Goal: Task Accomplishment & Management: Complete application form

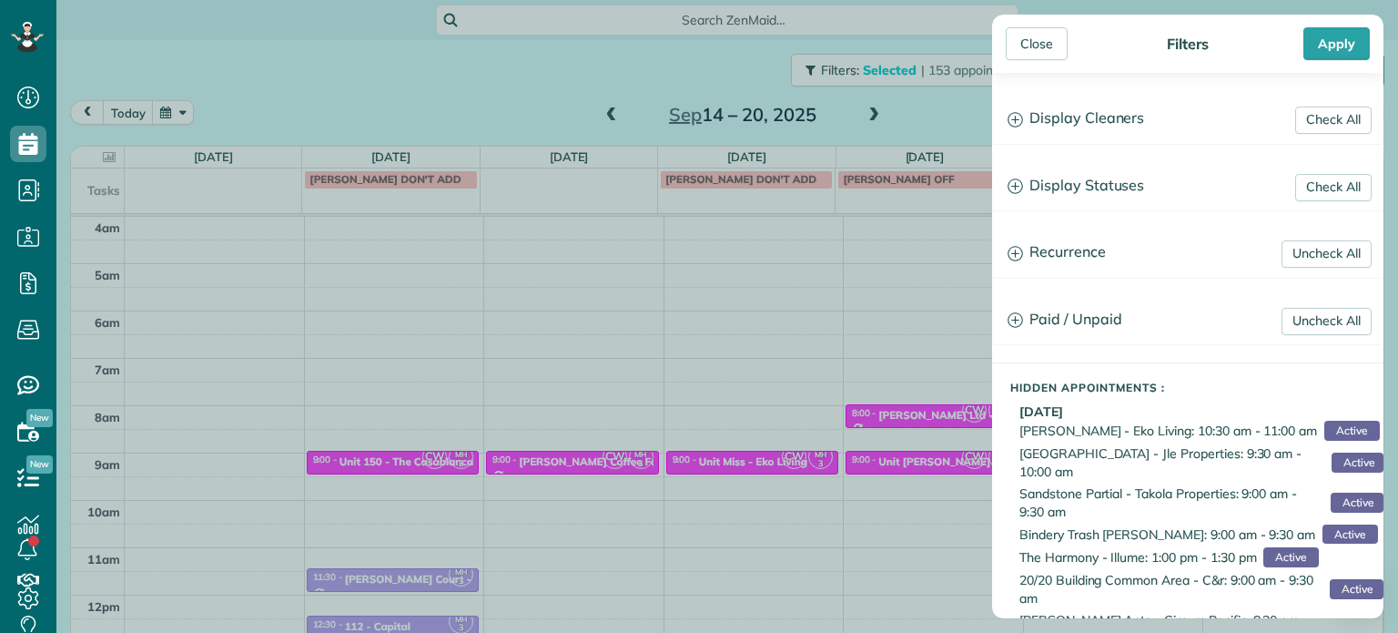
scroll to position [142, 0]
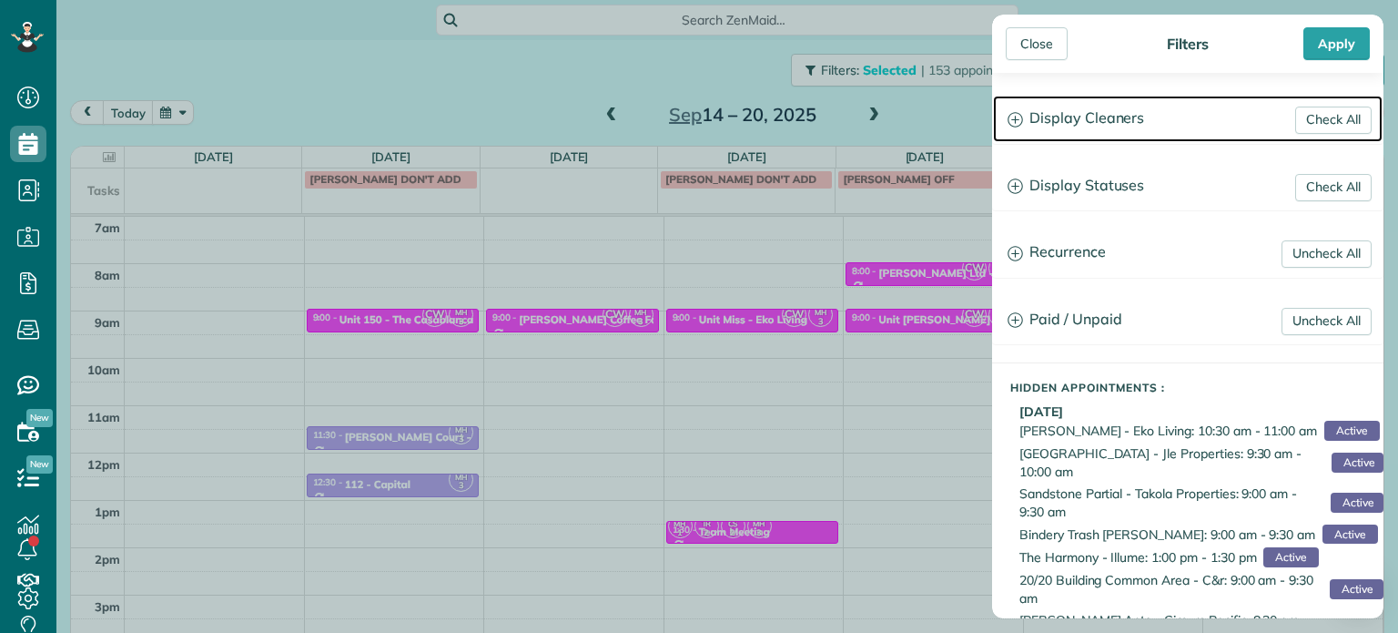
click at [1046, 132] on h3 "Display Cleaners" at bounding box center [1188, 119] width 390 height 46
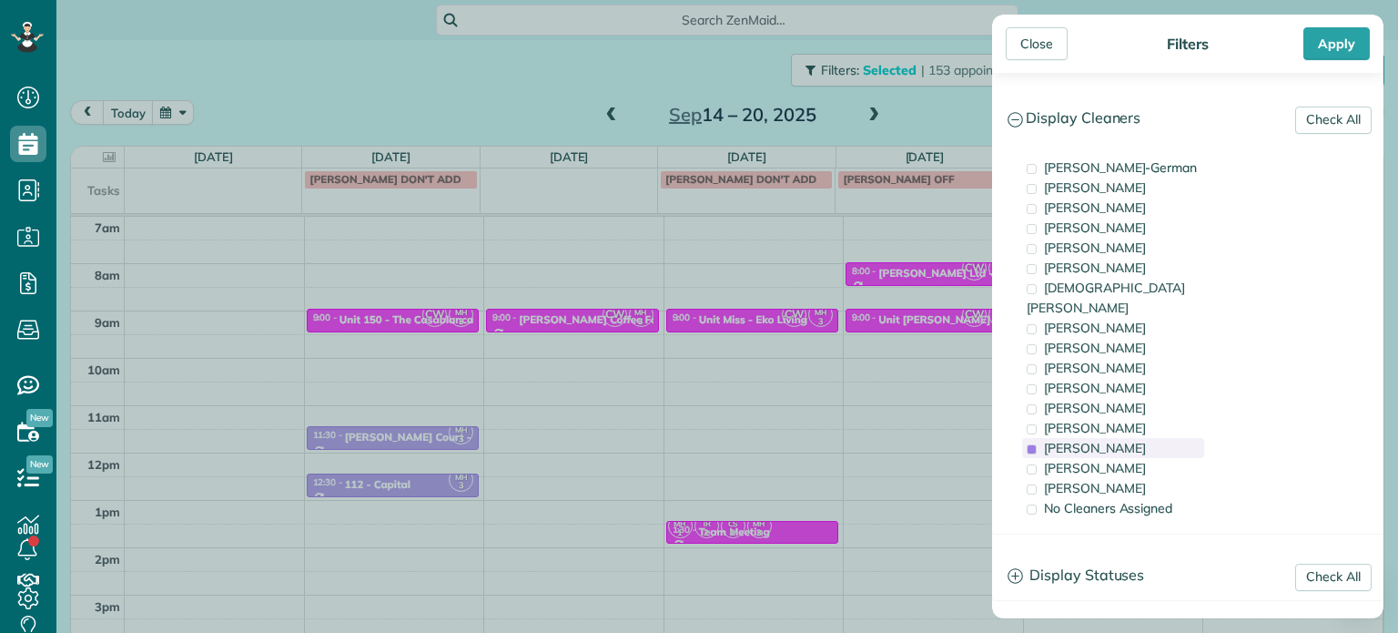
click at [1123, 440] on span "[PERSON_NAME]" at bounding box center [1095, 448] width 102 height 16
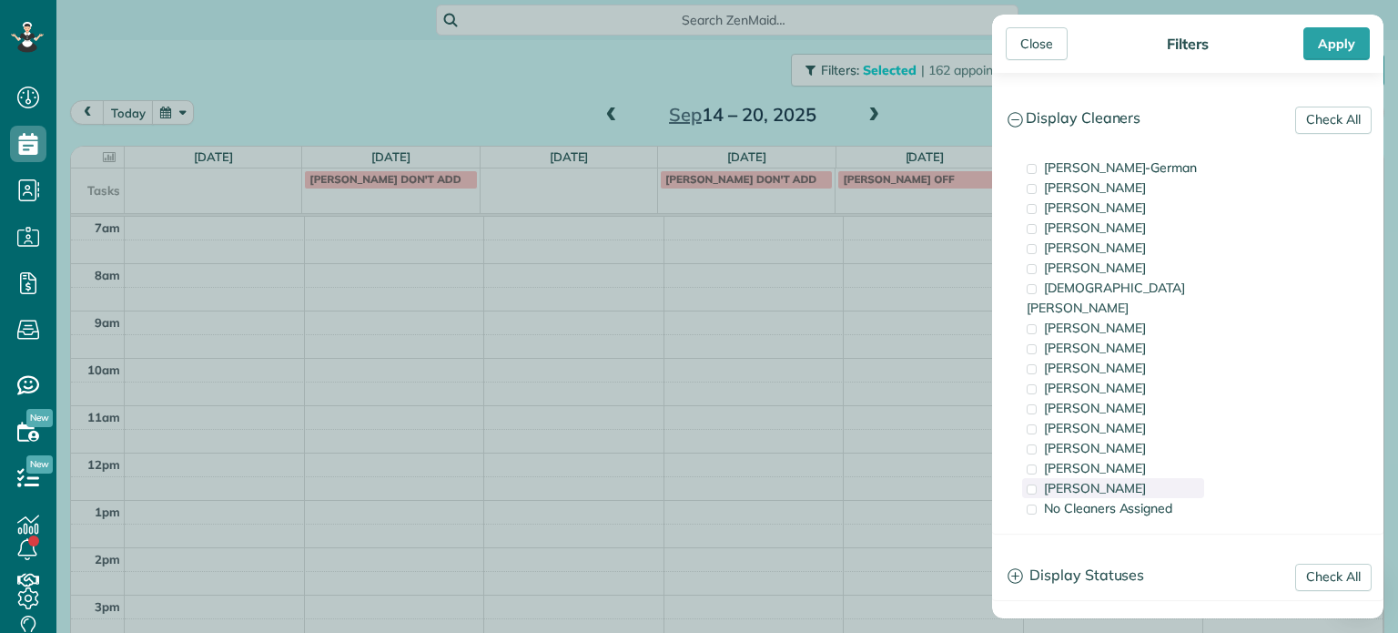
click at [1126, 478] on div "[PERSON_NAME]" at bounding box center [1113, 488] width 182 height 20
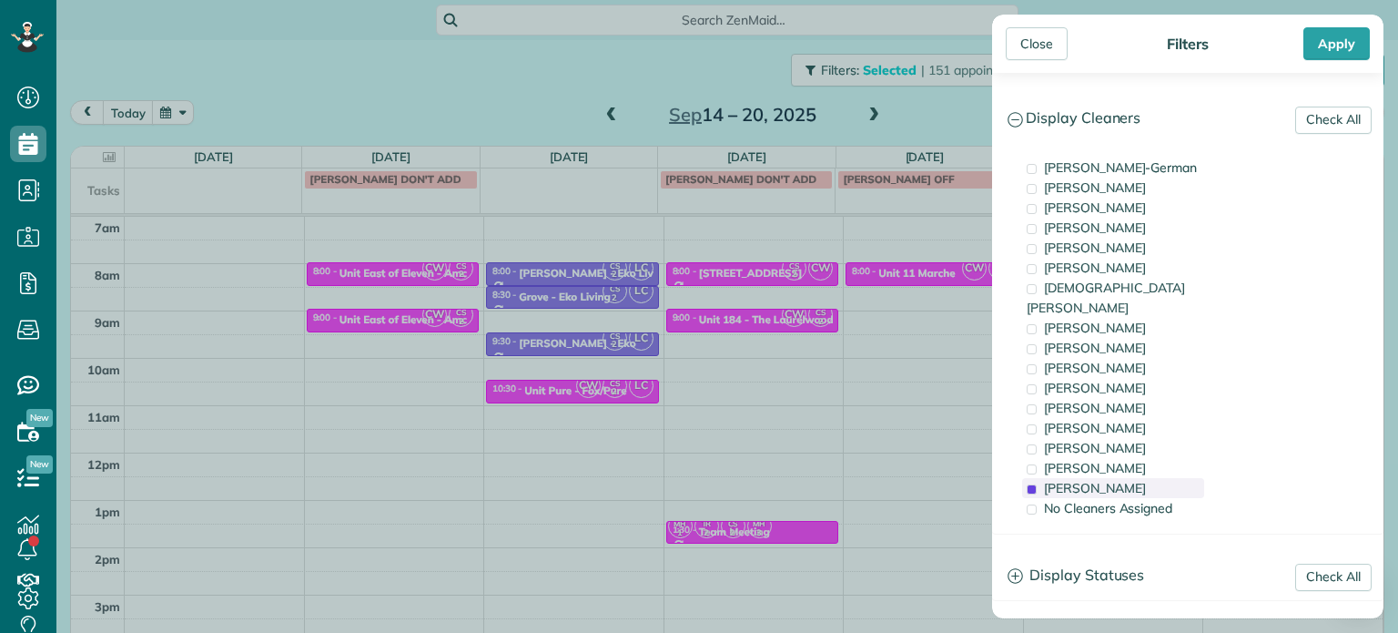
click at [1126, 478] on div "[PERSON_NAME]" at bounding box center [1113, 488] width 182 height 20
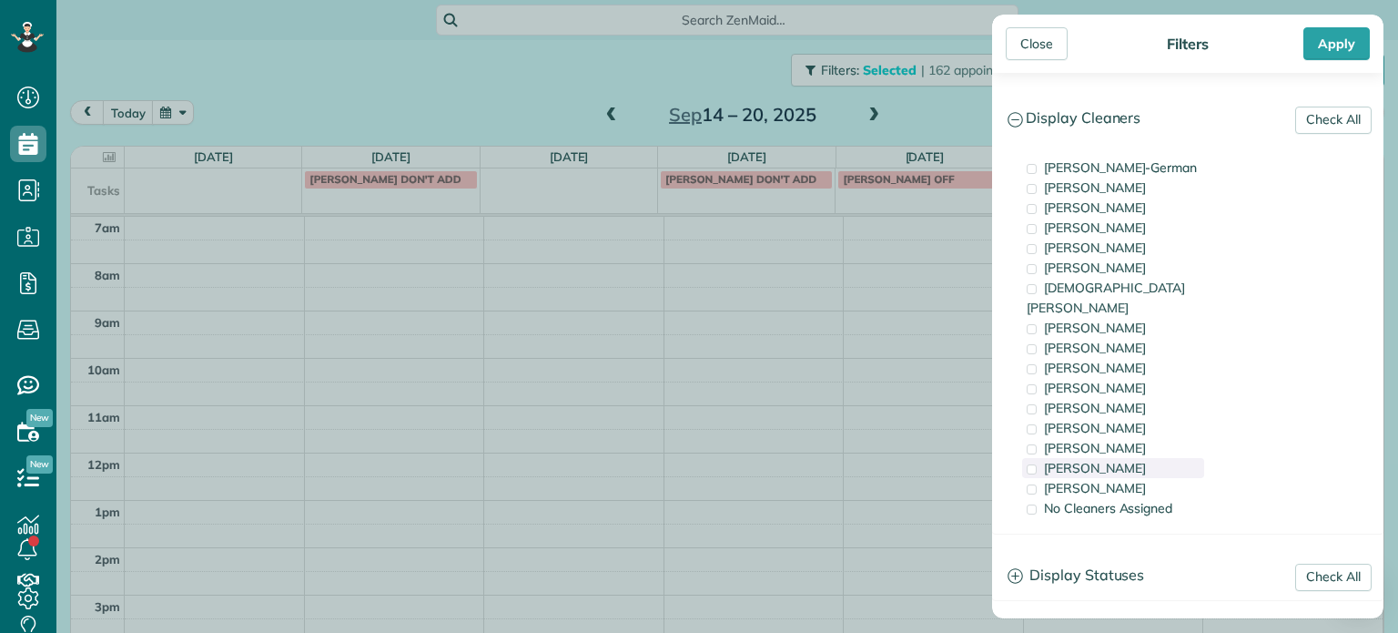
click at [1126, 458] on div "[PERSON_NAME]" at bounding box center [1113, 468] width 182 height 20
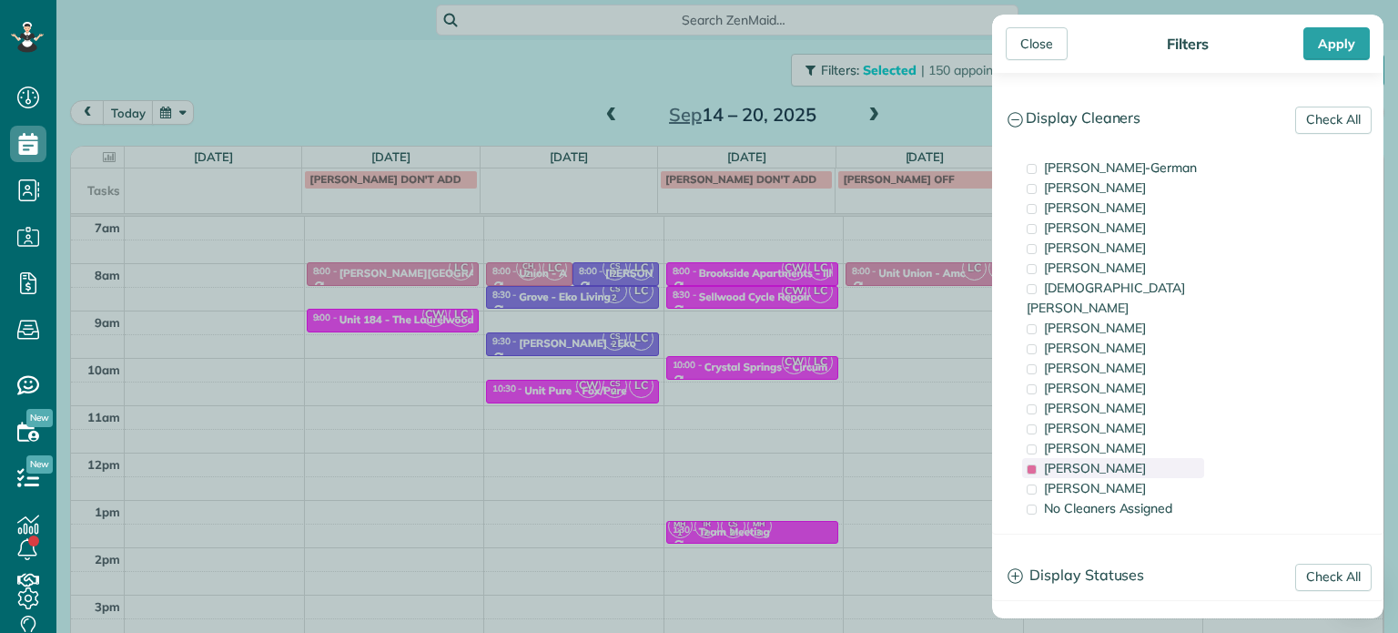
click at [1126, 458] on div "[PERSON_NAME]" at bounding box center [1113, 468] width 182 height 20
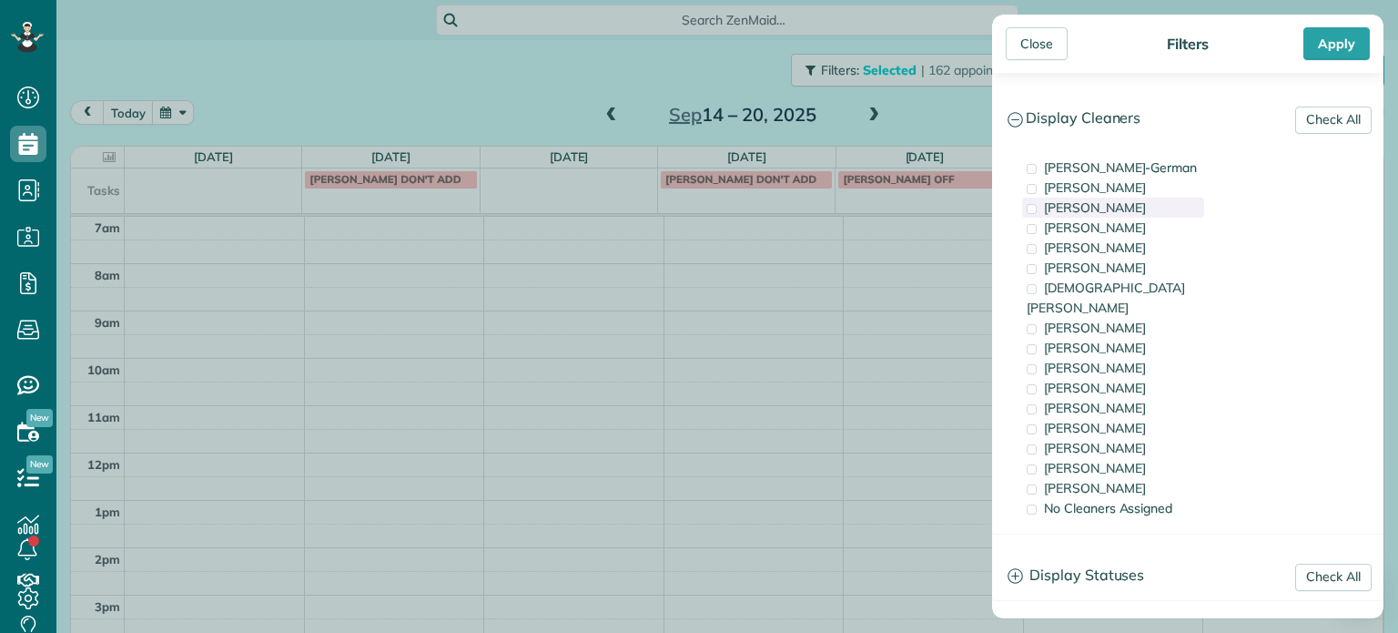
click at [1148, 213] on div "[PERSON_NAME]" at bounding box center [1113, 208] width 182 height 20
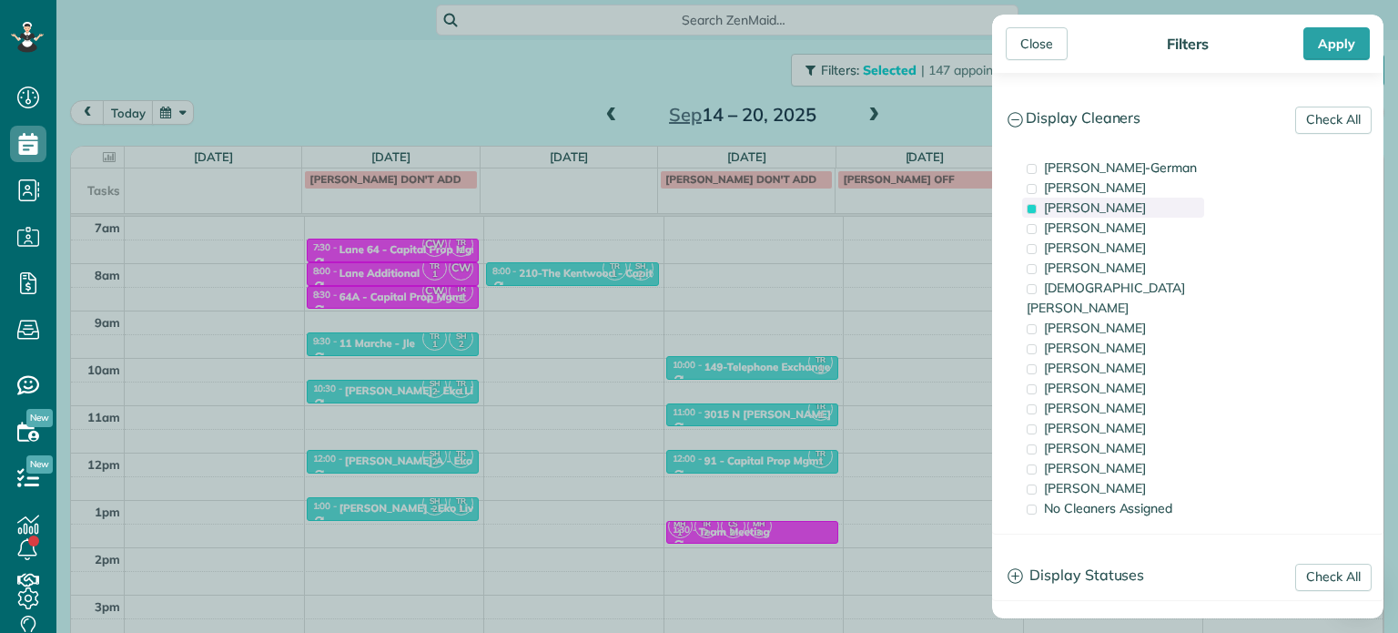
click at [1148, 213] on div "[PERSON_NAME]" at bounding box center [1113, 208] width 182 height 20
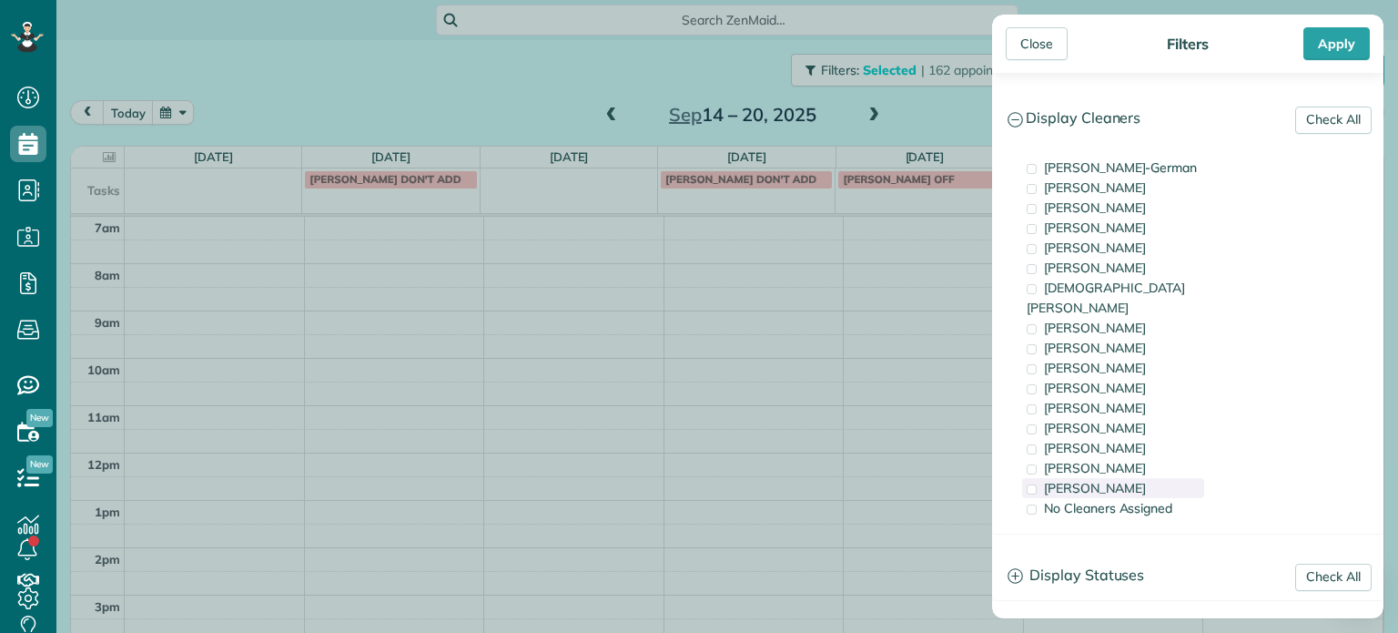
click at [1132, 478] on div "[PERSON_NAME]" at bounding box center [1113, 488] width 182 height 20
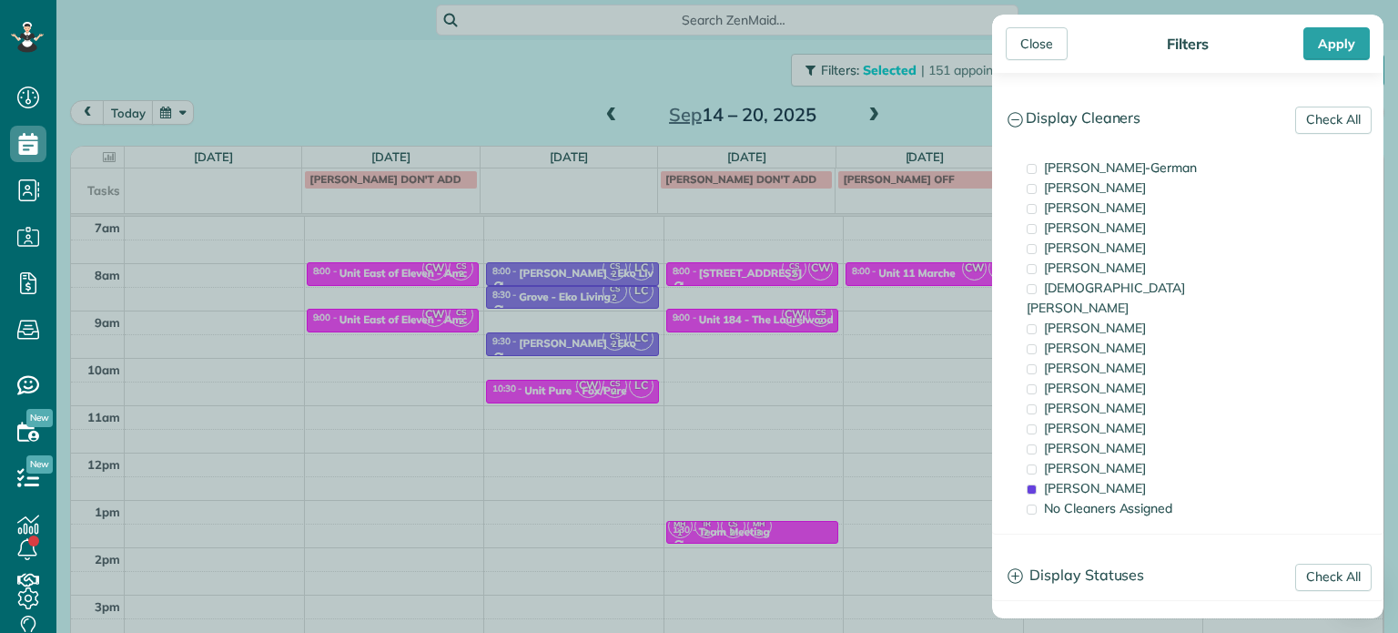
click at [543, 82] on div "Close Filters Apply Check All Display Cleaners [PERSON_NAME]-German [PERSON_NAM…" at bounding box center [699, 316] width 1398 height 633
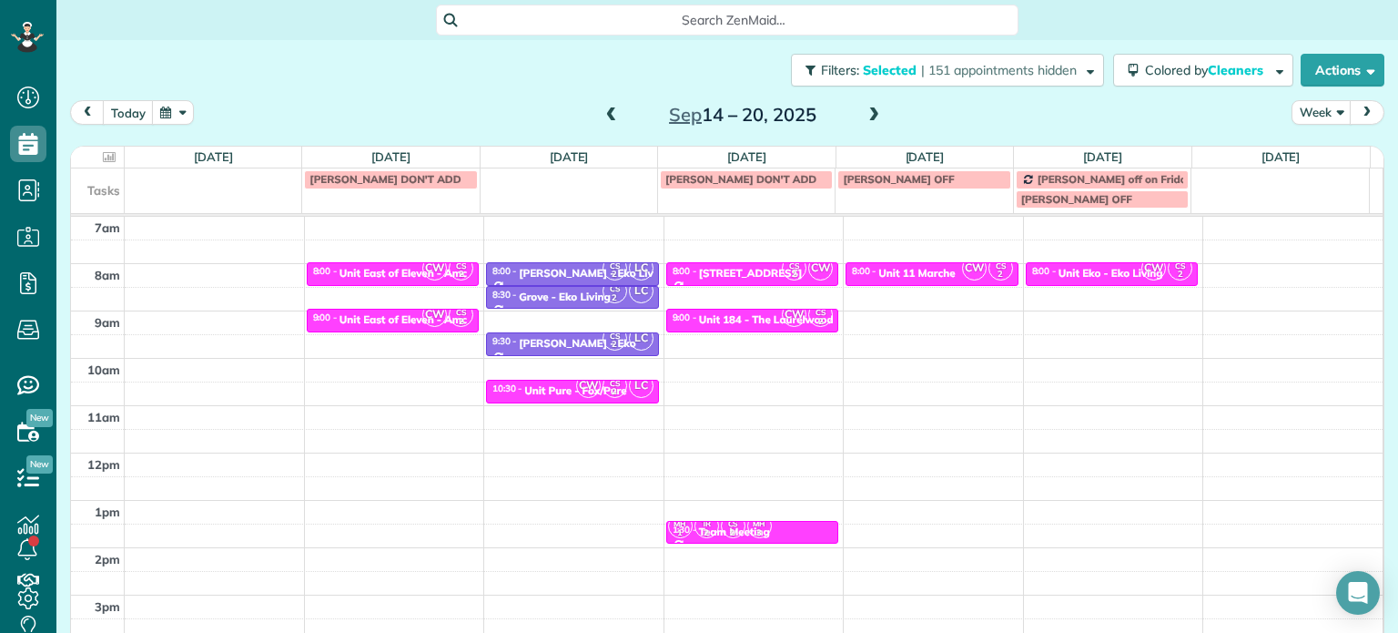
click at [605, 106] on span at bounding box center [612, 115] width 20 height 27
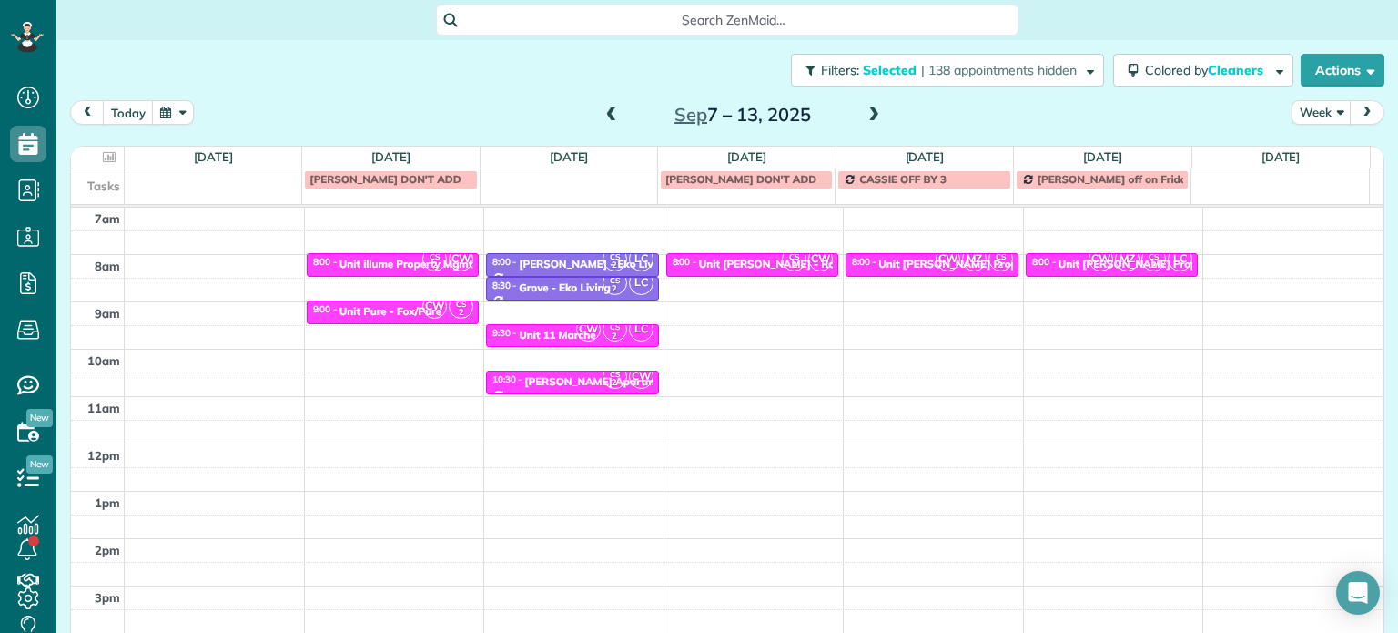
click at [605, 106] on span at bounding box center [612, 115] width 20 height 27
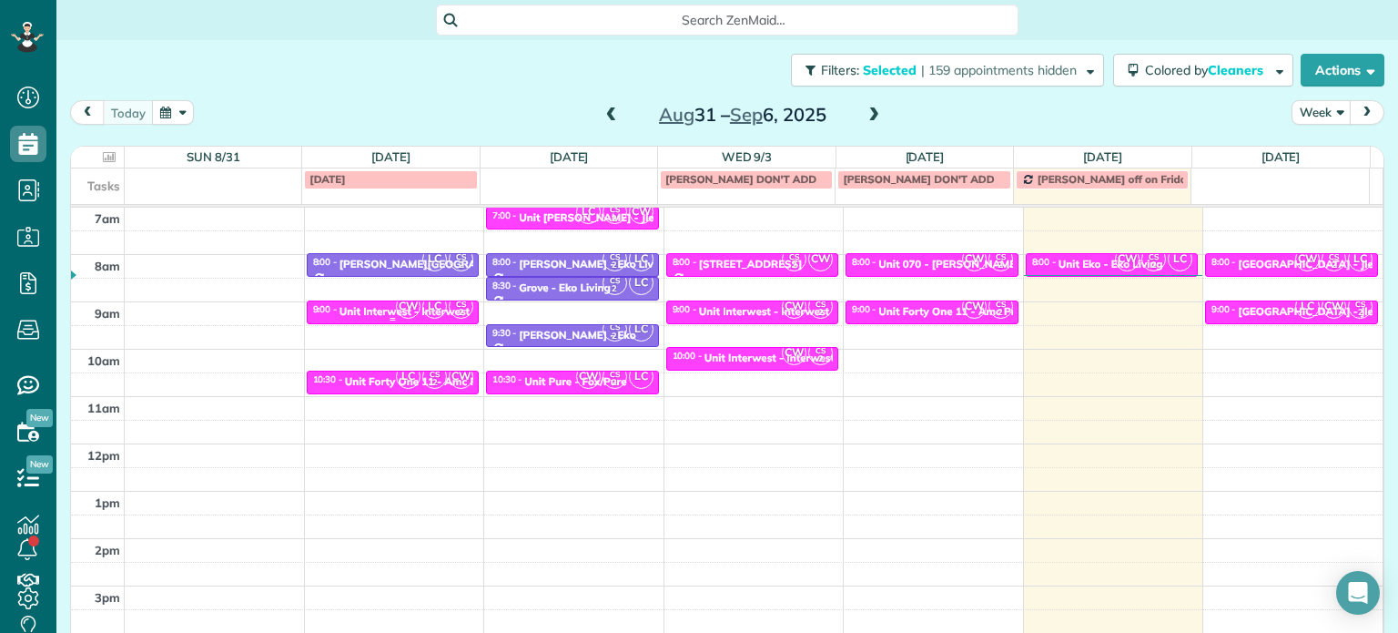
click at [425, 313] on span "LC" at bounding box center [434, 306] width 25 height 25
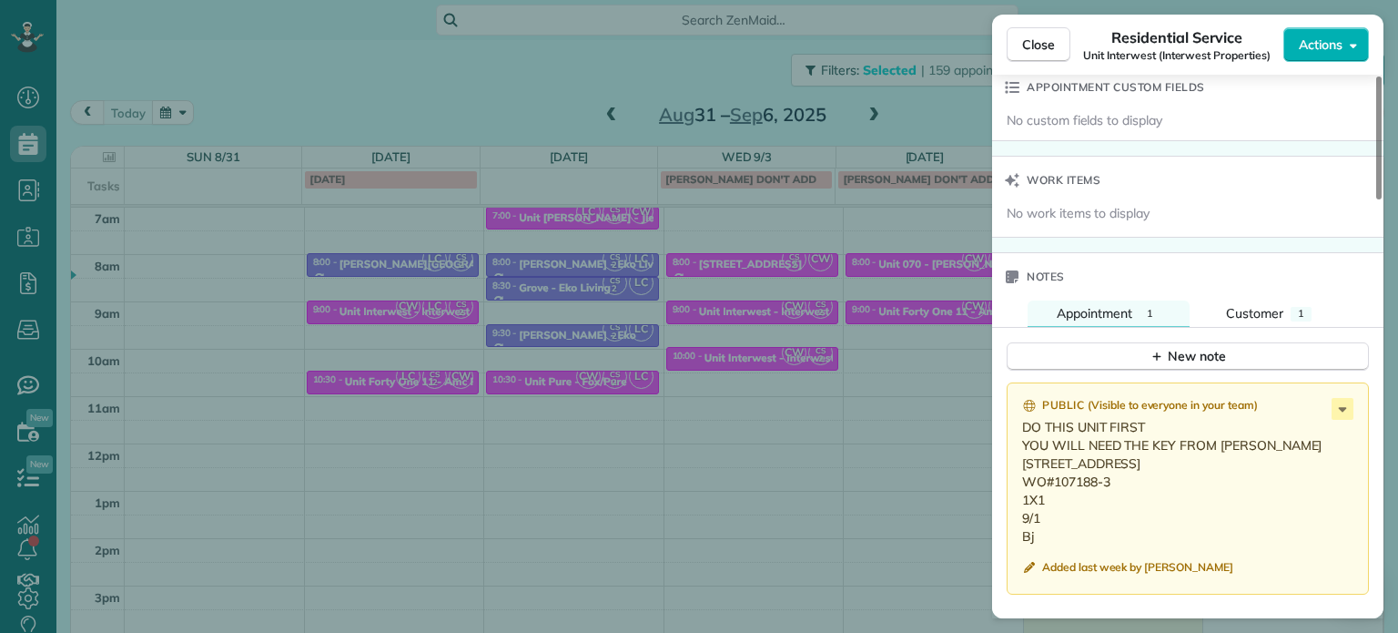
scroll to position [1461, 0]
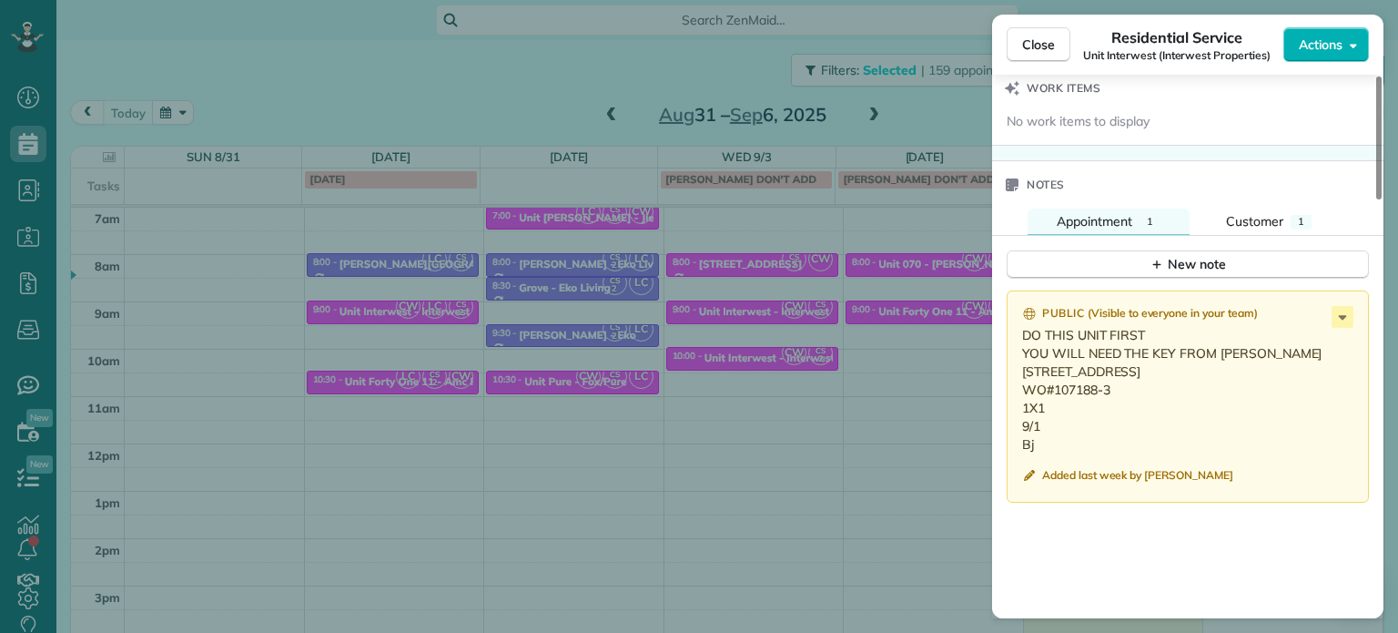
drag, startPoint x: 1172, startPoint y: 378, endPoint x: 1023, endPoint y: 382, distance: 149.4
click at [1023, 382] on p "DO THIS UNIT FIRST YOU WILL NEED THE KEY FROM [PERSON_NAME] [STREET_ADDRESS] WO…" at bounding box center [1189, 389] width 335 height 127
click at [587, 250] on div "Close Residential Service Unit Interwest (Interwest Properties) Actions Status …" at bounding box center [699, 316] width 1398 height 633
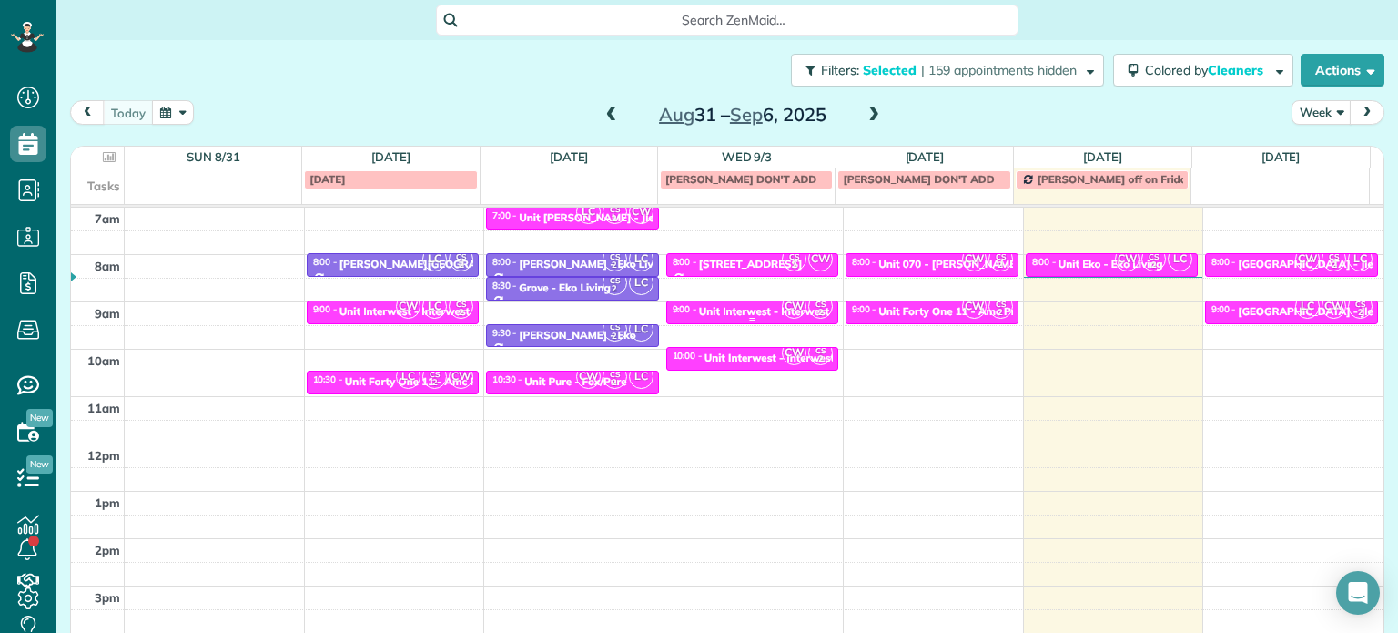
click at [712, 309] on div "Unit Interwest - Interwest Properties" at bounding box center [792, 311] width 186 height 13
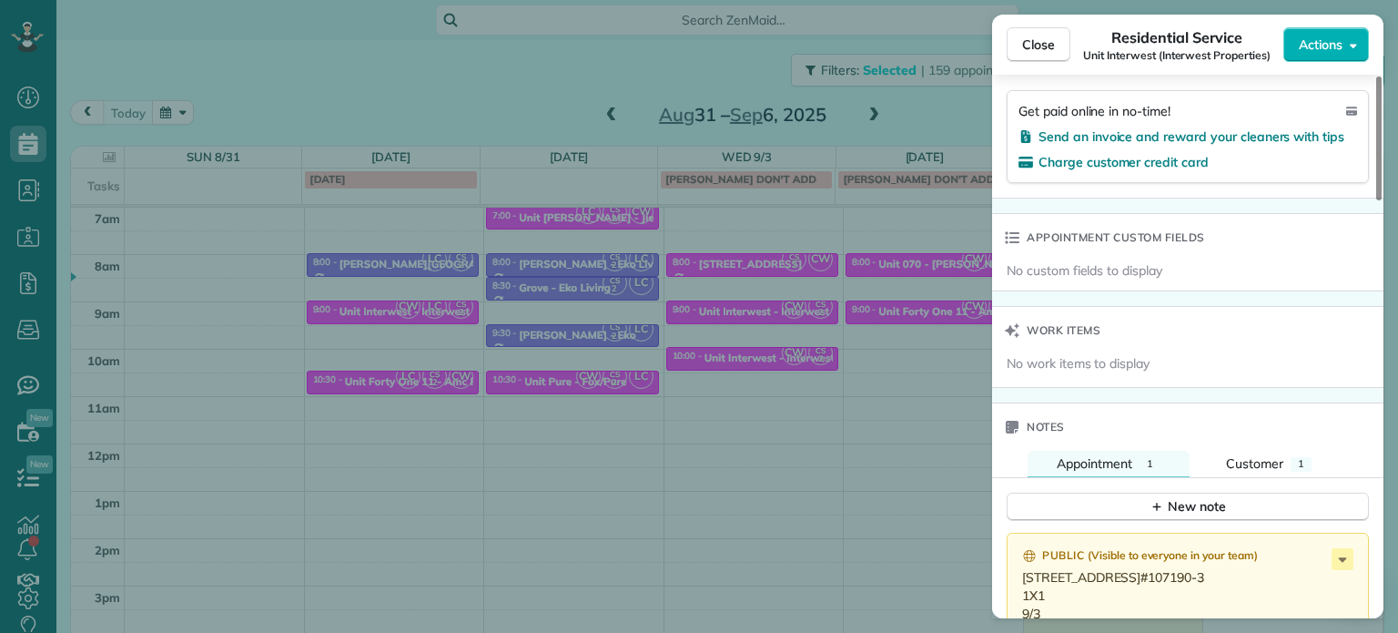
scroll to position [1648, 0]
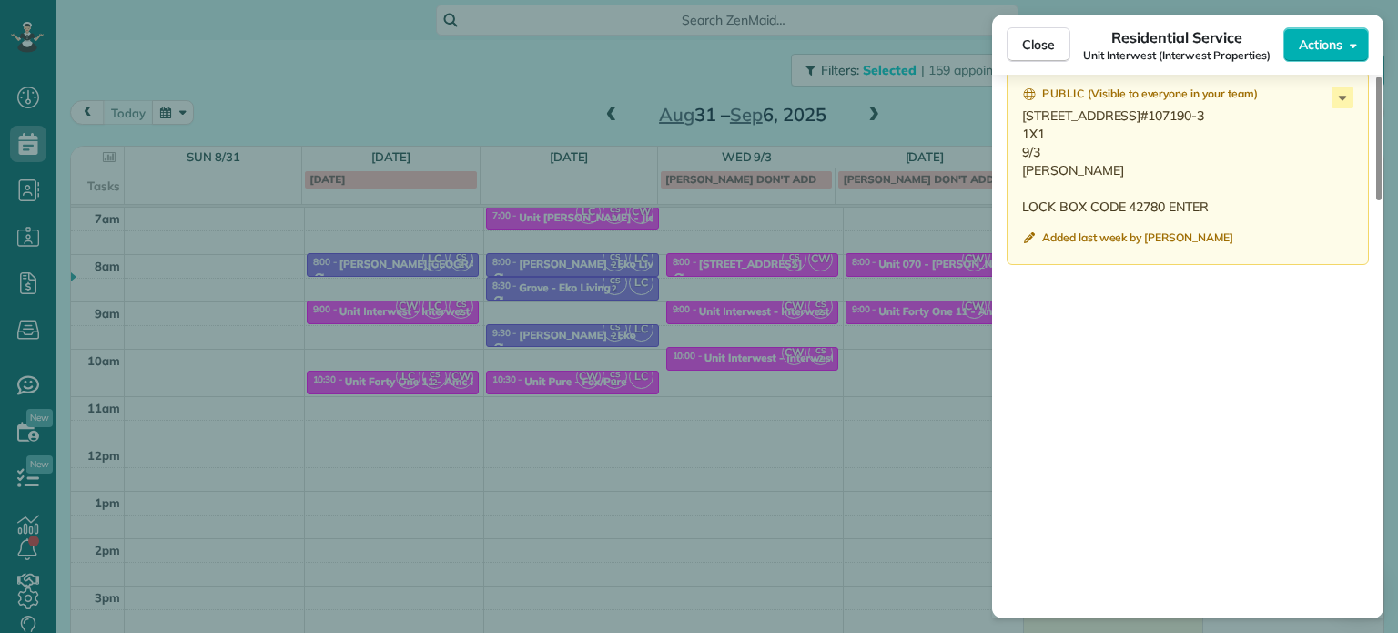
click at [698, 403] on div "Close Residential Service Unit Interwest (Interwest Properties) Actions Status …" at bounding box center [699, 316] width 1398 height 633
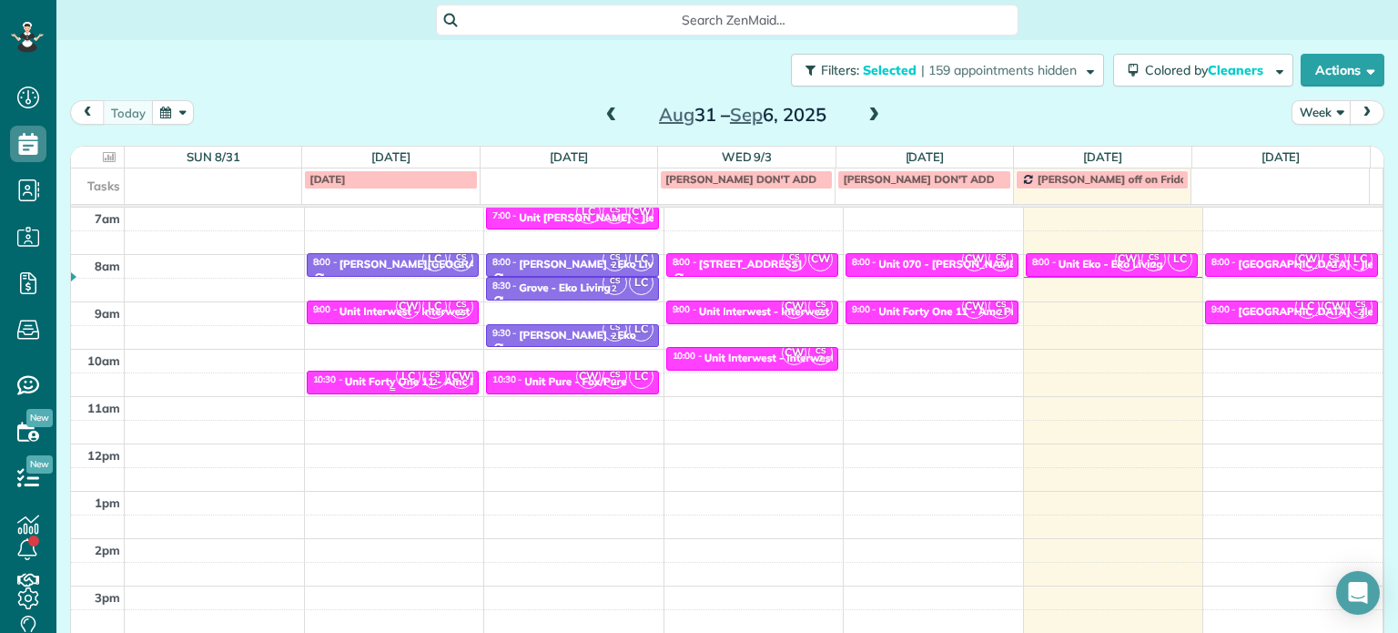
click at [449, 380] on span "CW" at bounding box center [461, 376] width 25 height 25
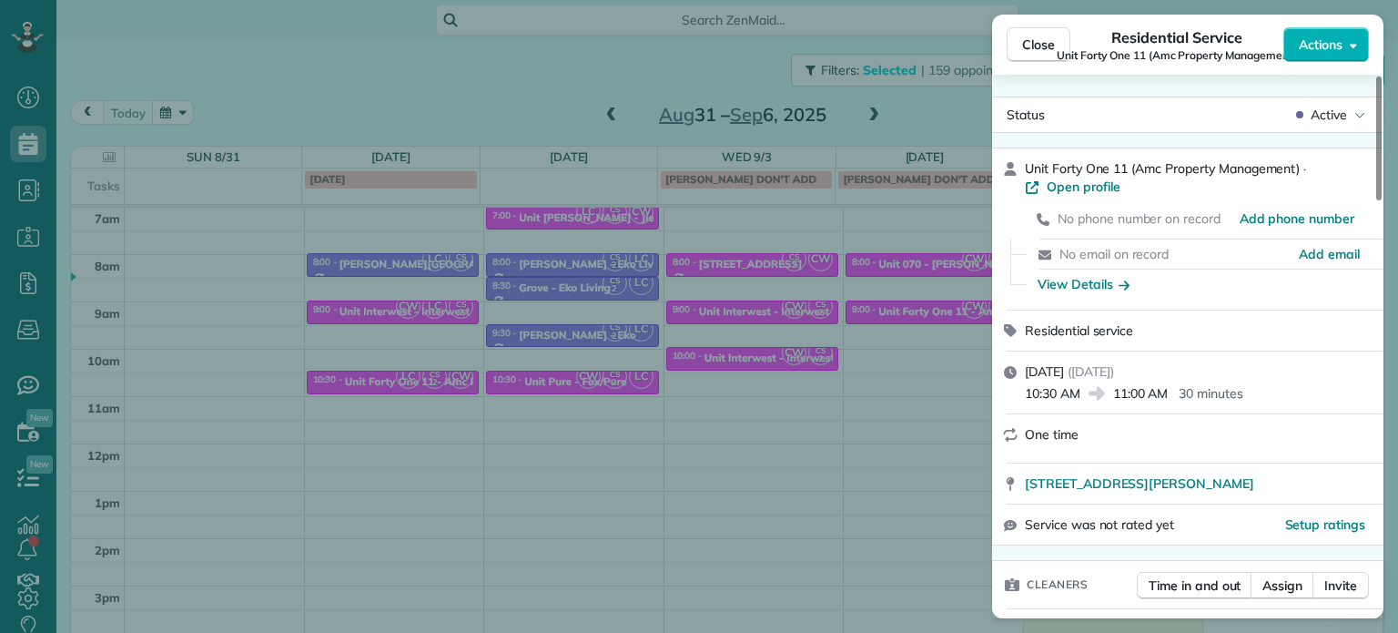
click at [697, 384] on div "Close Residential Service Unit Forty One 11 (Amc Property Management) Actions S…" at bounding box center [699, 316] width 1398 height 633
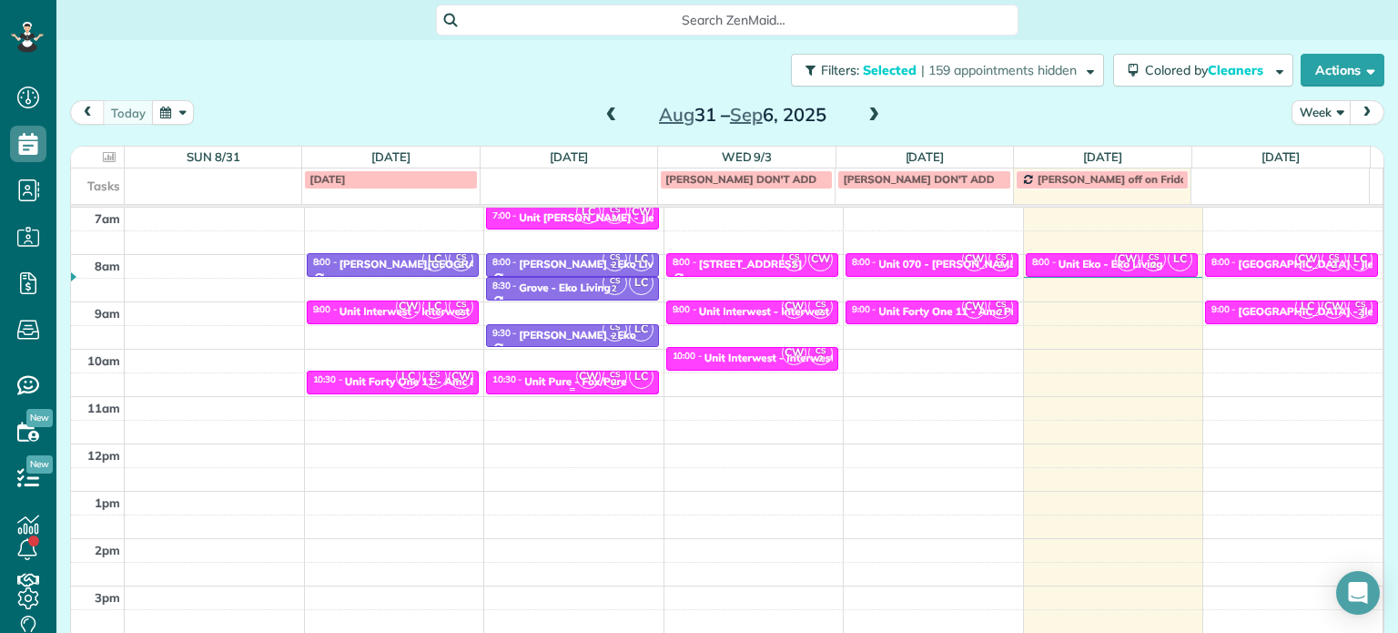
click at [560, 375] on div "Unit Pure - Fox/Pure" at bounding box center [575, 381] width 102 height 13
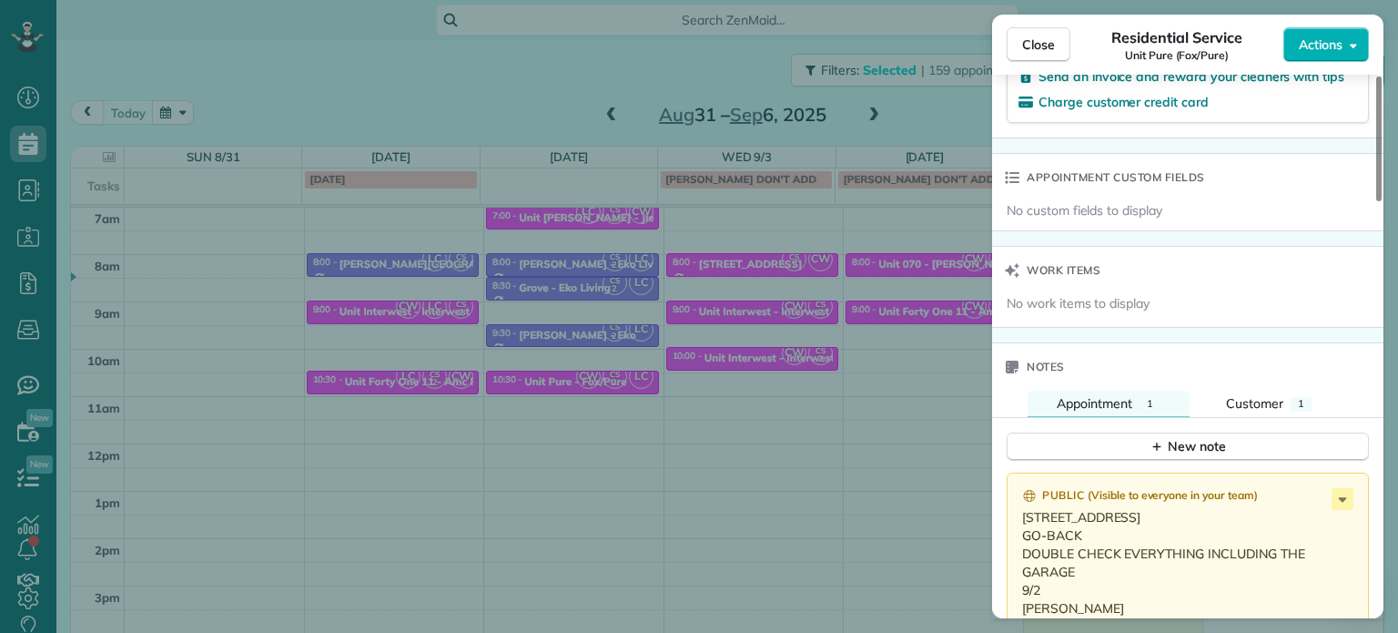
scroll to position [1372, 0]
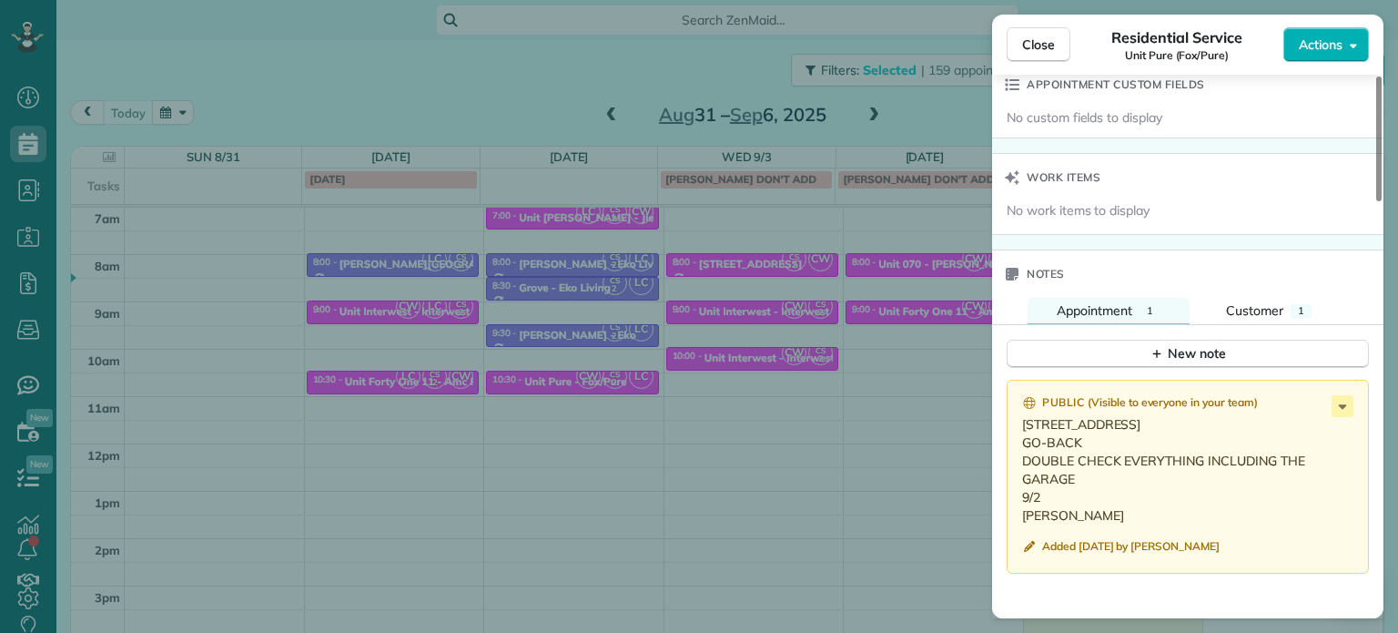
click at [688, 218] on div "Close Residential Service Unit Pure (Fox/Pure) Actions Status Active Unit Pure …" at bounding box center [699, 316] width 1398 height 633
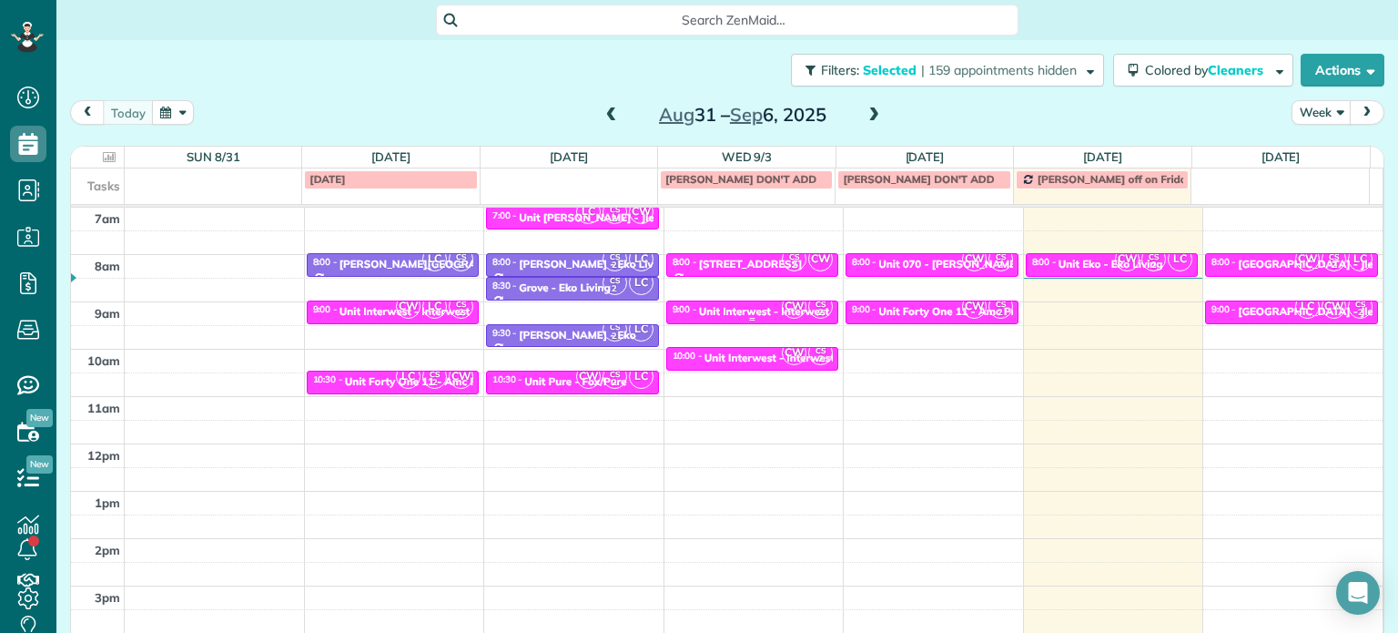
click at [744, 308] on div "Unit Interwest - Interwest Properties" at bounding box center [792, 311] width 186 height 13
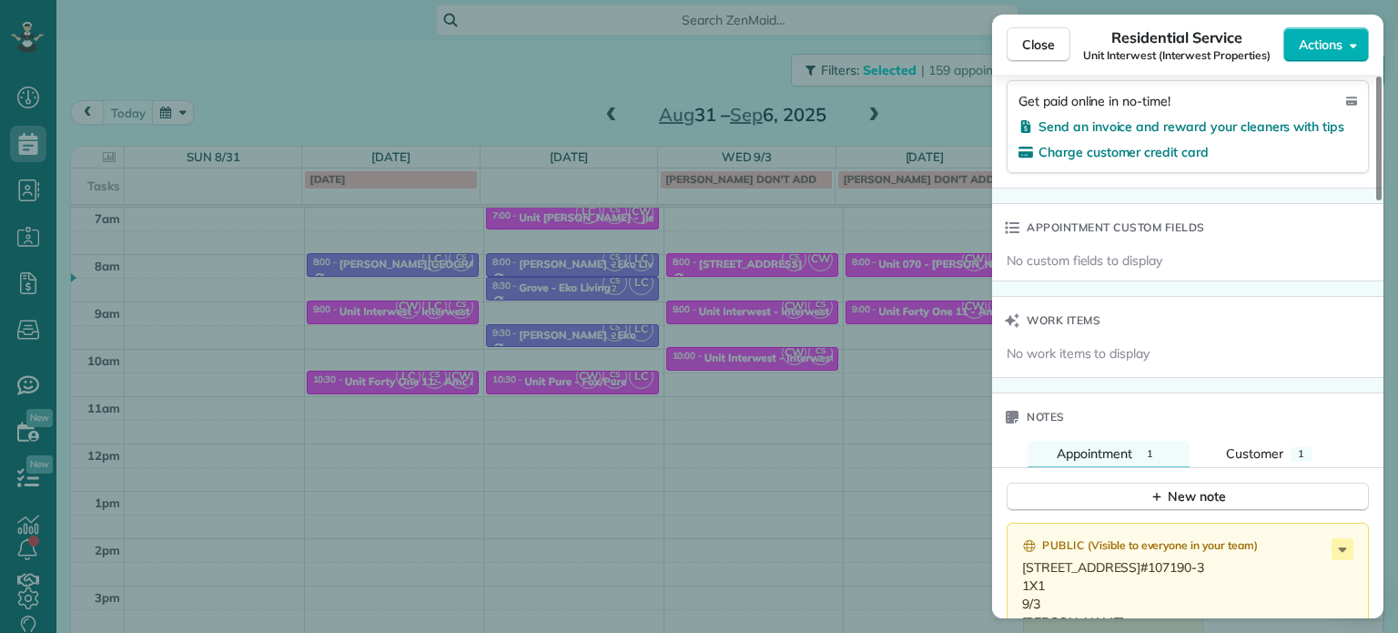
scroll to position [1289, 0]
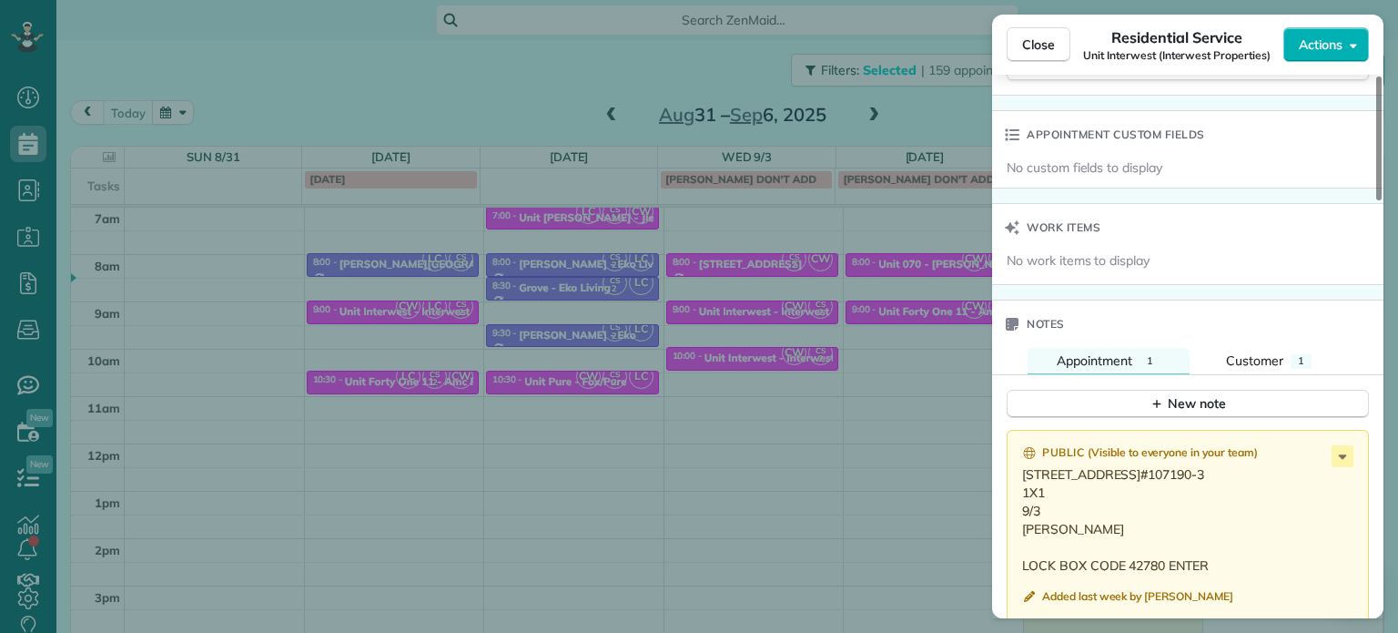
drag, startPoint x: 1052, startPoint y: 495, endPoint x: 1017, endPoint y: 482, distance: 38.0
click at [1017, 482] on div "Public ( Visible to everyone in your team ) [STREET_ADDRESS] WO#107190-3 1X1 9/…" at bounding box center [1188, 527] width 362 height 194
click at [729, 376] on div "Close Residential Service Unit Interwest (Interwest Properties) Actions Status …" at bounding box center [699, 316] width 1398 height 633
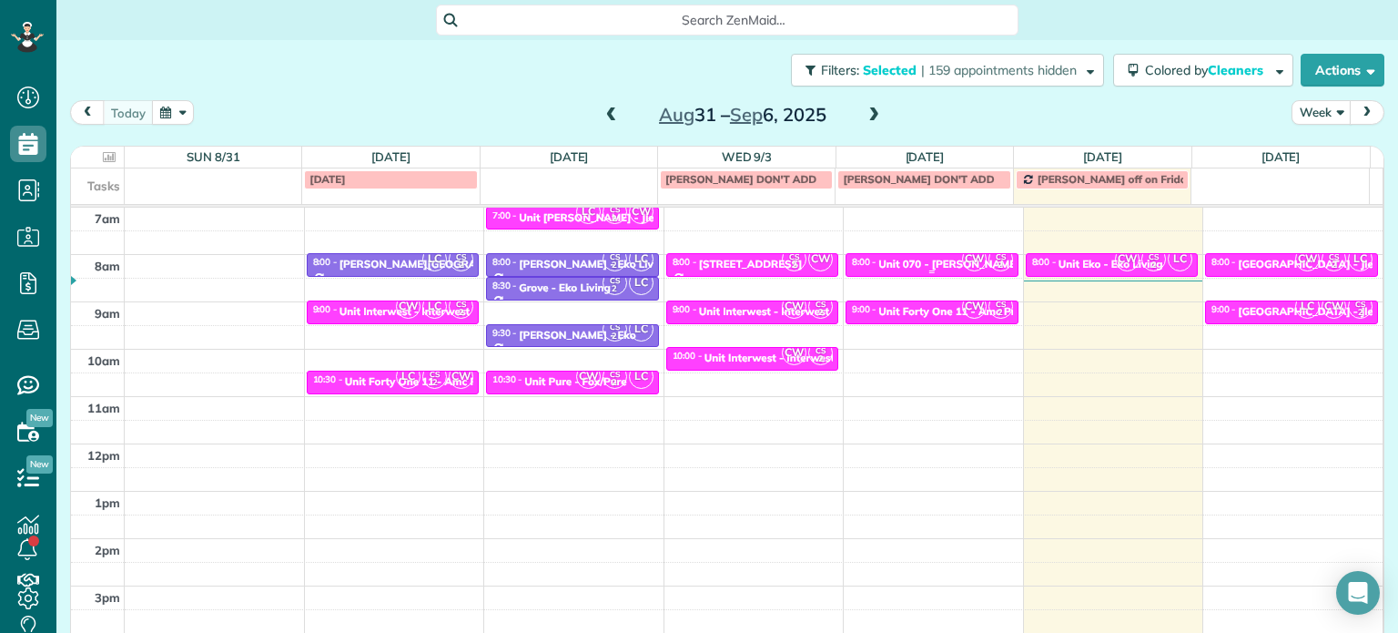
click at [908, 262] on div "Unit 070 - [PERSON_NAME] - Capital" at bounding box center [972, 264] width 188 height 13
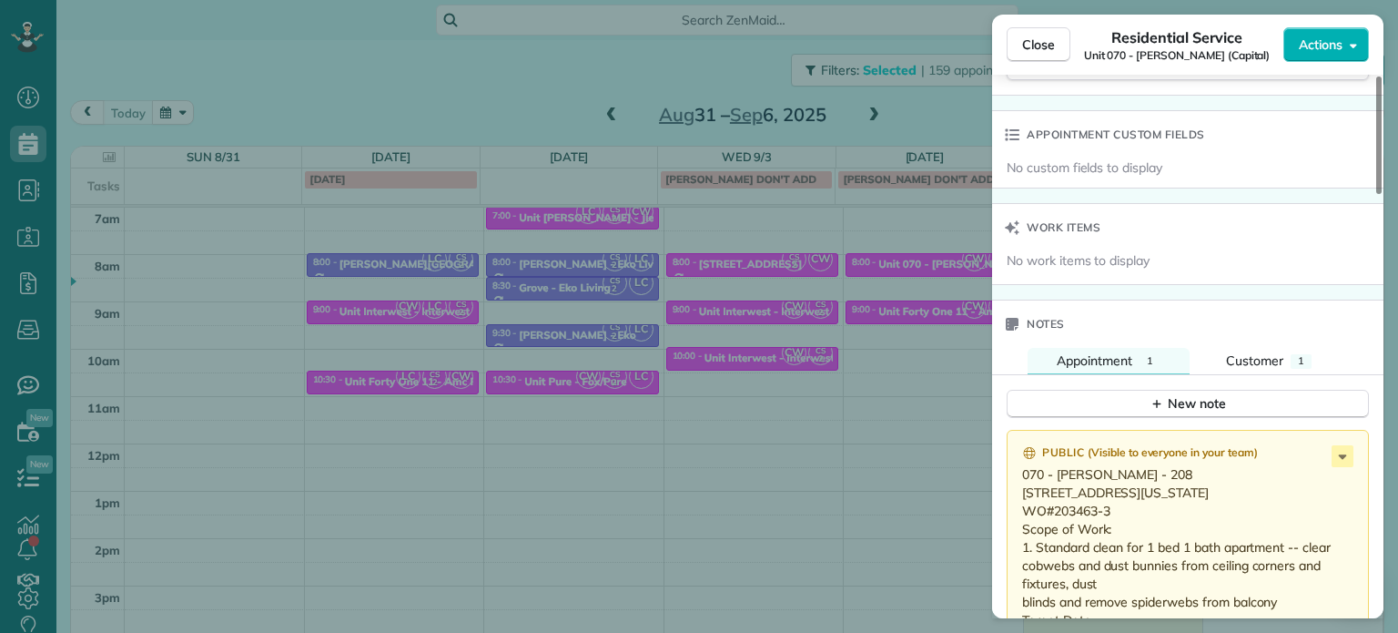
scroll to position [1382, 0]
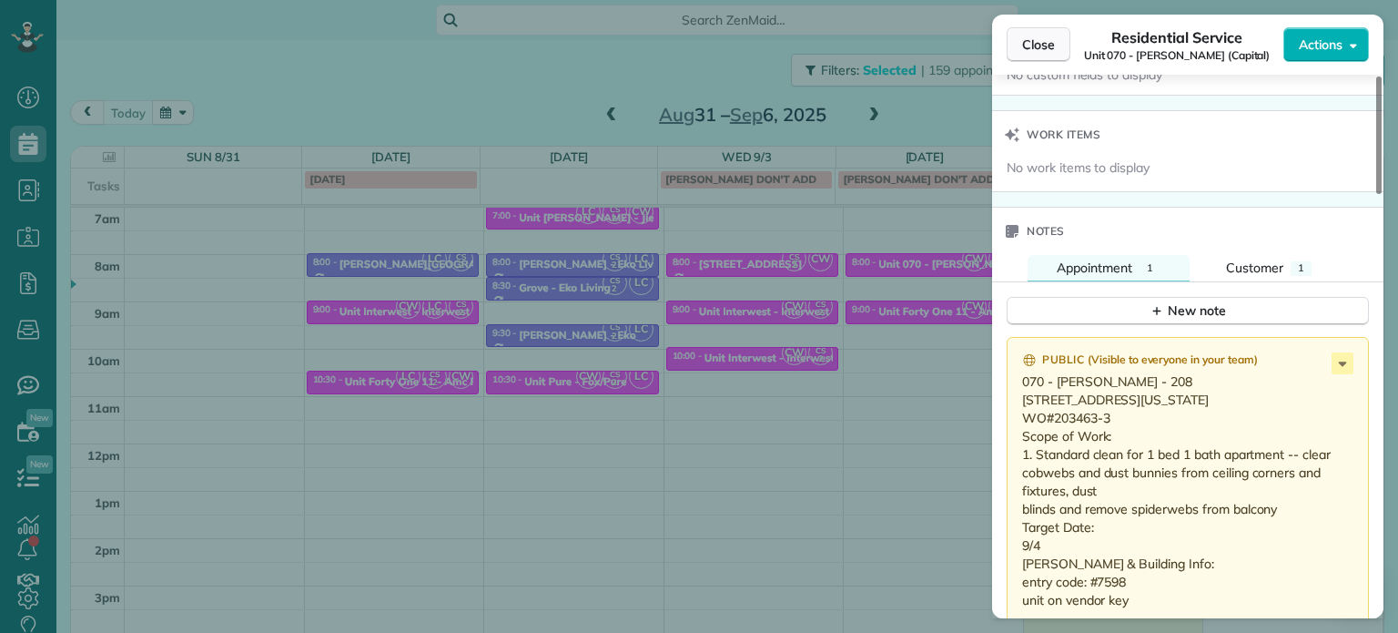
click at [1043, 51] on span "Close" at bounding box center [1038, 45] width 33 height 18
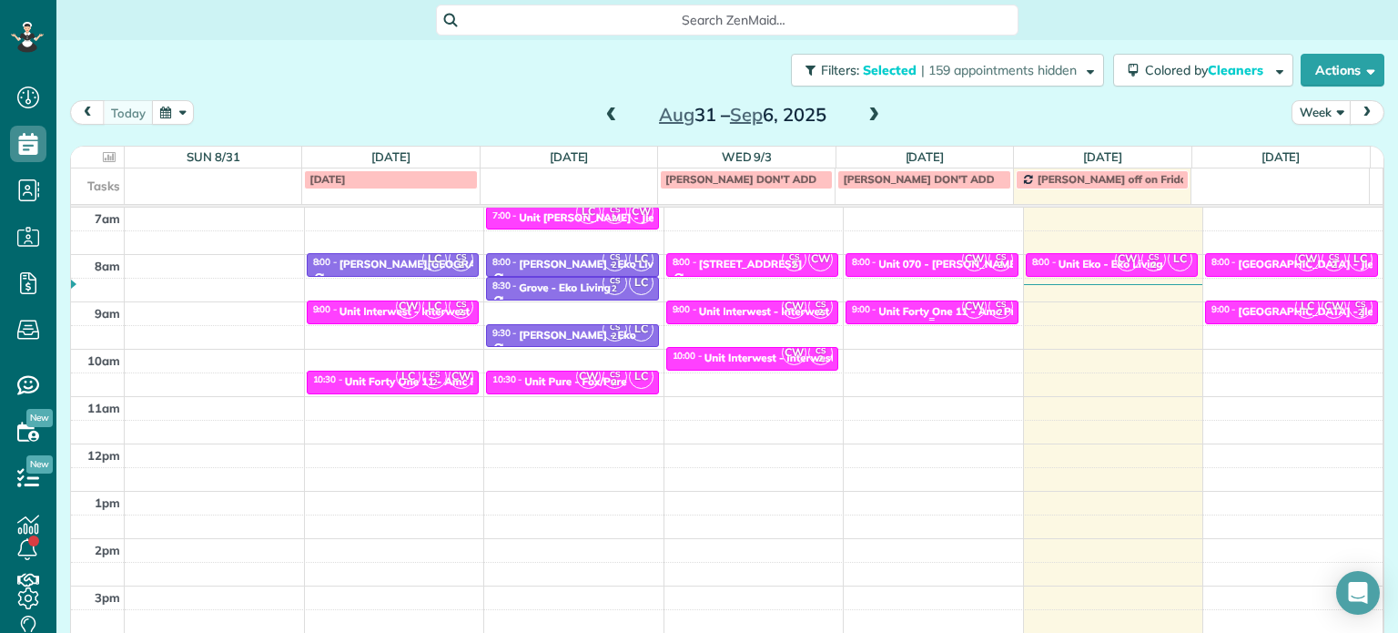
click at [902, 314] on div "Unit Forty One 11 - Amc Property Management" at bounding box center [997, 311] width 239 height 13
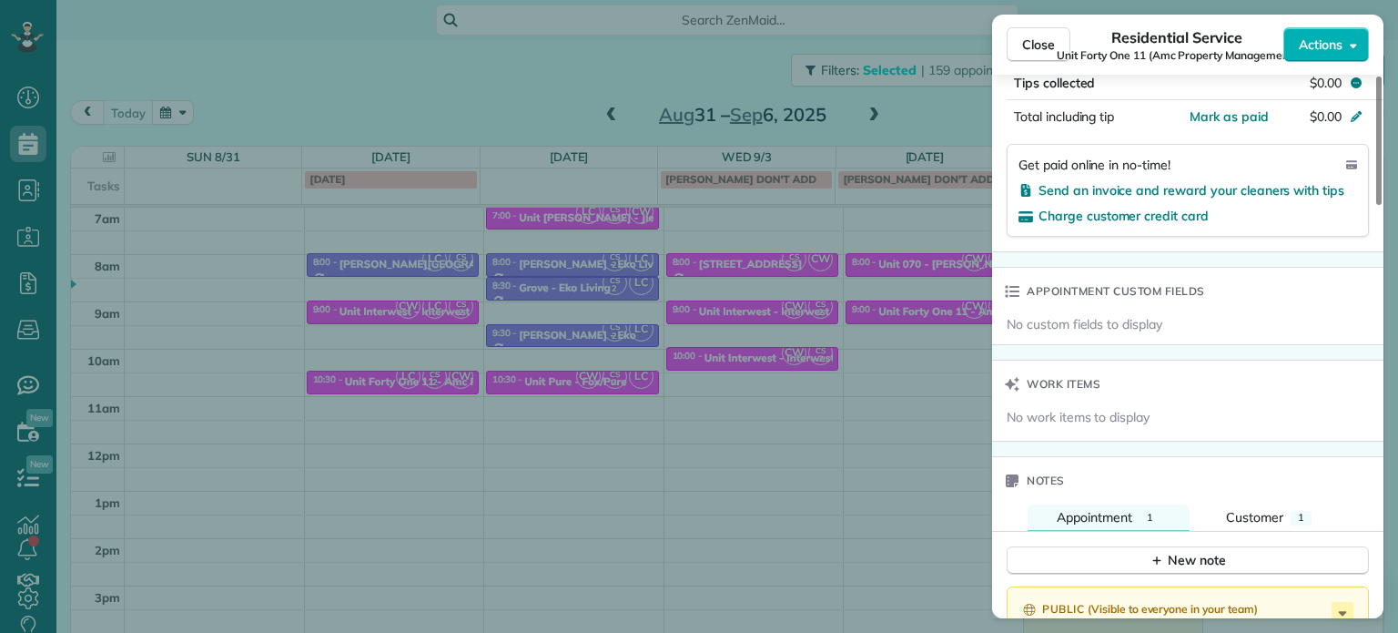
scroll to position [1278, 0]
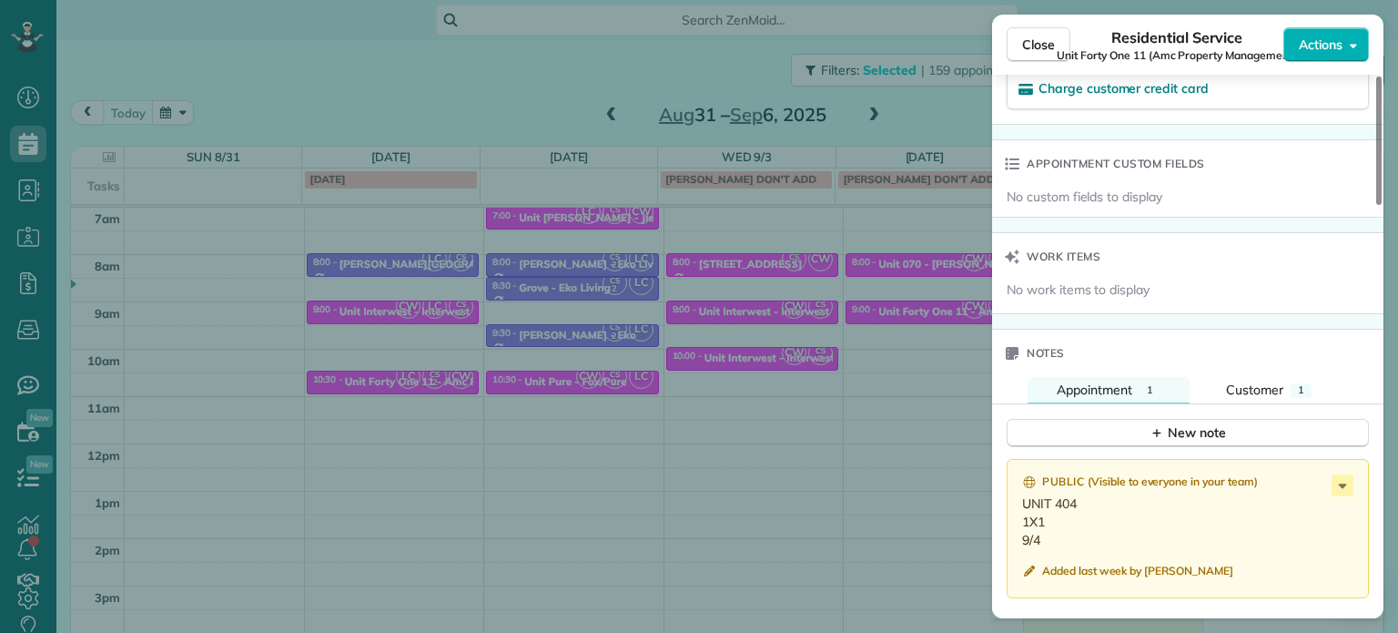
click at [769, 309] on div "Close Residential Service Unit Forty One 11 (Amc Property Management) Actions S…" at bounding box center [699, 316] width 1398 height 633
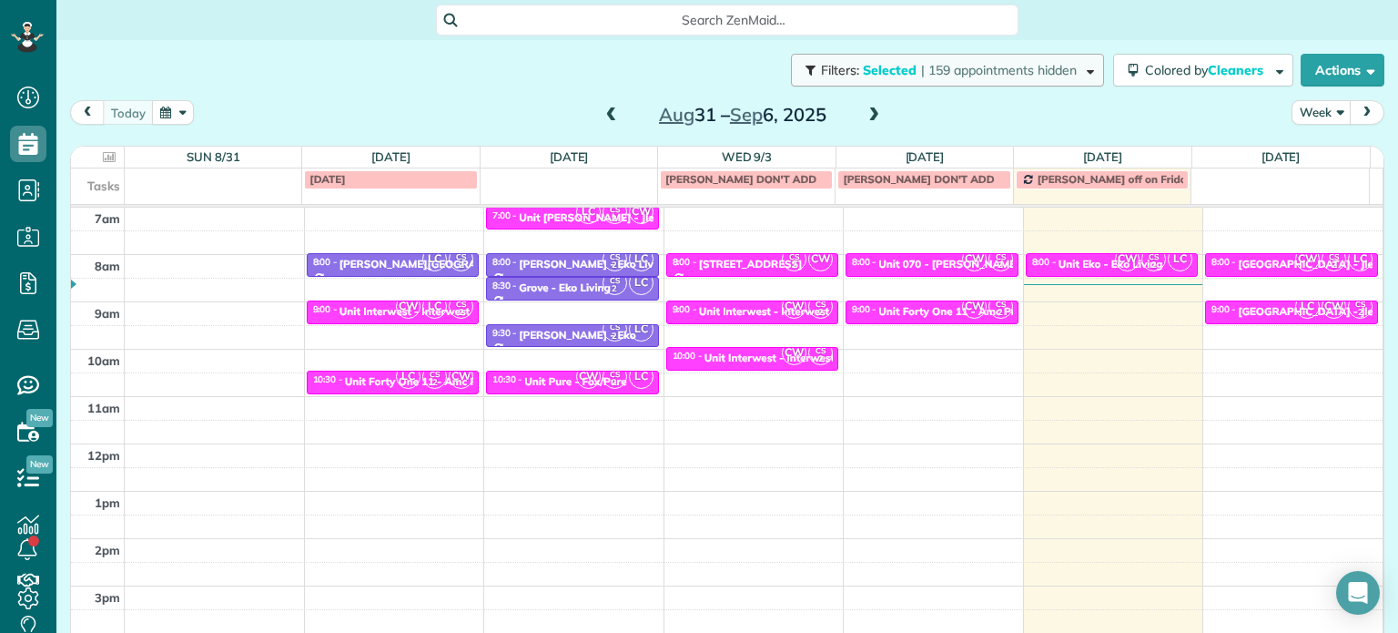
click at [1052, 68] on span "| 159 appointments hidden" at bounding box center [999, 70] width 156 height 16
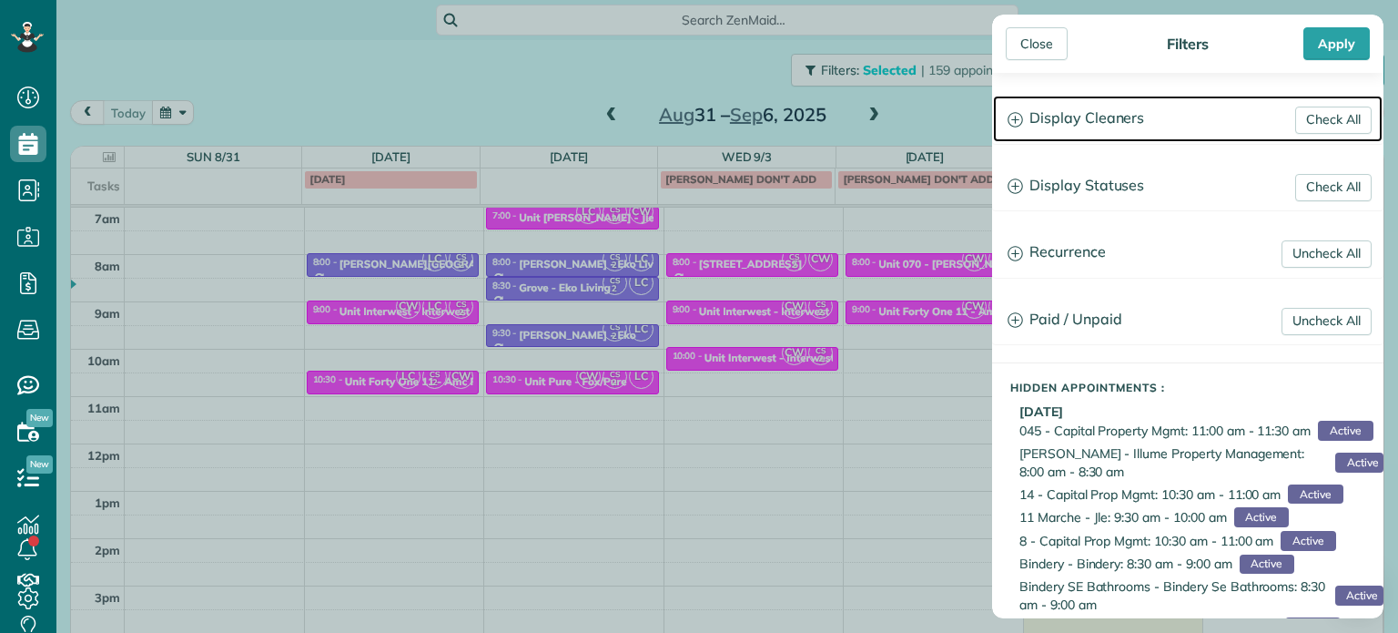
click at [1161, 118] on h3 "Display Cleaners" at bounding box center [1188, 119] width 390 height 46
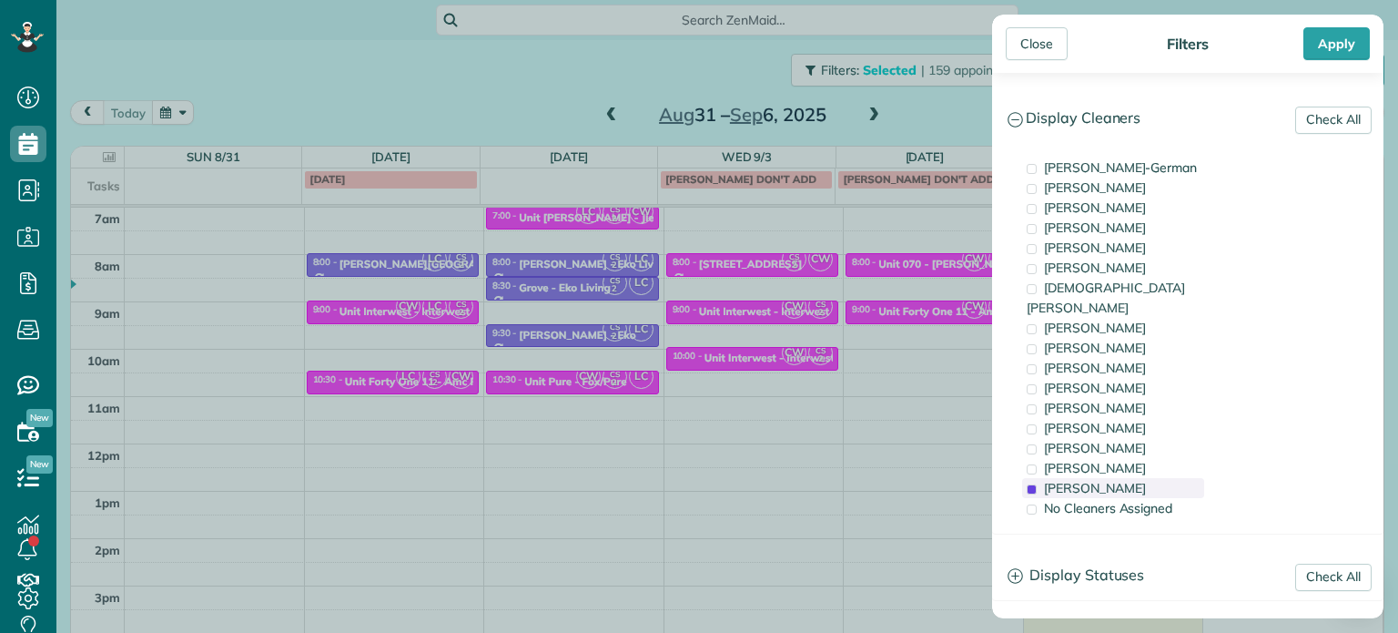
click at [1168, 478] on div "[PERSON_NAME]" at bounding box center [1113, 488] width 182 height 20
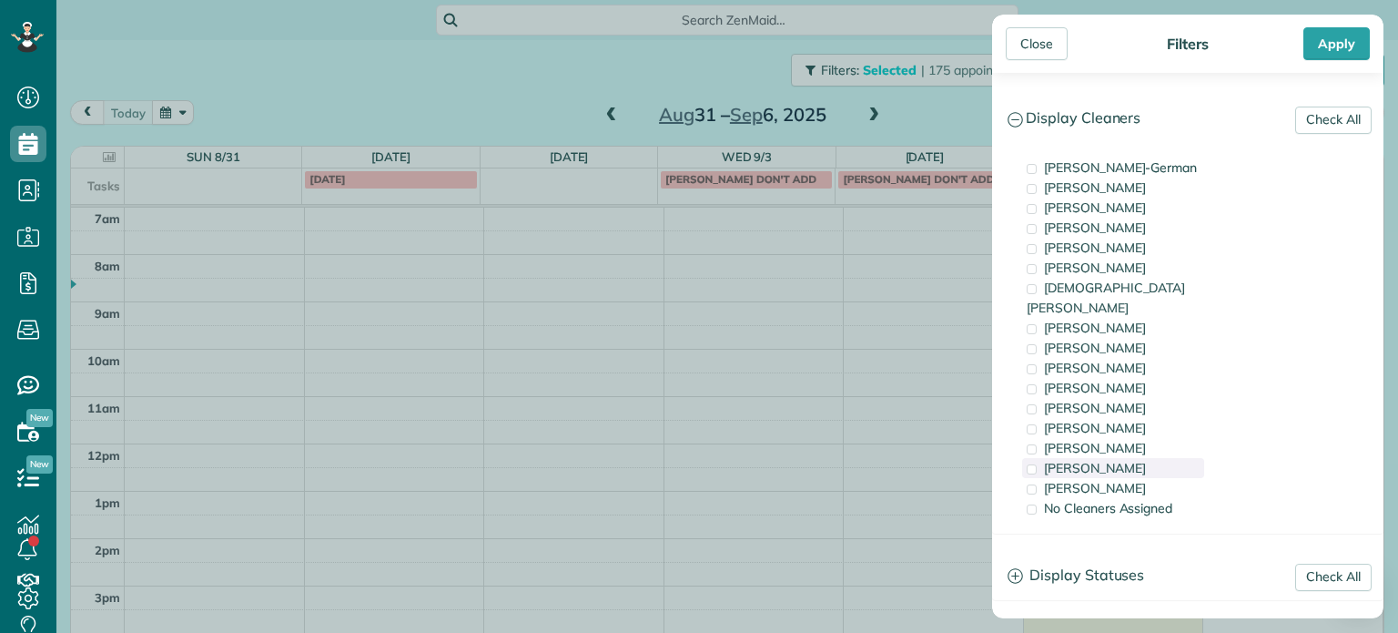
click at [1167, 458] on div "[PERSON_NAME]" at bounding box center [1113, 468] width 182 height 20
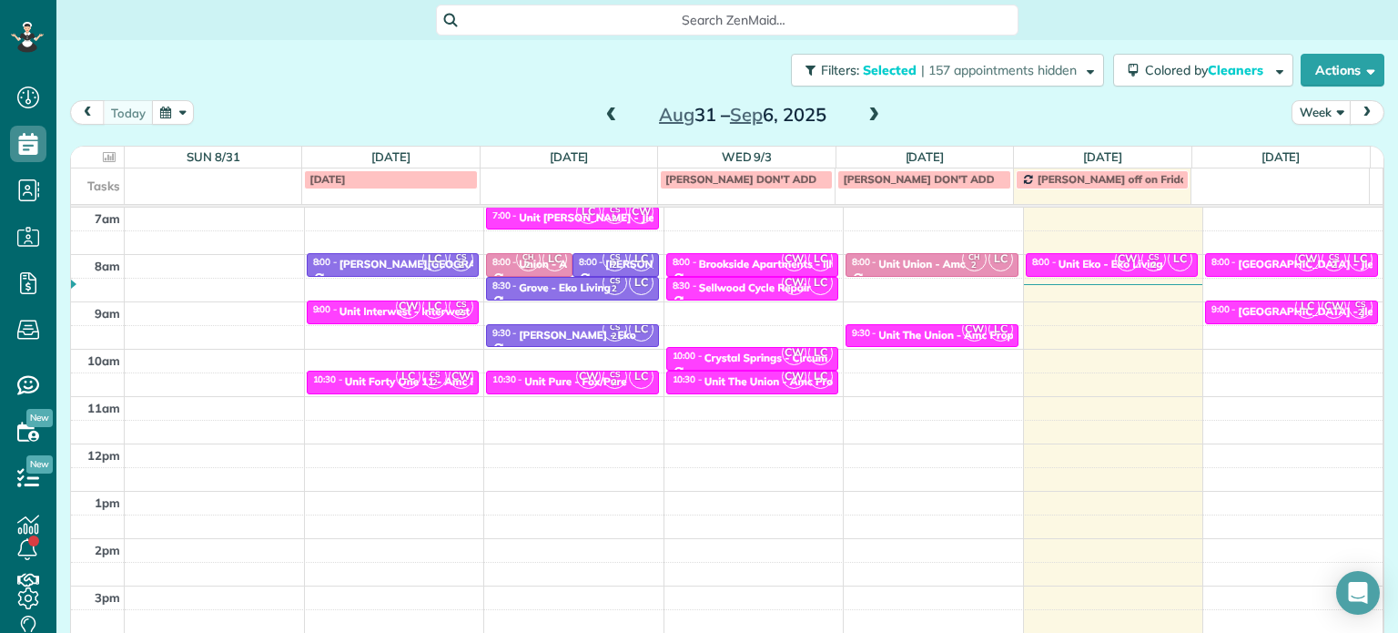
click at [819, 367] on div "Close Filters Apply Check All Display Cleaners [PERSON_NAME]-German [PERSON_NAM…" at bounding box center [699, 316] width 1398 height 633
click at [782, 381] on span "CW" at bounding box center [794, 376] width 25 height 25
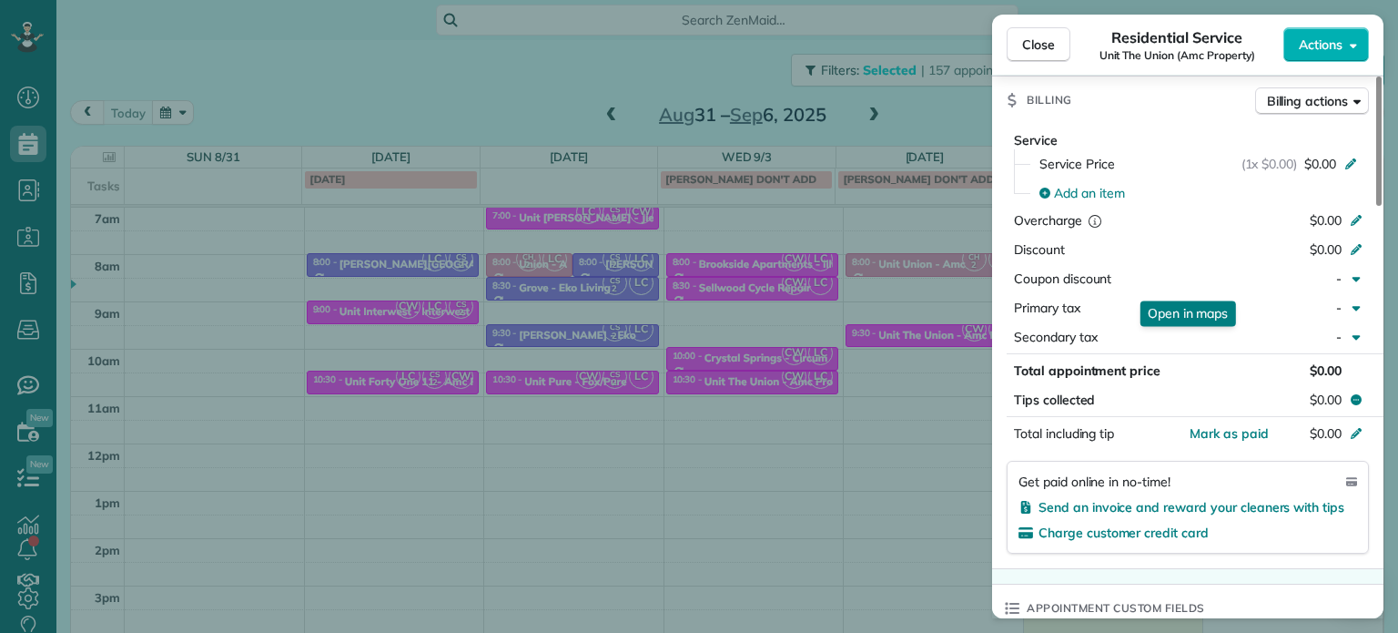
scroll to position [1547, 0]
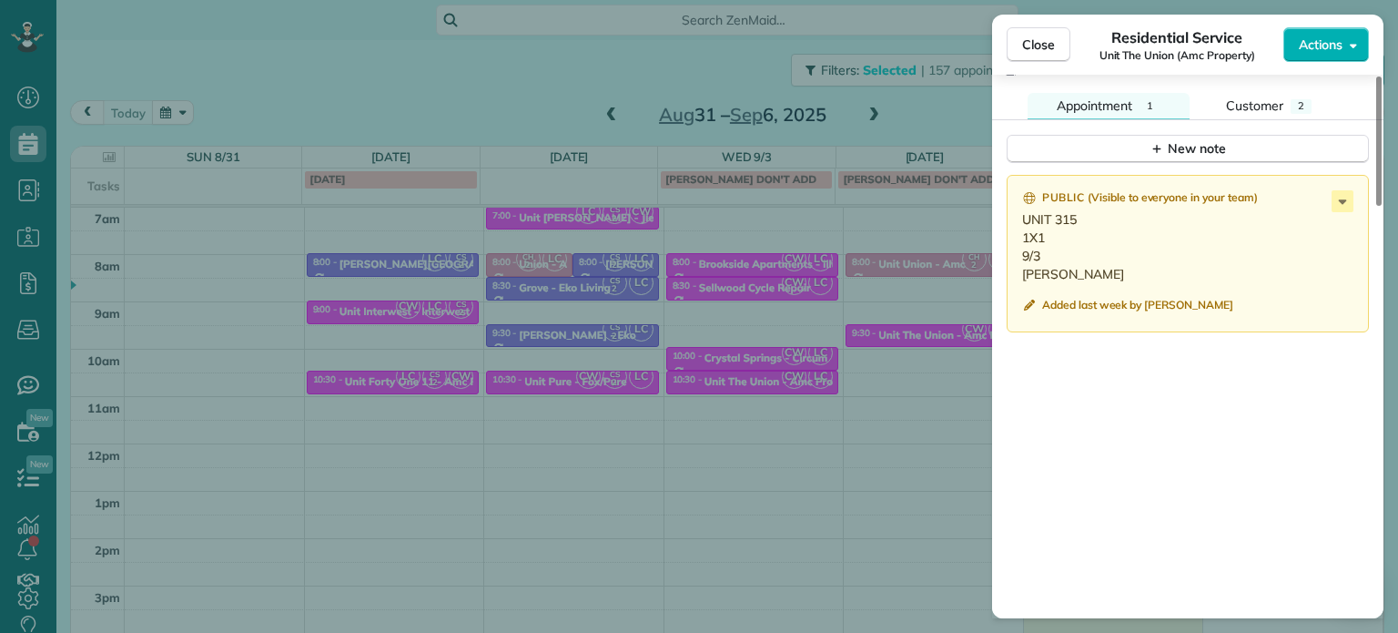
click at [913, 104] on div "Close Residential Service Unit The Union (Amc Property) Actions Status Active U…" at bounding box center [699, 316] width 1398 height 633
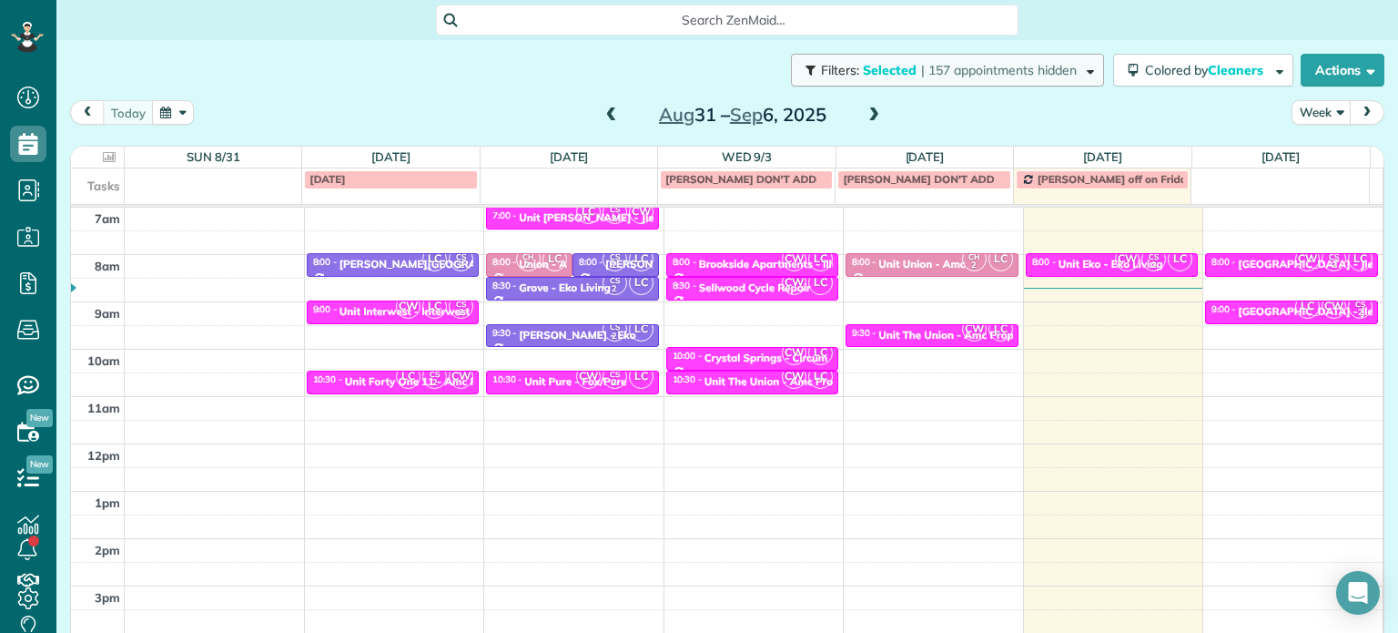
click at [1020, 78] on button "Filters: Selected | 157 appointments hidden" at bounding box center [947, 70] width 313 height 33
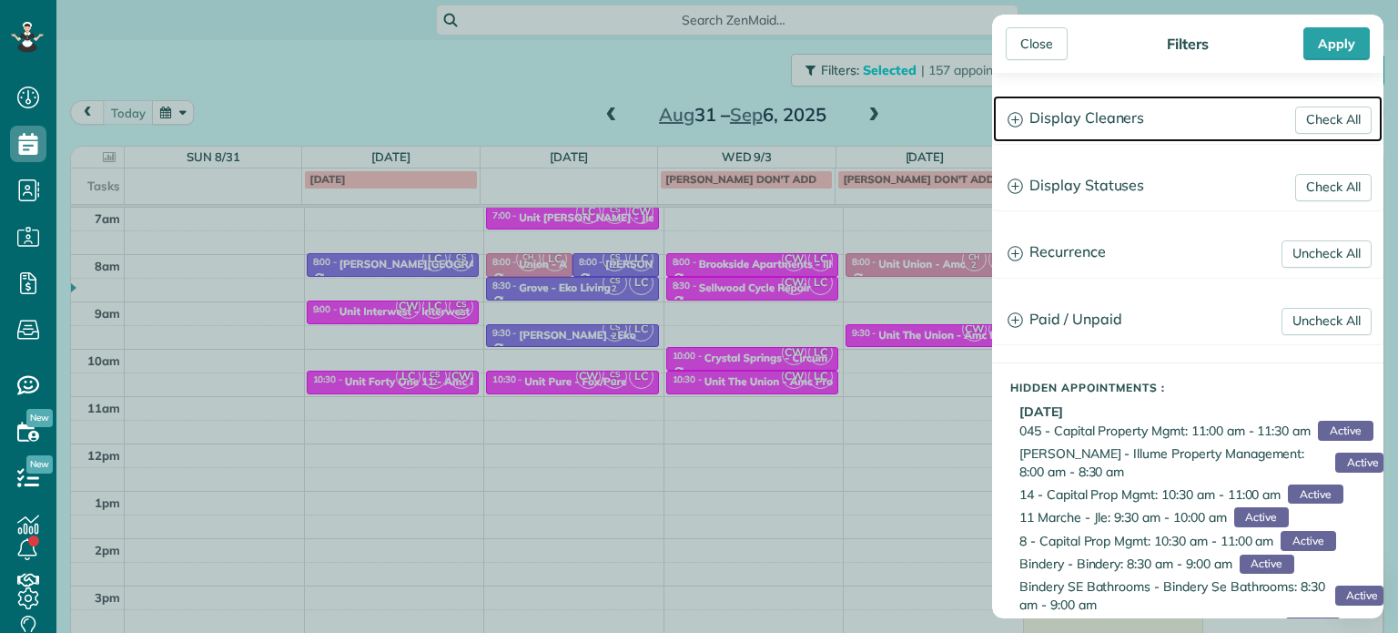
click at [1146, 123] on h3 "Display Cleaners" at bounding box center [1188, 119] width 390 height 46
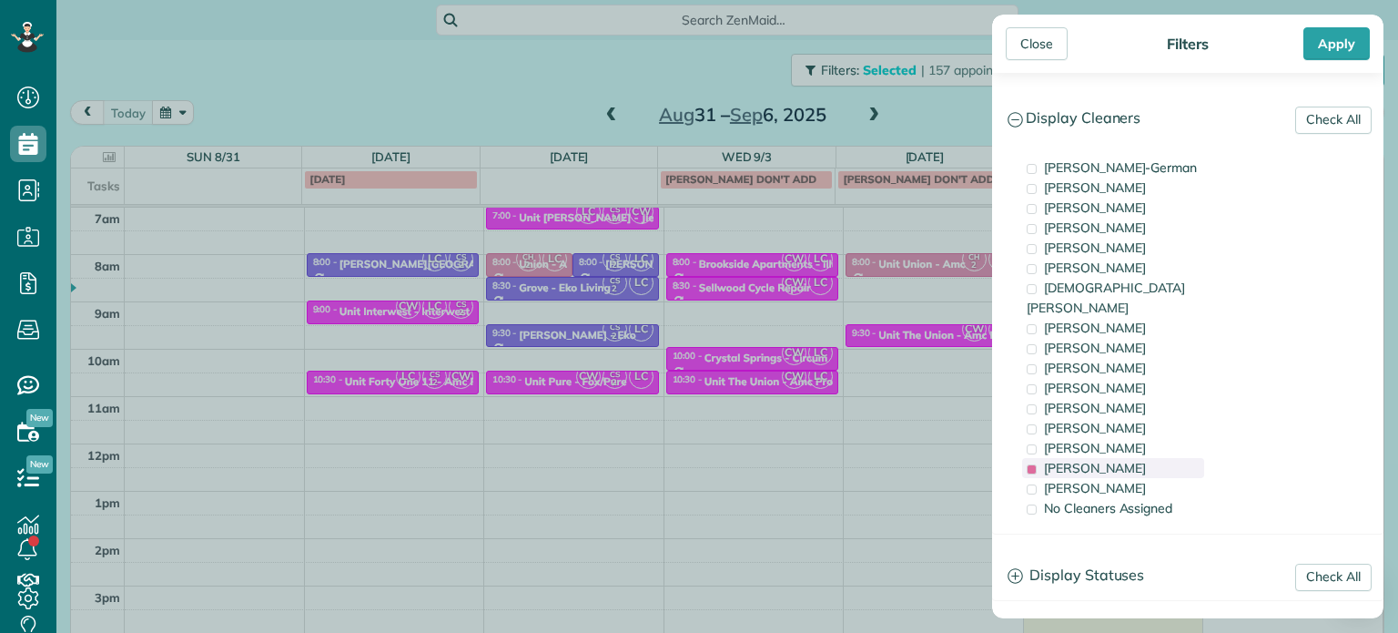
click at [1111, 460] on span "[PERSON_NAME]" at bounding box center [1095, 468] width 102 height 16
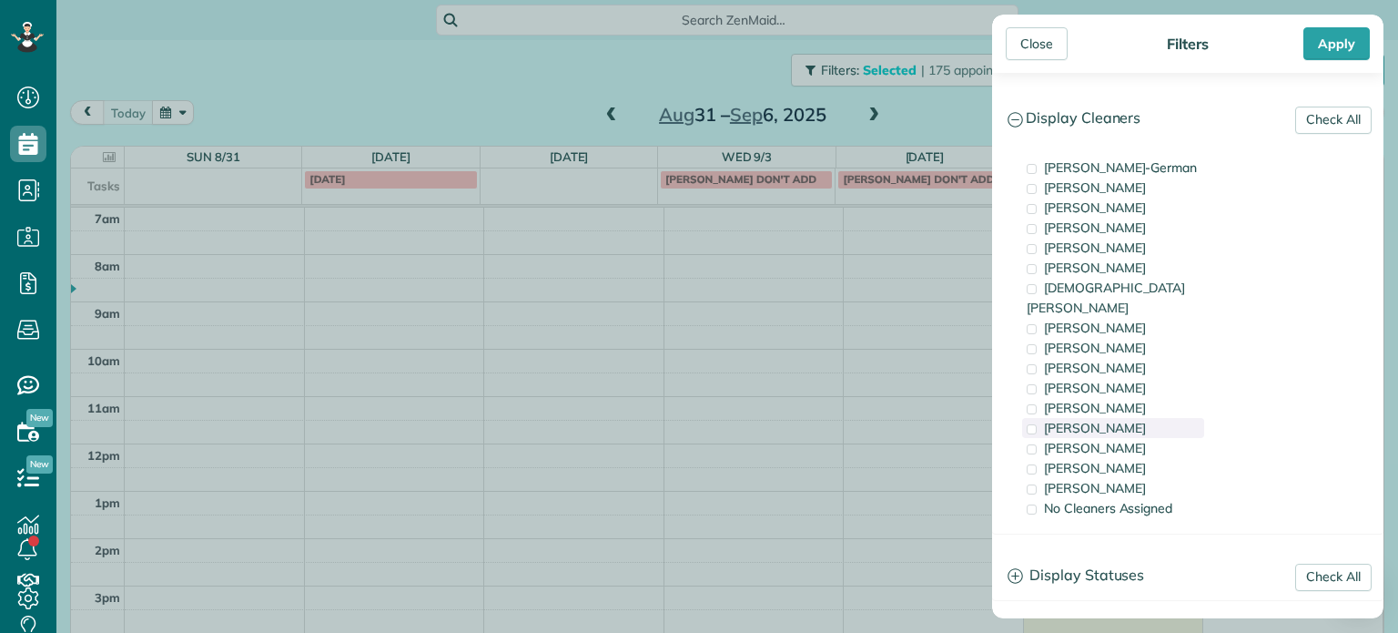
click at [1107, 420] on span "[PERSON_NAME]" at bounding box center [1095, 428] width 102 height 16
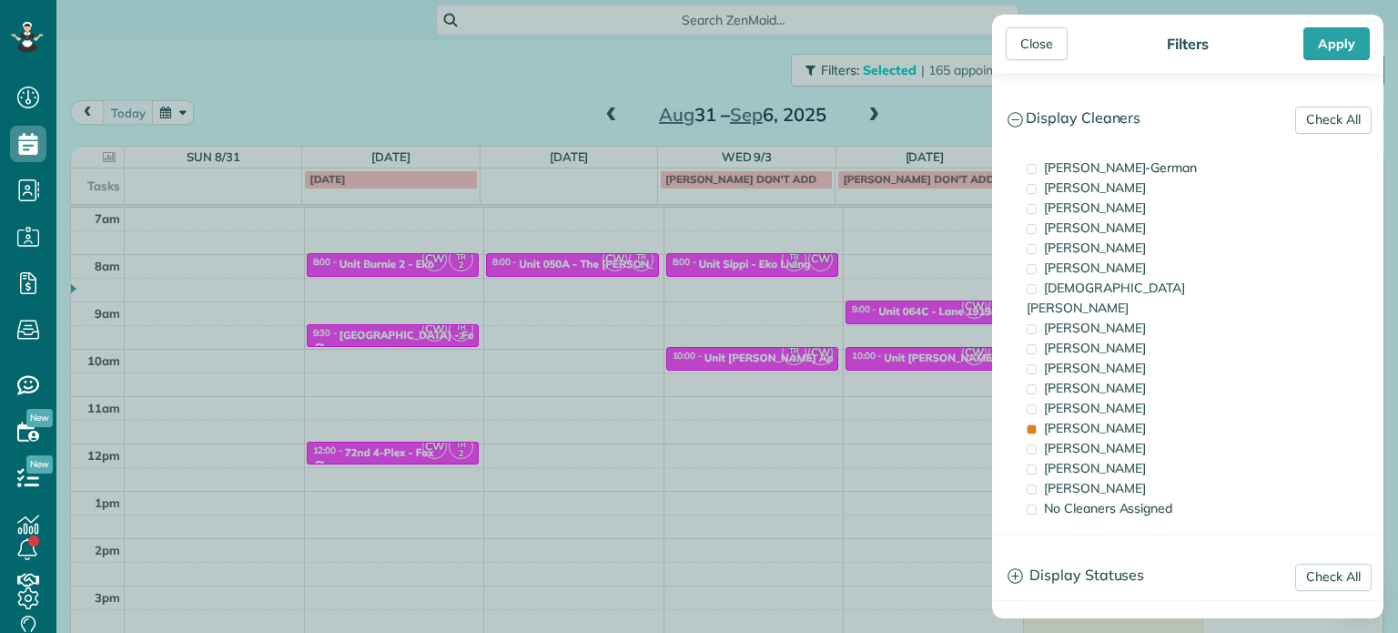
click at [926, 349] on div "Close Filters Apply Check All Display Cleaners [PERSON_NAME]-German [PERSON_NAM…" at bounding box center [699, 316] width 1398 height 633
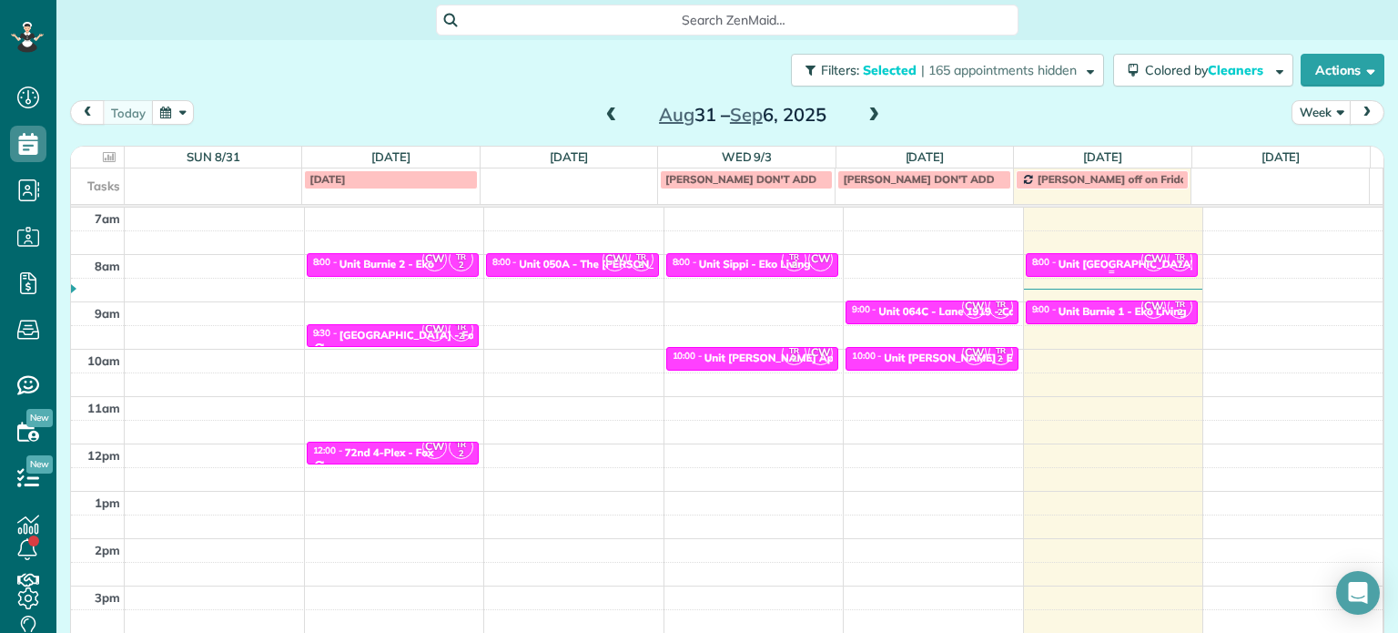
click at [1085, 258] on div "Unit [GEOGRAPHIC_DATA] - Capital Property" at bounding box center [1174, 264] width 230 height 13
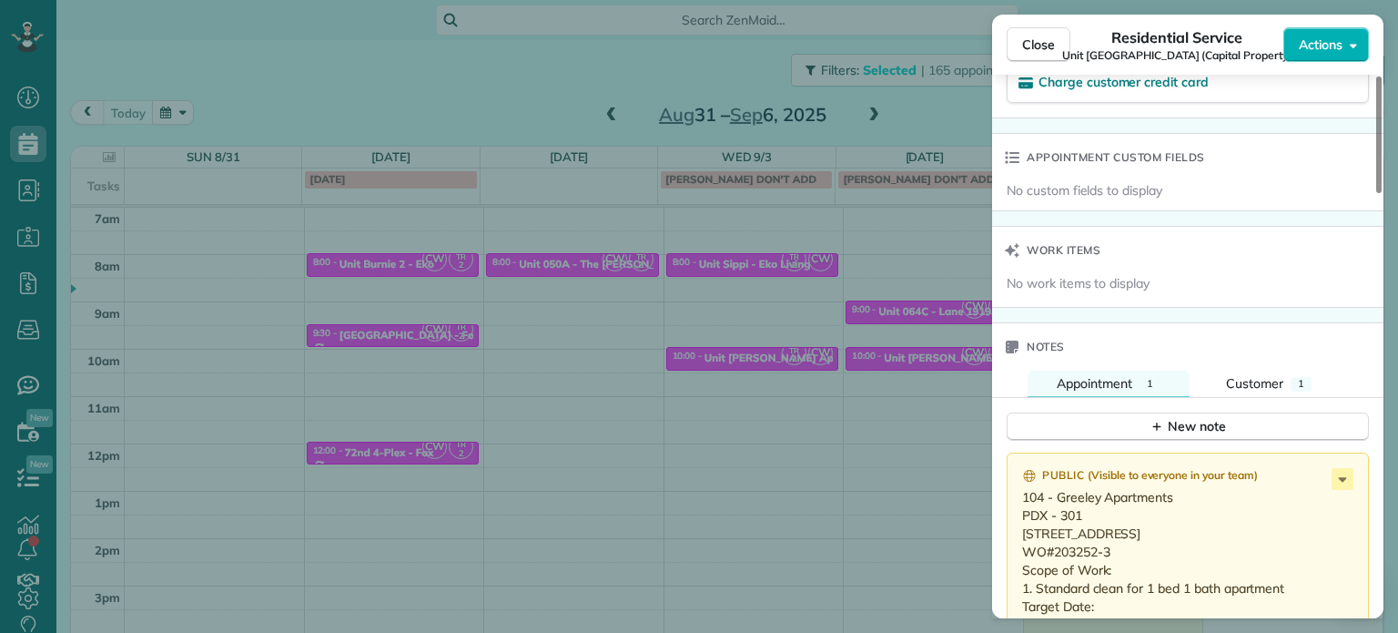
scroll to position [1465, 0]
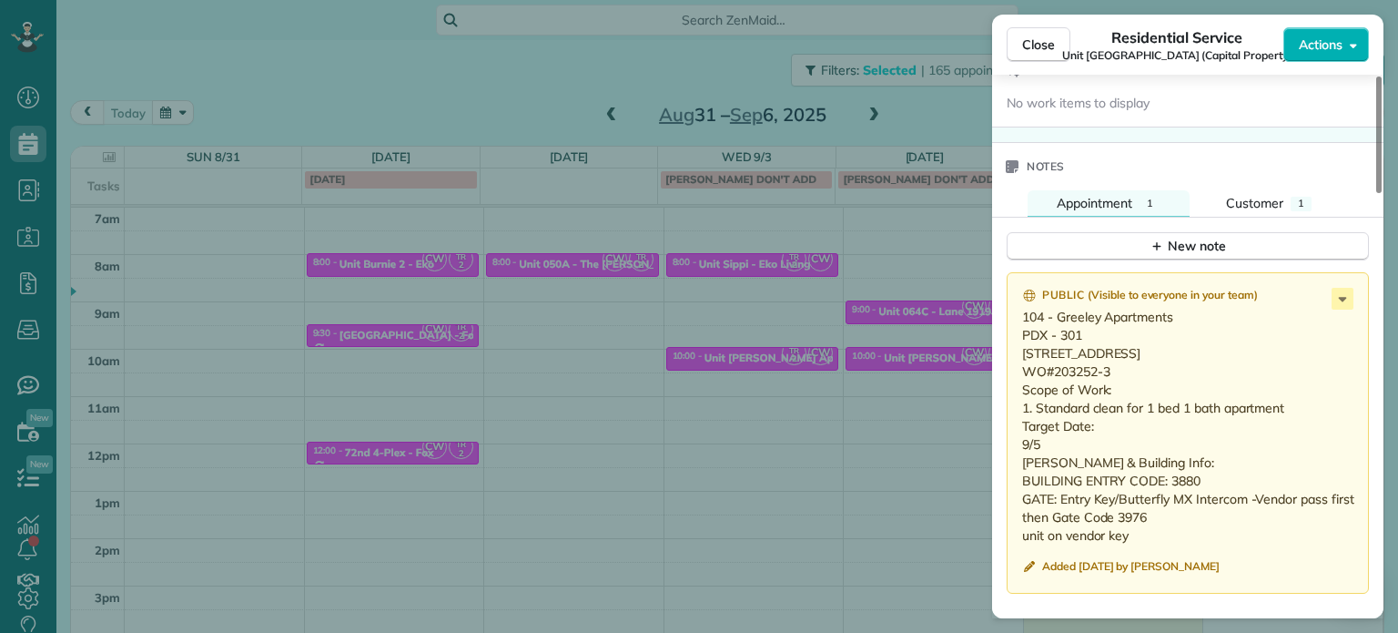
click at [791, 356] on div "Close Residential Service Unit [GEOGRAPHIC_DATA] (Capital Property) Actions Sta…" at bounding box center [699, 316] width 1398 height 633
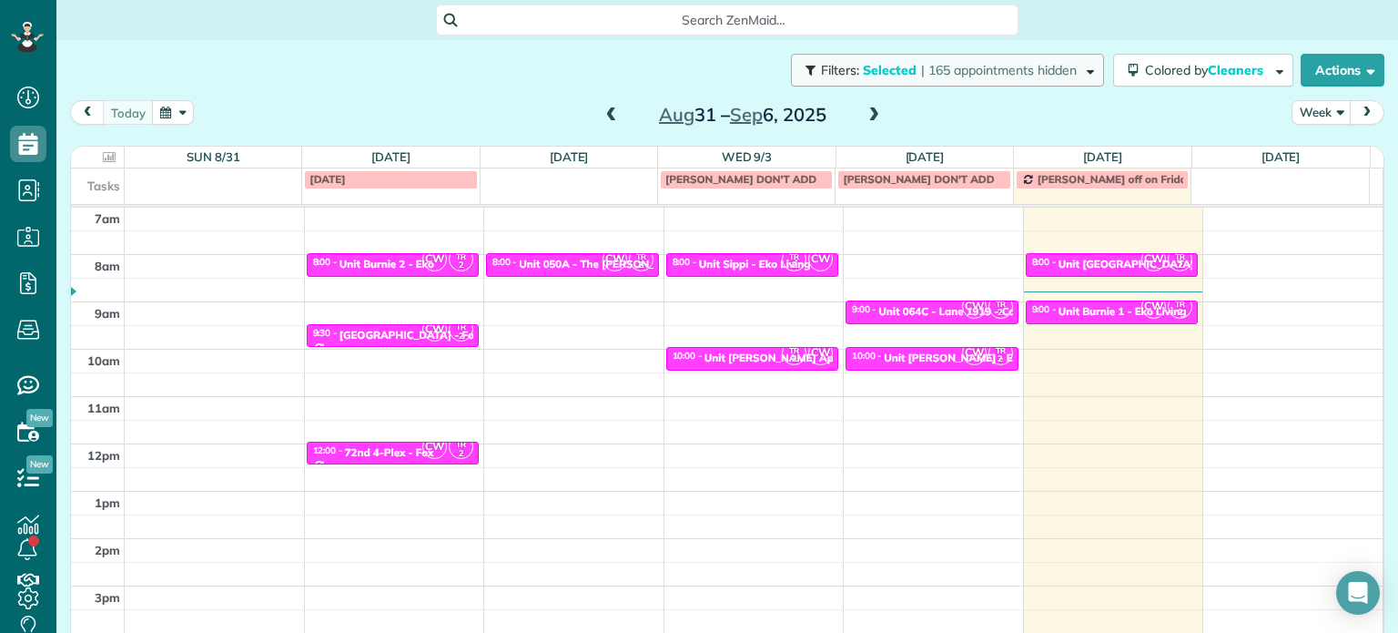
click at [1023, 65] on span "| 165 appointments hidden" at bounding box center [999, 70] width 156 height 16
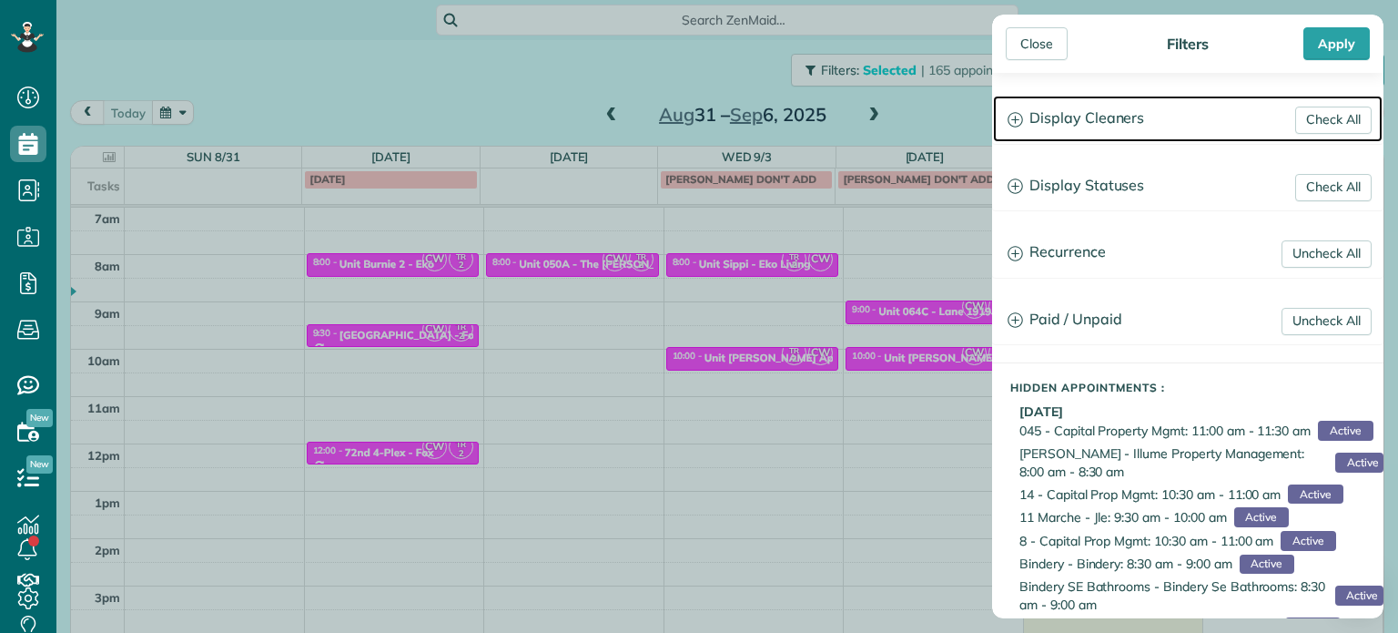
click at [1075, 114] on h3 "Display Cleaners" at bounding box center [1188, 119] width 390 height 46
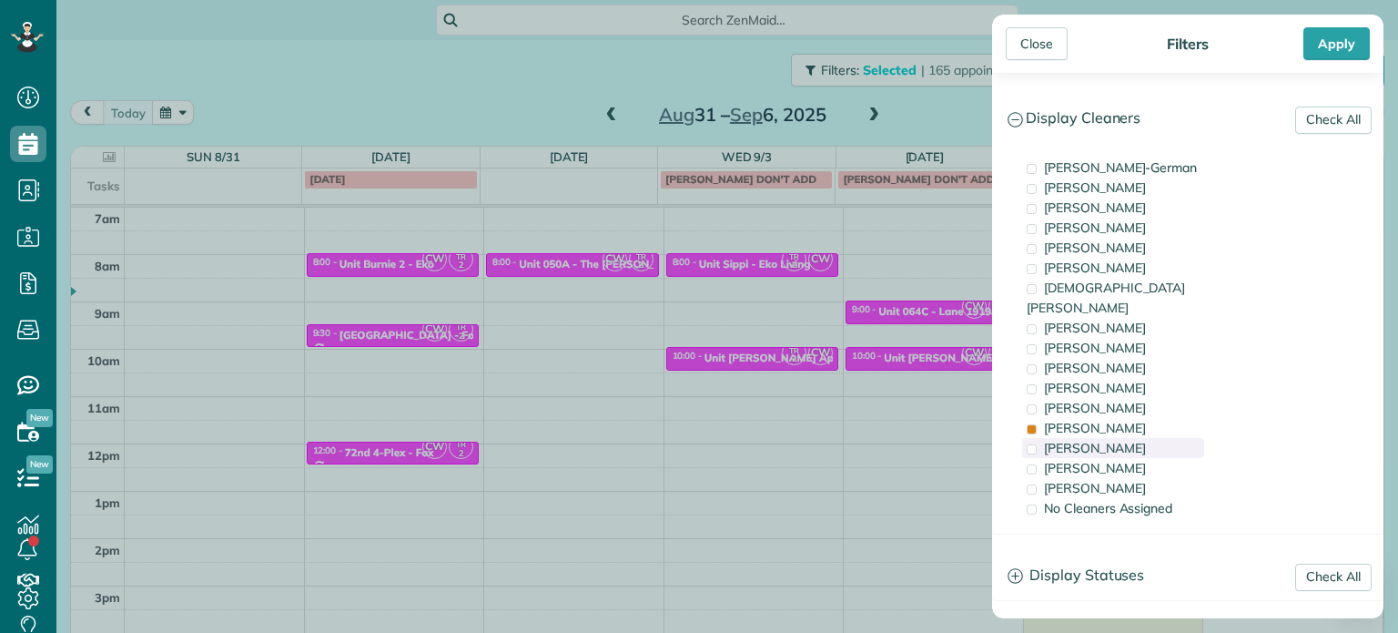
click at [1126, 438] on div "[PERSON_NAME]" at bounding box center [1113, 448] width 182 height 20
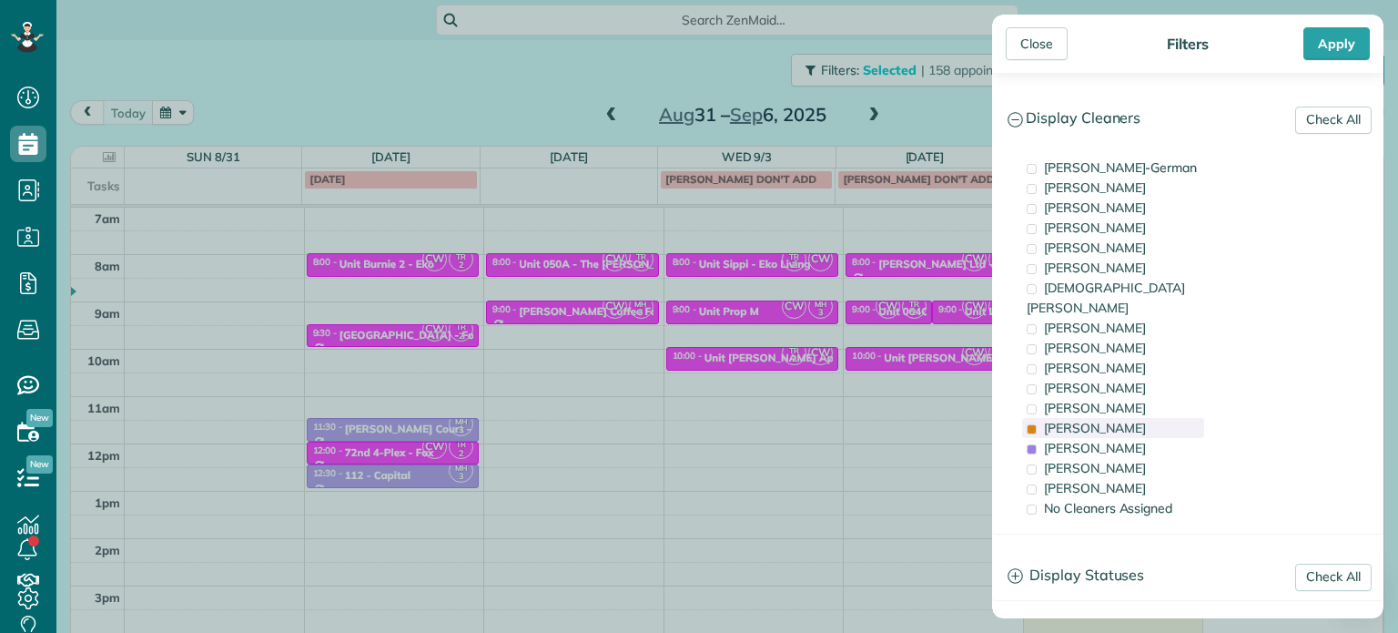
click at [1126, 418] on div "[PERSON_NAME]" at bounding box center [1113, 428] width 182 height 20
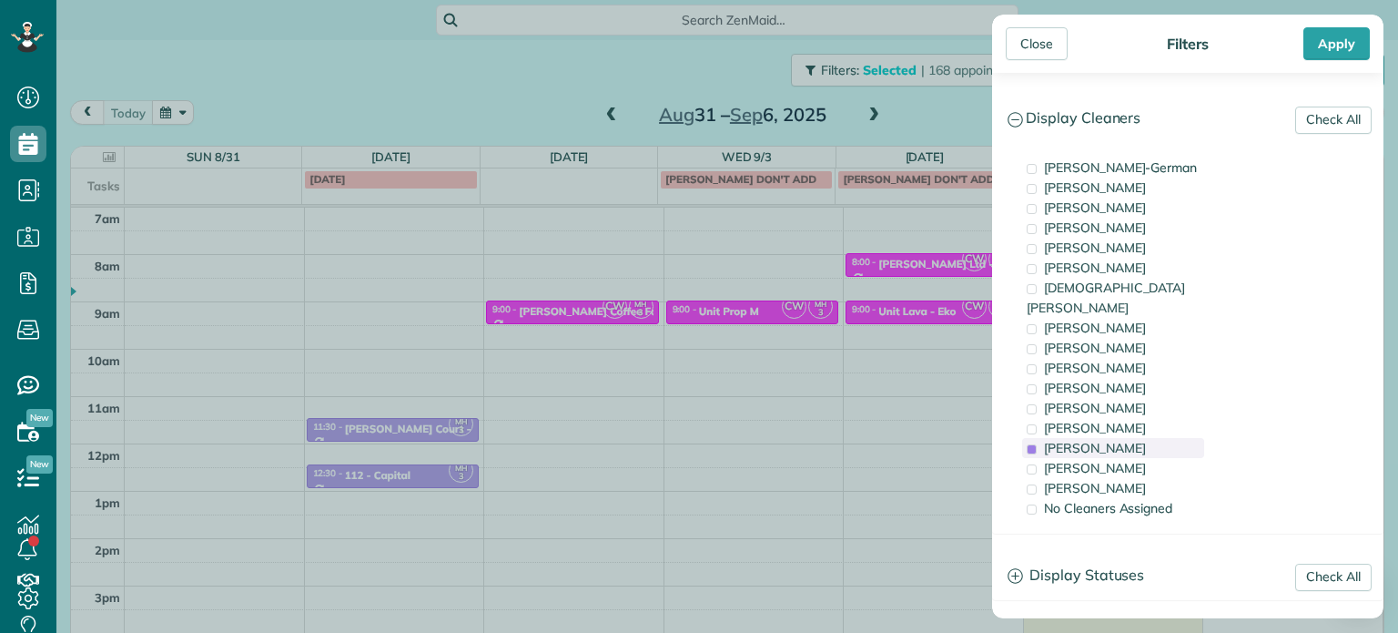
click at [1133, 438] on div "[PERSON_NAME]" at bounding box center [1113, 448] width 182 height 20
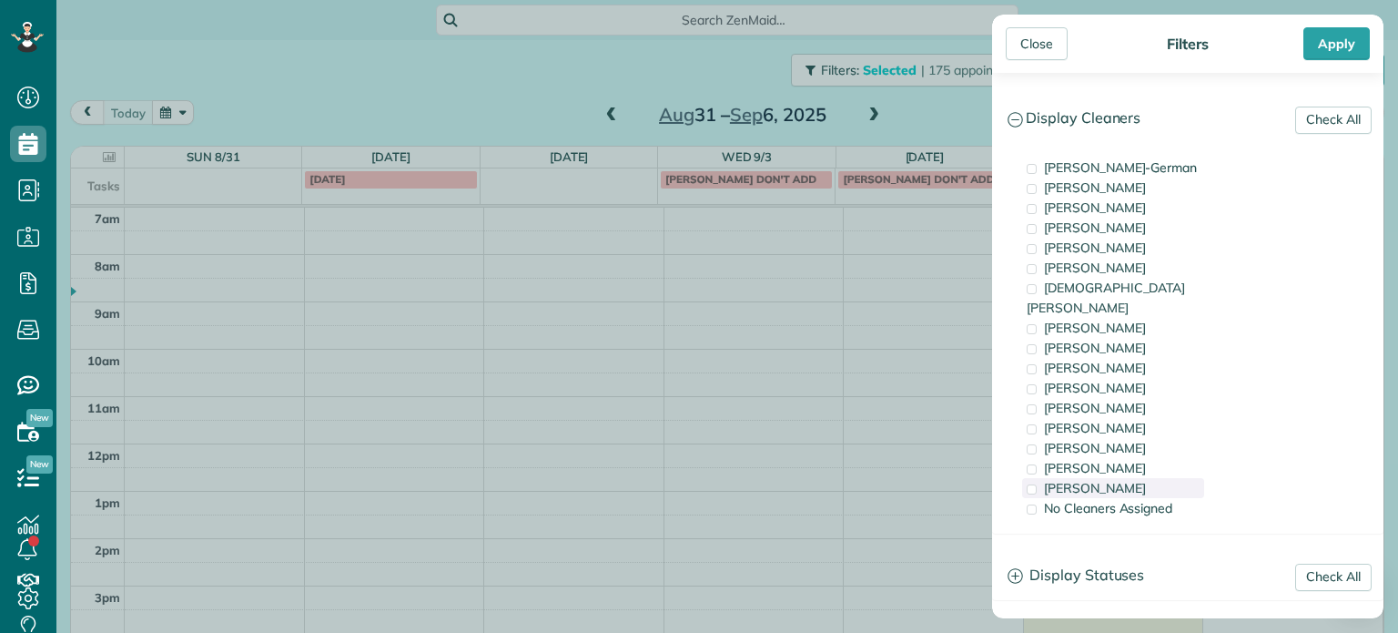
click at [1134, 478] on div "[PERSON_NAME]" at bounding box center [1113, 488] width 182 height 20
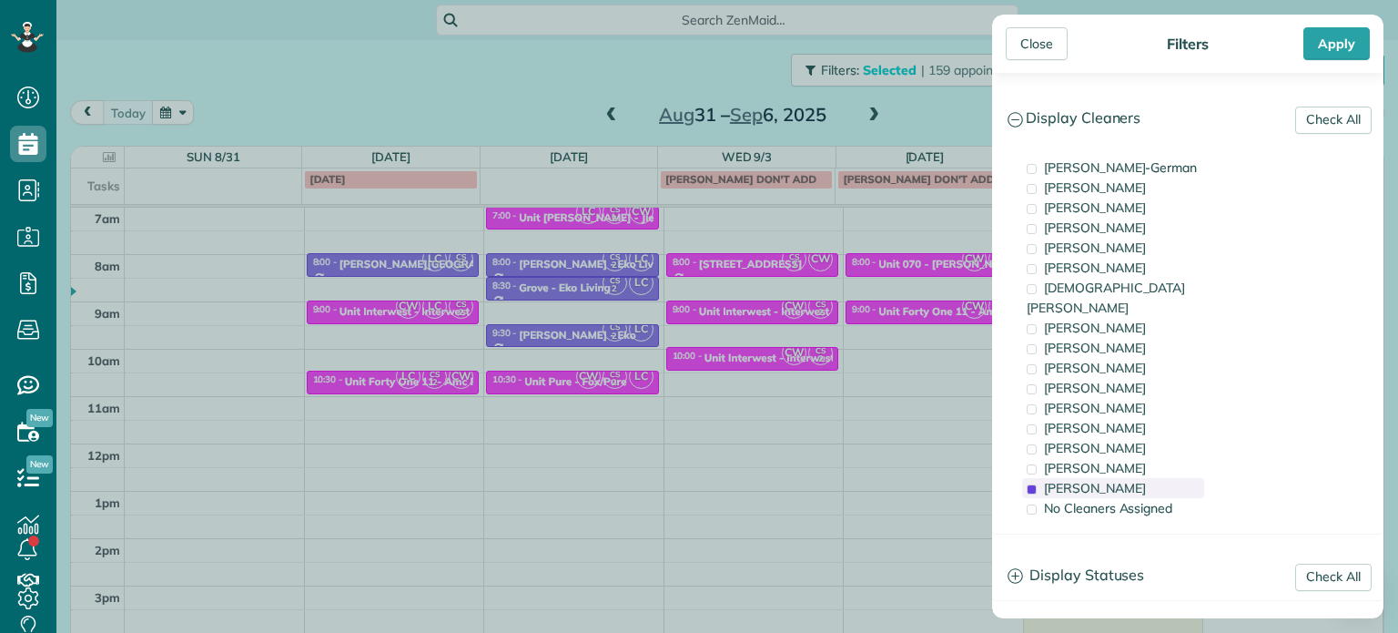
click at [1083, 480] on span "[PERSON_NAME]" at bounding box center [1095, 488] width 102 height 16
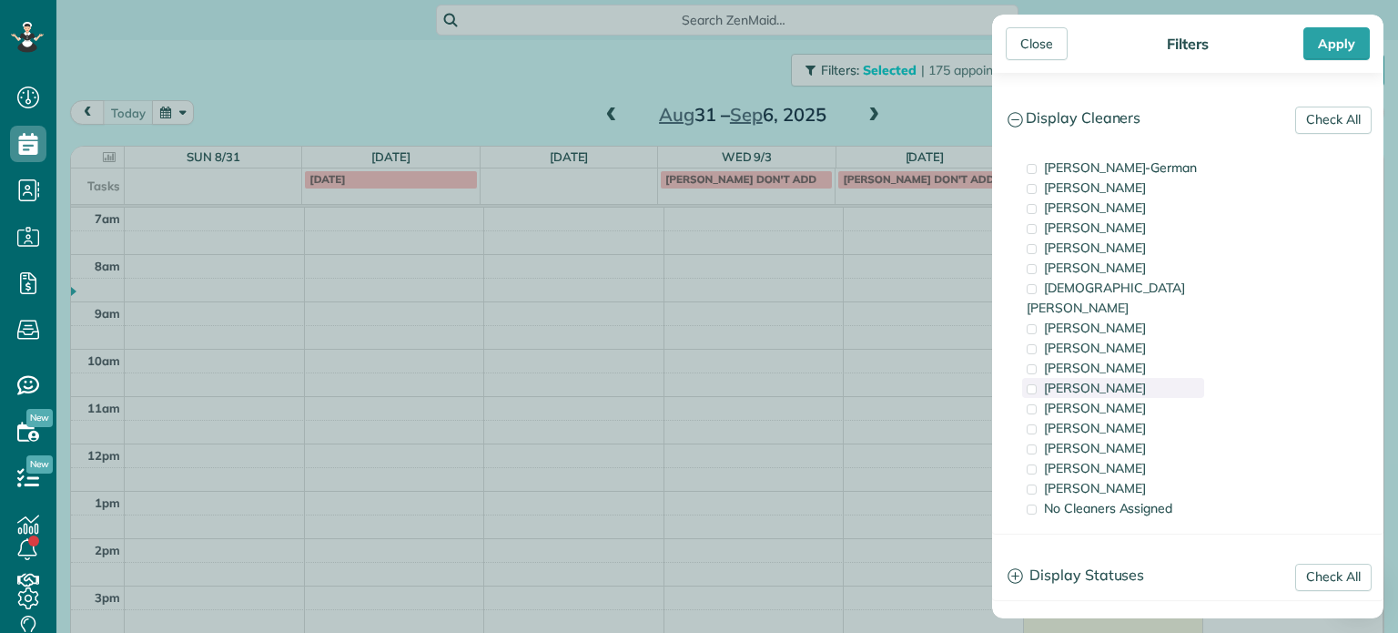
click at [1080, 380] on span "[PERSON_NAME]" at bounding box center [1095, 388] width 102 height 16
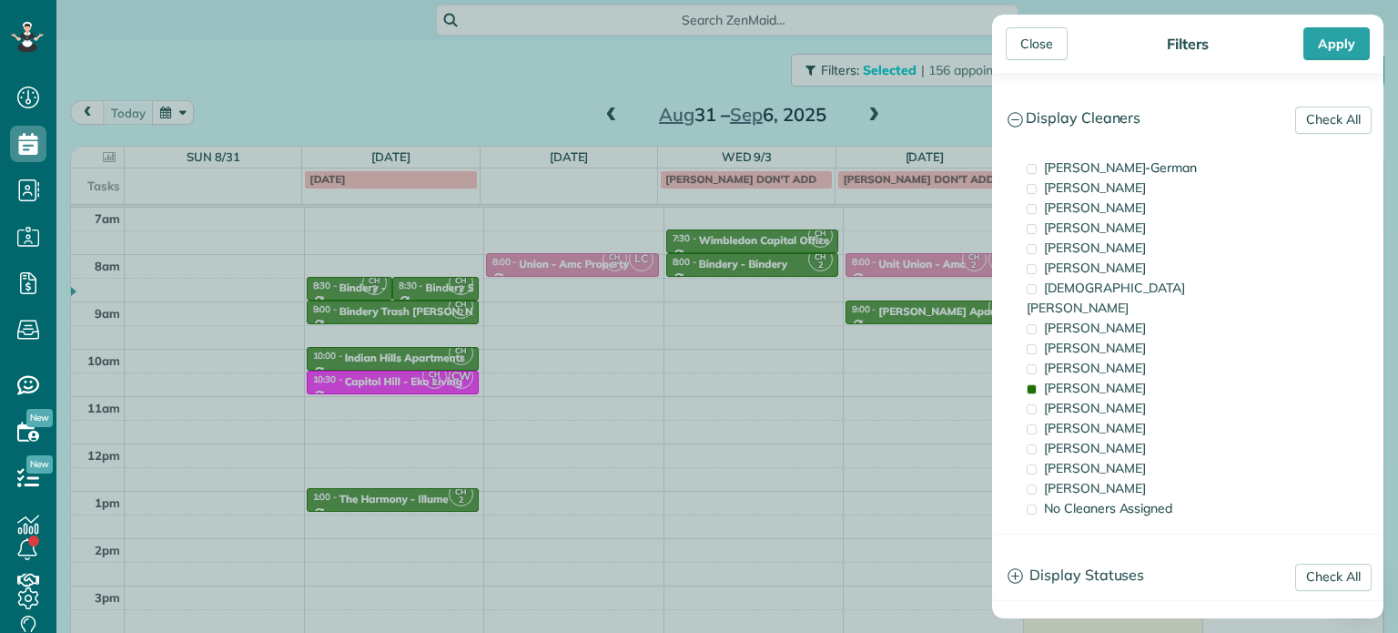
click at [887, 330] on div "Close Filters Apply Check All Display Cleaners [PERSON_NAME]-German [PERSON_NAM…" at bounding box center [699, 316] width 1398 height 633
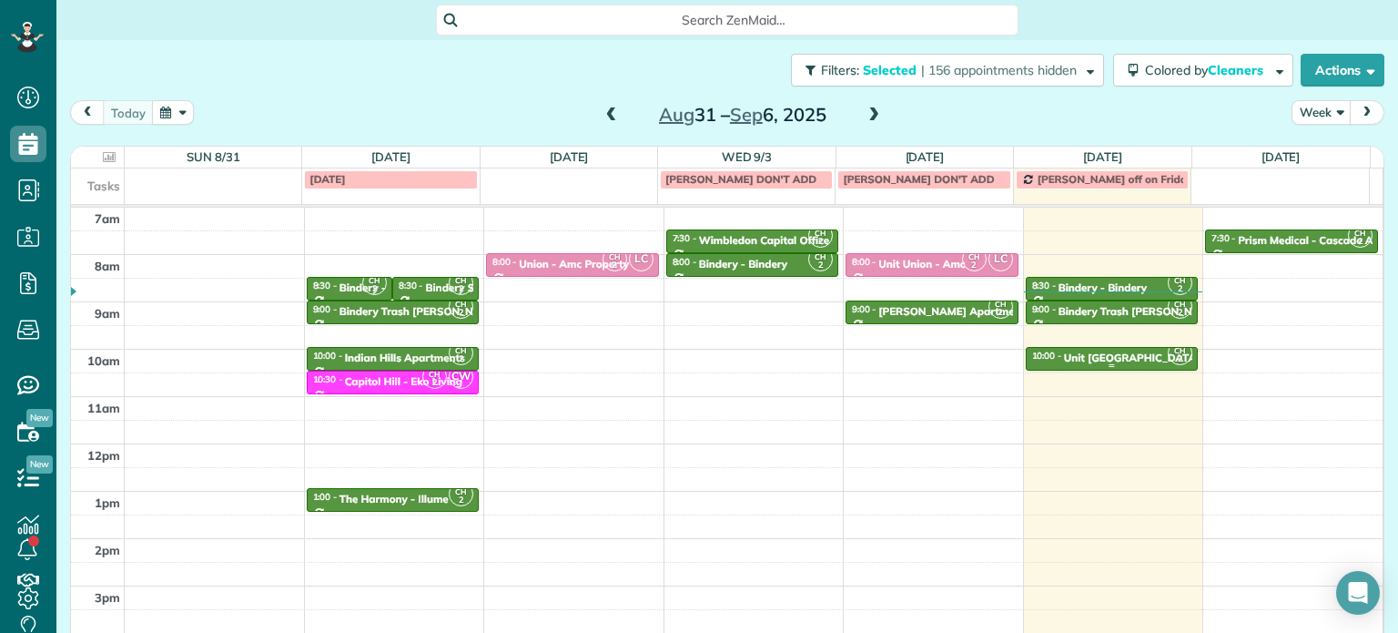
click at [1064, 358] on div "Unit [GEOGRAPHIC_DATA] - Eko" at bounding box center [1146, 357] width 165 height 13
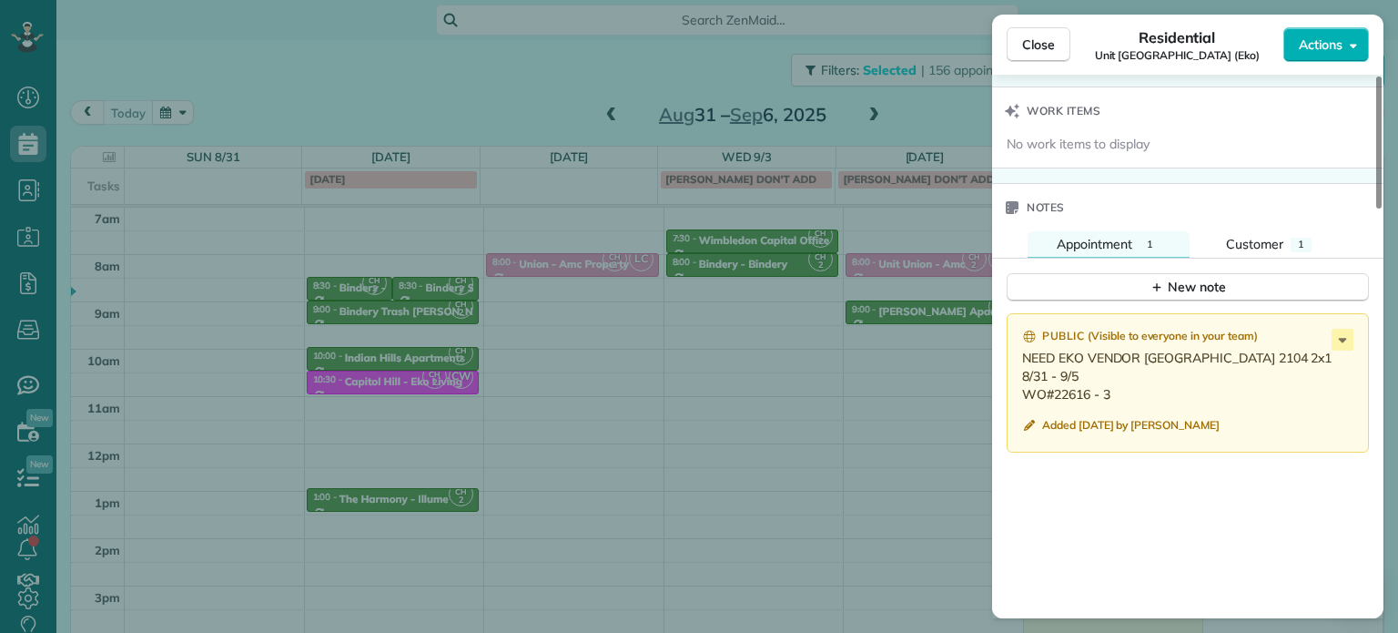
scroll to position [1466, 0]
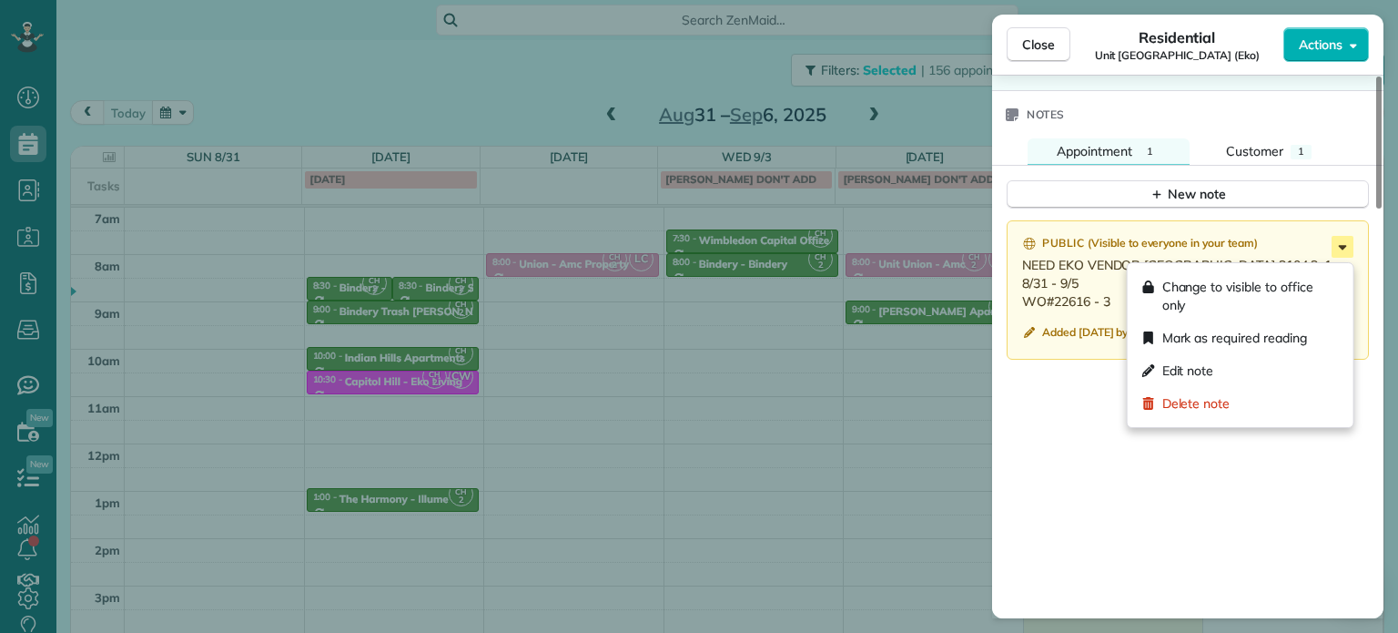
click at [1339, 258] on icon at bounding box center [1343, 247] width 22 height 22
click at [1255, 370] on div "Edit note" at bounding box center [1240, 370] width 211 height 33
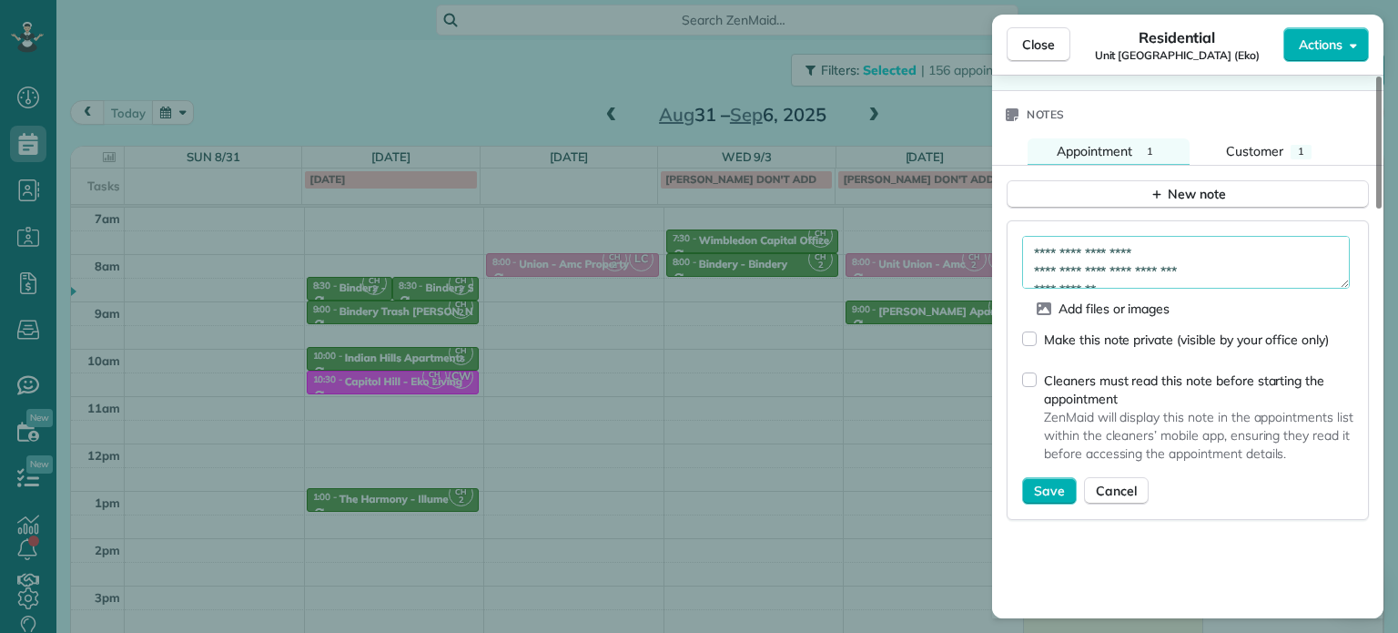
click at [1208, 254] on textarea "**********" at bounding box center [1186, 262] width 328 height 53
type textarea "**********"
click at [1059, 497] on span "Save" at bounding box center [1049, 491] width 31 height 18
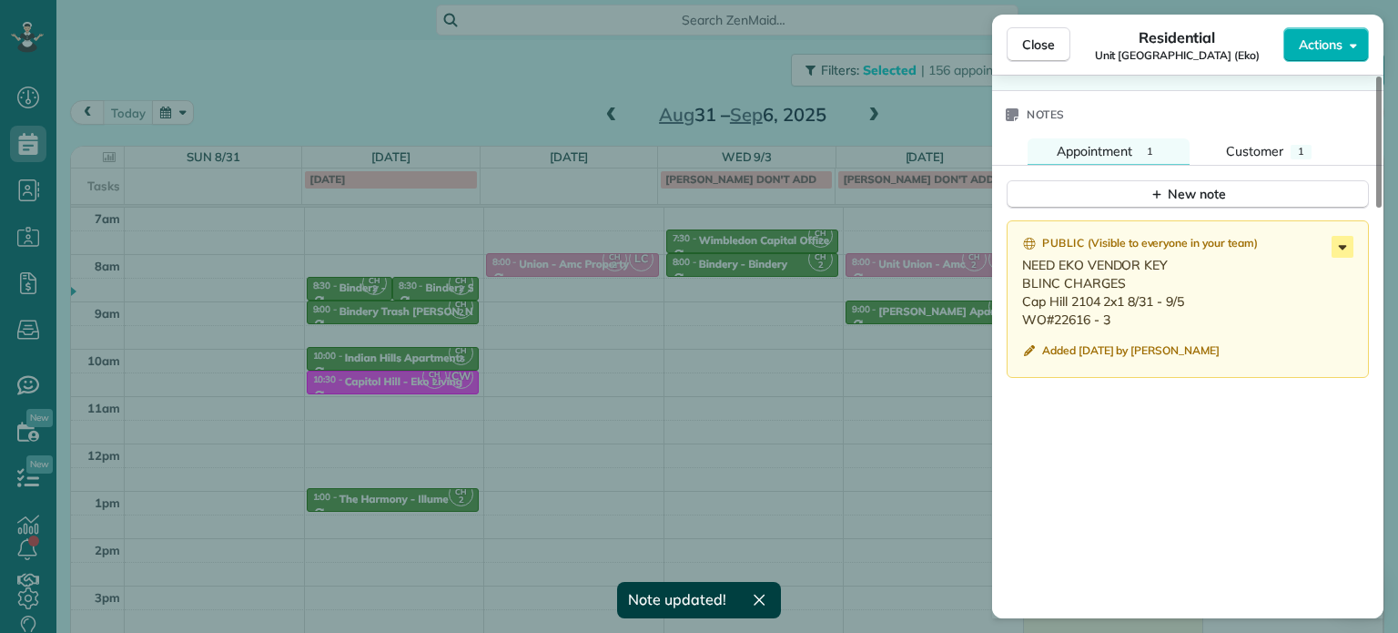
click at [1342, 248] on icon at bounding box center [1343, 247] width 22 height 22
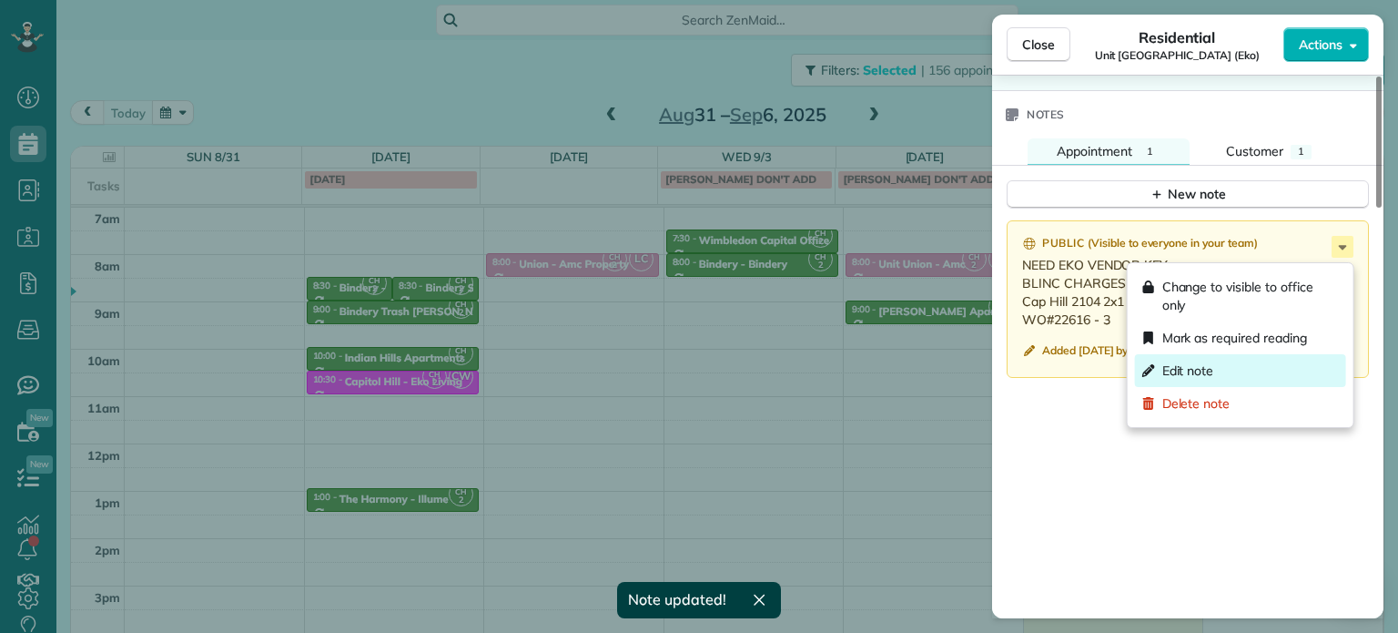
click at [1254, 381] on div "Edit note" at bounding box center [1240, 370] width 211 height 33
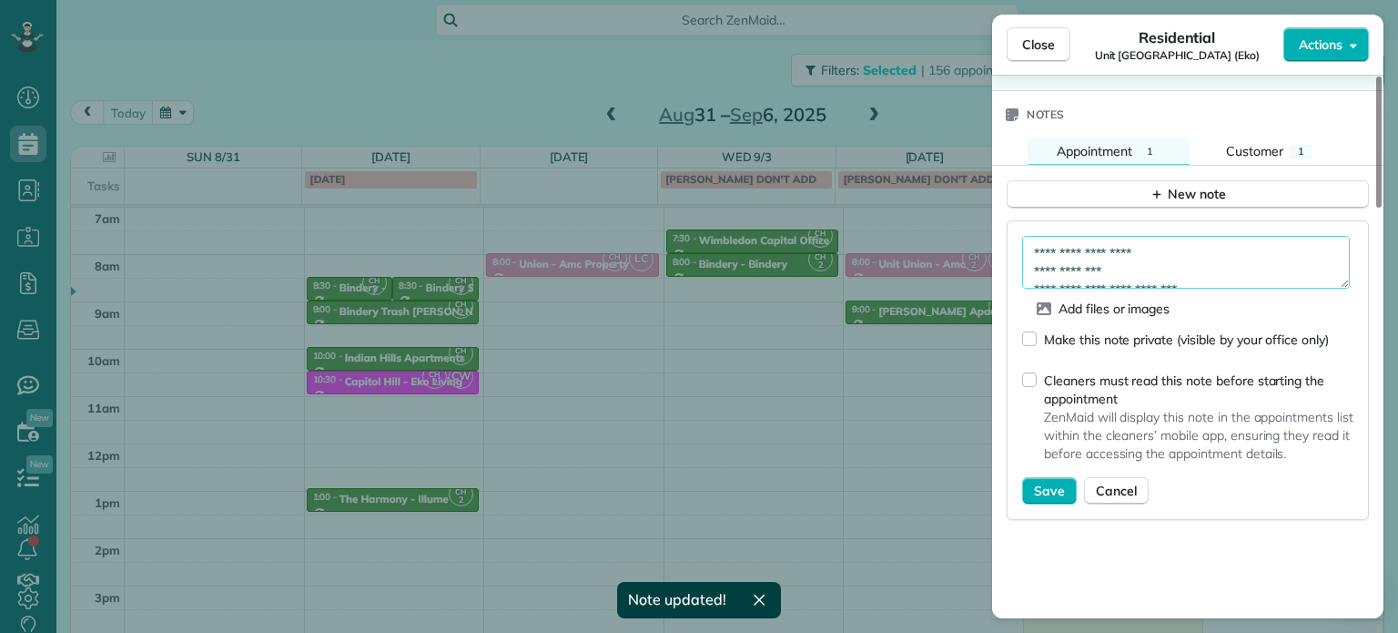
click at [1073, 277] on textarea "**********" at bounding box center [1186, 262] width 328 height 53
type textarea "**********"
click at [1058, 490] on span "Save" at bounding box center [1049, 491] width 31 height 18
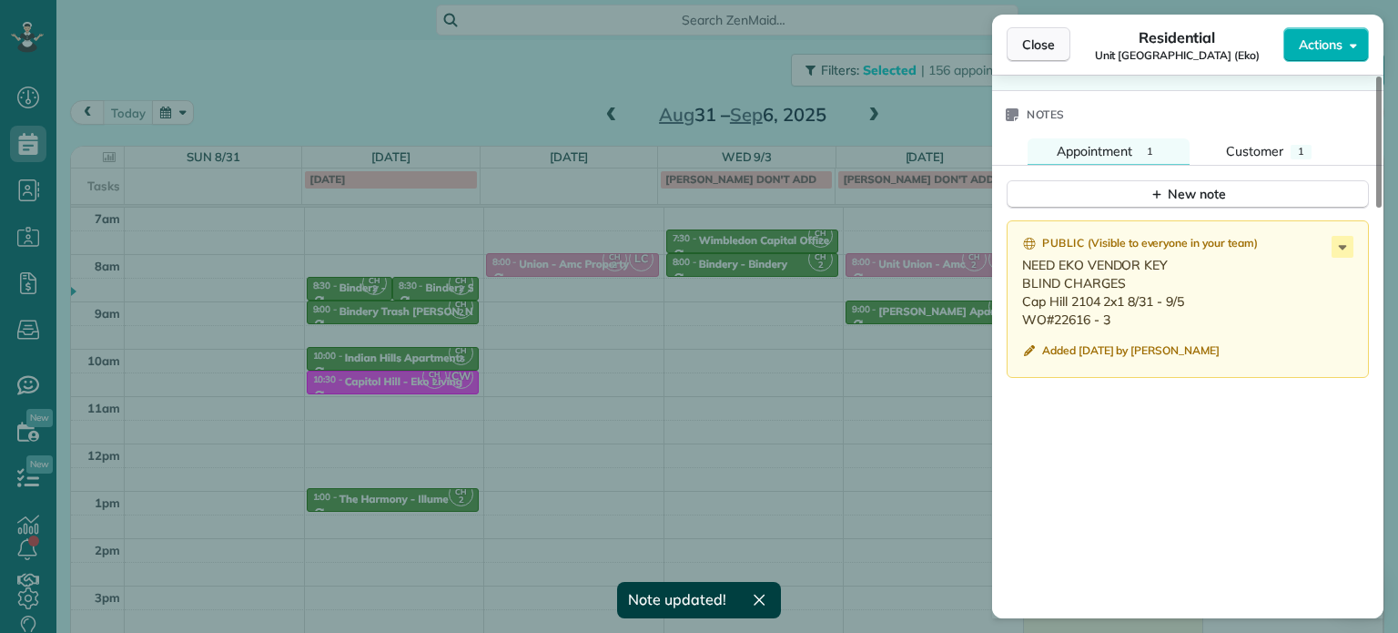
click at [1035, 58] on button "Close" at bounding box center [1039, 44] width 64 height 35
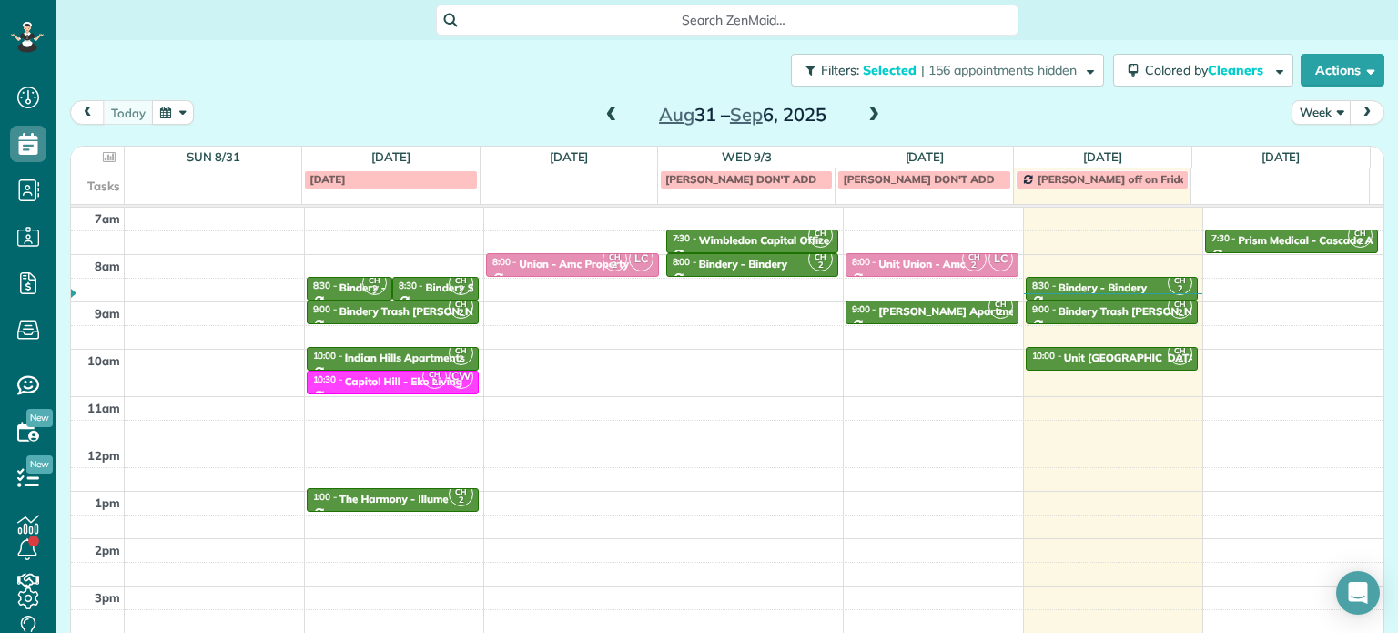
click at [873, 115] on span at bounding box center [874, 115] width 20 height 16
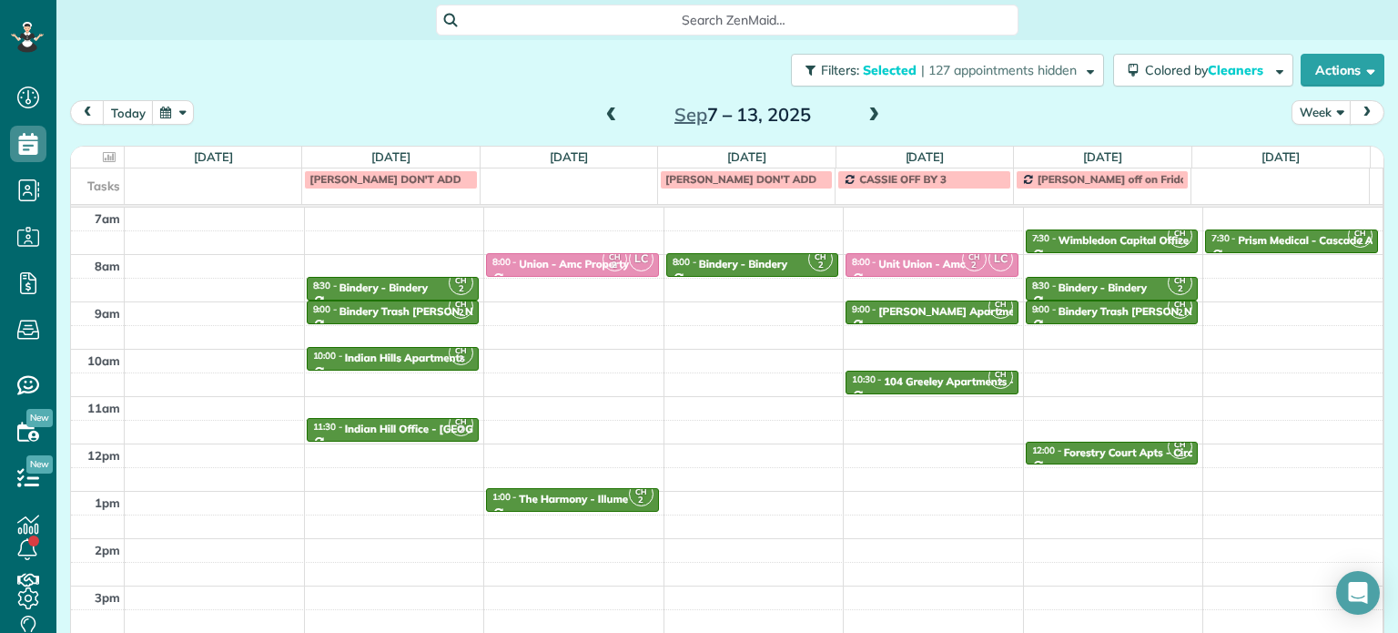
click at [873, 115] on span at bounding box center [874, 115] width 20 height 16
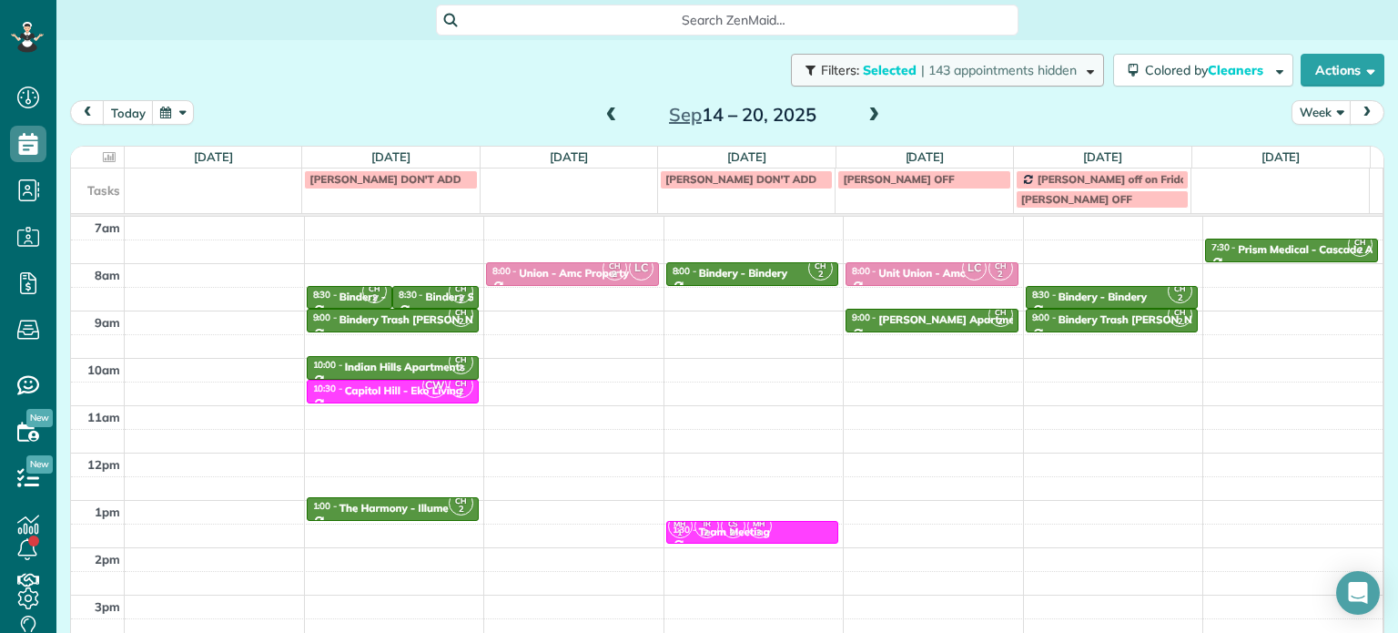
click at [1009, 74] on span "| 143 appointments hidden" at bounding box center [999, 70] width 156 height 16
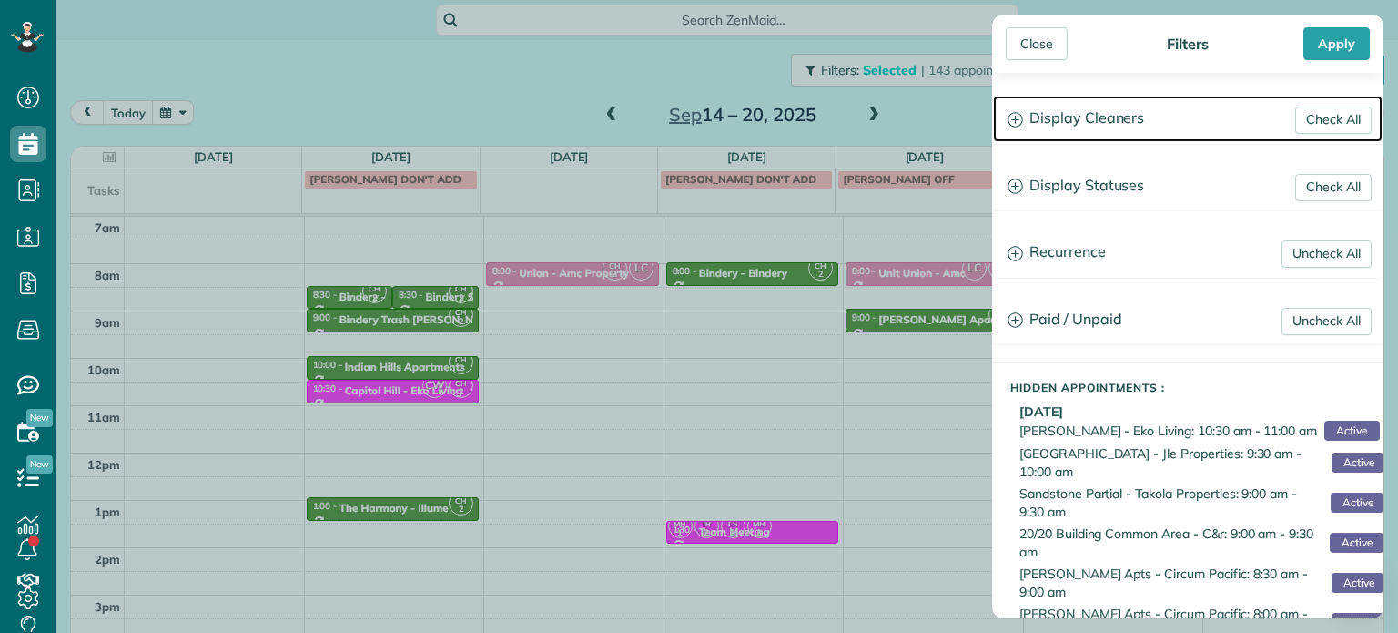
click at [1129, 116] on h3 "Display Cleaners" at bounding box center [1188, 119] width 390 height 46
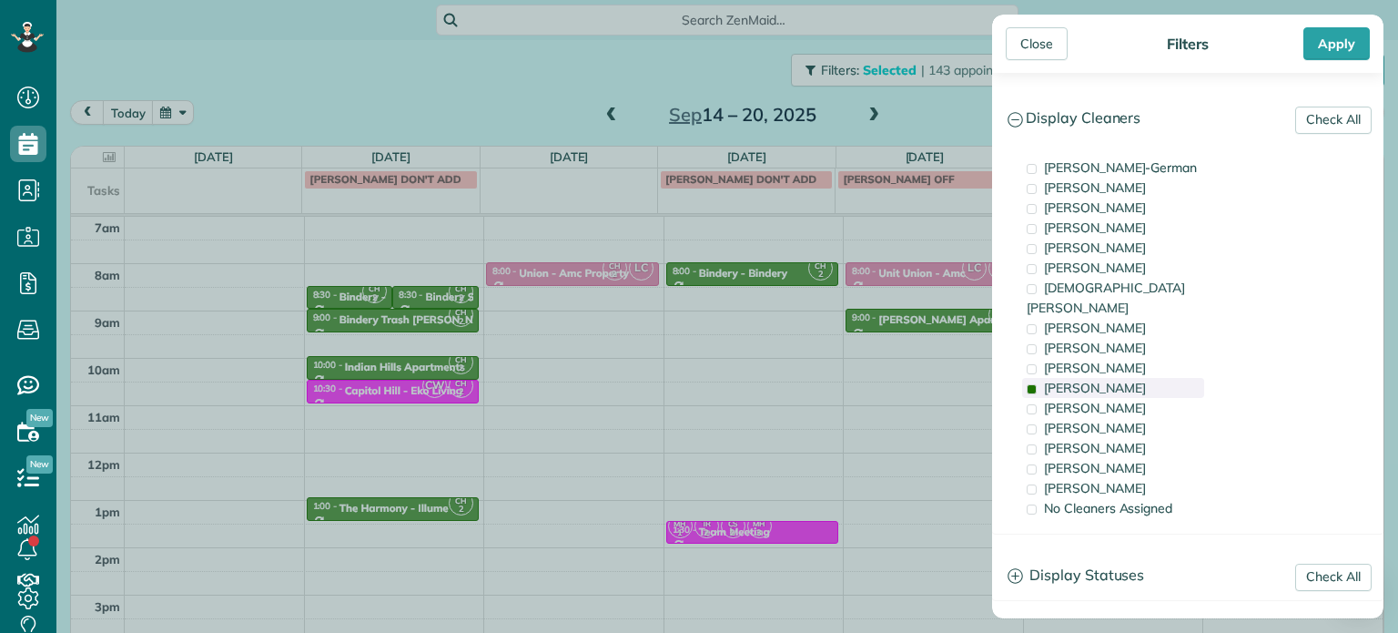
click at [1111, 380] on span "[PERSON_NAME]" at bounding box center [1095, 388] width 102 height 16
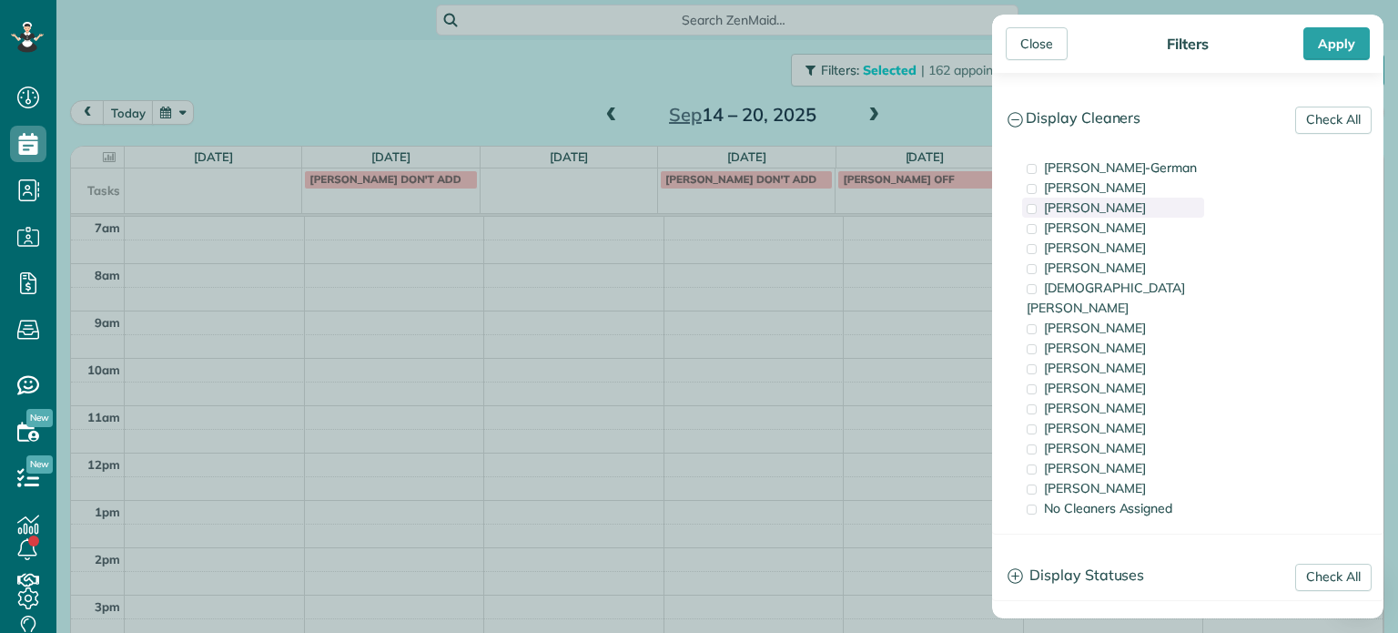
click at [1141, 213] on span "[PERSON_NAME]" at bounding box center [1095, 207] width 102 height 16
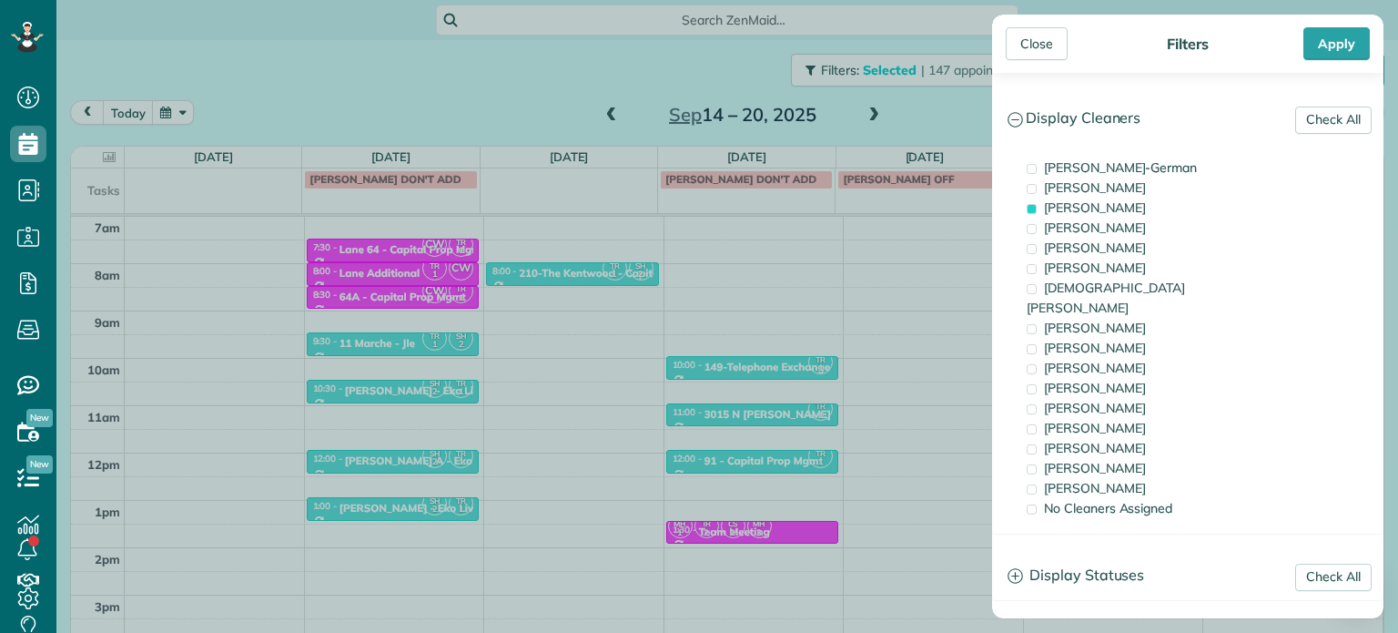
click at [552, 320] on div "Close Filters Apply Check All Display Cleaners [PERSON_NAME]-German [PERSON_NAM…" at bounding box center [699, 316] width 1398 height 633
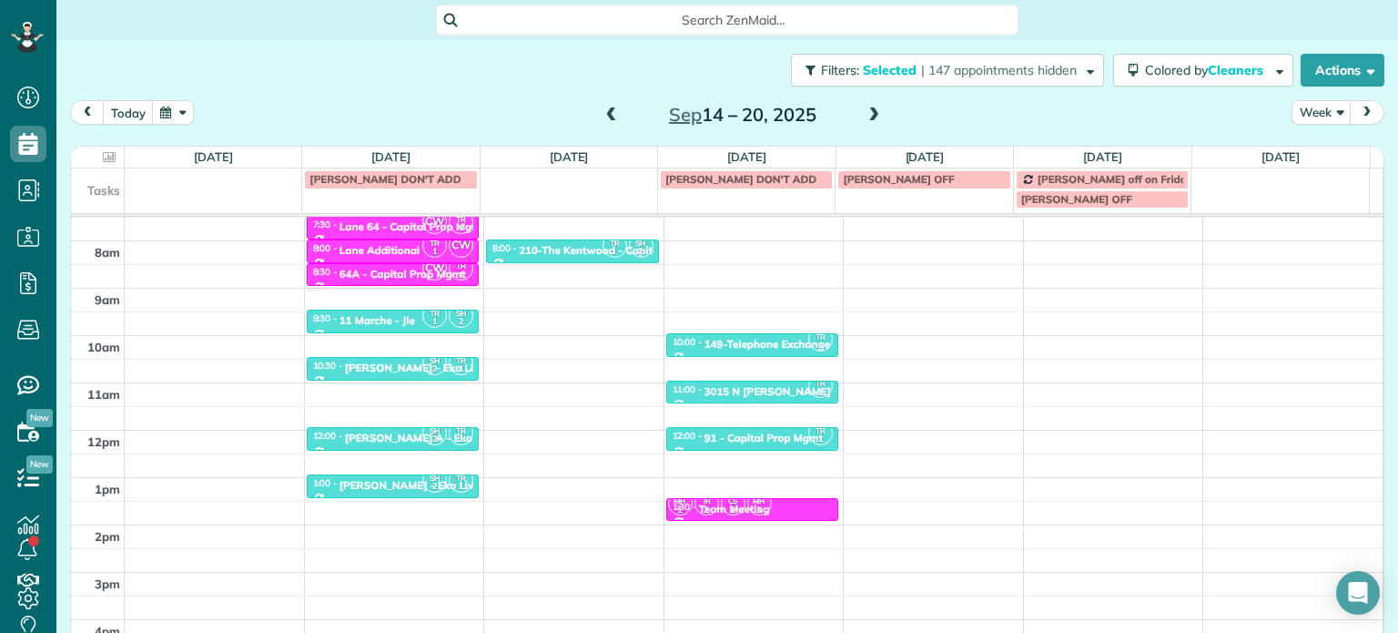
scroll to position [182, 0]
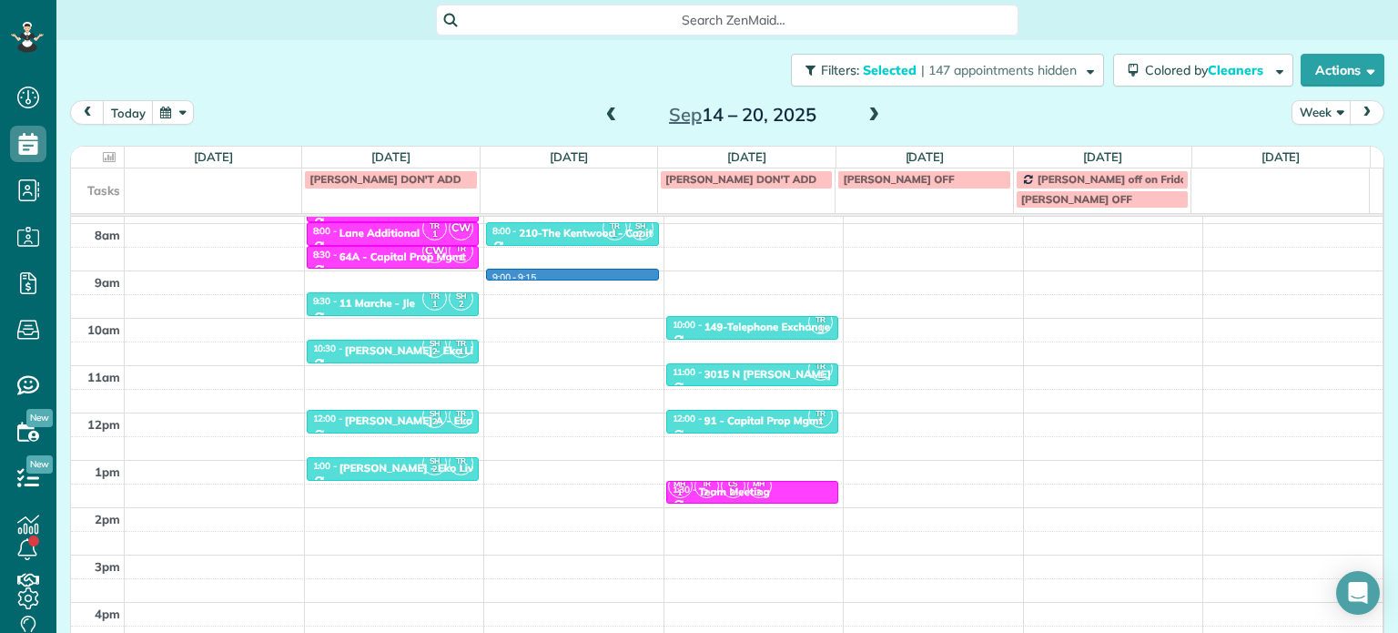
click at [577, 276] on div "4am 5am 6am 7am 8am 9am 10am 11am 12pm 1pm 2pm 3pm 4pm 5pm TR 1 SH 2 6:00 - 6:3…" at bounding box center [727, 366] width 1312 height 662
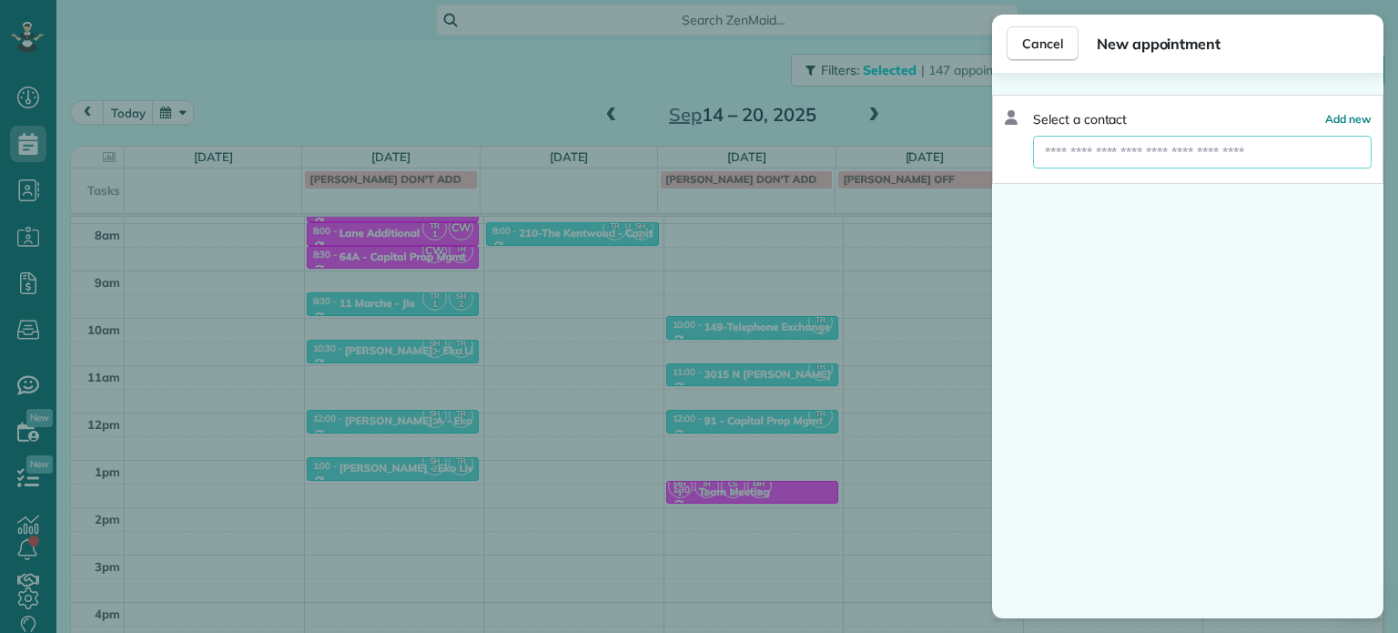
click at [1121, 148] on input "text" at bounding box center [1202, 152] width 339 height 33
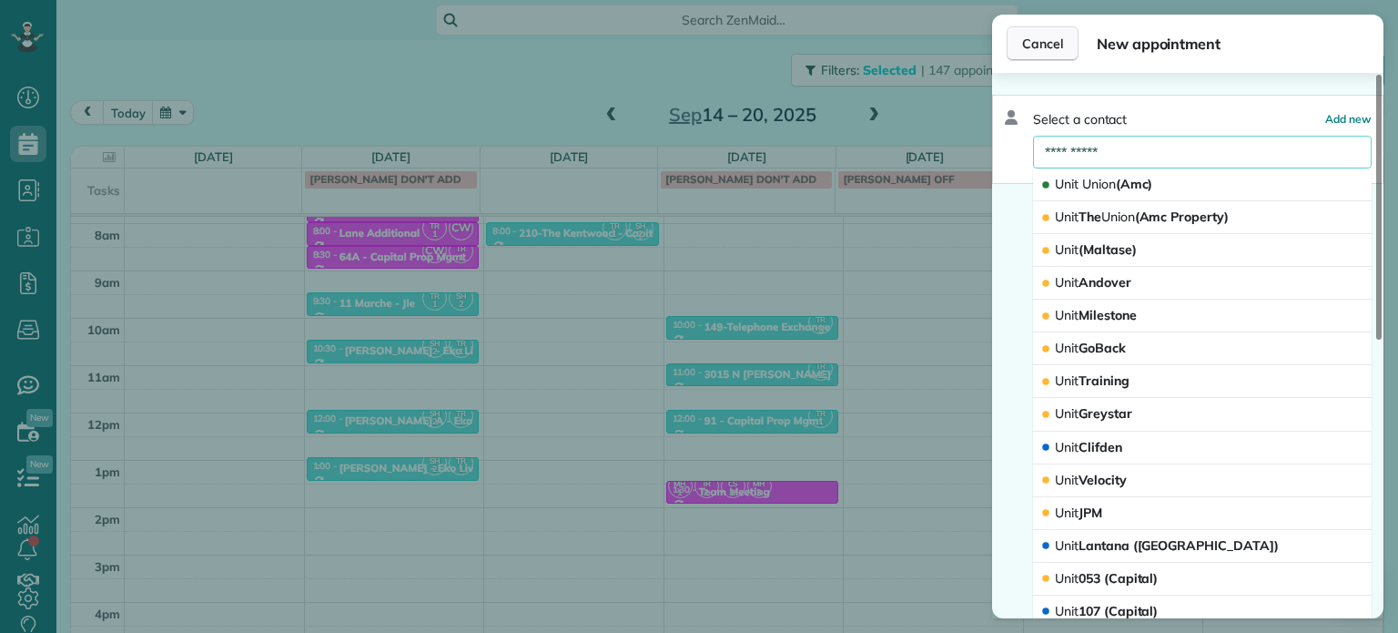
type input "**********"
click at [1047, 52] on span "Cancel" at bounding box center [1042, 44] width 41 height 18
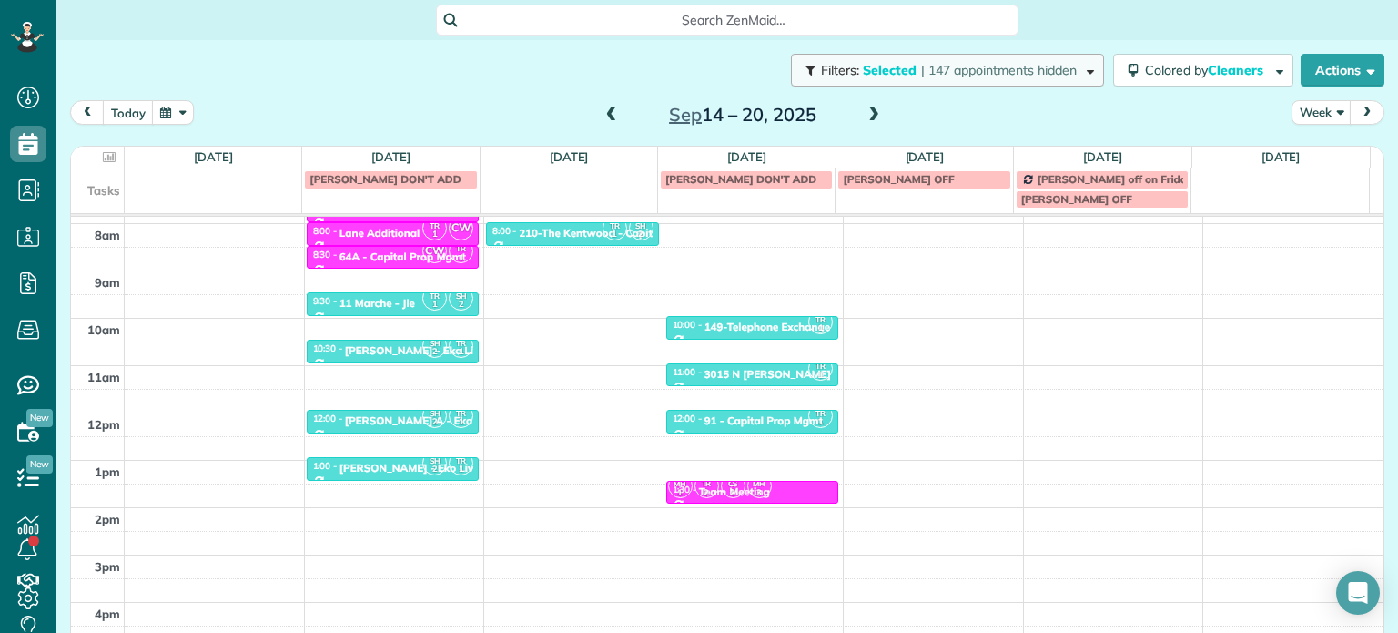
click at [988, 65] on span "| 147 appointments hidden" at bounding box center [999, 70] width 156 height 16
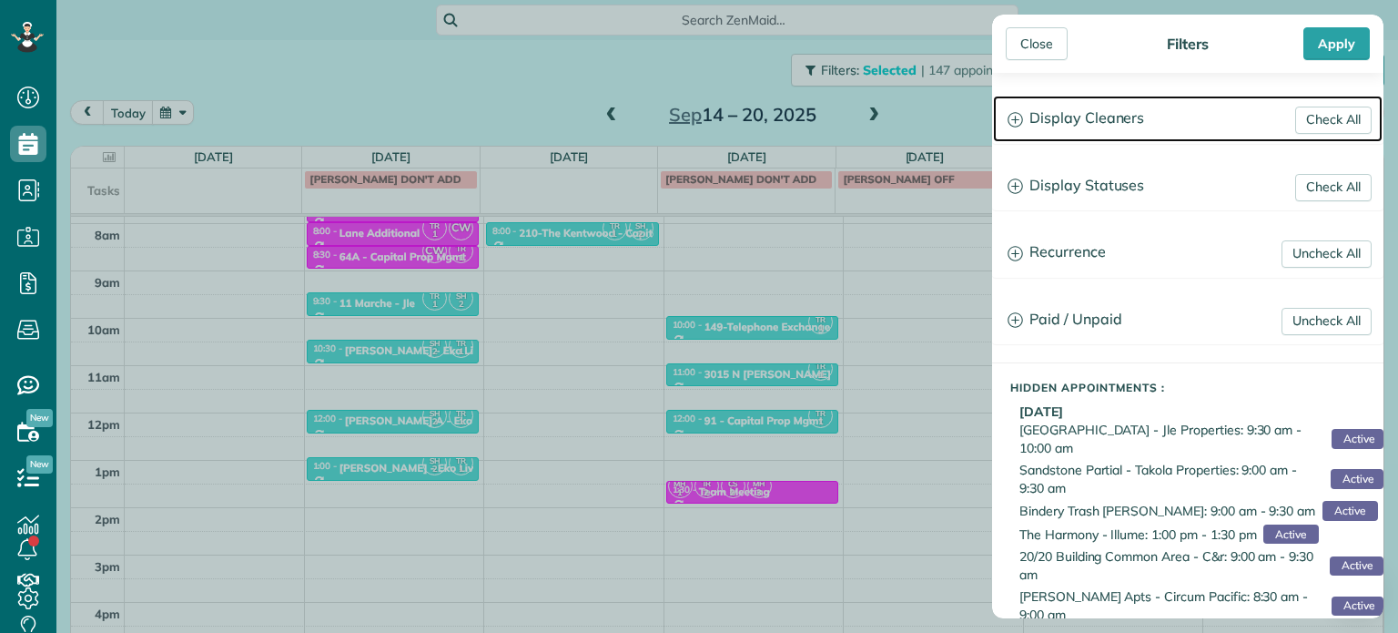
click at [1121, 128] on h3 "Display Cleaners" at bounding box center [1188, 119] width 390 height 46
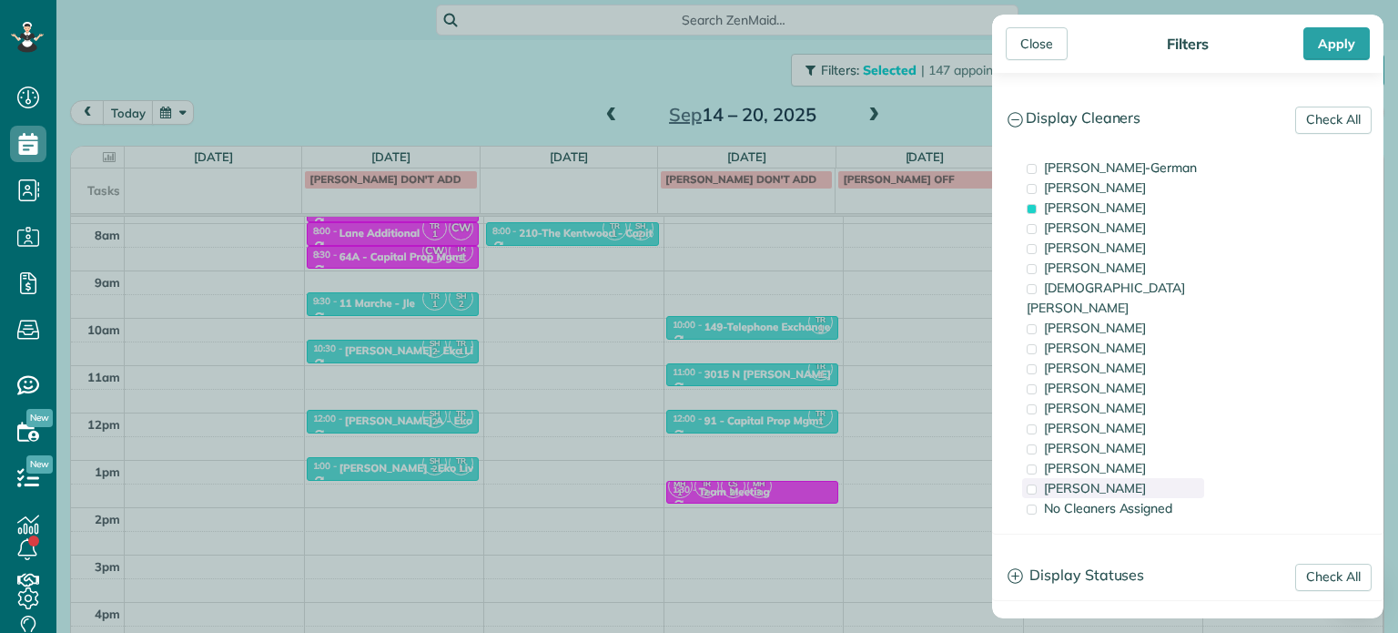
click at [1132, 478] on div "[PERSON_NAME]" at bounding box center [1113, 488] width 182 height 20
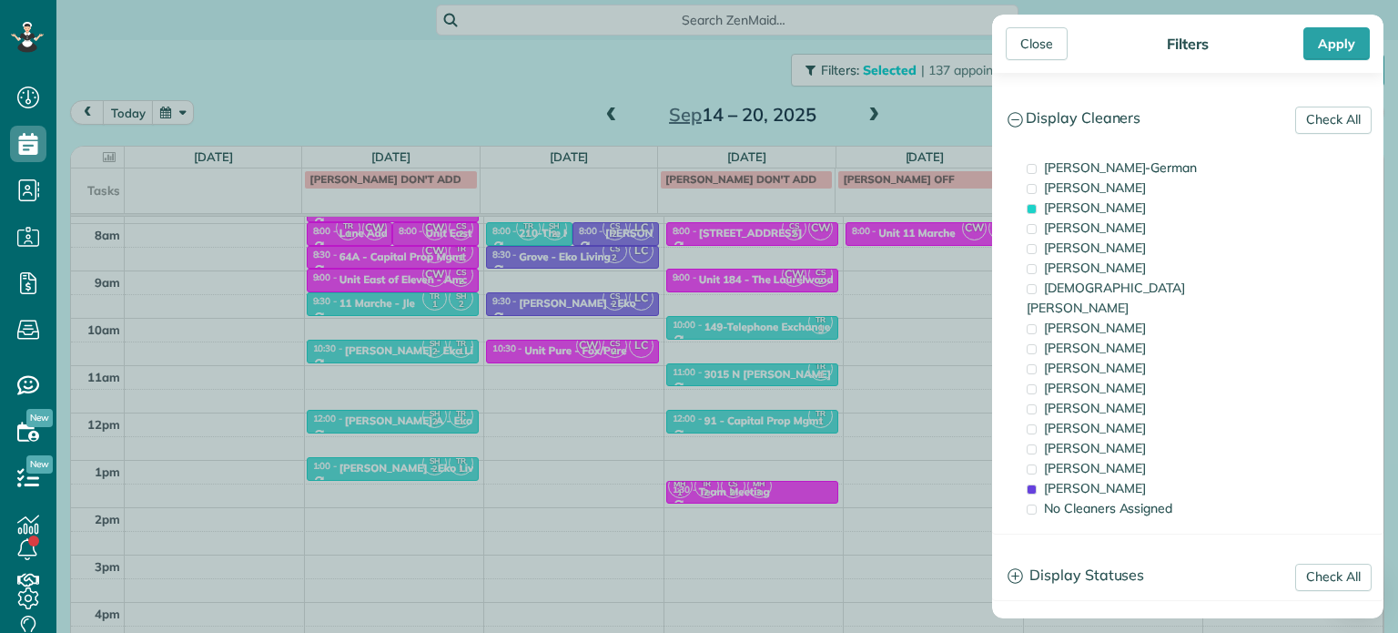
click at [621, 334] on div "Close Filters Apply Check All Display Cleaners [PERSON_NAME]-German [PERSON_NAM…" at bounding box center [699, 316] width 1398 height 633
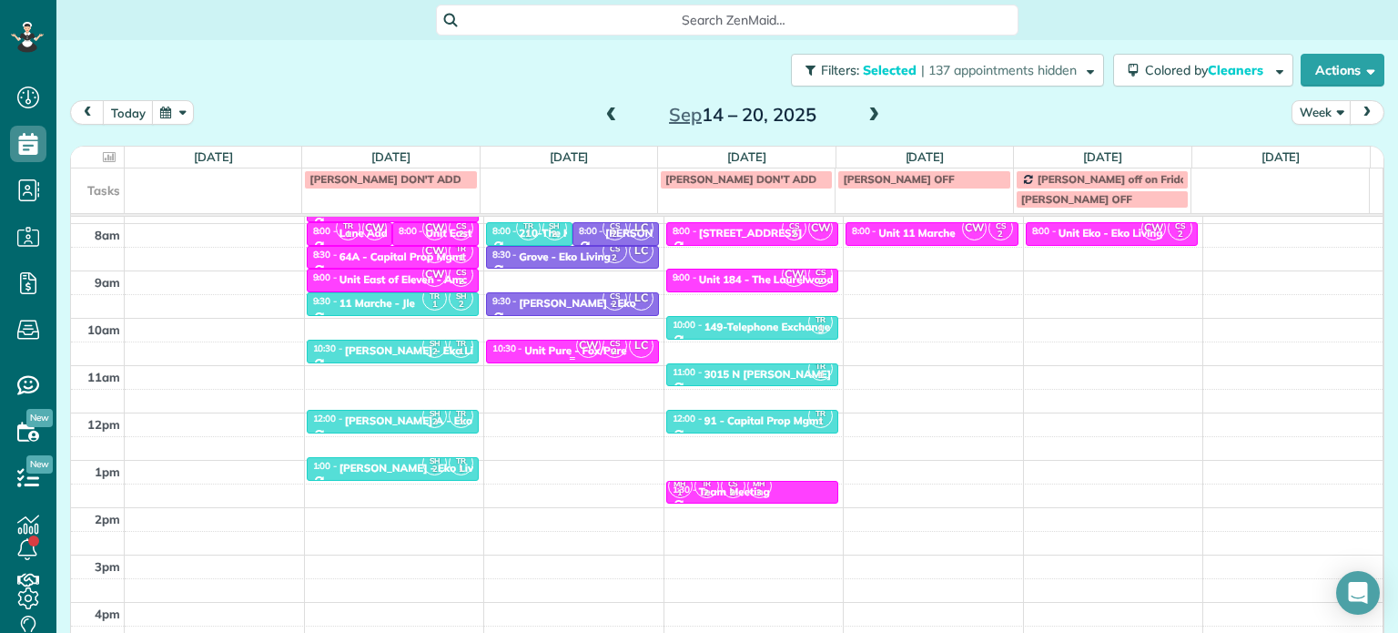
click at [576, 350] on span "CW" at bounding box center [588, 345] width 25 height 25
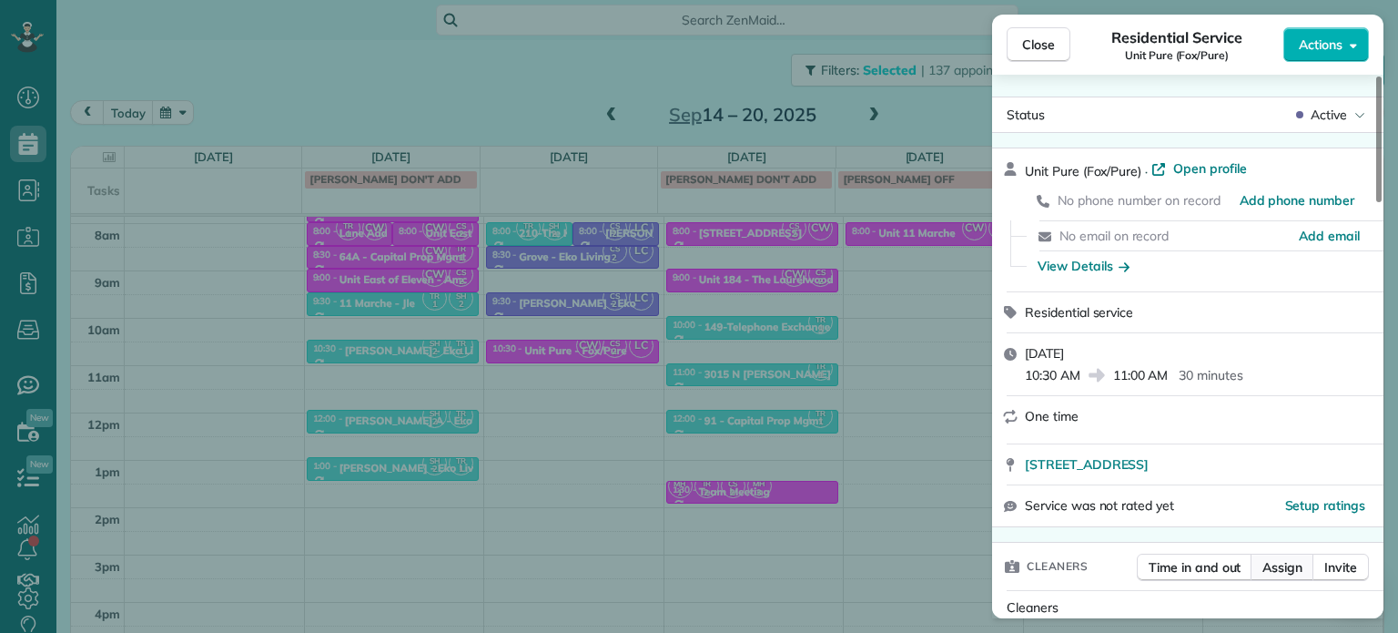
click at [1289, 573] on span "Assign" at bounding box center [1283, 567] width 40 height 18
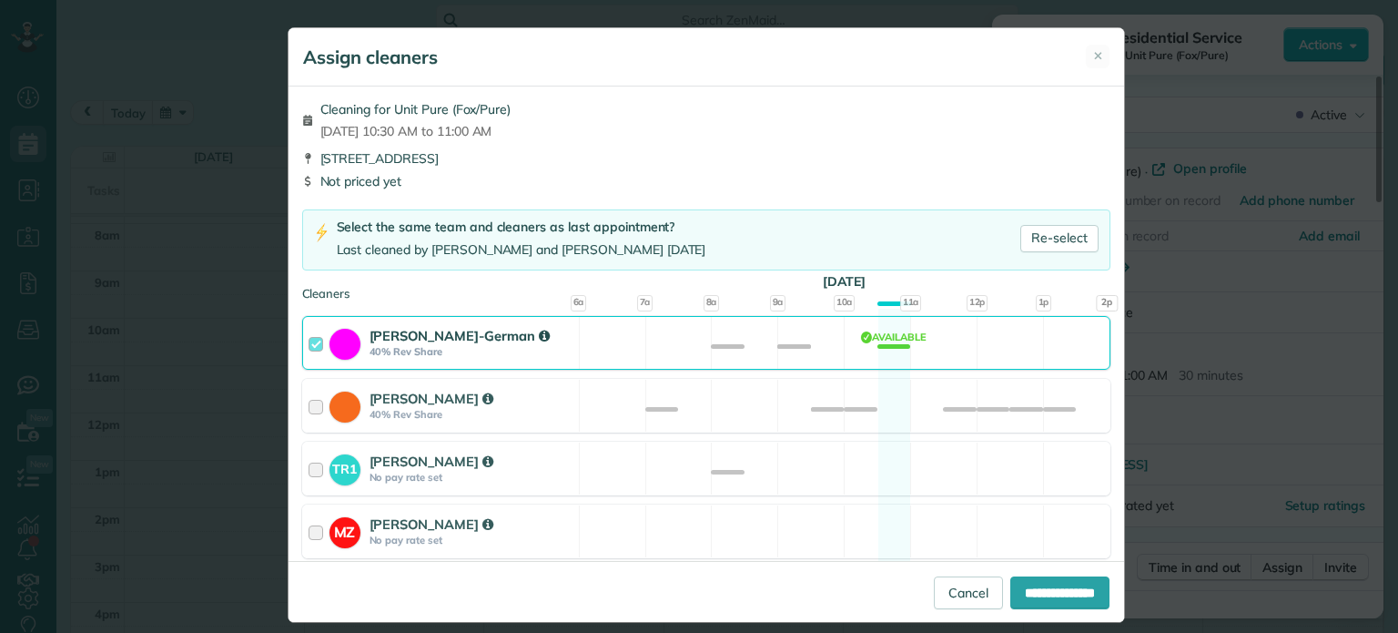
scroll to position [91, 0]
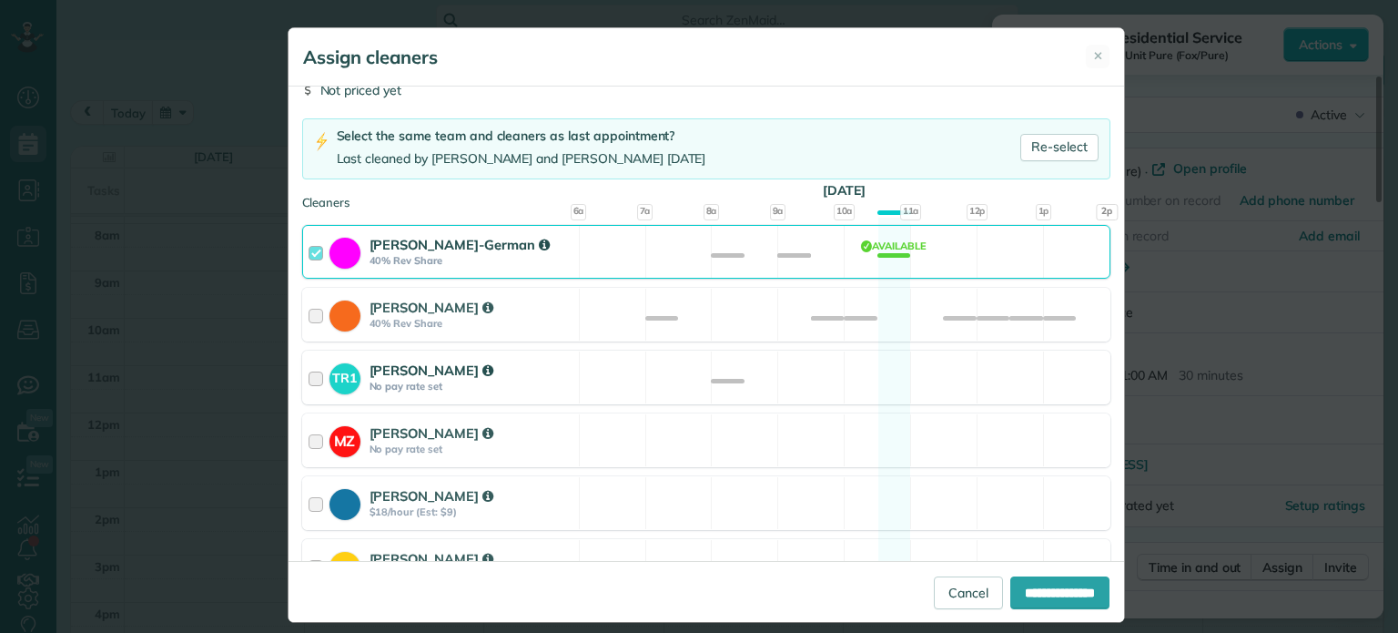
click at [761, 377] on div "TR1 [PERSON_NAME] No pay rate set Available" at bounding box center [706, 377] width 808 height 54
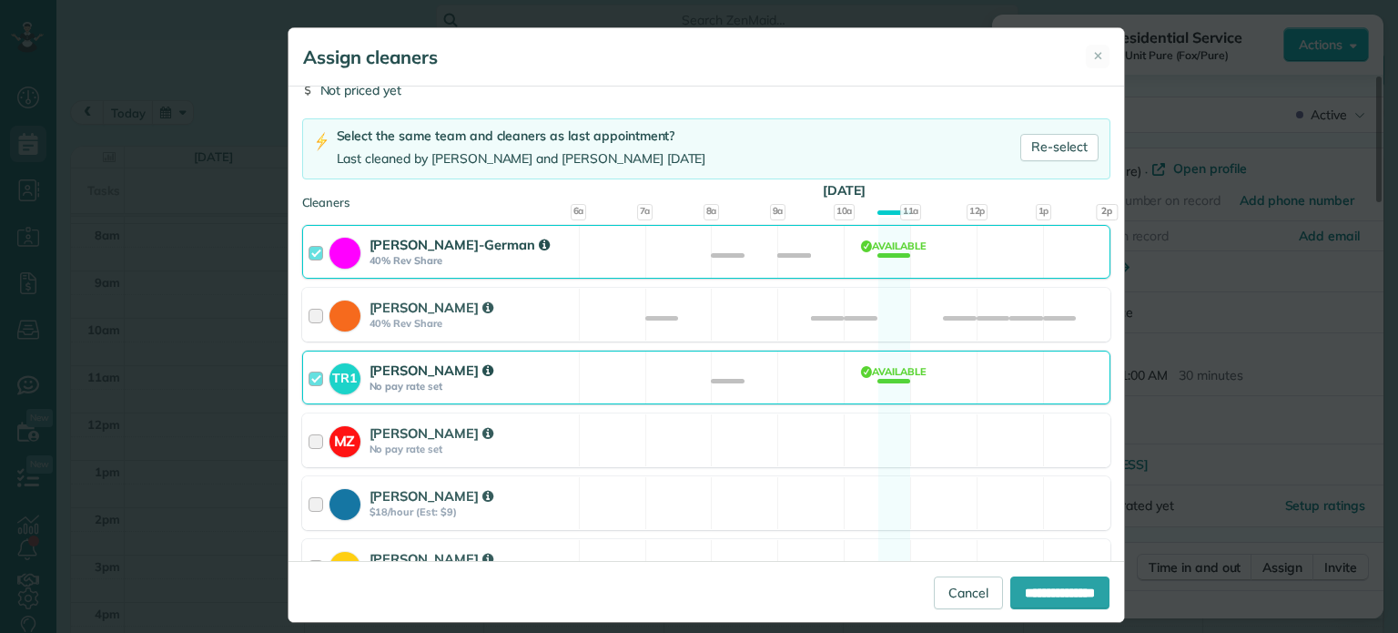
click at [797, 261] on div "[PERSON_NAME]-German 40% Rev Share Available" at bounding box center [706, 252] width 808 height 54
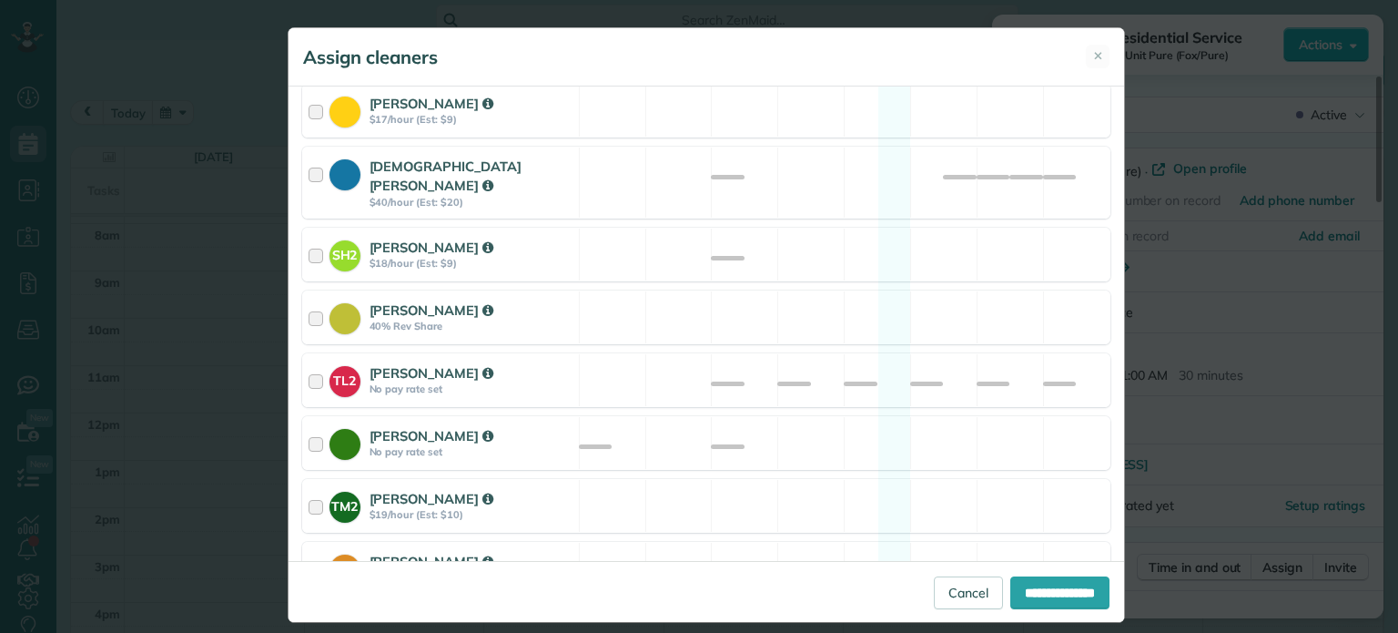
scroll to position [788, 0]
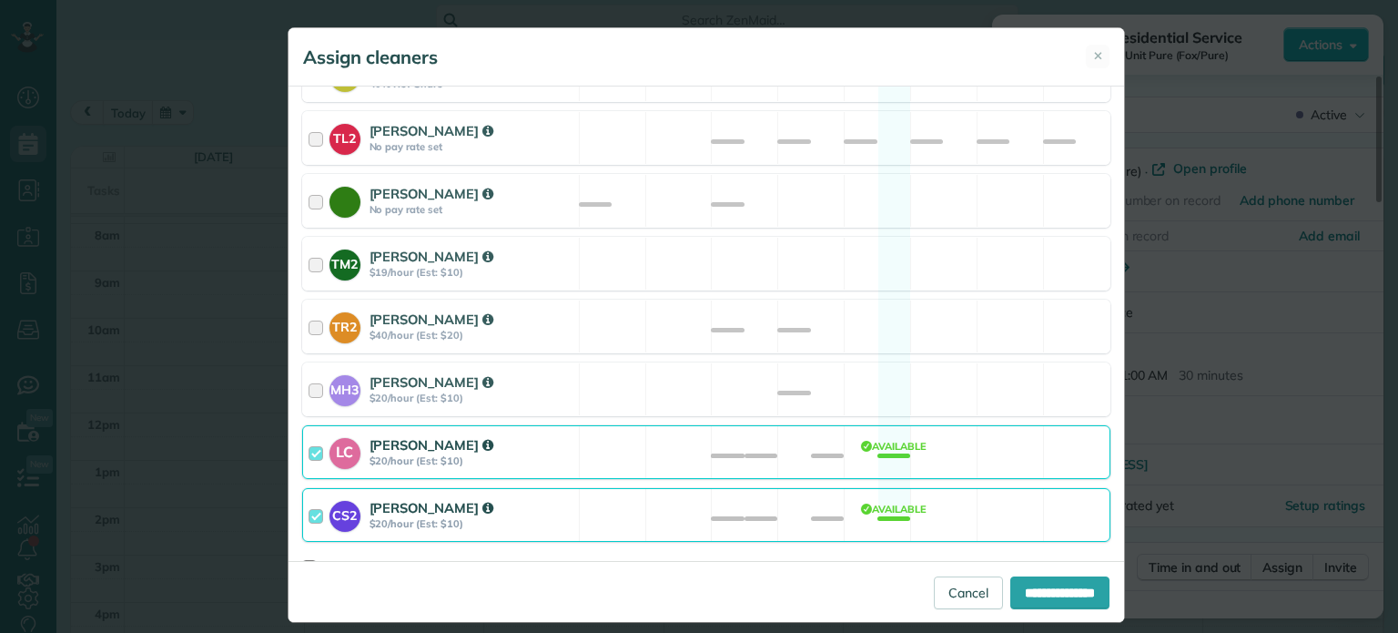
click at [907, 425] on div "LC [PERSON_NAME] $20/hour (Est: $10) Available" at bounding box center [706, 452] width 808 height 54
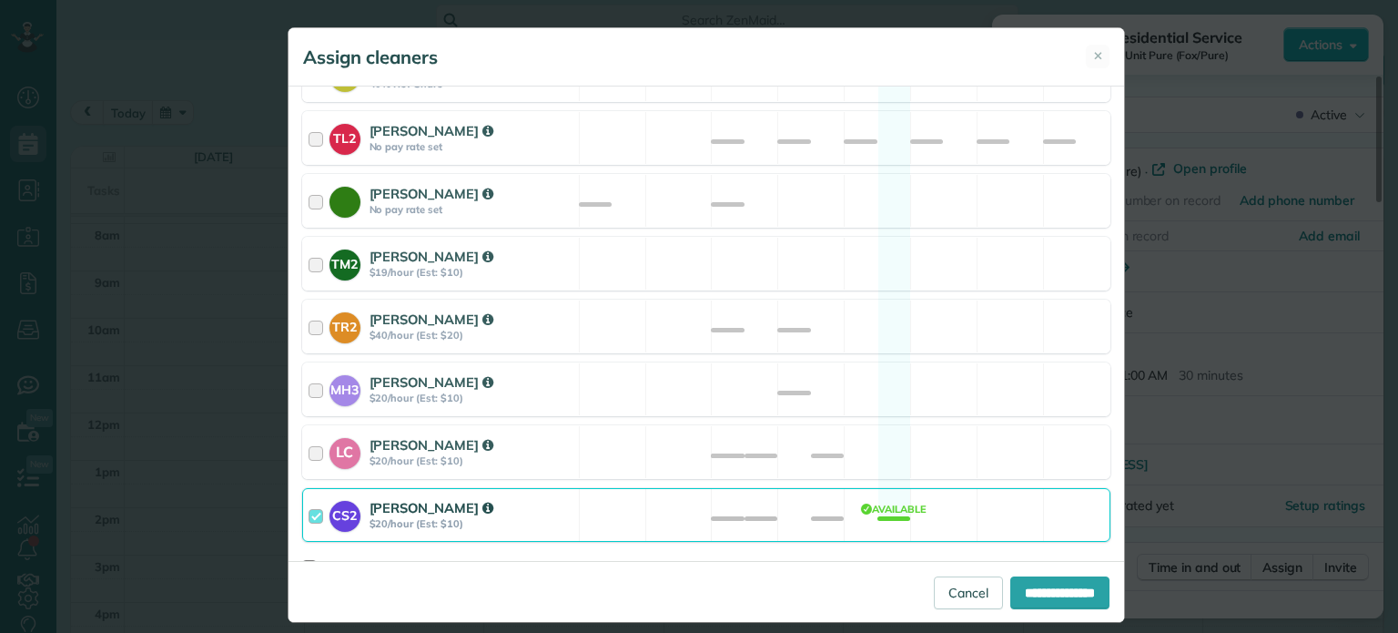
click at [940, 560] on label "Automatically recalculate amount owed for this appointment?" at bounding box center [706, 566] width 808 height 13
click at [947, 511] on div "CS2 [PERSON_NAME] $20/hour (Est: $10) Available" at bounding box center [706, 515] width 808 height 54
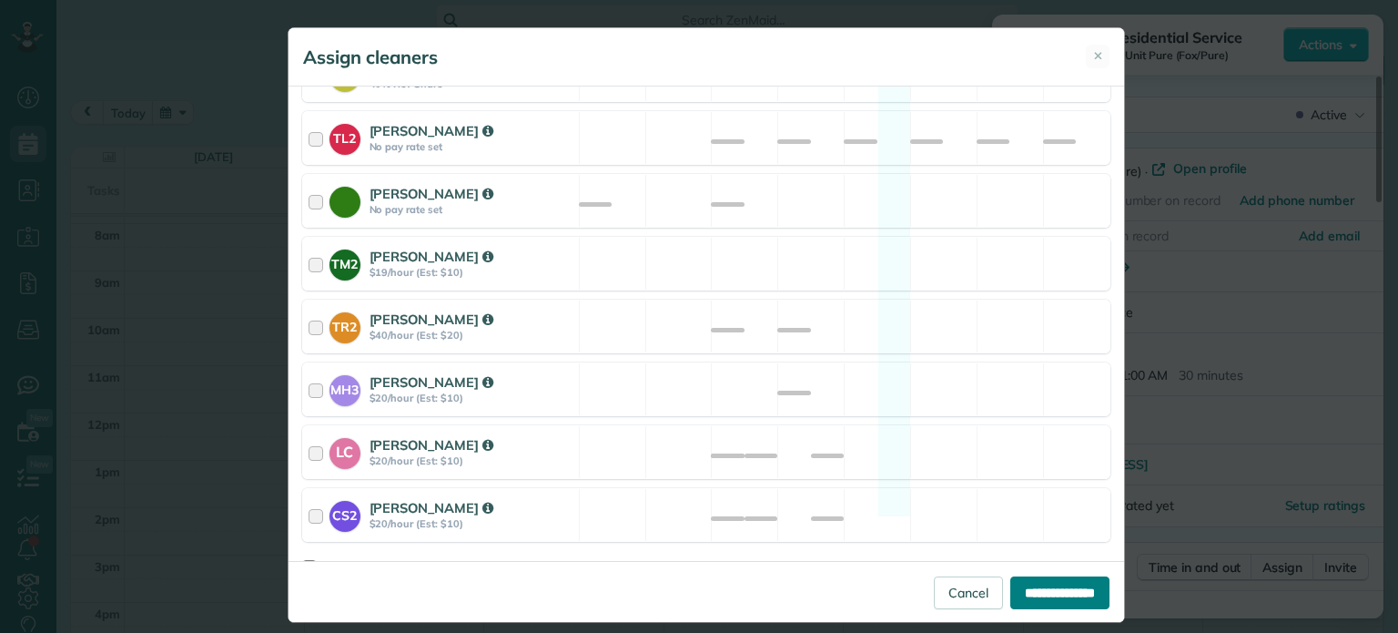
click at [1049, 593] on input "**********" at bounding box center [1059, 592] width 99 height 33
type input "**********"
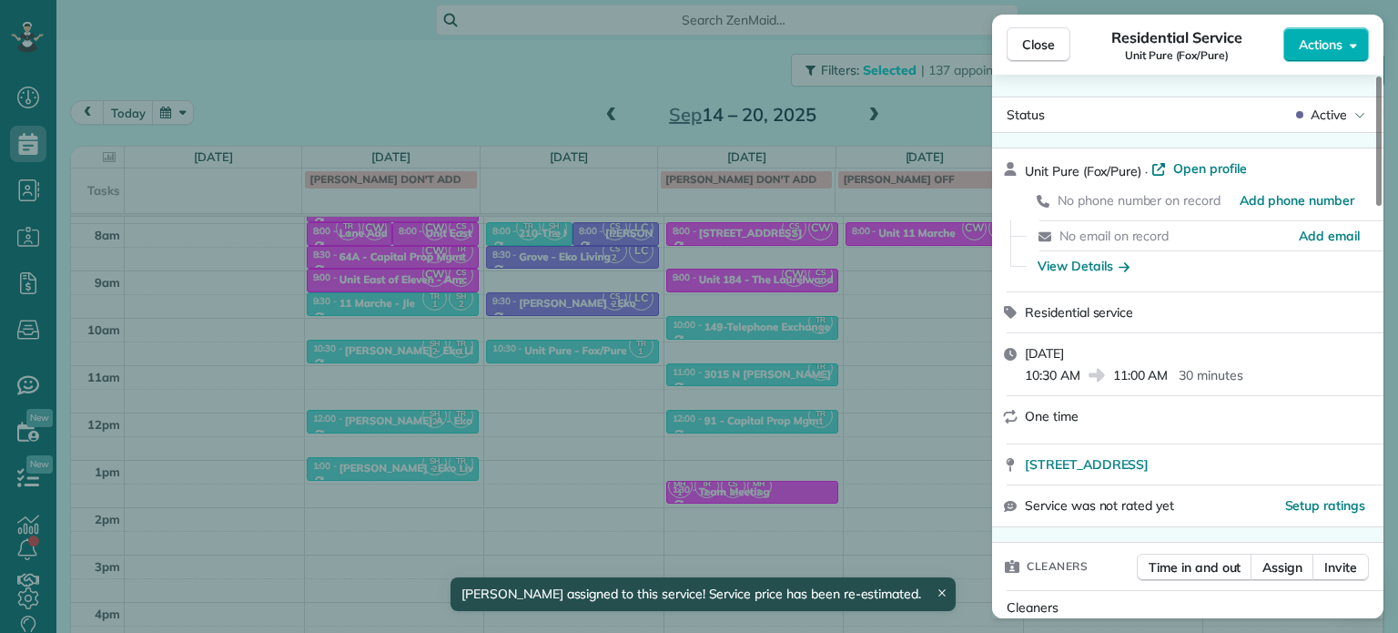
click at [590, 309] on div "Close Residential Service Unit Pure (Fox/Pure) Actions Status Active Unit Pure …" at bounding box center [699, 316] width 1398 height 633
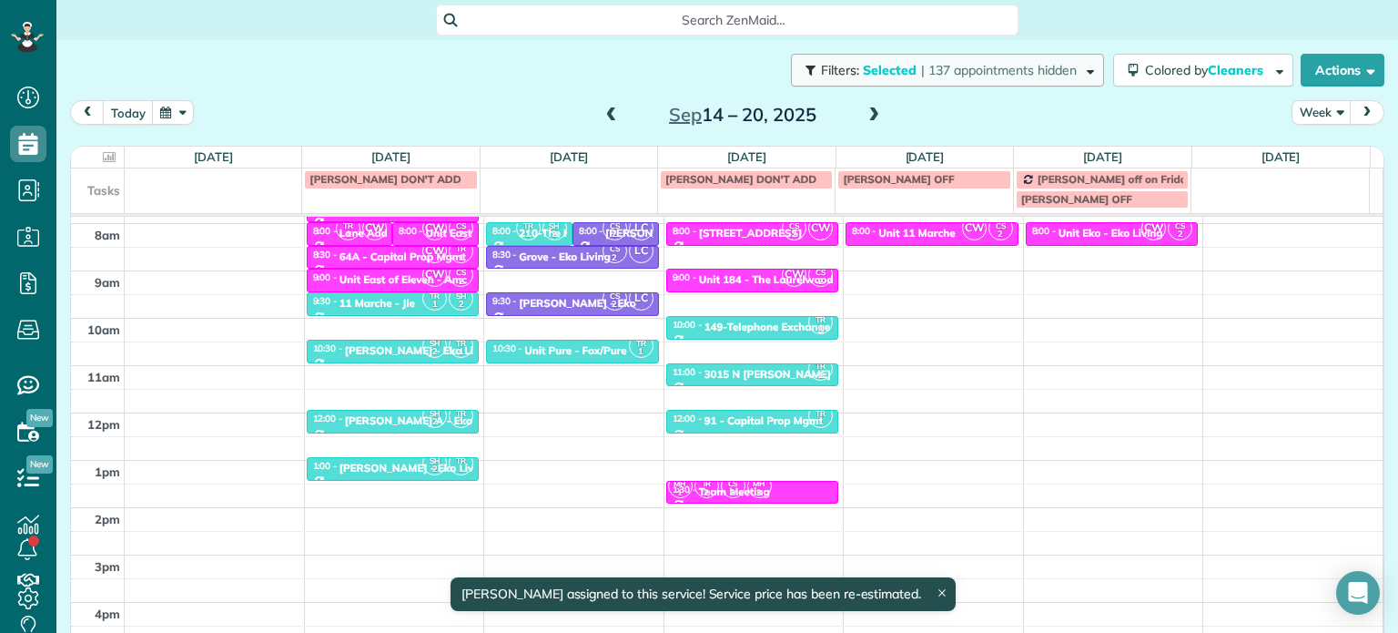
click at [985, 82] on button "Filters: Selected | 137 appointments hidden" at bounding box center [947, 70] width 313 height 33
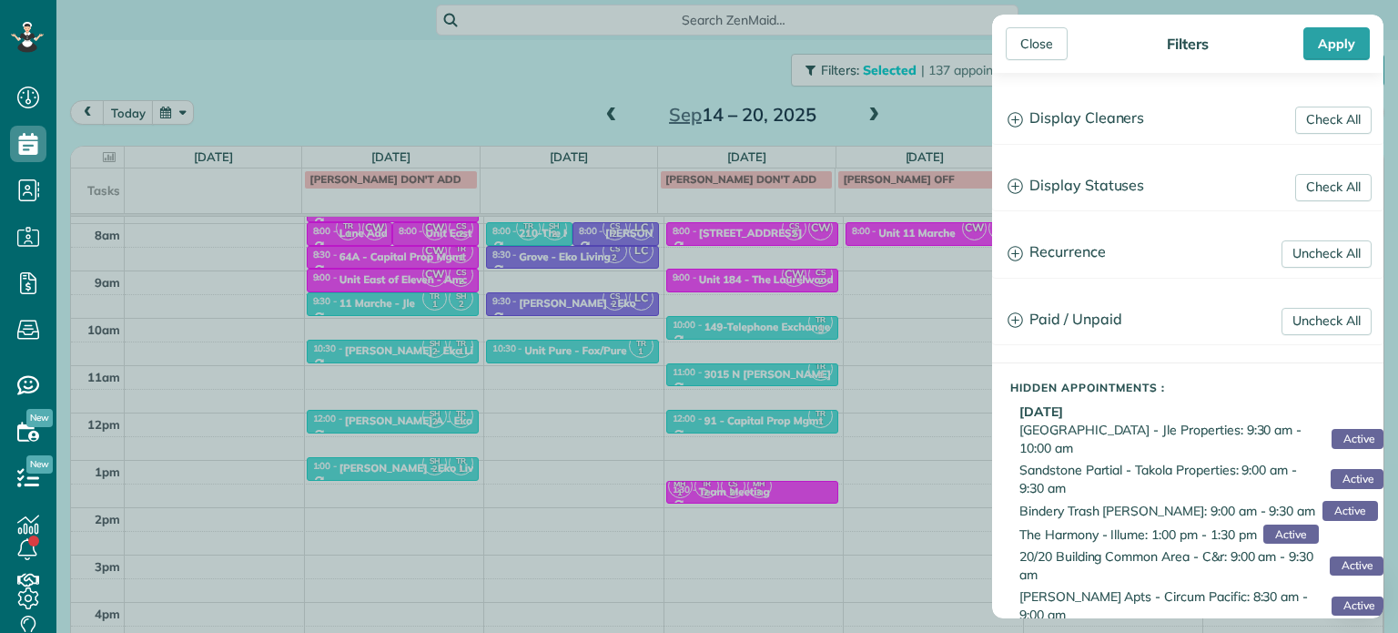
click at [1009, 91] on div "Check All Display Cleaners [PERSON_NAME]-German [PERSON_NAME] [PERSON_NAME] [PE…" at bounding box center [1187, 345] width 391 height 545
click at [1050, 117] on h3 "Display Cleaners" at bounding box center [1188, 119] width 390 height 46
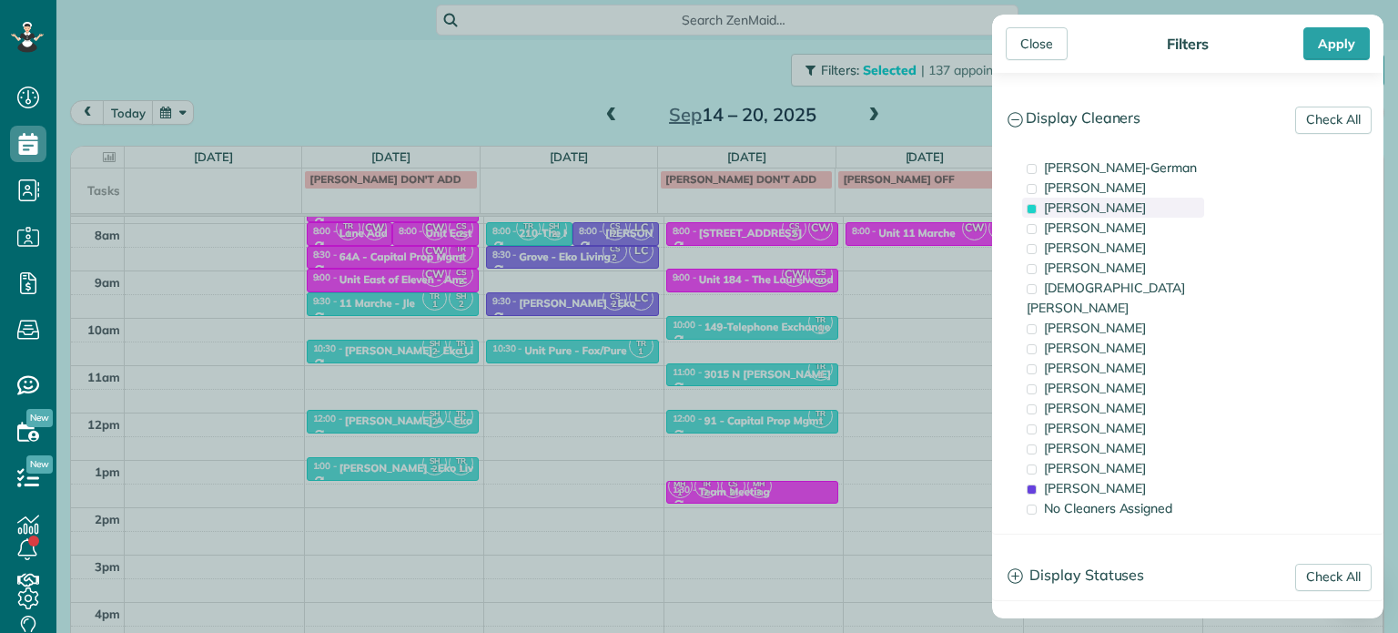
click at [1137, 213] on span "[PERSON_NAME]" at bounding box center [1095, 207] width 102 height 16
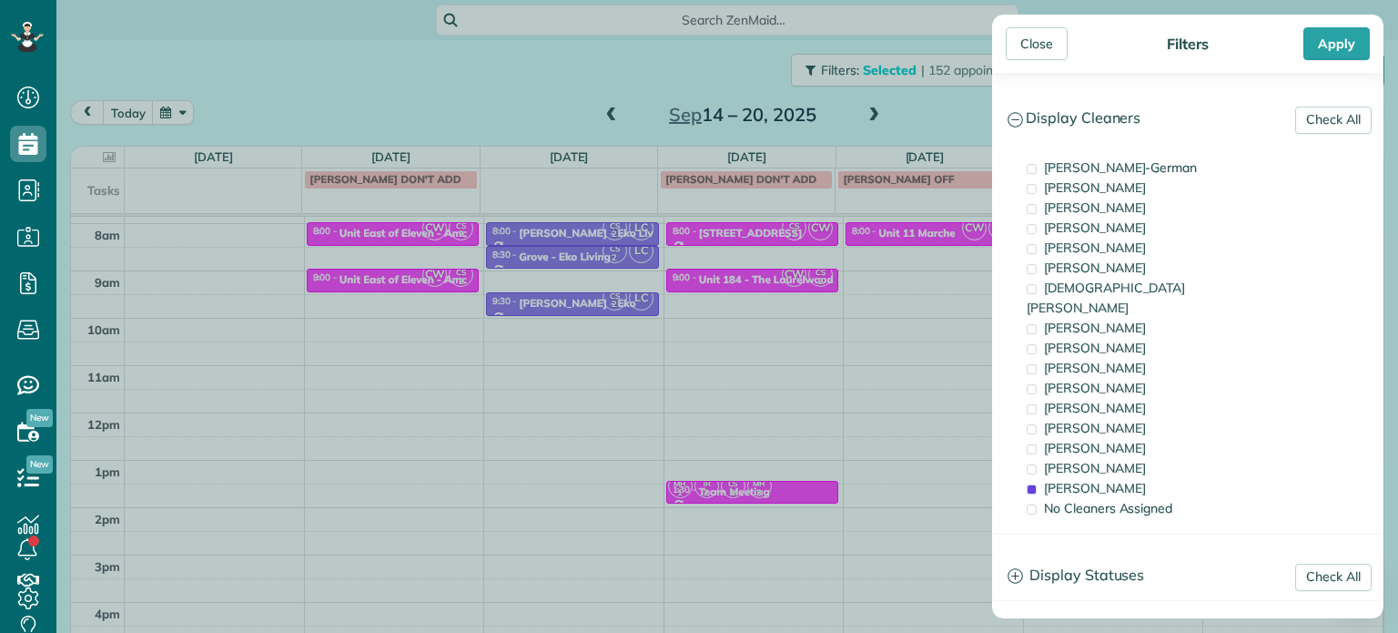
click at [572, 346] on div "Close Filters Apply Check All Display Cleaners [PERSON_NAME]-German [PERSON_NAM…" at bounding box center [699, 316] width 1398 height 633
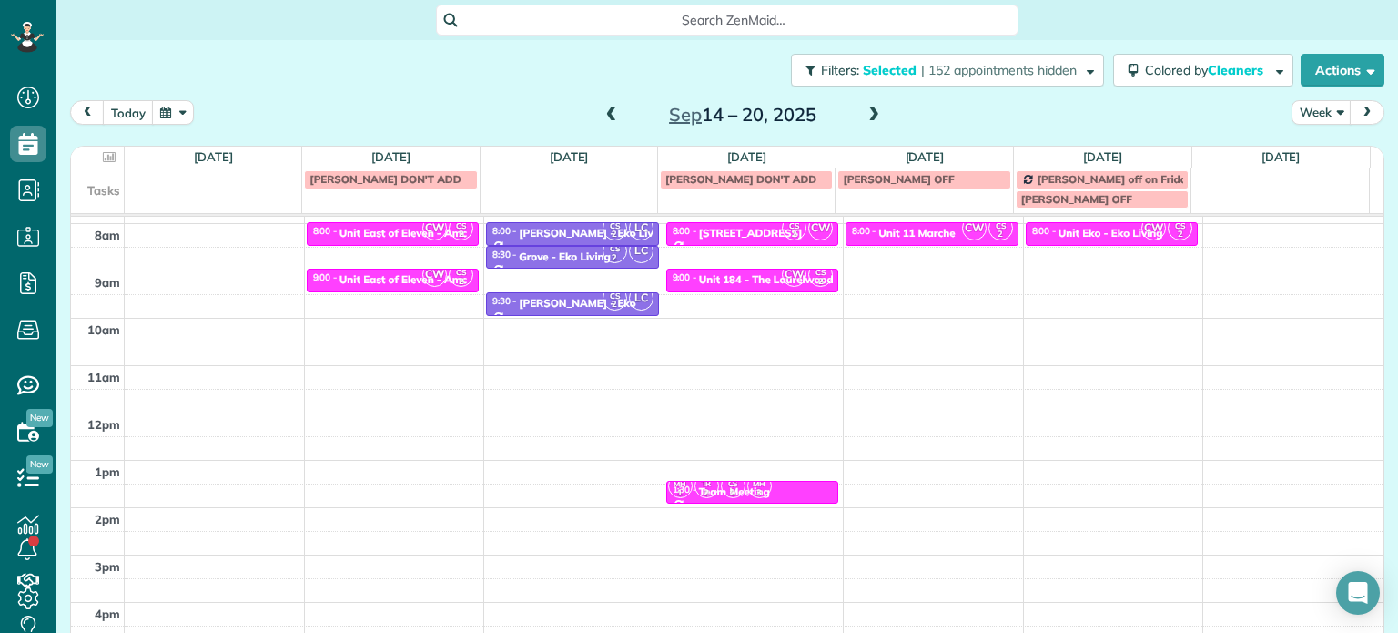
click at [572, 346] on div "4am 5am 6am 7am 8am 9am 10am 11am 12pm 1pm 2pm 3pm 4pm 5pm CW CS 2 8:00 - 8:30 …" at bounding box center [727, 366] width 1312 height 662
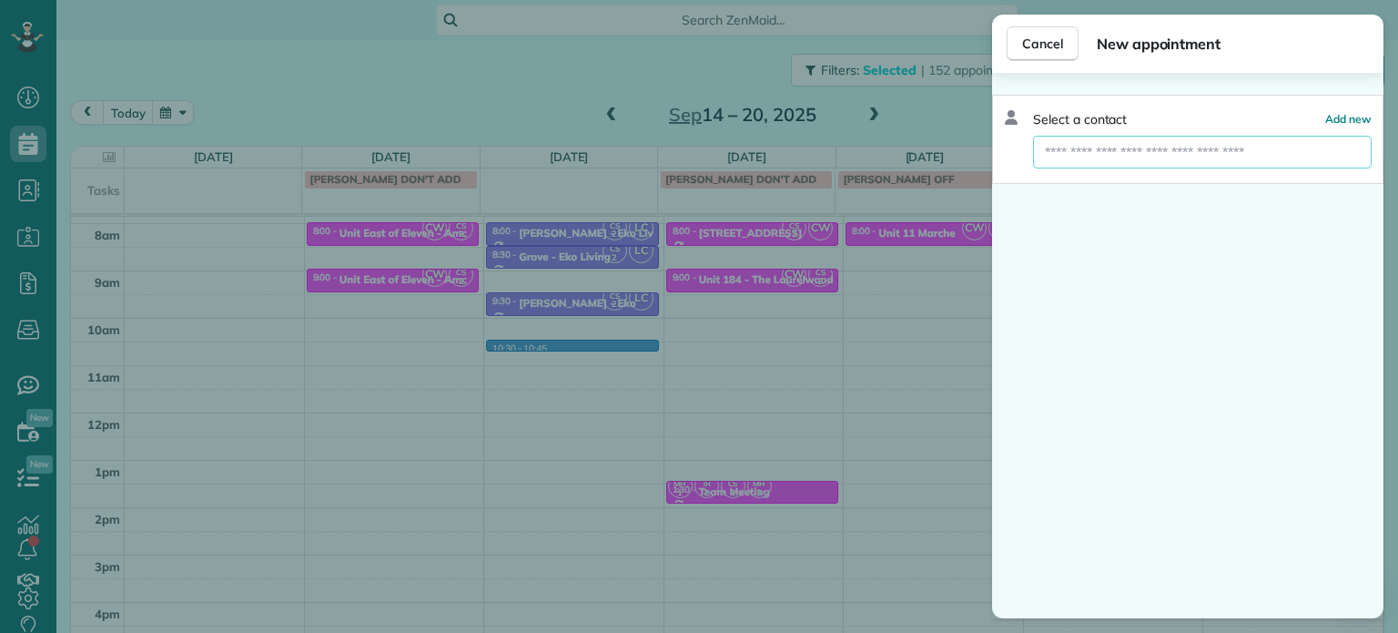
click at [1144, 152] on input "text" at bounding box center [1202, 152] width 339 height 33
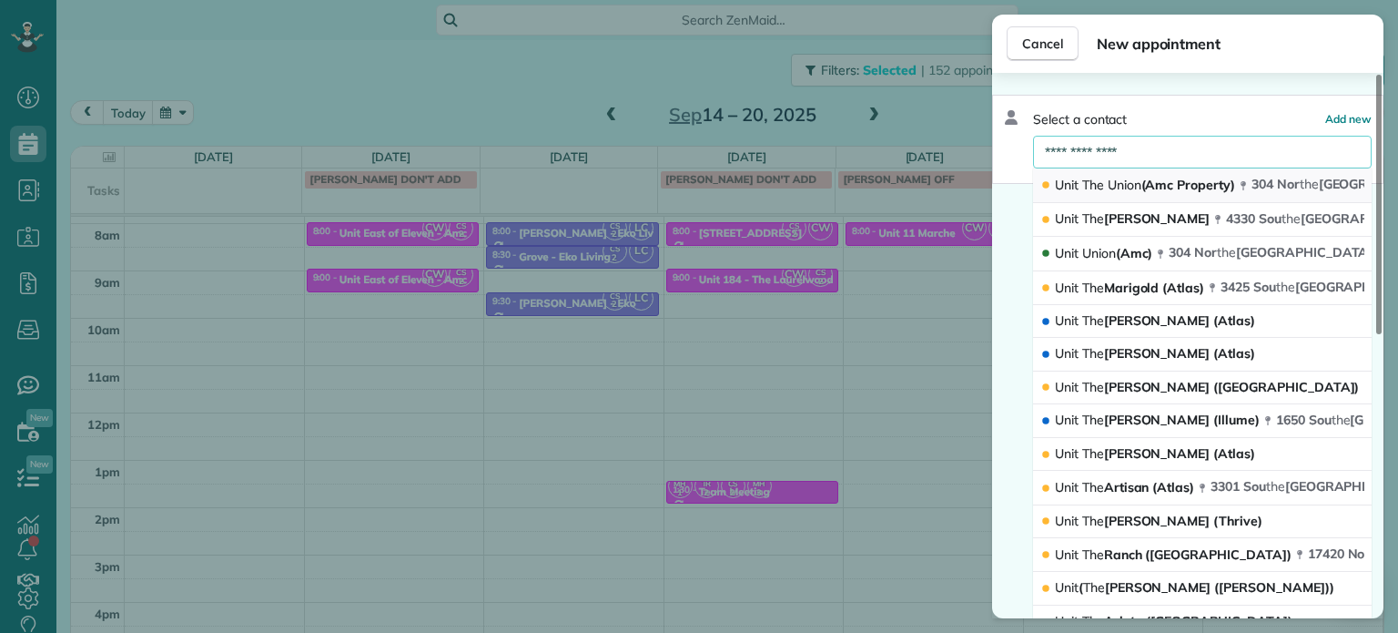
type input "**********"
click at [1120, 182] on span "Union" at bounding box center [1125, 185] width 34 height 16
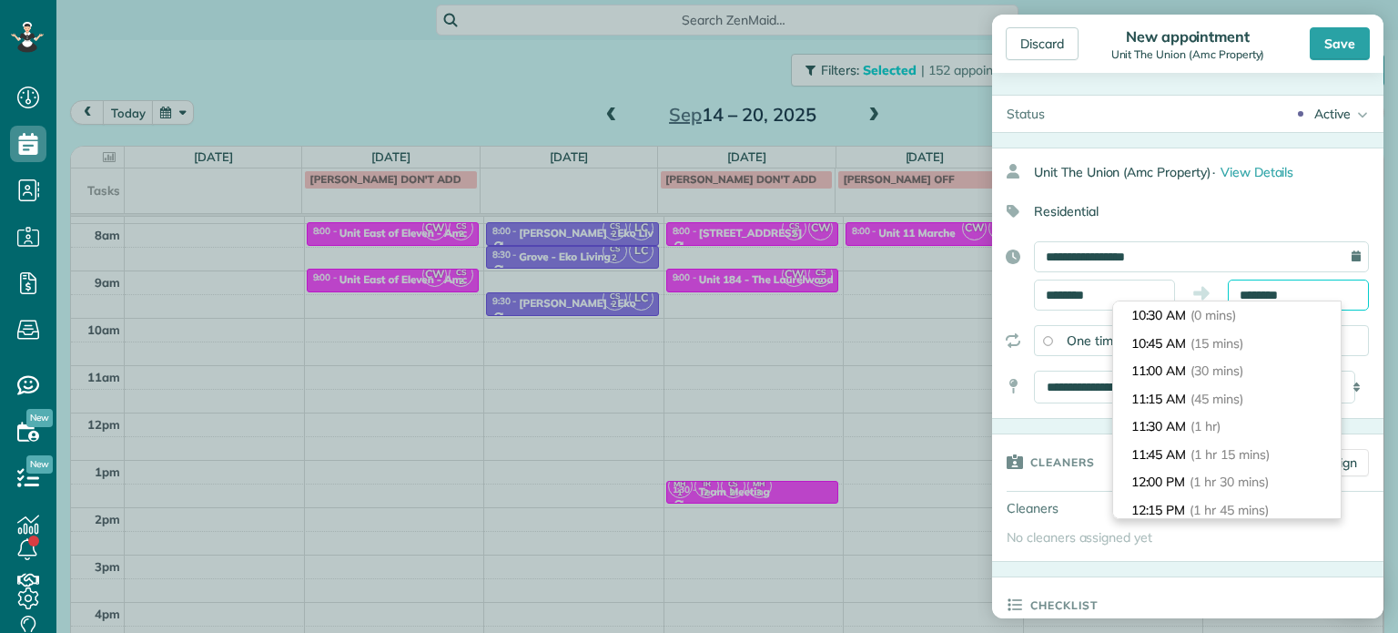
click at [1261, 291] on input "********" at bounding box center [1298, 294] width 141 height 31
type input "********"
click at [1245, 375] on span "(30 mins)" at bounding box center [1220, 370] width 56 height 16
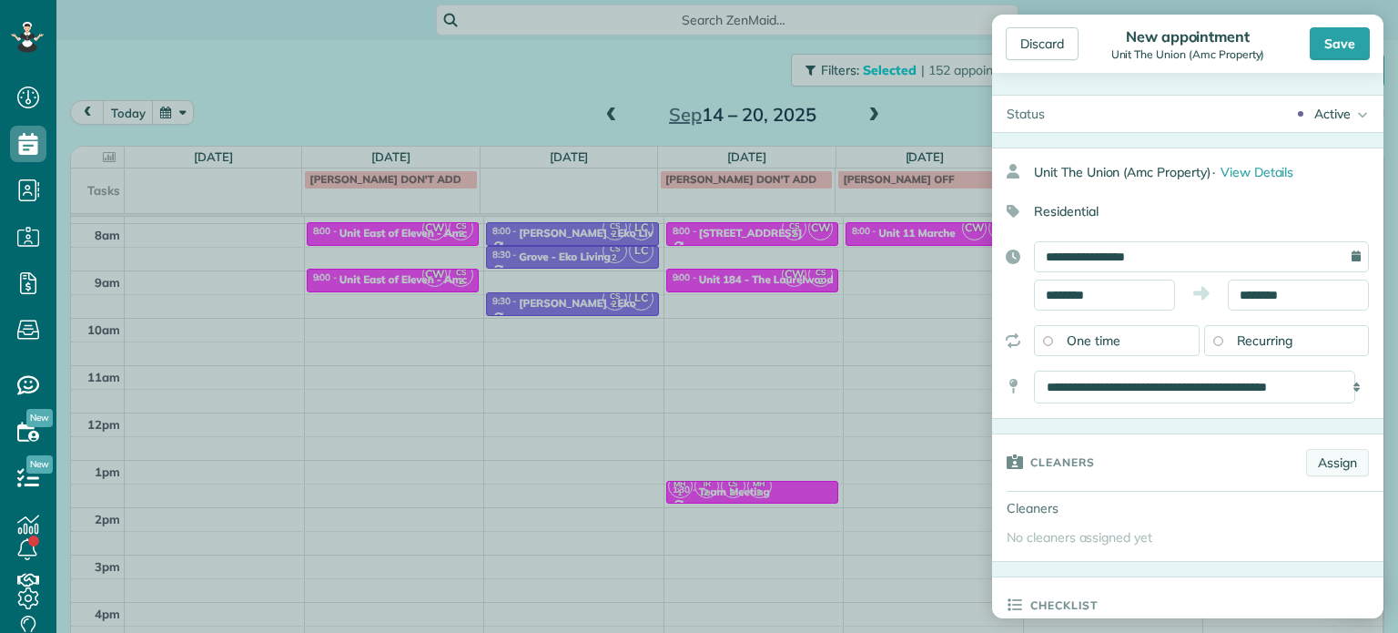
click at [1330, 462] on link "Assign" at bounding box center [1337, 462] width 63 height 27
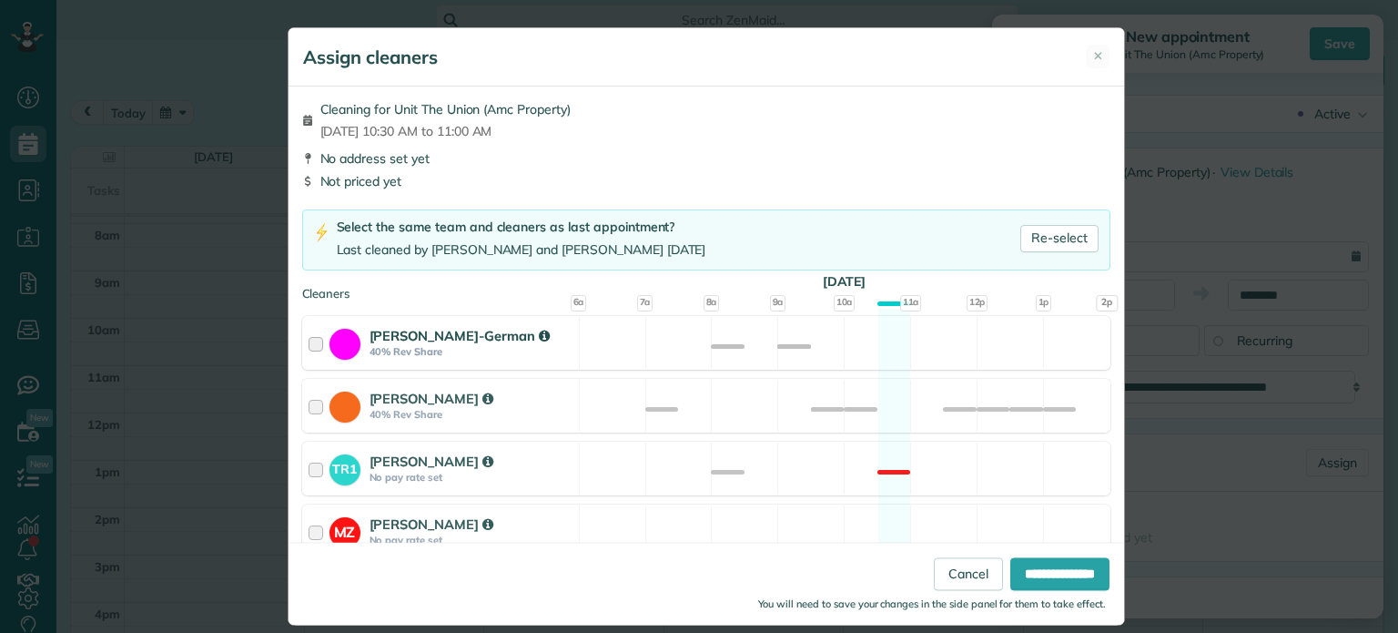
click at [825, 340] on div "[PERSON_NAME]-German 40% Rev Share Available" at bounding box center [706, 343] width 808 height 54
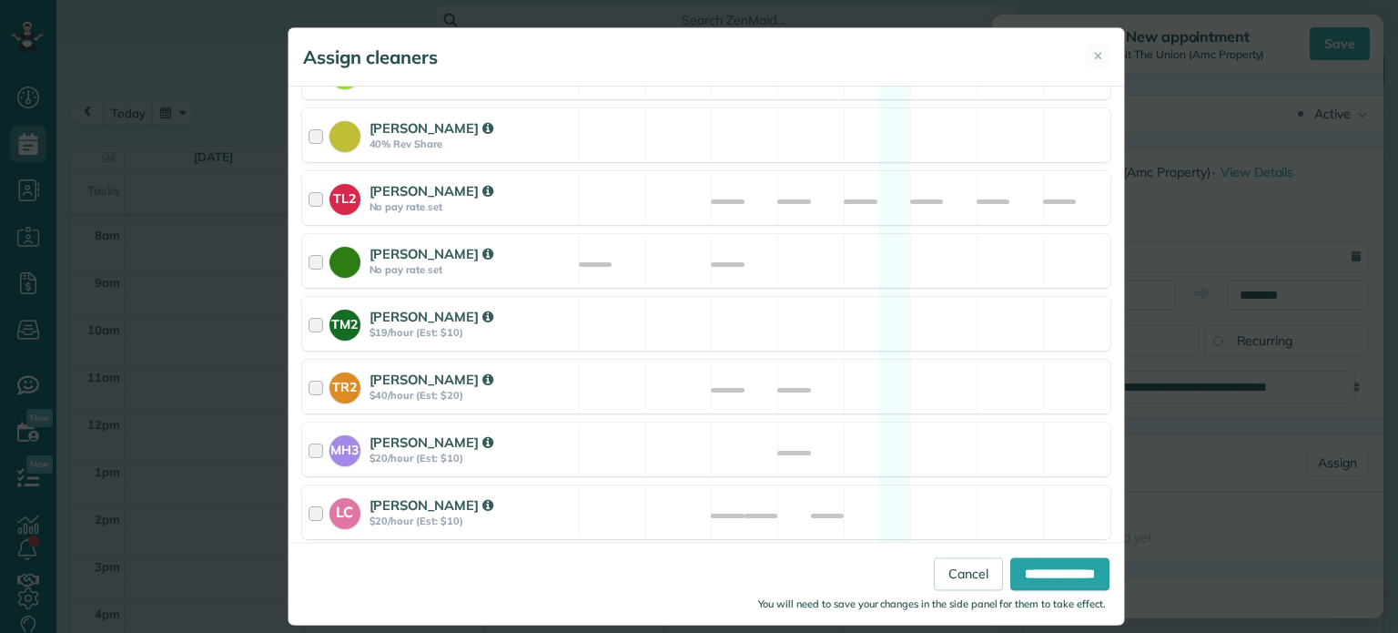
scroll to position [766, 0]
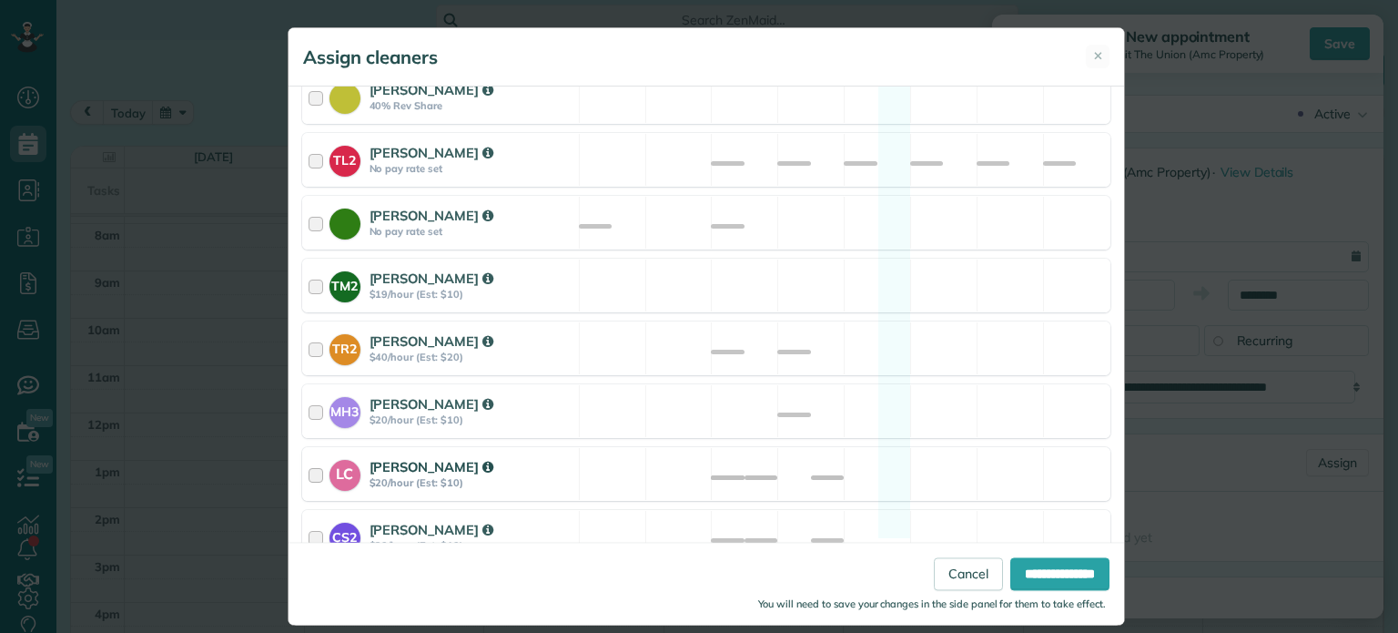
click at [908, 447] on div "LC [PERSON_NAME] $20/hour (Est: $10) Available" at bounding box center [706, 474] width 808 height 54
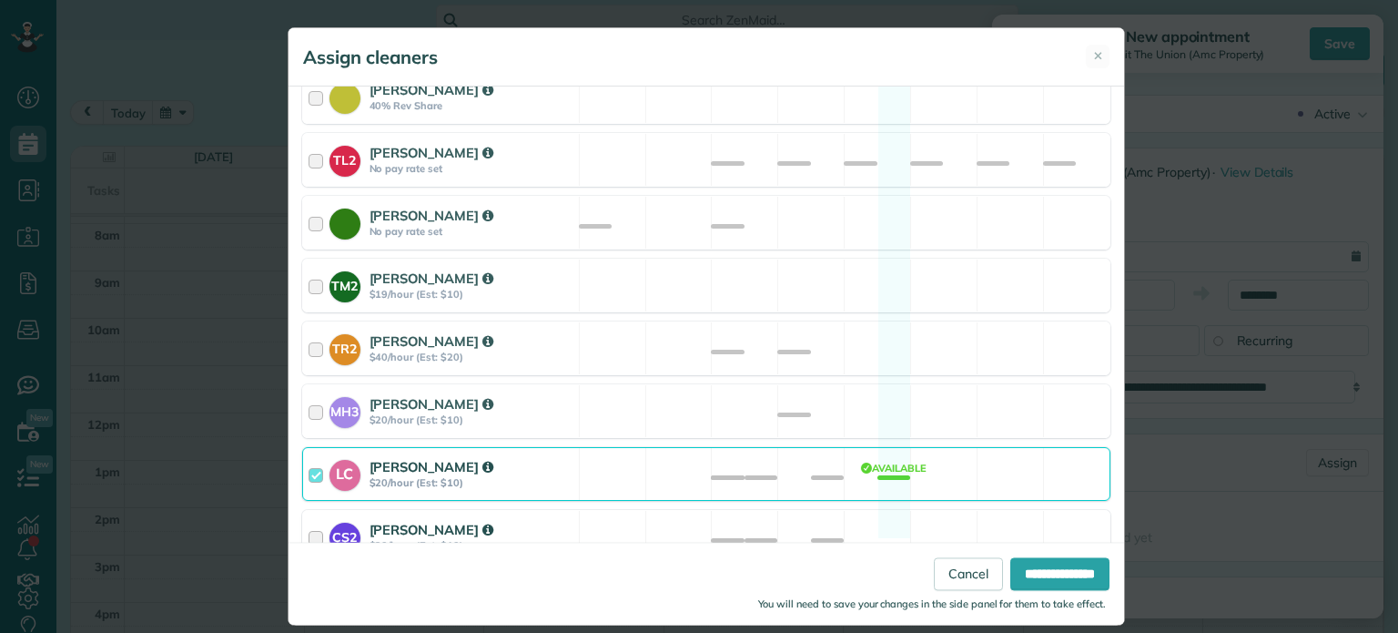
click at [928, 510] on div "CS2 [PERSON_NAME] $20/hour (Est: $10) Available" at bounding box center [706, 537] width 808 height 54
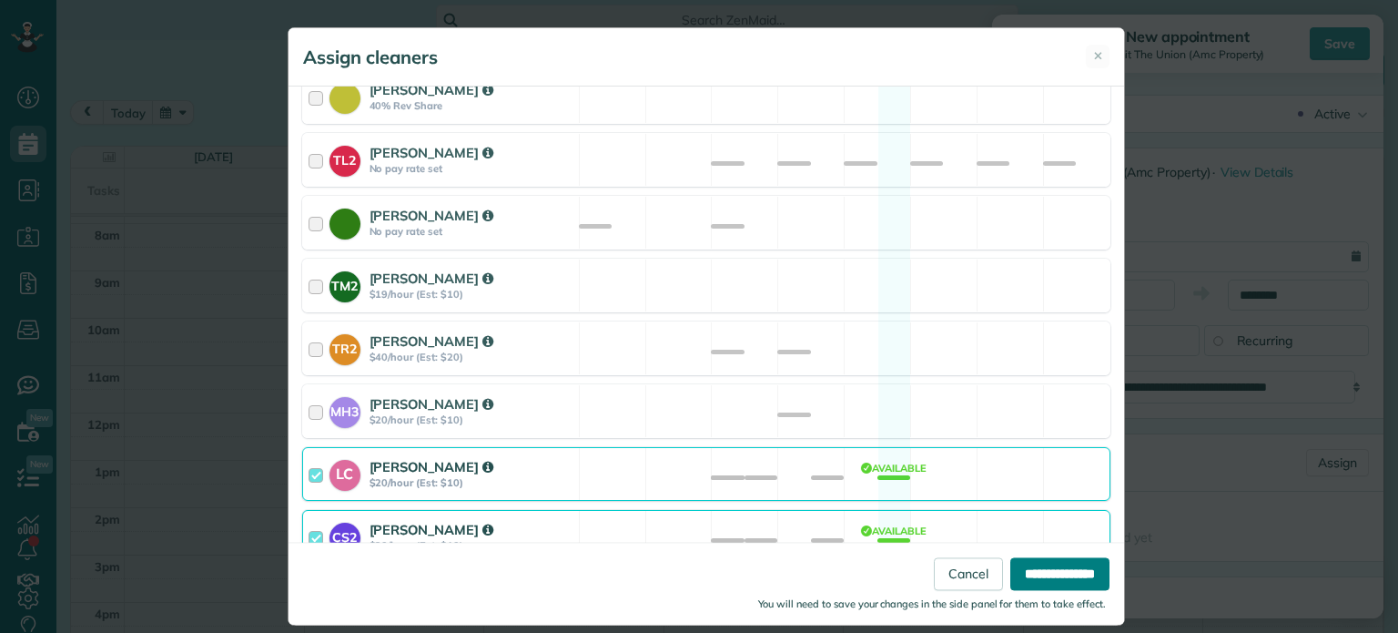
click at [1049, 578] on input "**********" at bounding box center [1059, 574] width 99 height 33
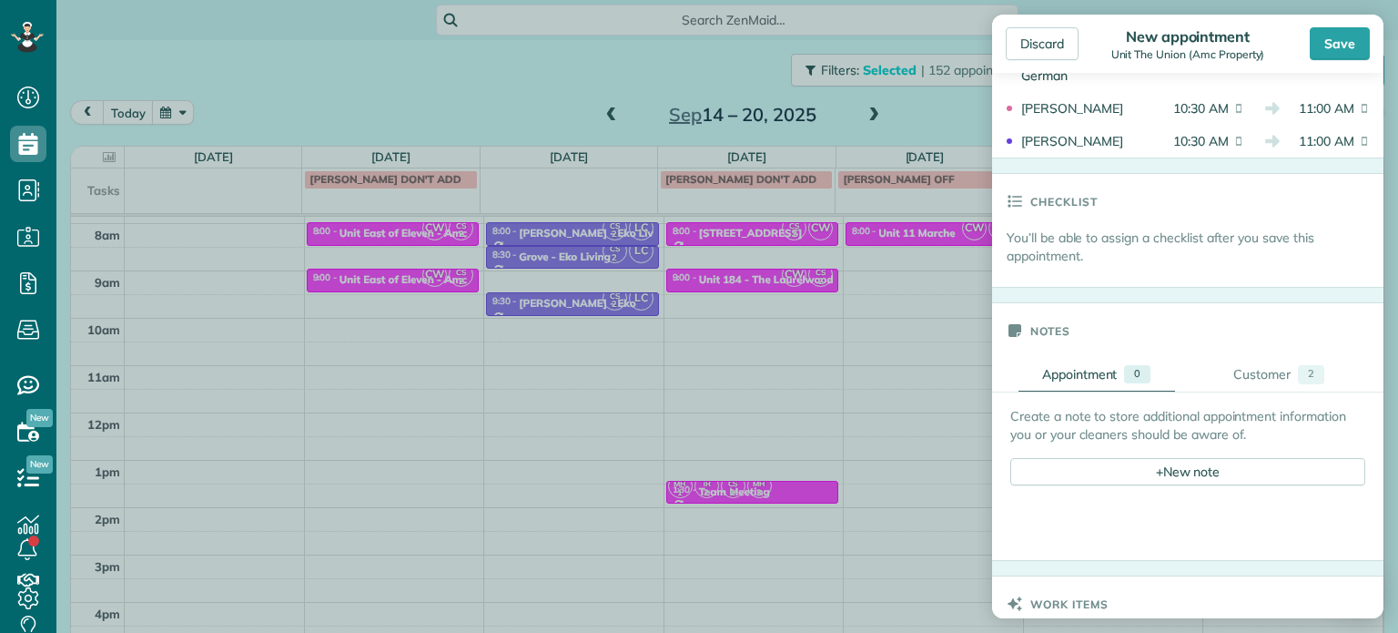
scroll to position [546, 0]
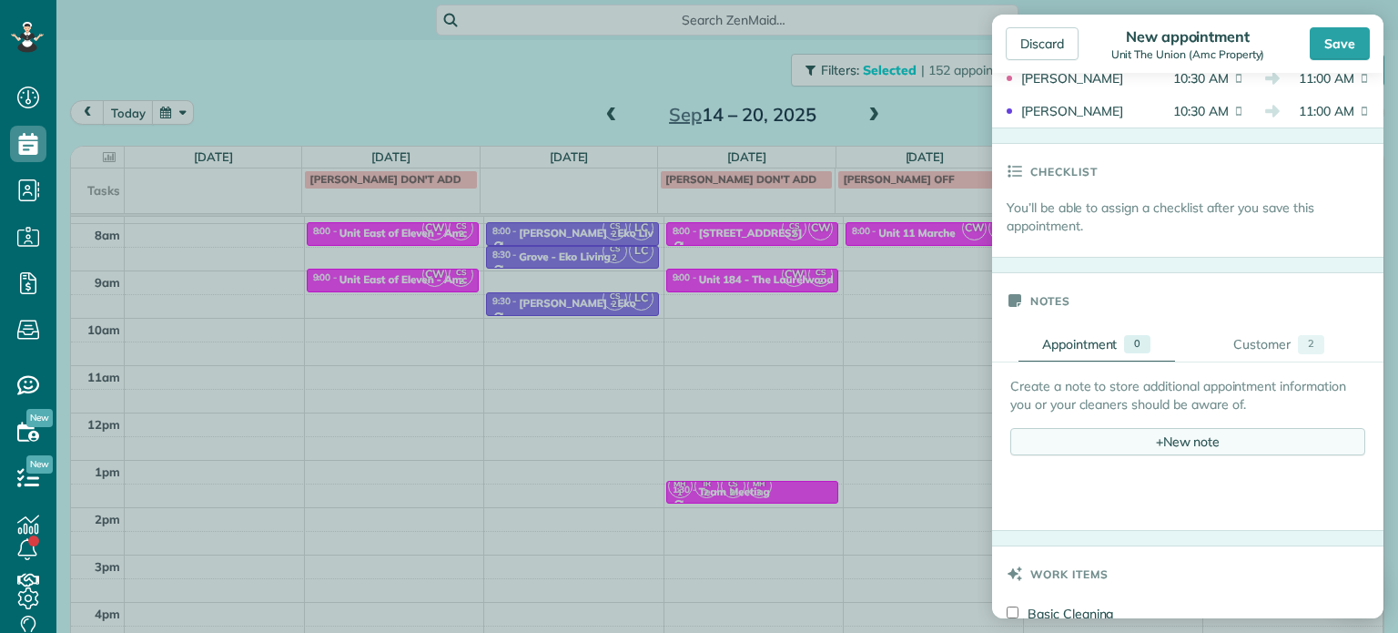
click at [1173, 447] on div "+ New note" at bounding box center [1187, 441] width 355 height 27
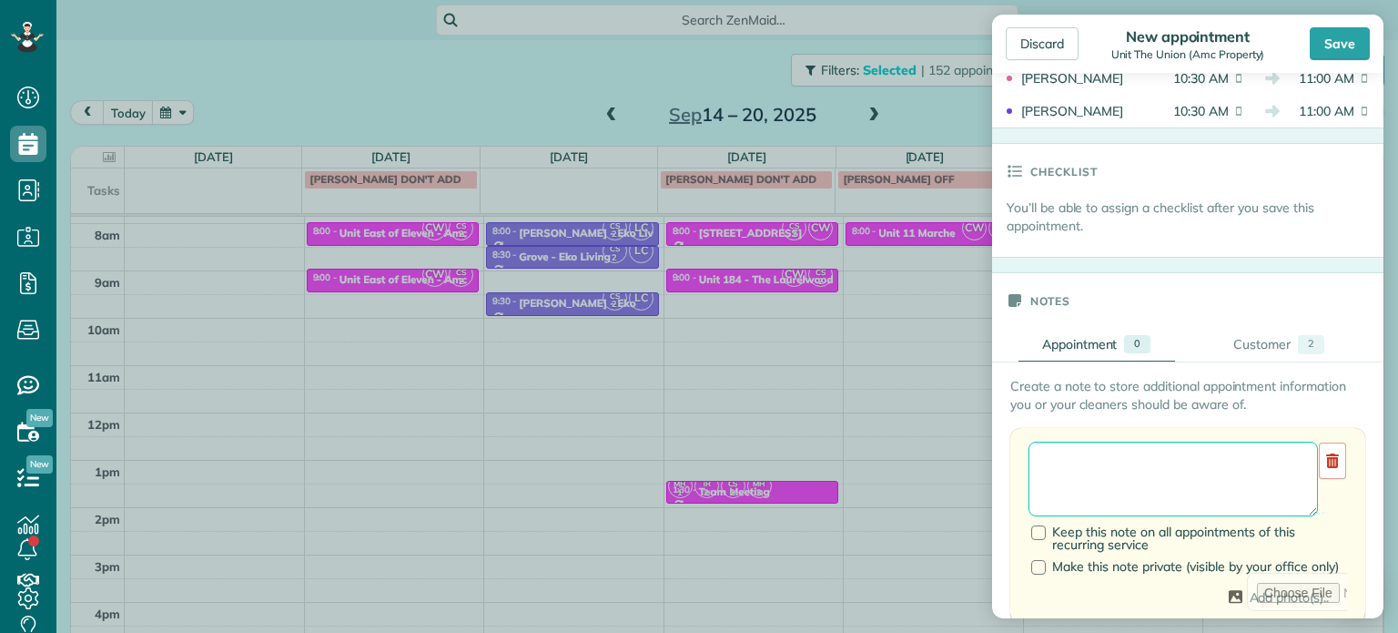
click at [1190, 462] on textarea at bounding box center [1173, 478] width 289 height 75
type textarea "******** *** ****"
click at [1346, 36] on div "Save" at bounding box center [1340, 43] width 60 height 33
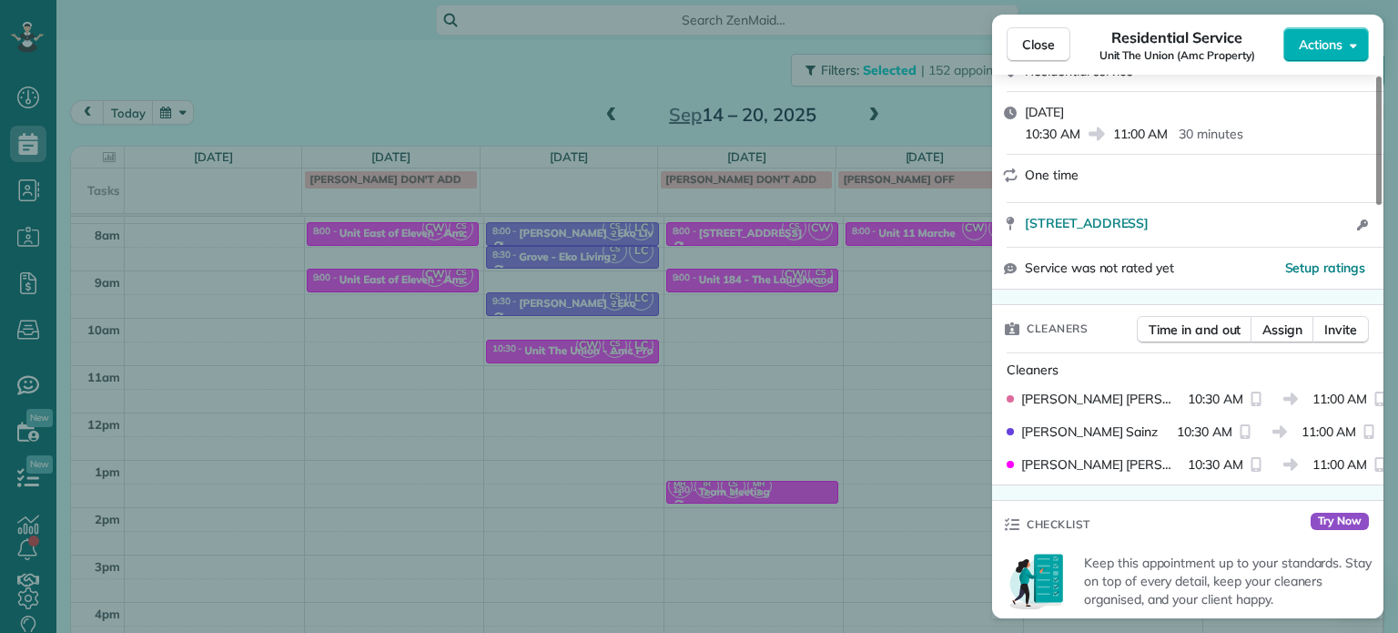
scroll to position [273, 0]
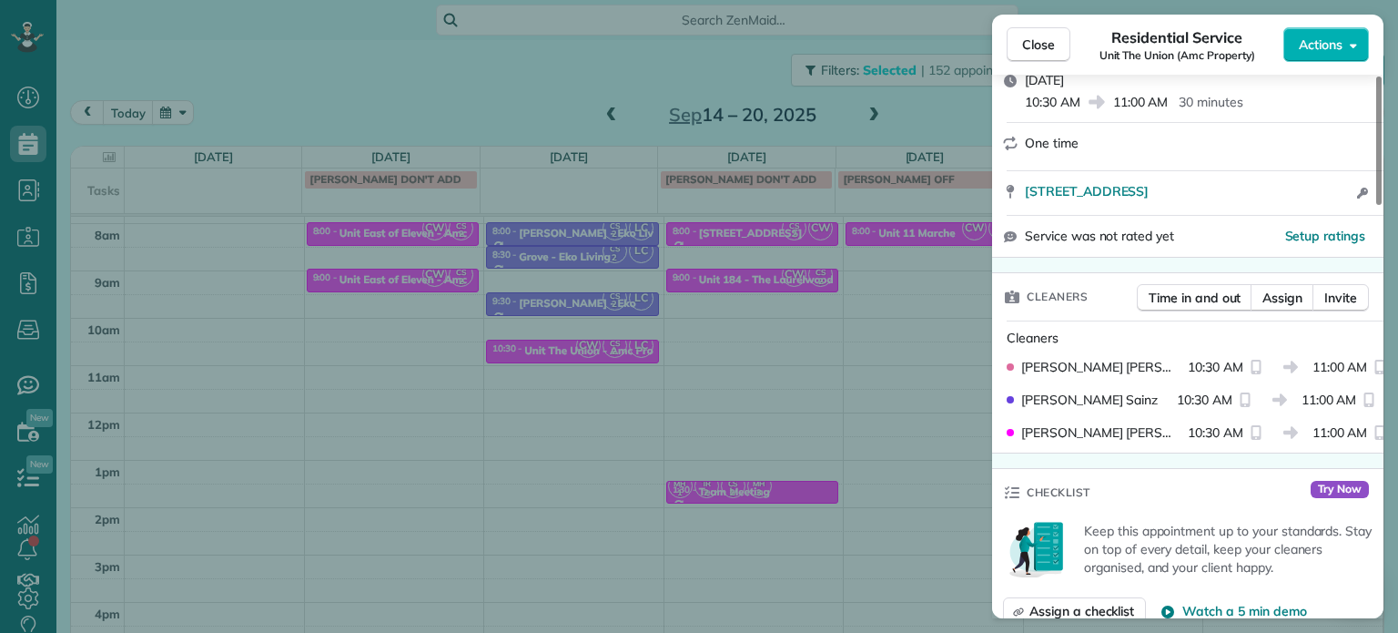
drag, startPoint x: 692, startPoint y: 370, endPoint x: 505, endPoint y: 373, distance: 186.6
click at [681, 370] on div "Close Residential Service Unit The Union (Amc Property) Actions Status Active U…" at bounding box center [699, 316] width 1398 height 633
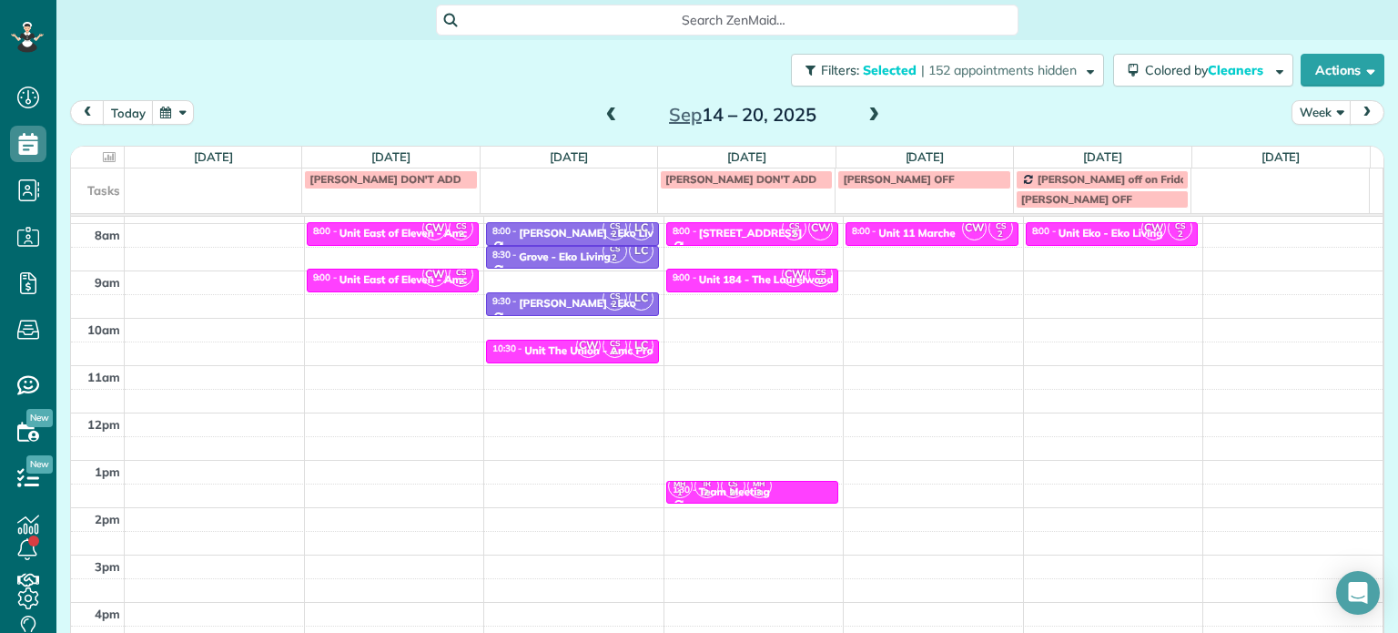
click at [543, 389] on div "4am 5am 6am 7am 8am 9am 10am 11am 12pm 1pm 2pm 3pm 4pm 5pm CW CS 2 8:00 - 8:30 …" at bounding box center [727, 366] width 1312 height 662
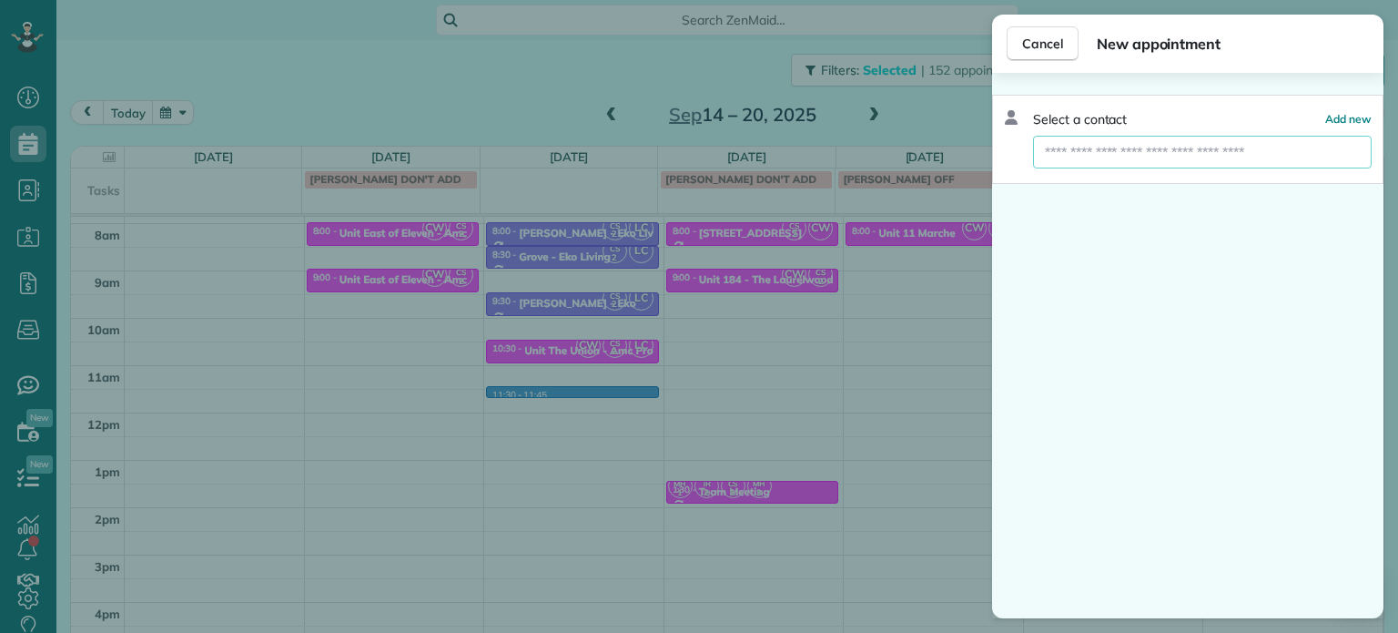
click at [1118, 158] on input "text" at bounding box center [1202, 152] width 339 height 33
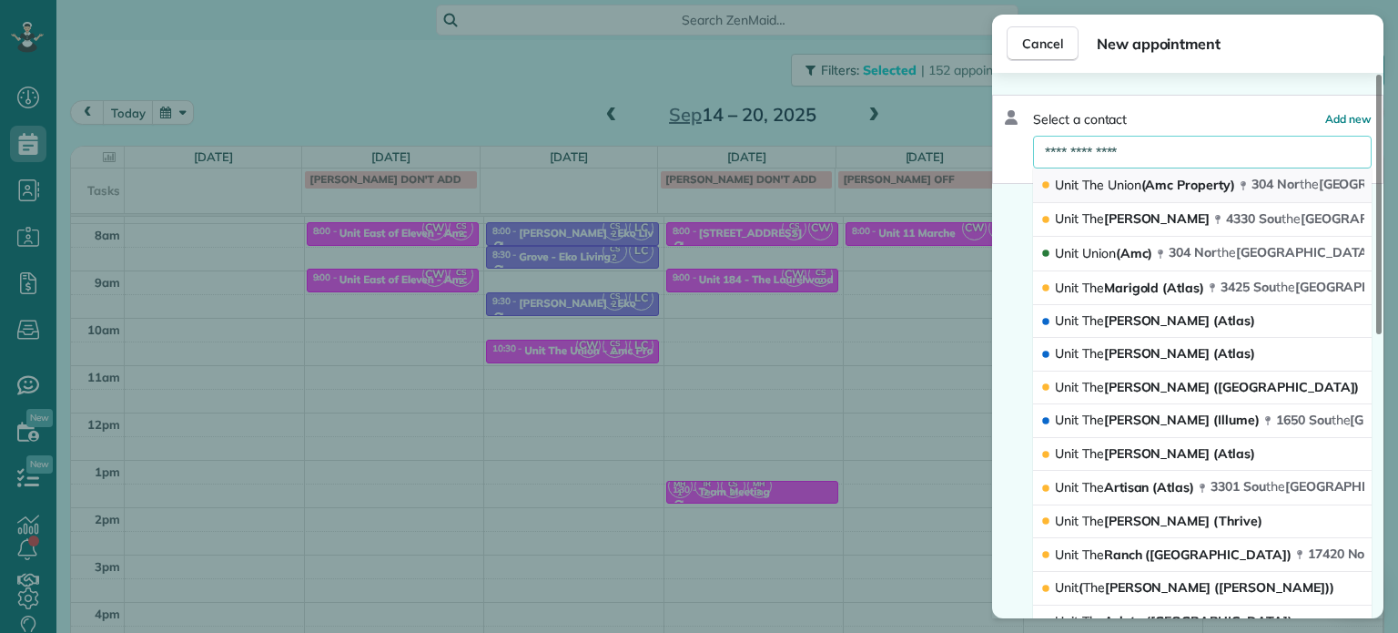
type input "**********"
click at [1126, 185] on span "Union" at bounding box center [1125, 185] width 34 height 16
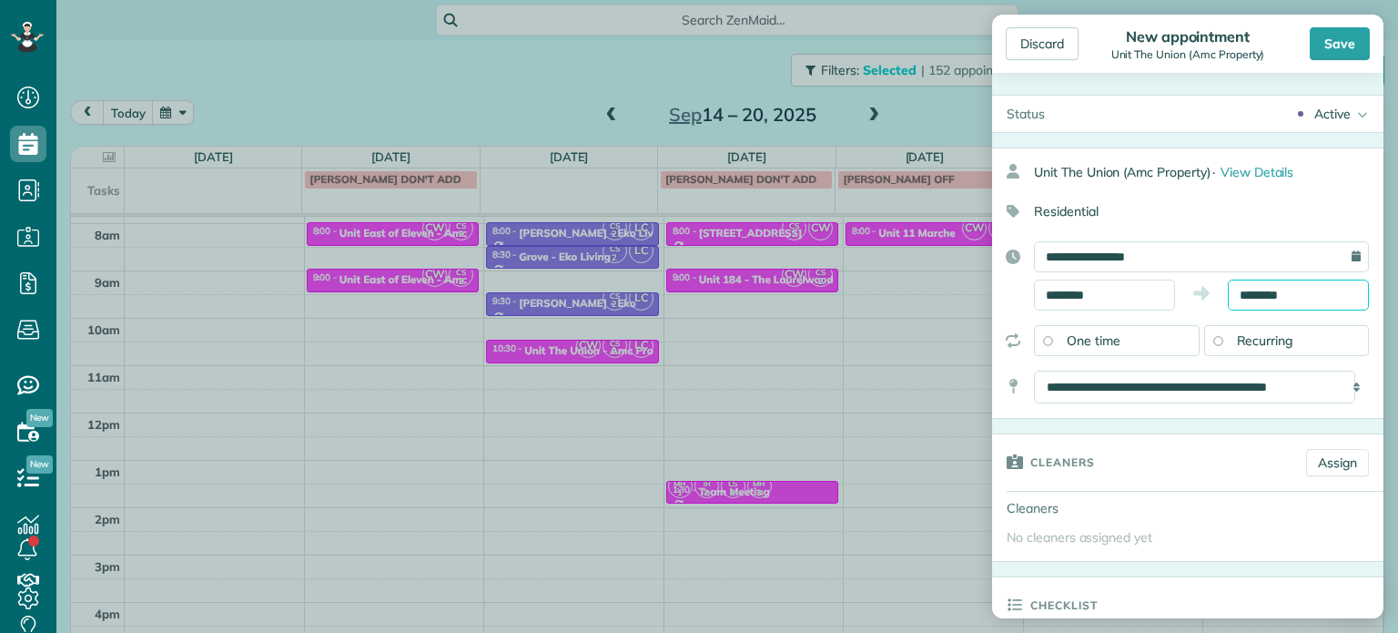
click at [1260, 302] on body "Dashboard Scheduling Calendar View List View Dispatch View - Weekly scheduling …" at bounding box center [699, 316] width 1398 height 633
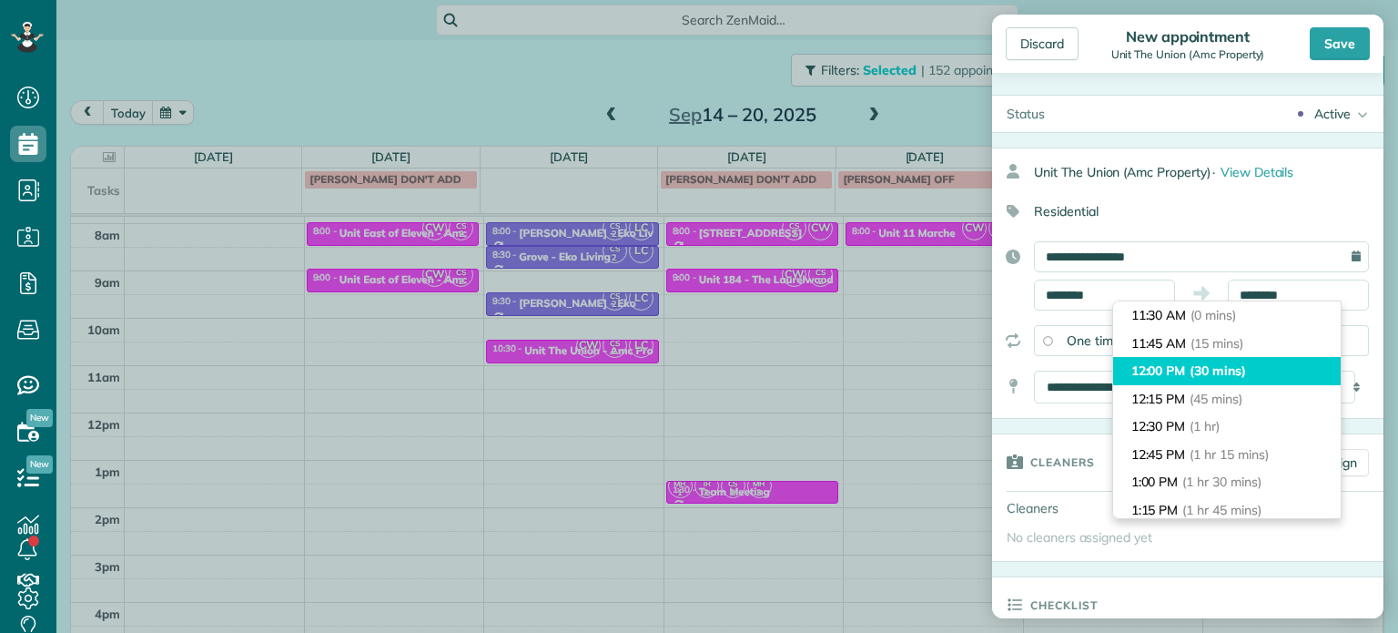
type input "********"
click at [1246, 370] on span "(30 mins)" at bounding box center [1218, 370] width 56 height 16
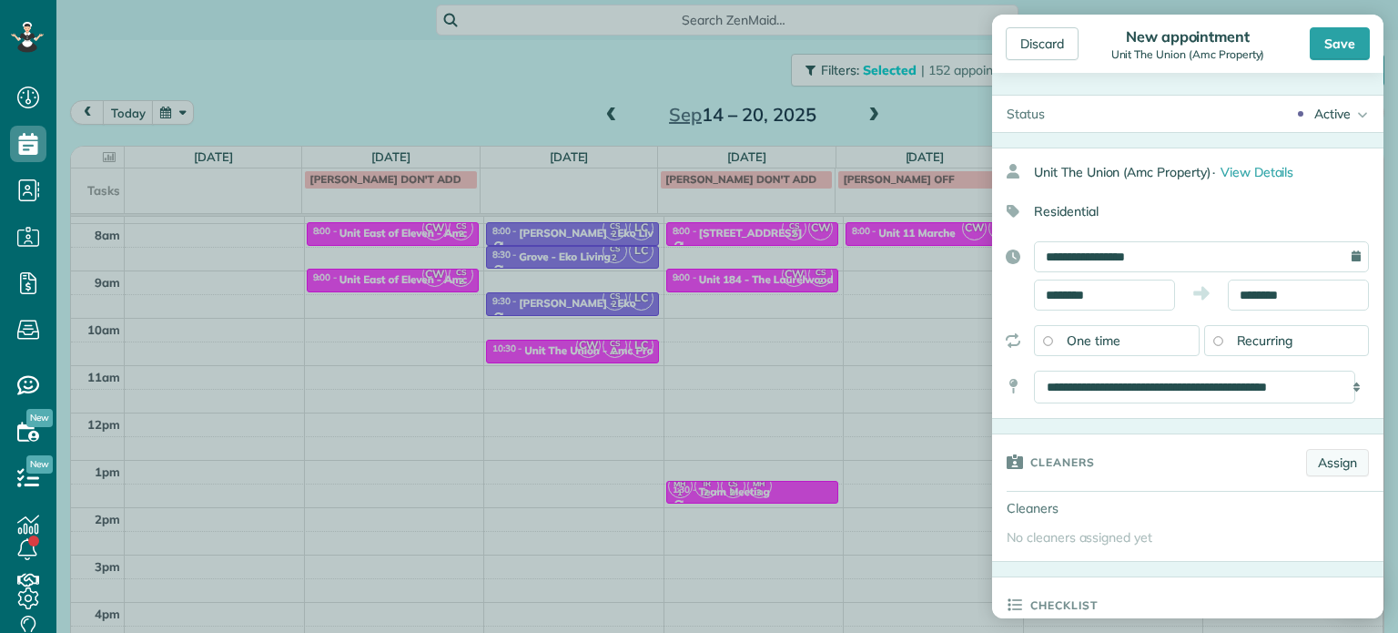
click at [1306, 451] on link "Assign" at bounding box center [1337, 462] width 63 height 27
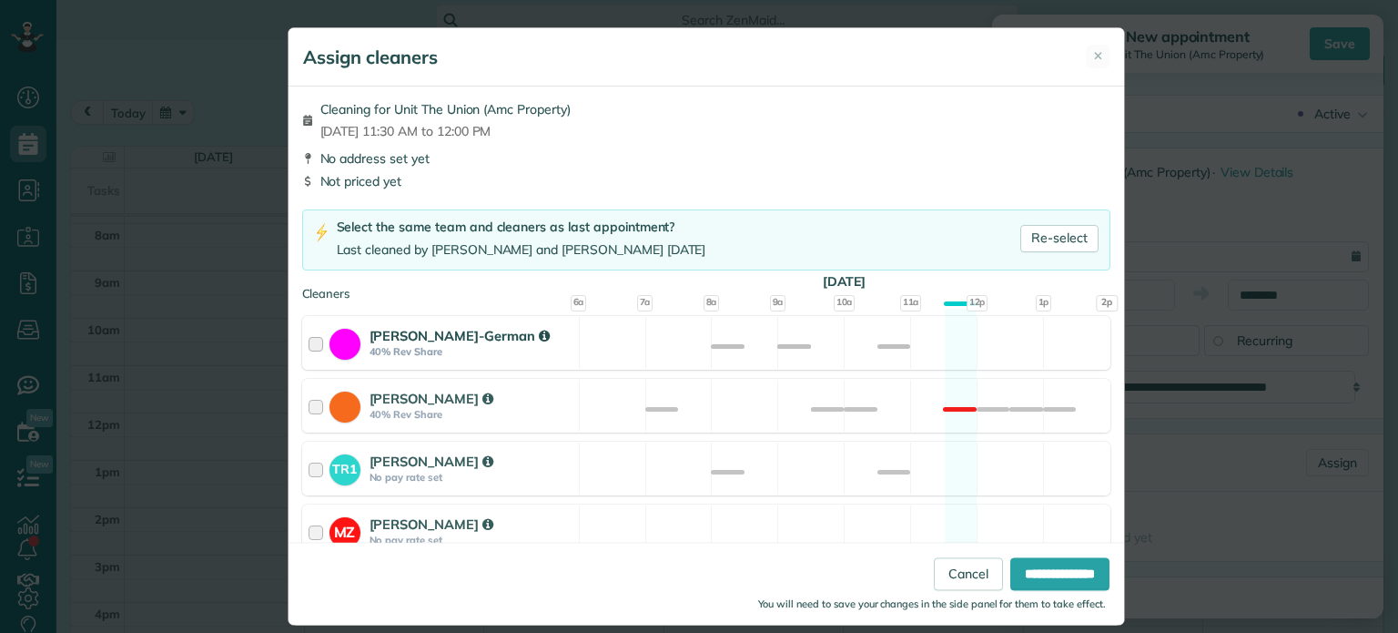
click at [865, 340] on div "[PERSON_NAME]-German 40% Rev Share Available" at bounding box center [706, 343] width 808 height 54
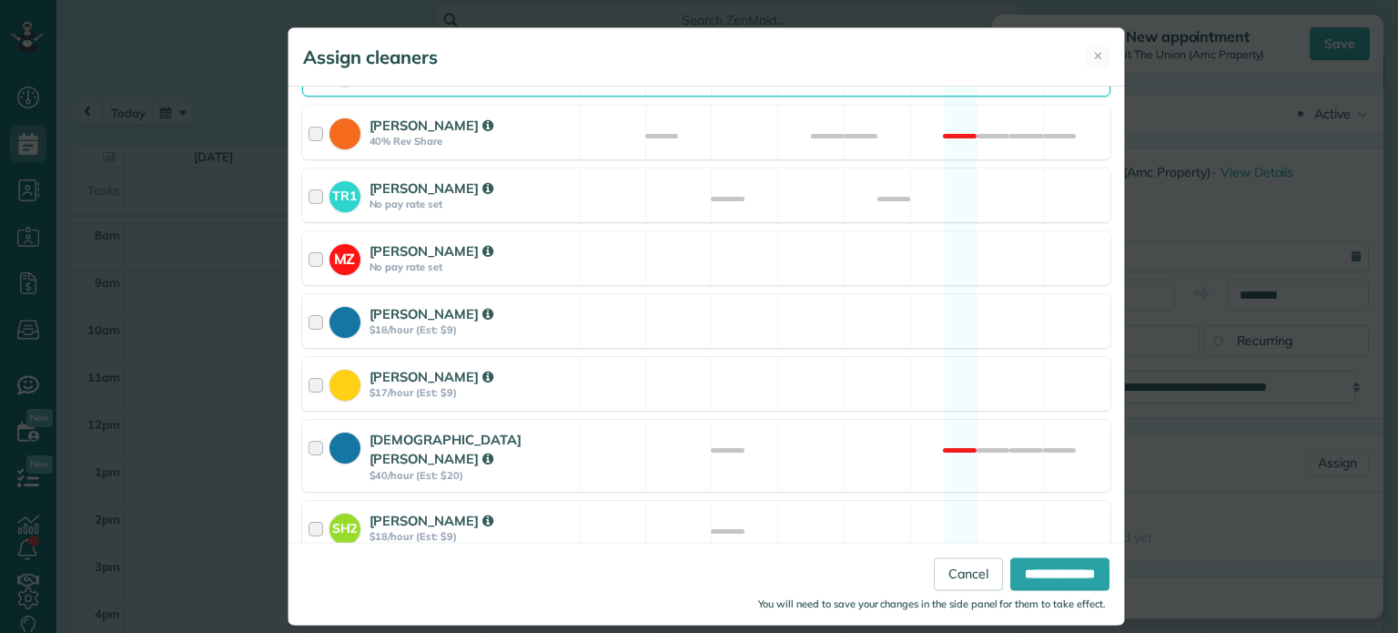
scroll to position [766, 0]
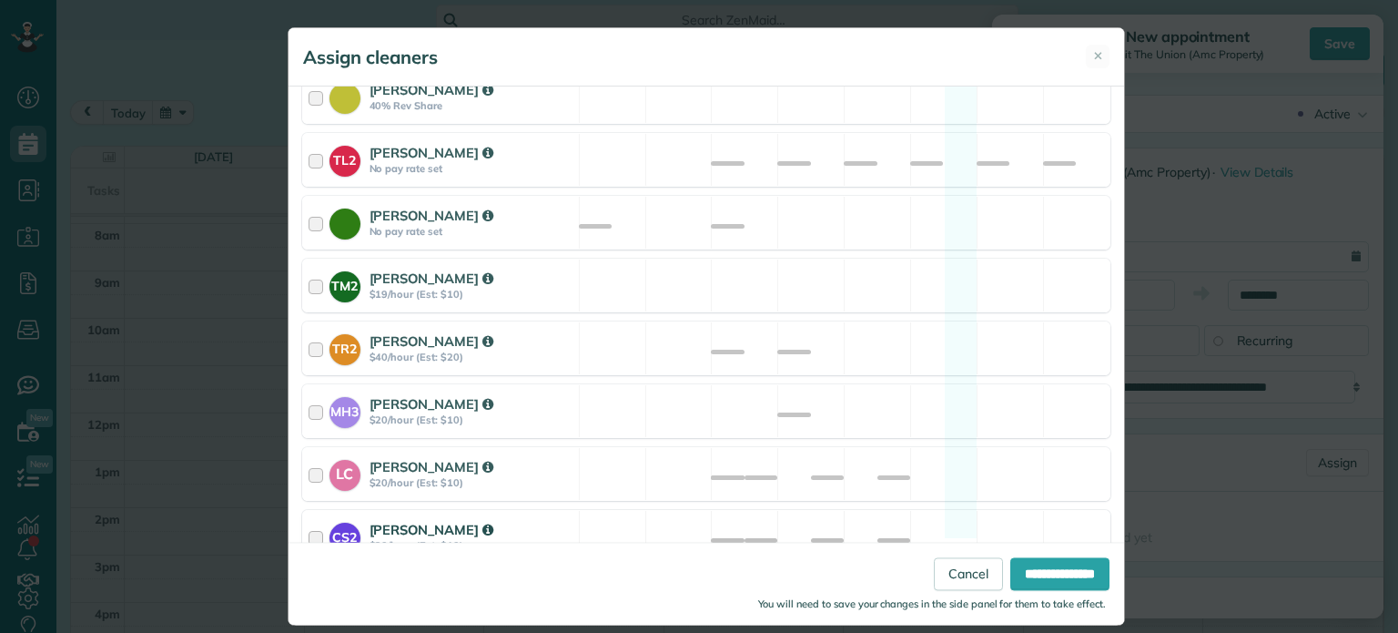
drag, startPoint x: 939, startPoint y: 462, endPoint x: 949, endPoint y: 493, distance: 33.4
click at [939, 464] on div "LC [PERSON_NAME] $20/hour (Est: $10) Available" at bounding box center [706, 474] width 808 height 54
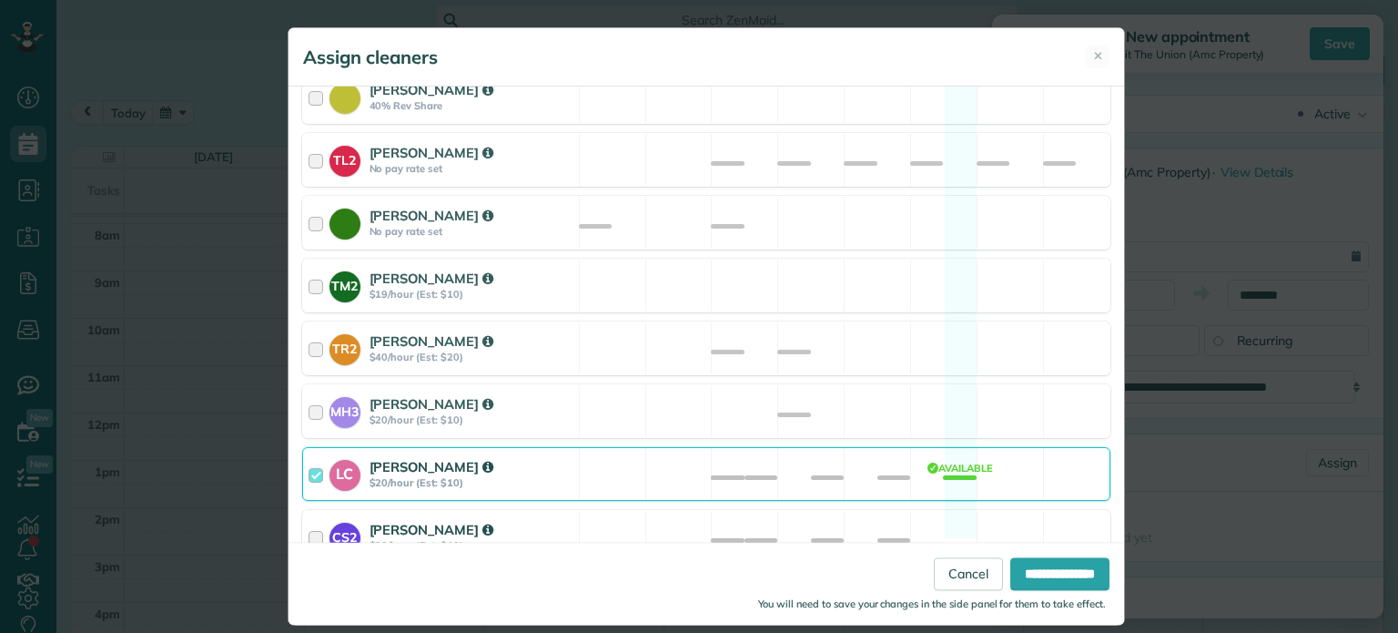
click at [950, 510] on div "CS2 [PERSON_NAME] $20/hour (Est: $10) Available" at bounding box center [706, 537] width 808 height 54
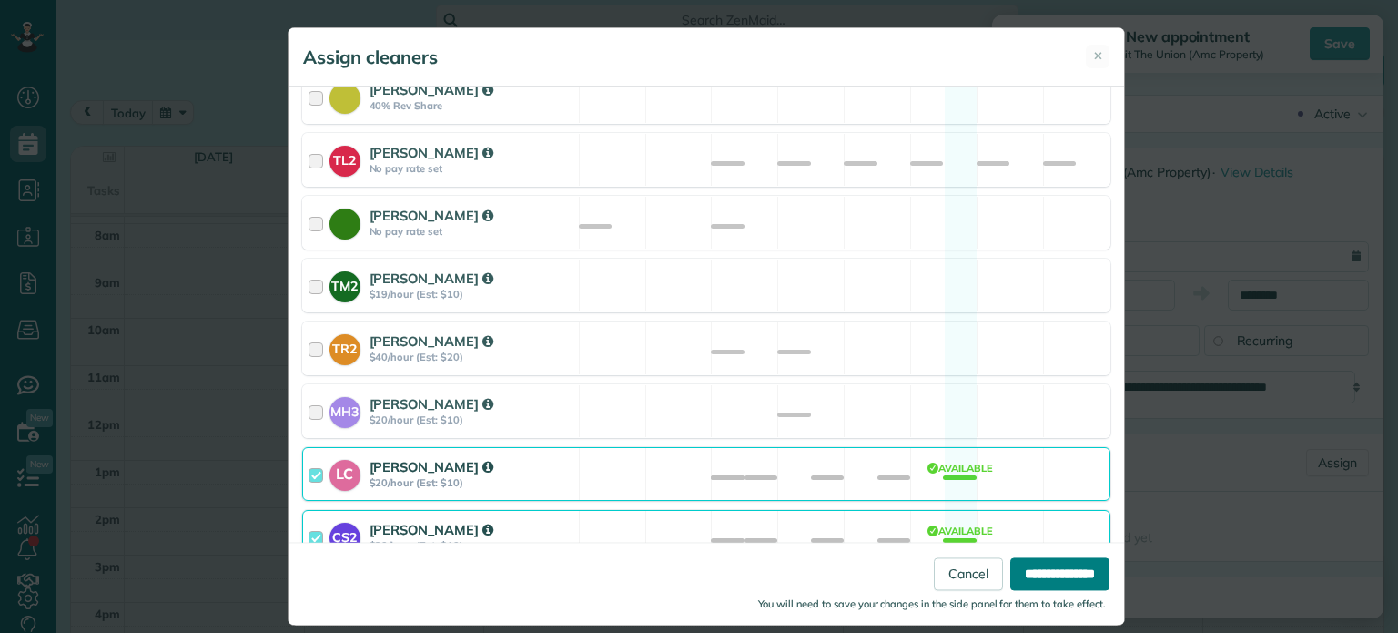
click at [1073, 581] on input "**********" at bounding box center [1059, 574] width 99 height 33
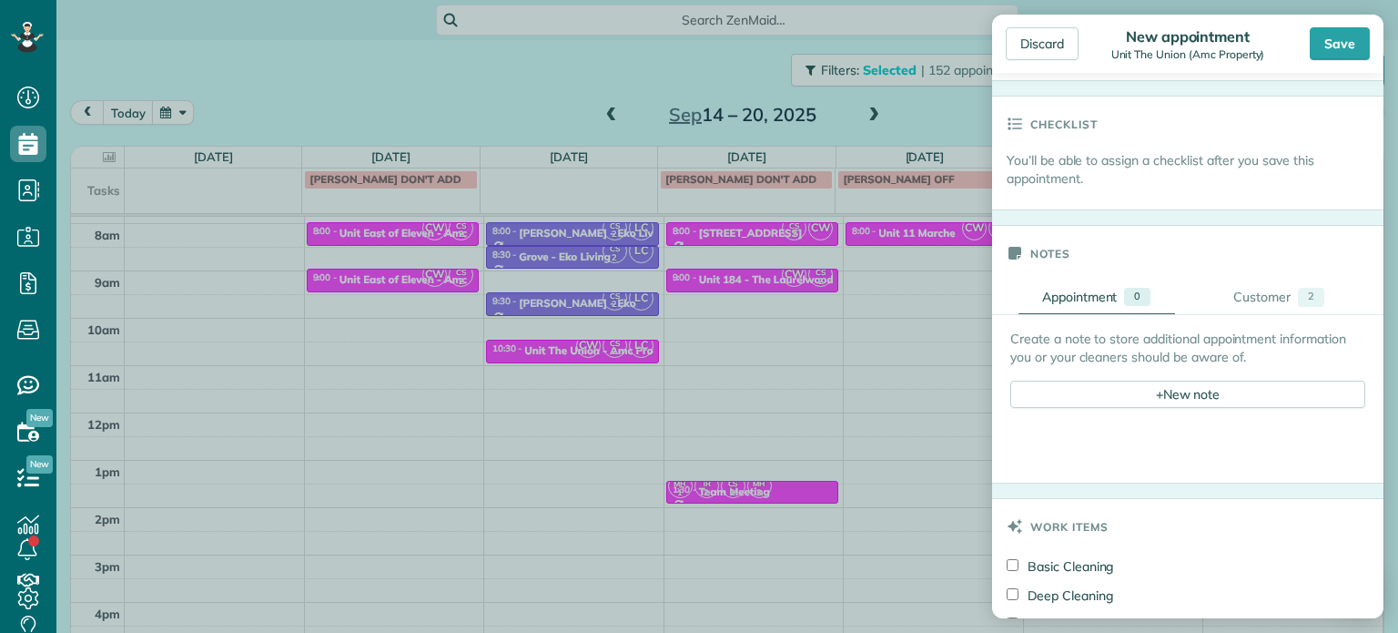
scroll to position [637, 0]
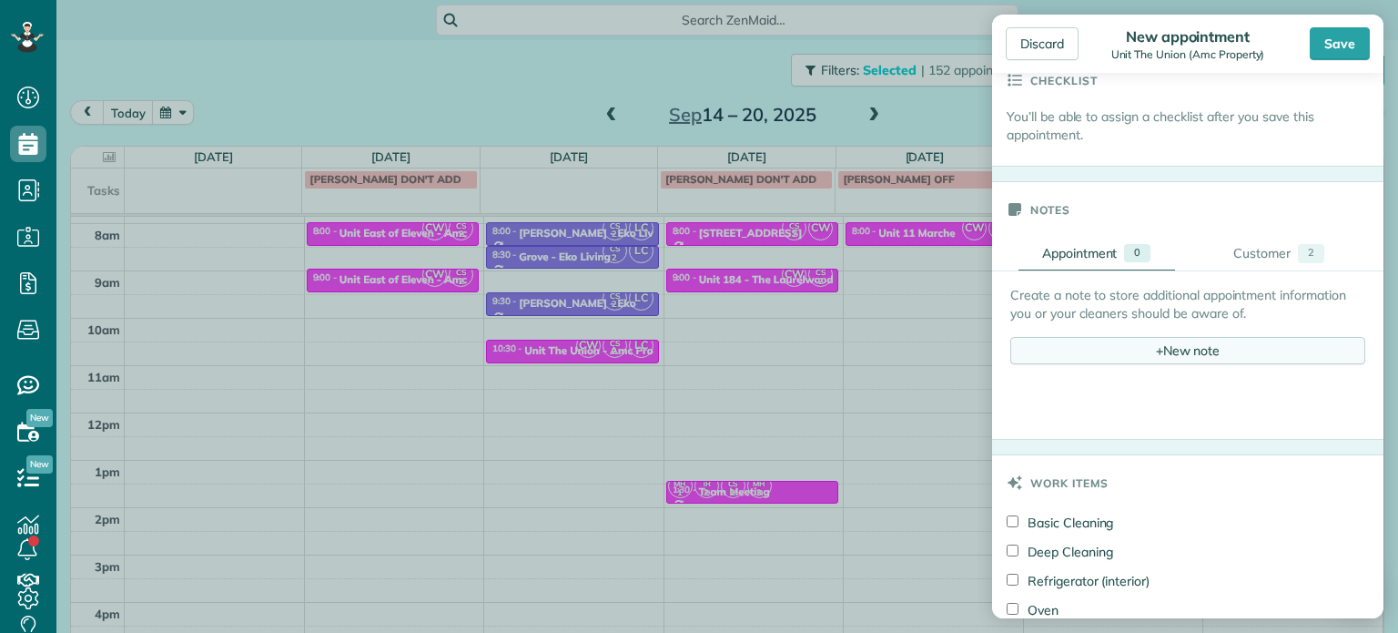
click at [1174, 350] on div "+ New note" at bounding box center [1187, 350] width 355 height 27
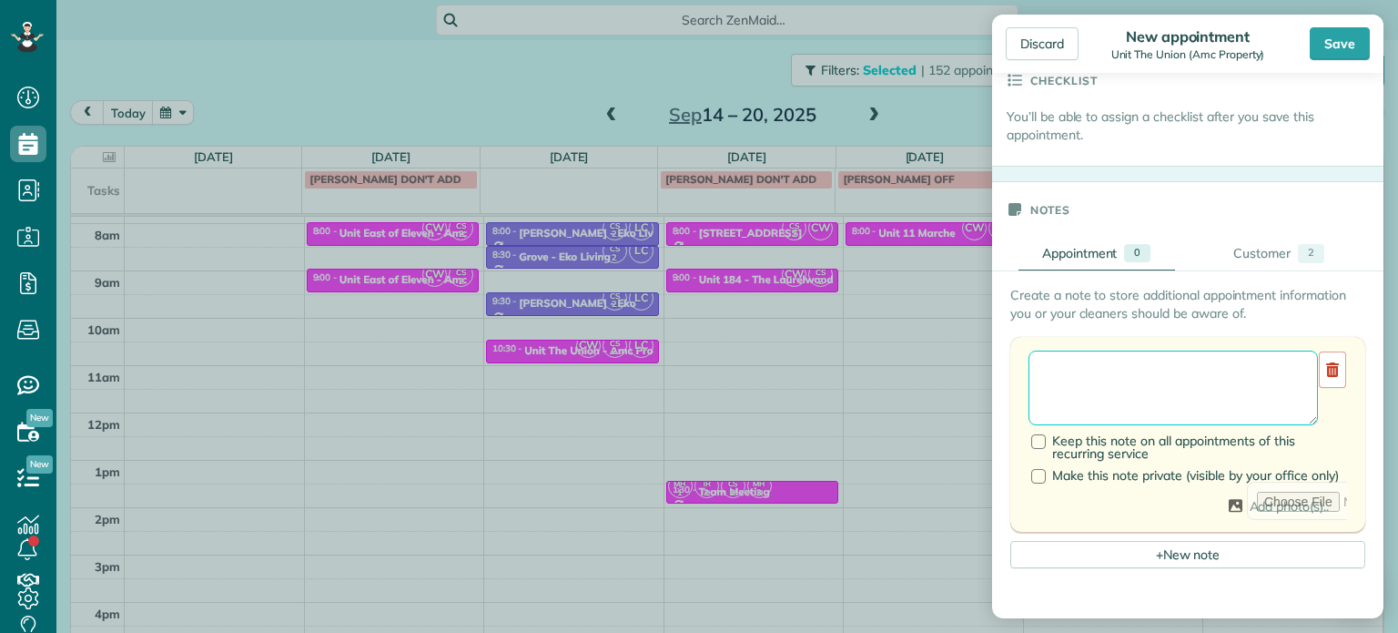
click at [1188, 368] on textarea at bounding box center [1173, 387] width 289 height 75
type textarea "******** *** ****"
click at [1354, 32] on div "Save" at bounding box center [1340, 43] width 60 height 33
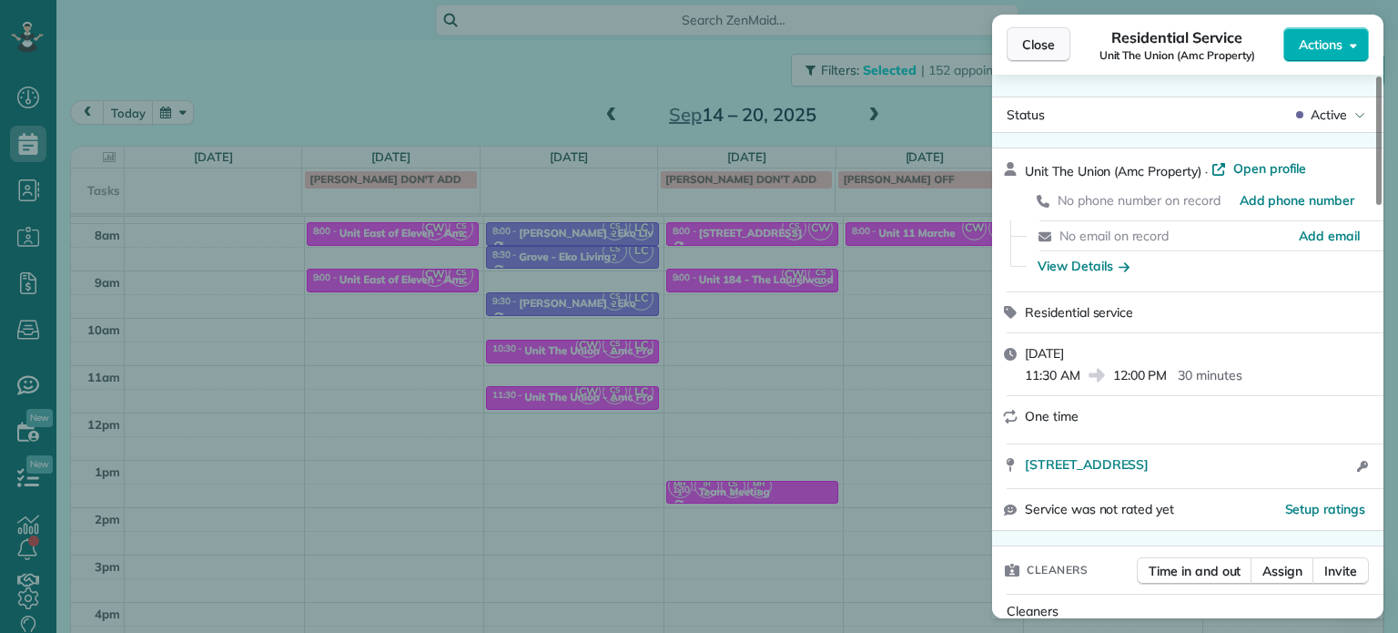
click at [1047, 37] on span "Close" at bounding box center [1038, 45] width 33 height 18
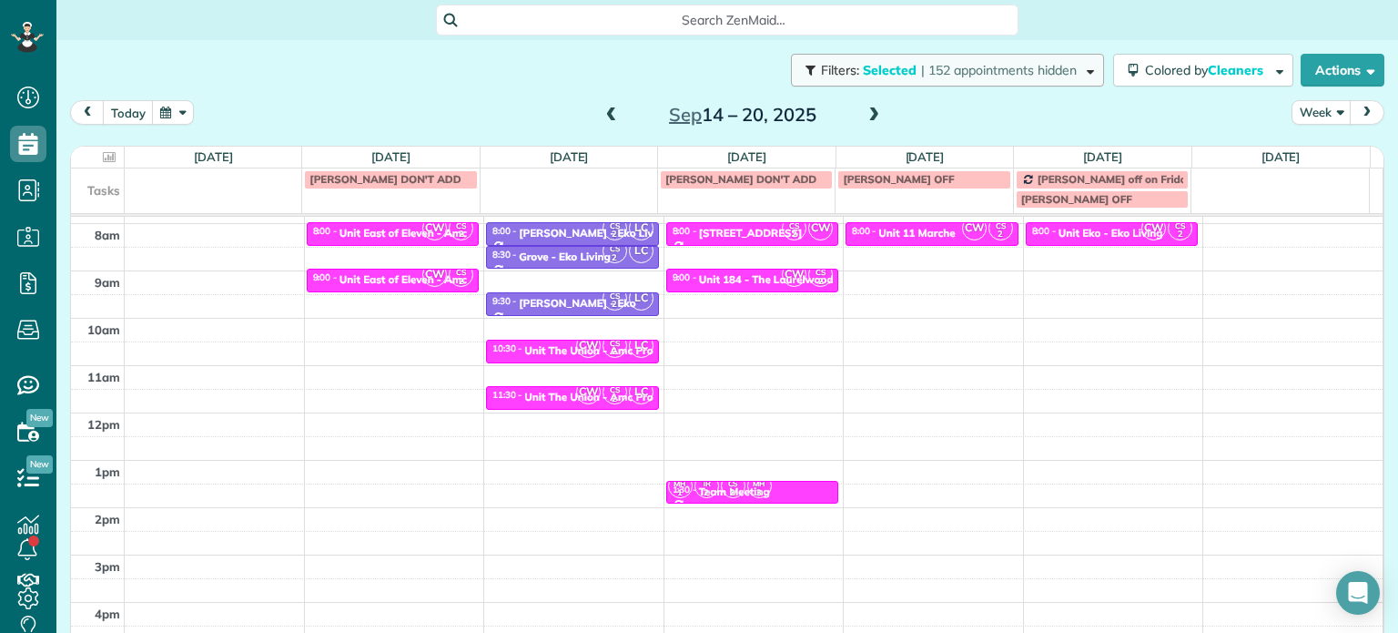
click at [1015, 57] on button "Filters: Selected | 152 appointments hidden" at bounding box center [947, 70] width 313 height 33
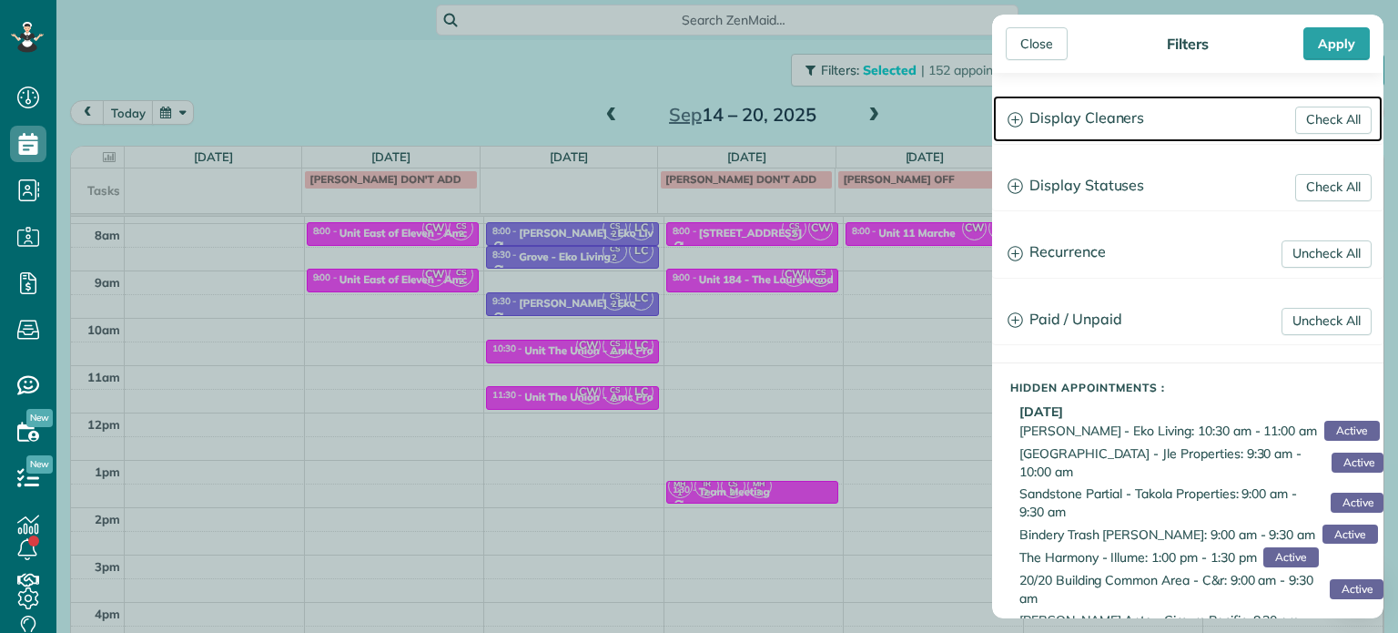
click at [1074, 106] on h3 "Display Cleaners" at bounding box center [1188, 119] width 390 height 46
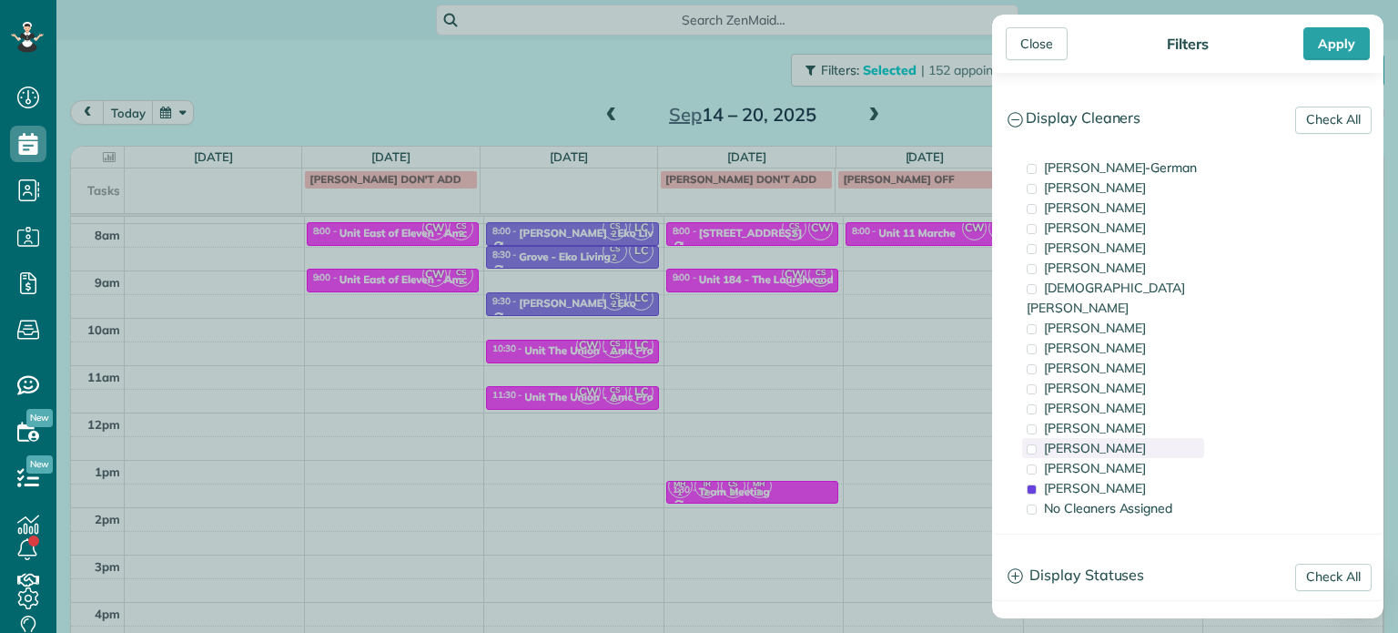
click at [1126, 440] on span "[PERSON_NAME]" at bounding box center [1095, 448] width 102 height 16
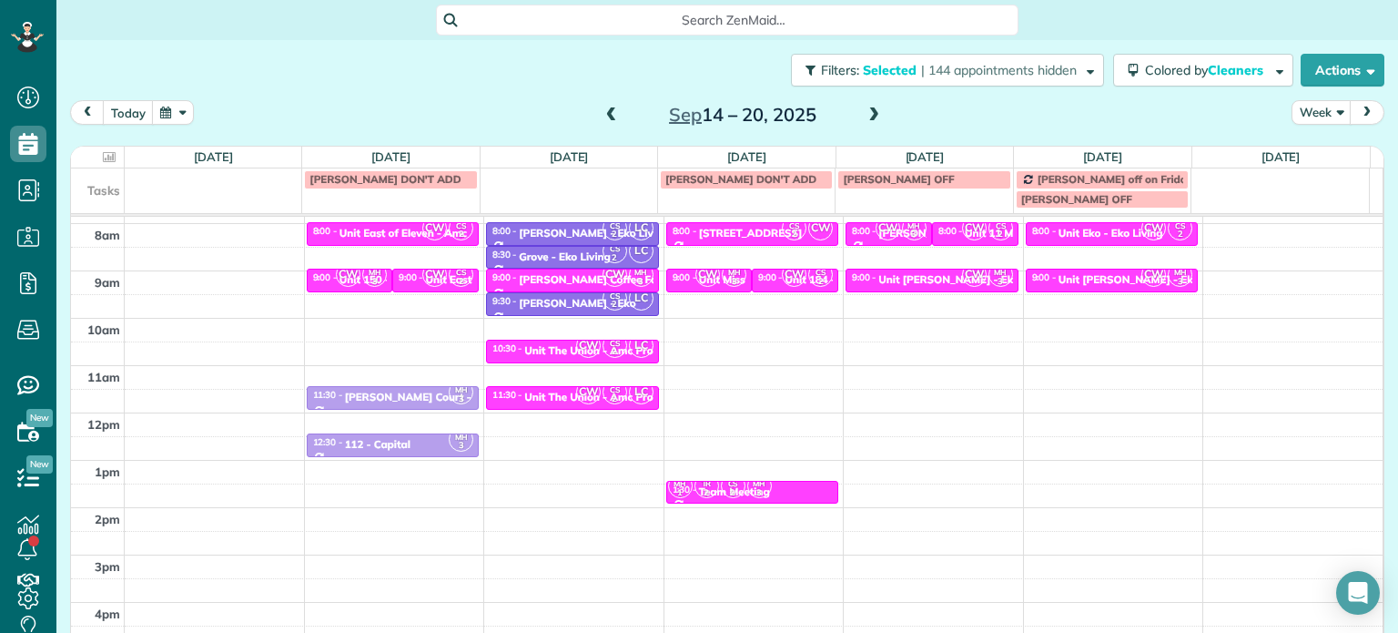
click at [962, 376] on div "Close Filters Apply Check All Display Cleaners [PERSON_NAME]-German [PERSON_NAM…" at bounding box center [699, 316] width 1398 height 633
click at [1011, 67] on span "| 144 appointments hidden" at bounding box center [999, 70] width 156 height 16
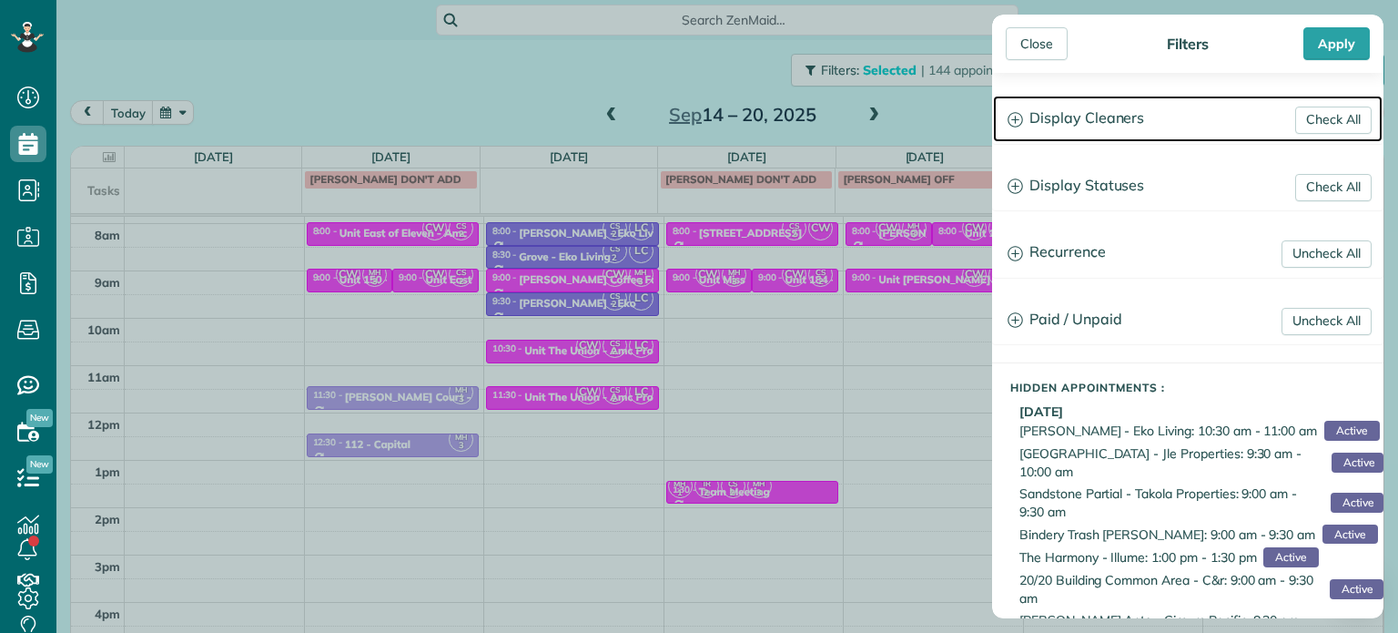
click at [1048, 119] on h3 "Display Cleaners" at bounding box center [1188, 119] width 390 height 46
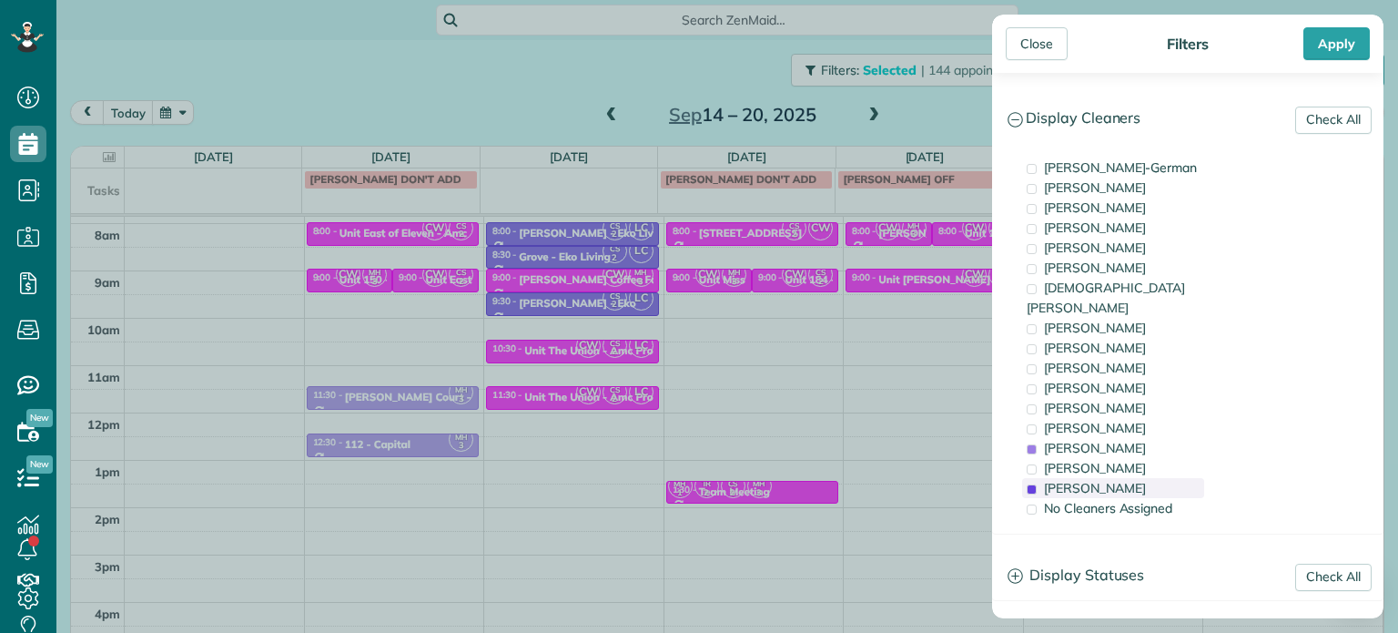
click at [1143, 478] on div "[PERSON_NAME]" at bounding box center [1113, 488] width 182 height 20
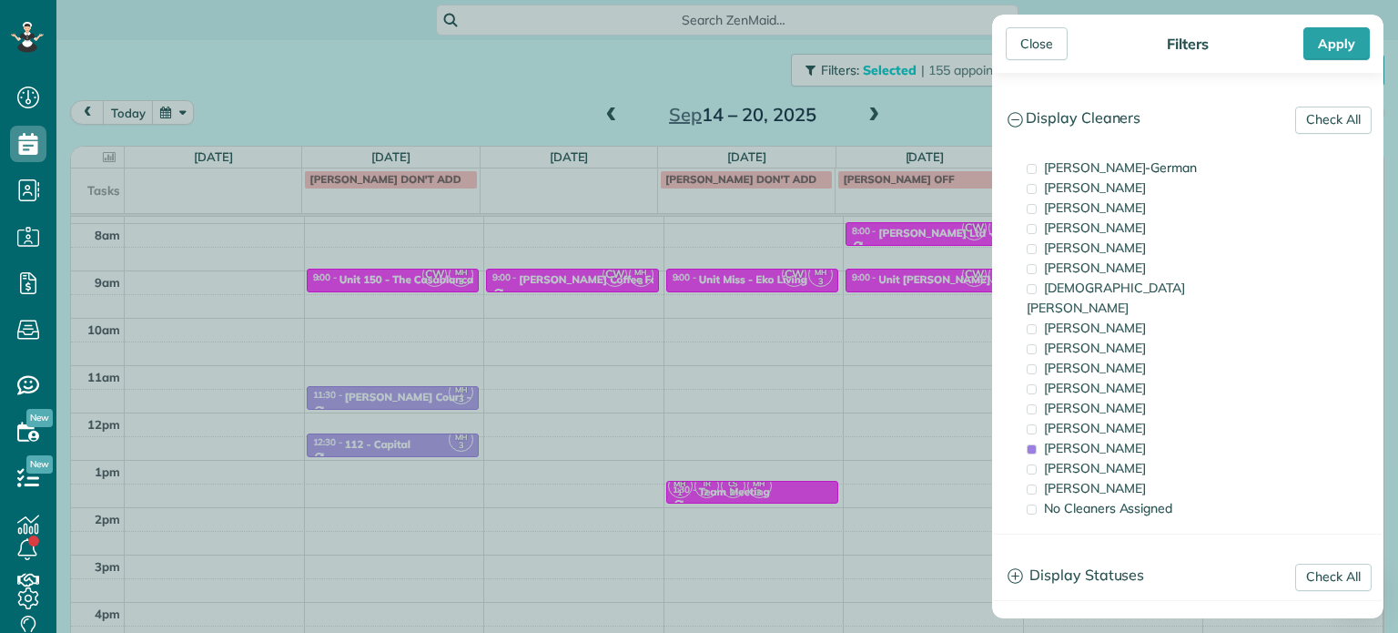
click at [867, 329] on div "Close Filters Apply Check All Display Cleaners [PERSON_NAME]-German [PERSON_NAM…" at bounding box center [699, 316] width 1398 height 633
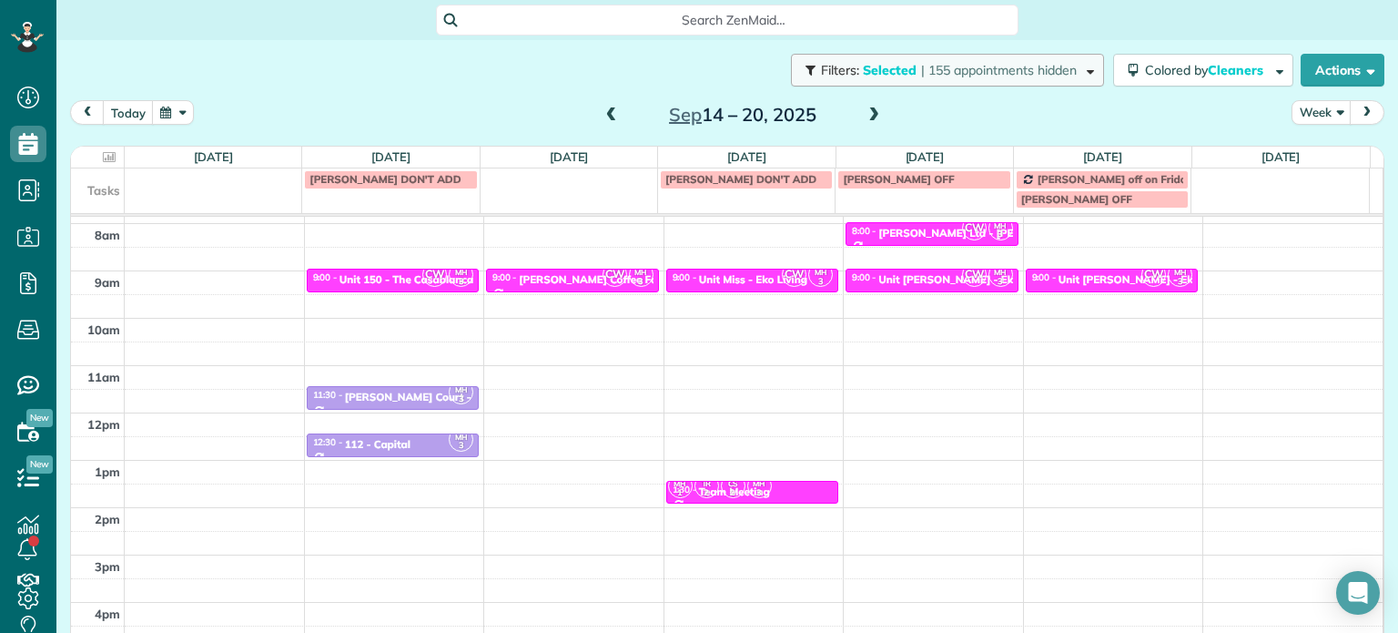
click at [959, 60] on button "Filters: Selected | 155 appointments hidden" at bounding box center [947, 70] width 313 height 33
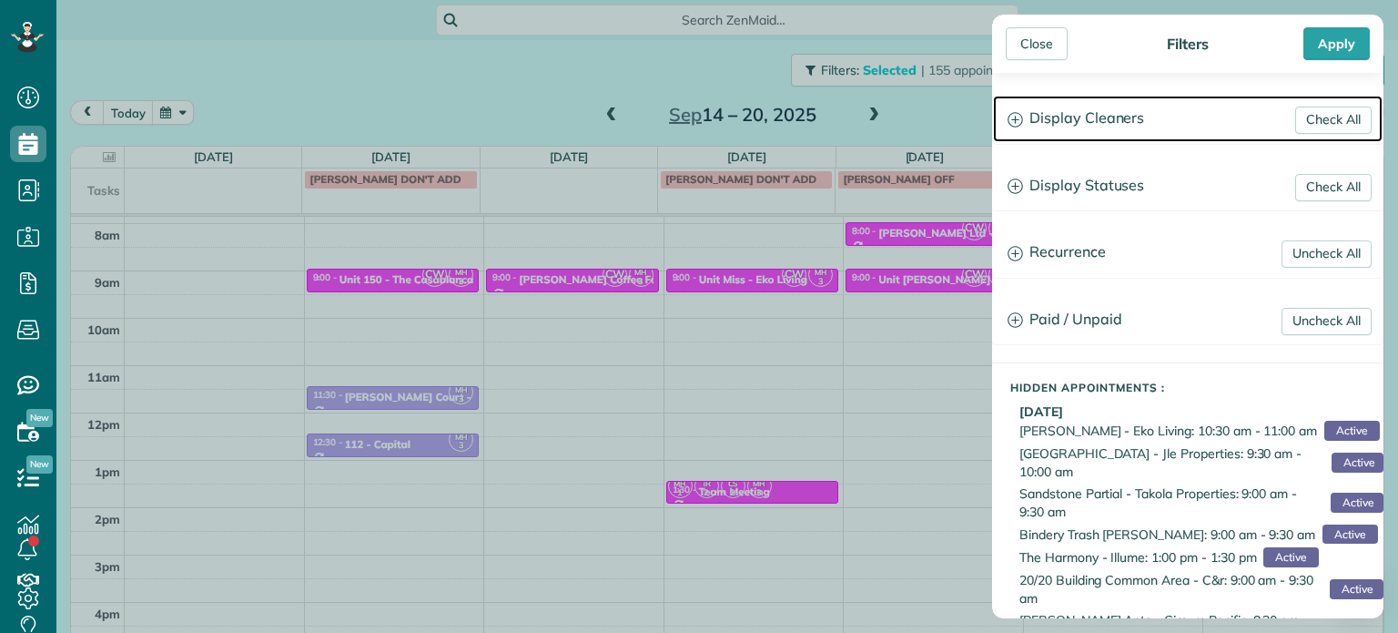
click at [1121, 115] on h3 "Display Cleaners" at bounding box center [1188, 119] width 390 height 46
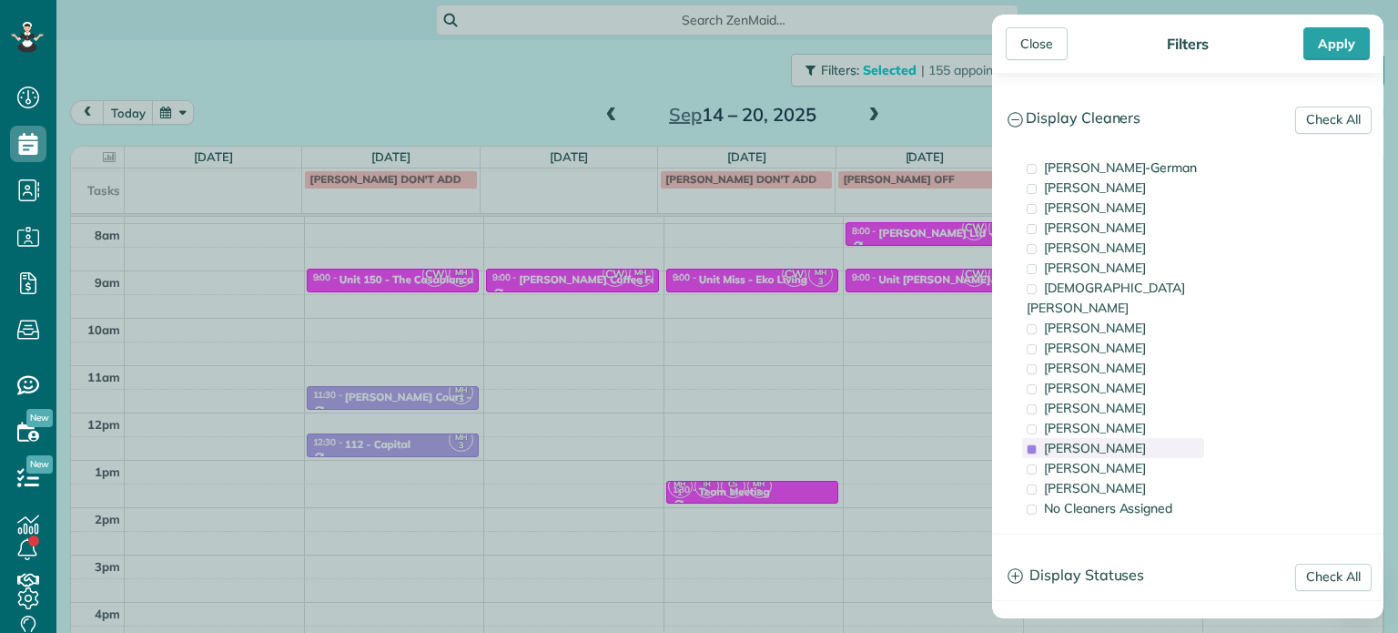
click at [1189, 438] on div "[PERSON_NAME]" at bounding box center [1113, 448] width 182 height 20
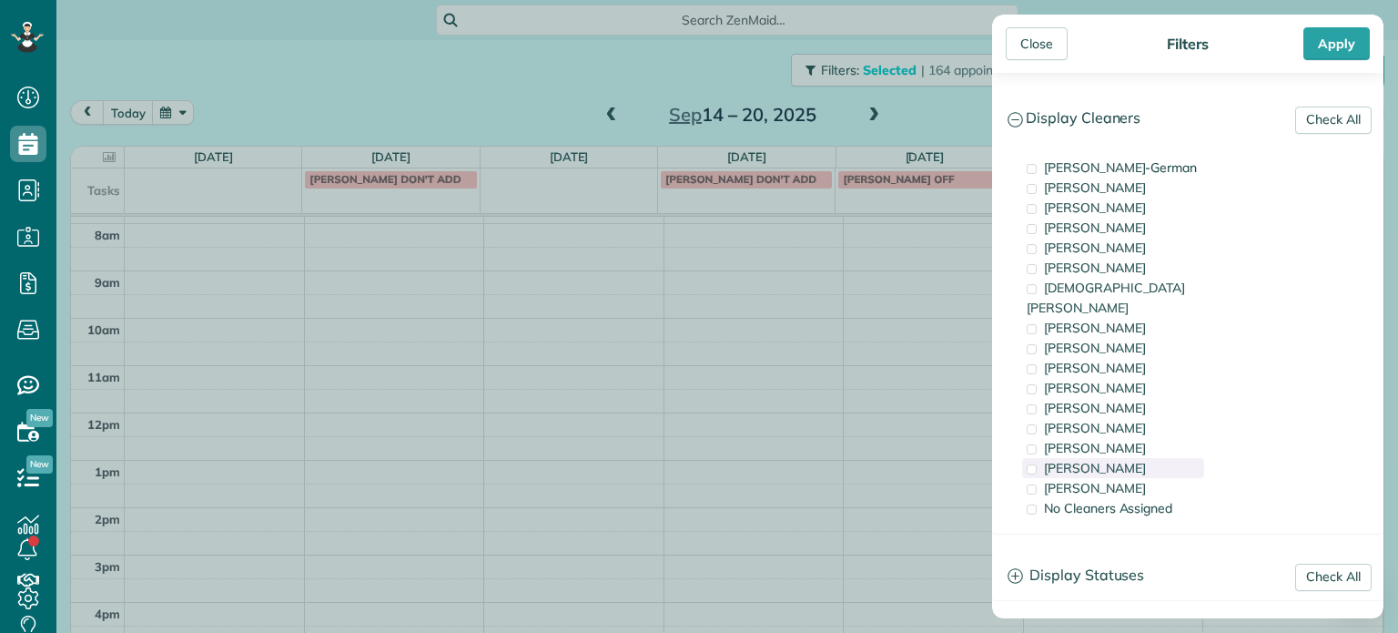
click at [1192, 458] on div "[PERSON_NAME]" at bounding box center [1113, 468] width 182 height 20
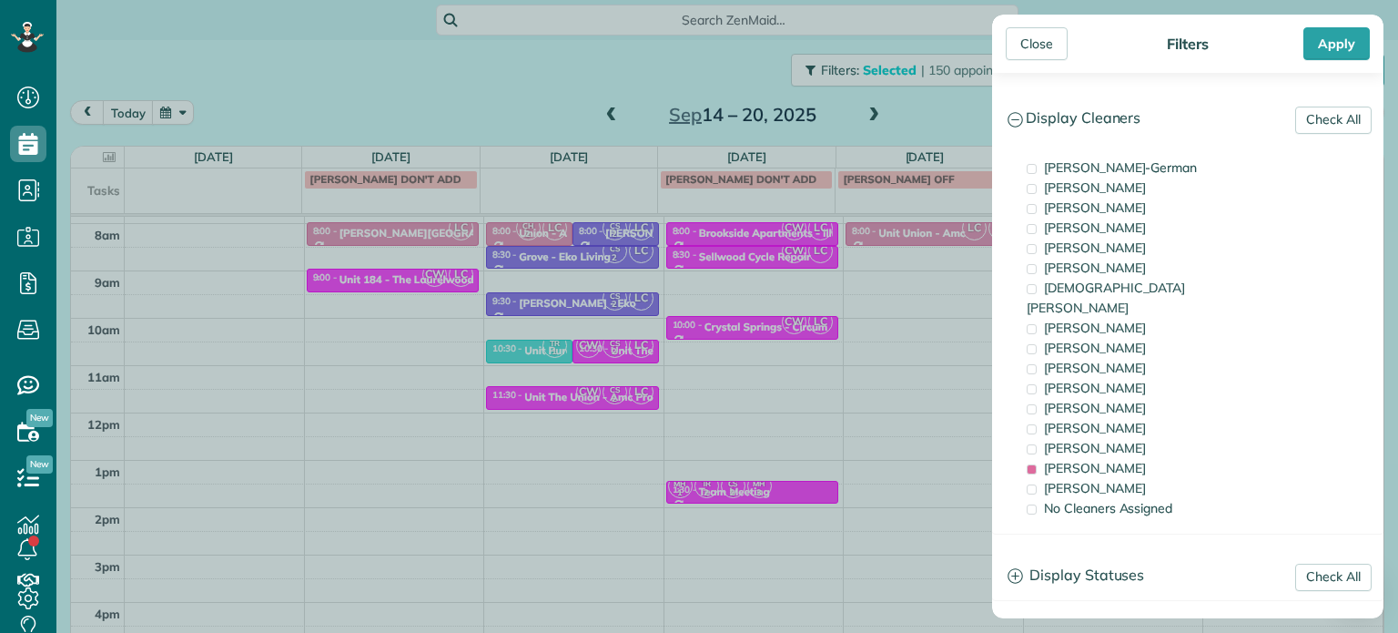
click at [925, 283] on div "Close Filters Apply Check All Display Cleaners [PERSON_NAME]-German [PERSON_NAM…" at bounding box center [699, 316] width 1398 height 633
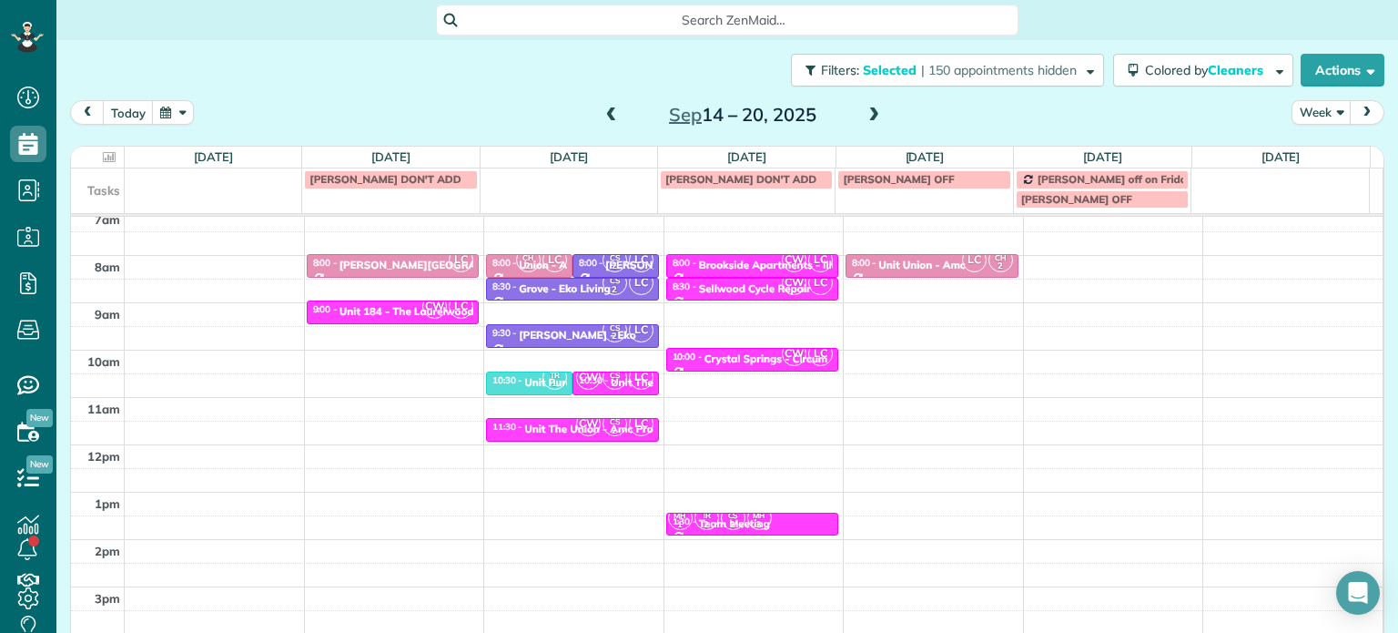
scroll to position [182, 0]
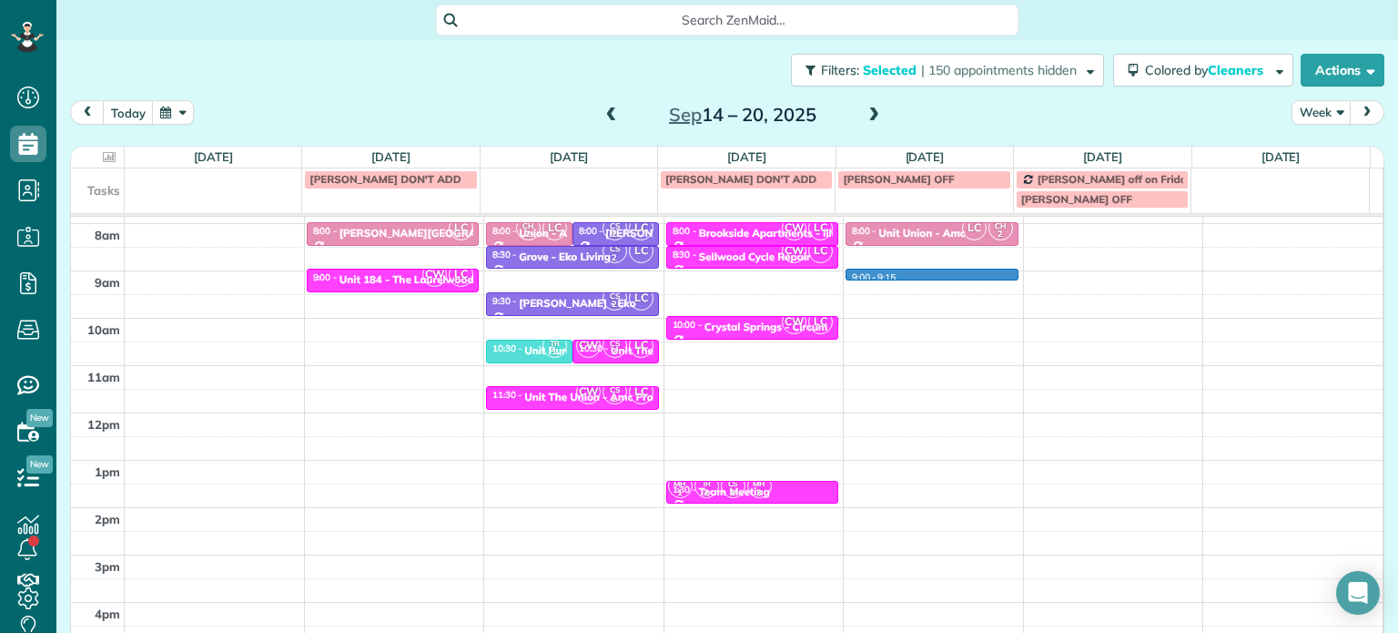
click at [925, 275] on div "4am 5am 6am 7am 8am 9am 10am 11am 12pm 1pm 2pm 3pm 4pm 5pm LC 8:00 - 8:30 [PERS…" at bounding box center [727, 366] width 1312 height 662
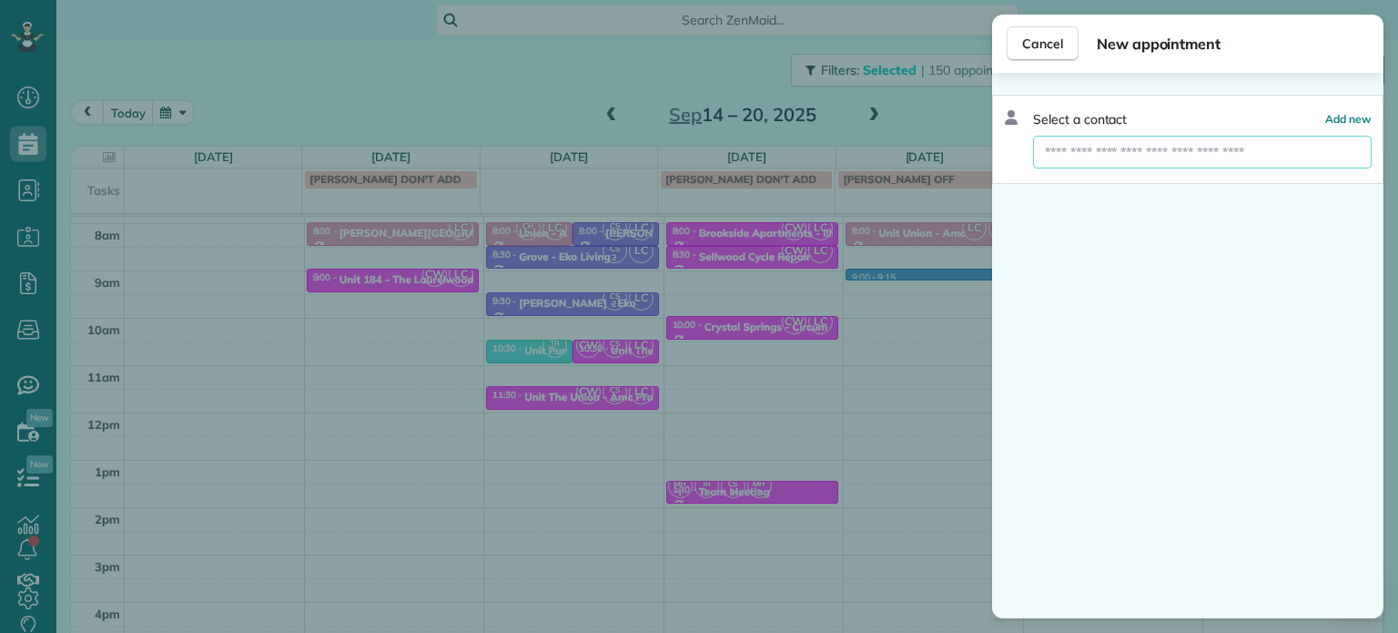
click at [1146, 156] on input "text" at bounding box center [1202, 152] width 339 height 33
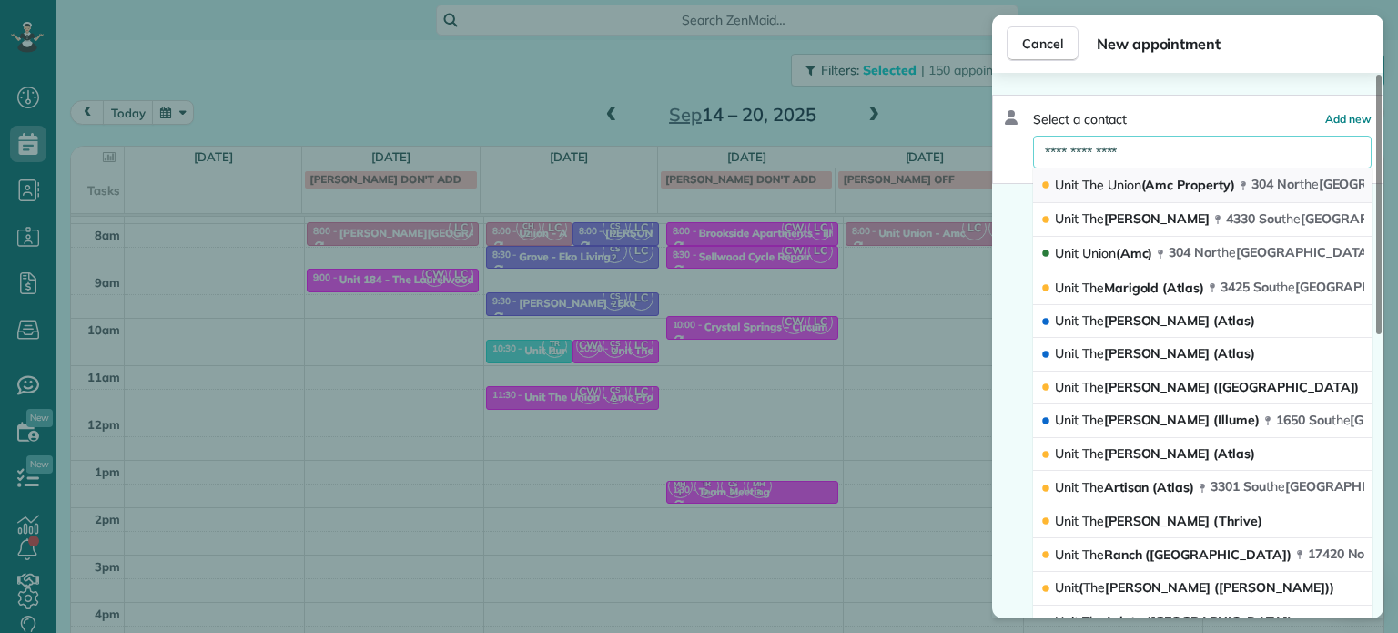
type input "**********"
click at [1109, 182] on span "Union" at bounding box center [1125, 185] width 34 height 16
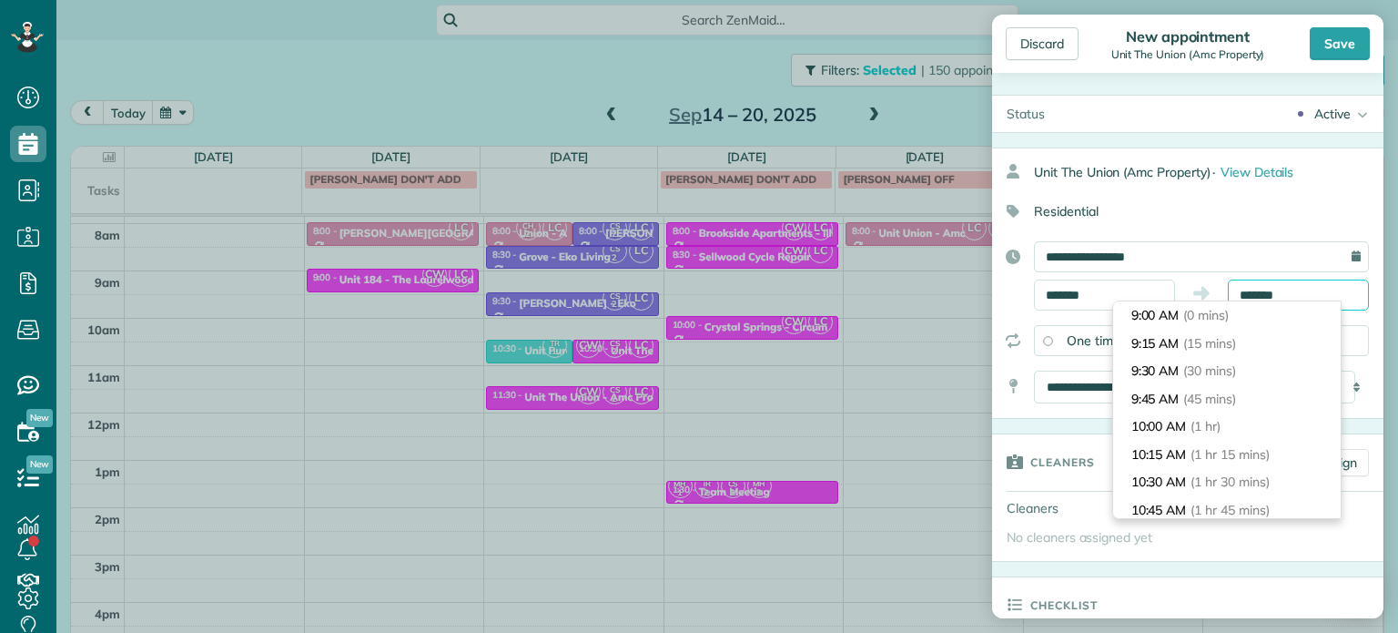
click at [1255, 292] on input "*******" at bounding box center [1298, 294] width 141 height 31
type input "*******"
click at [1241, 363] on span "(30 mins)" at bounding box center [1212, 370] width 56 height 16
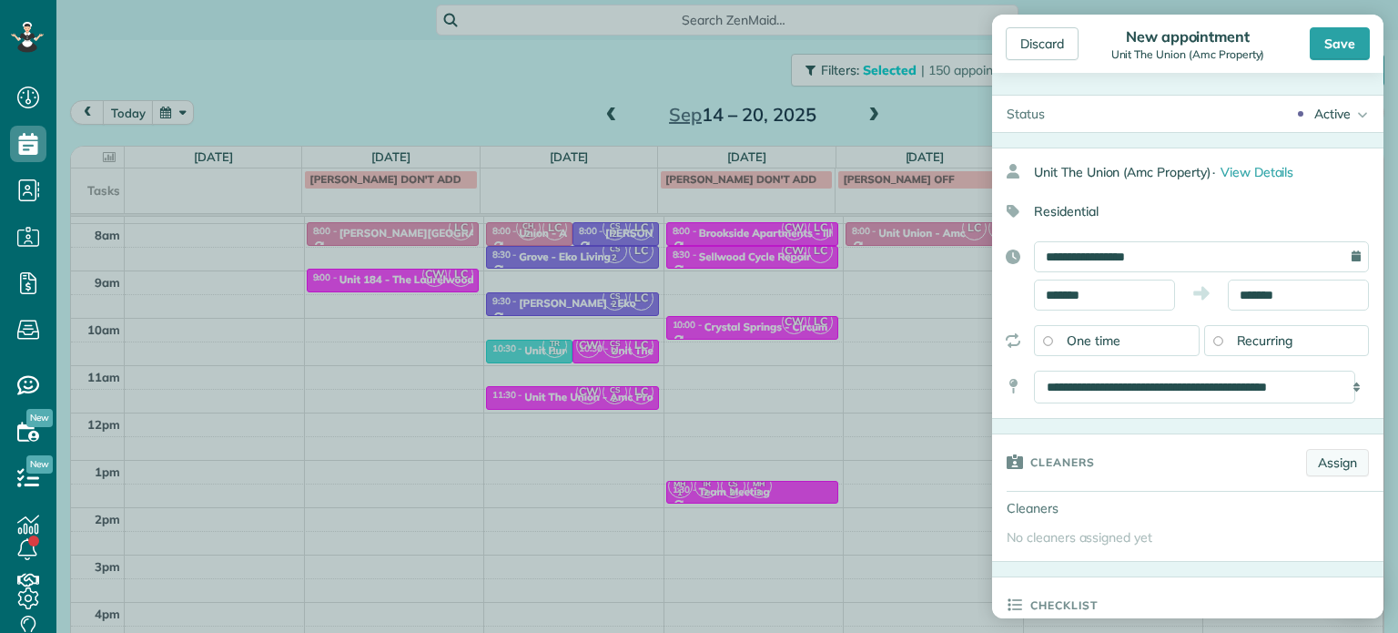
click at [1320, 464] on link "Assign" at bounding box center [1337, 462] width 63 height 27
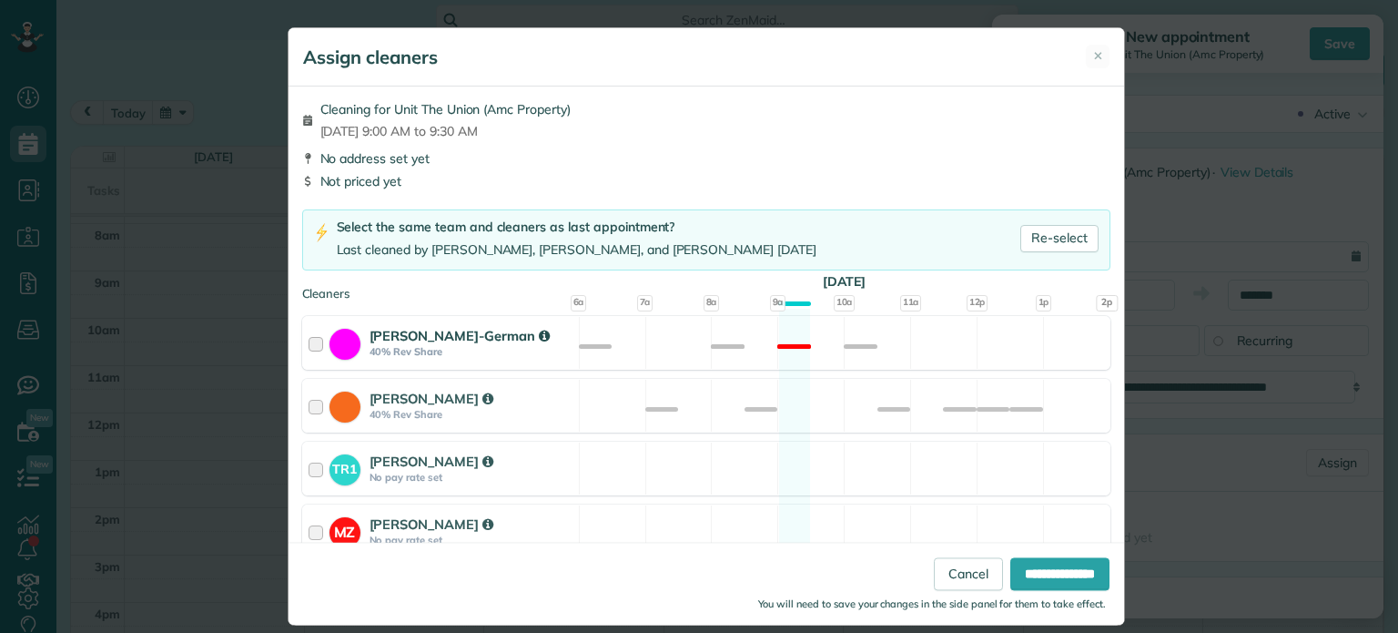
click at [926, 341] on div "[PERSON_NAME]-German 40% Rev Share Not available" at bounding box center [706, 343] width 808 height 54
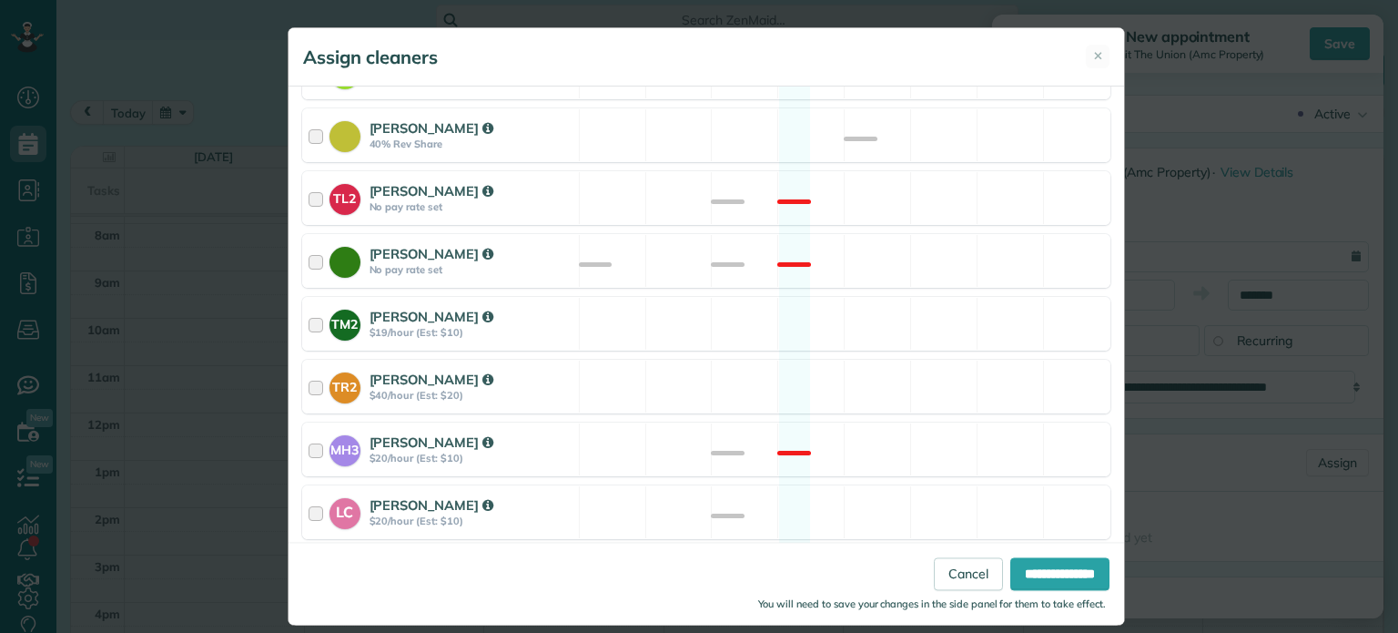
scroll to position [766, 0]
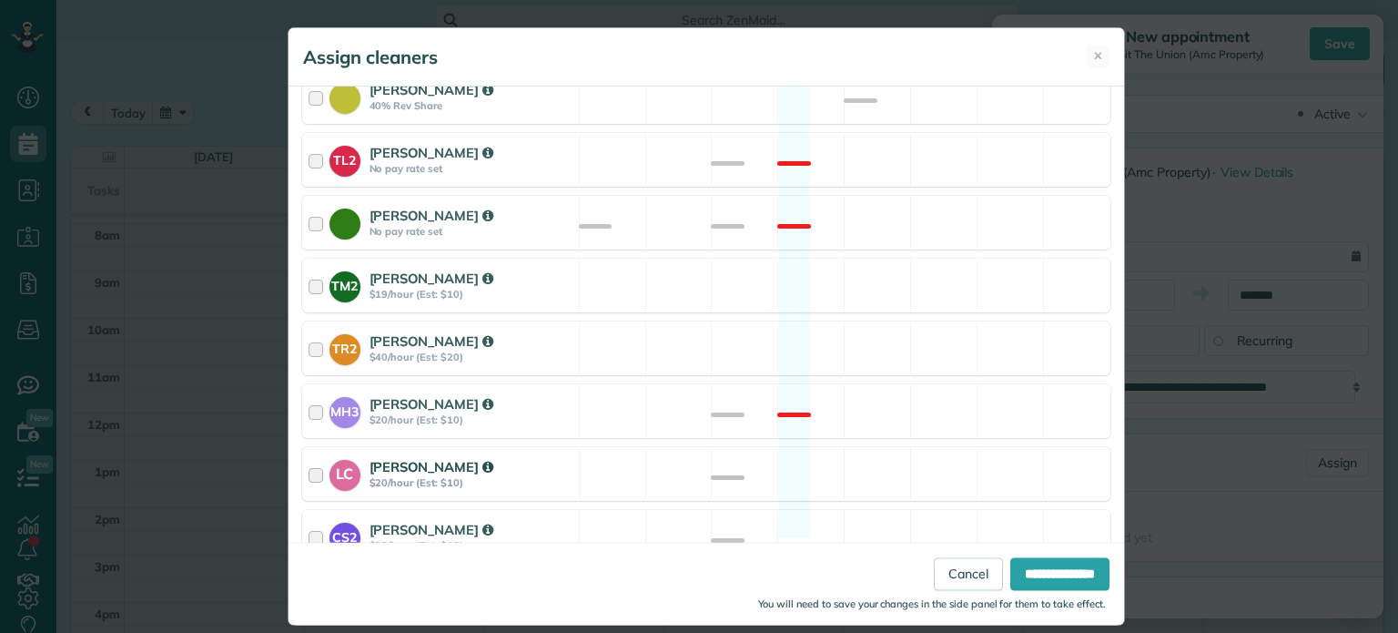
click at [949, 450] on div "LC [PERSON_NAME] $20/hour (Est: $10) Available" at bounding box center [706, 474] width 808 height 54
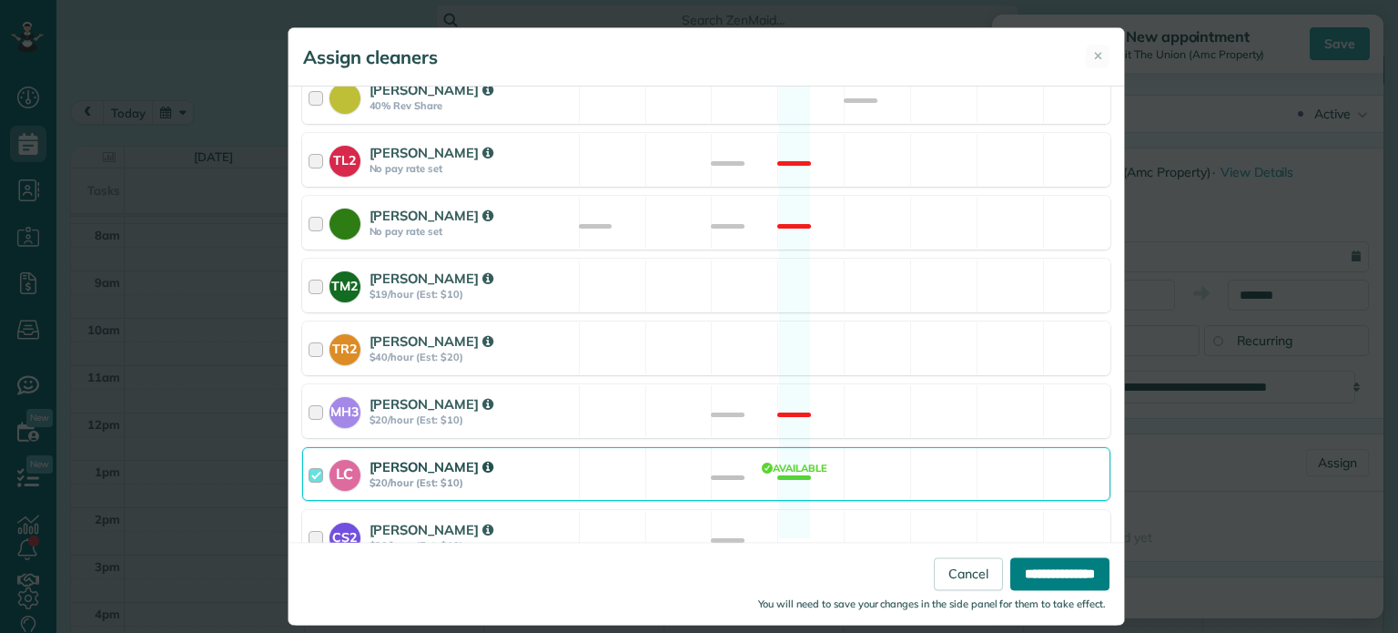
click at [1038, 575] on input "**********" at bounding box center [1059, 574] width 99 height 33
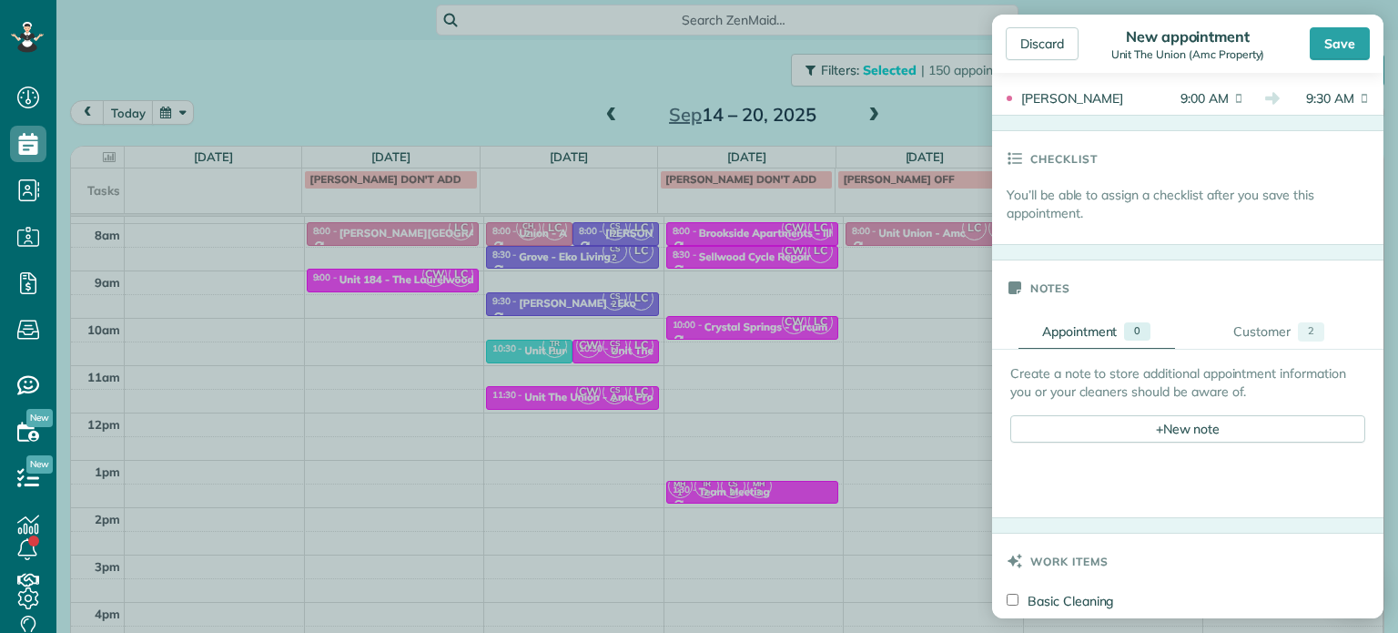
scroll to position [546, 0]
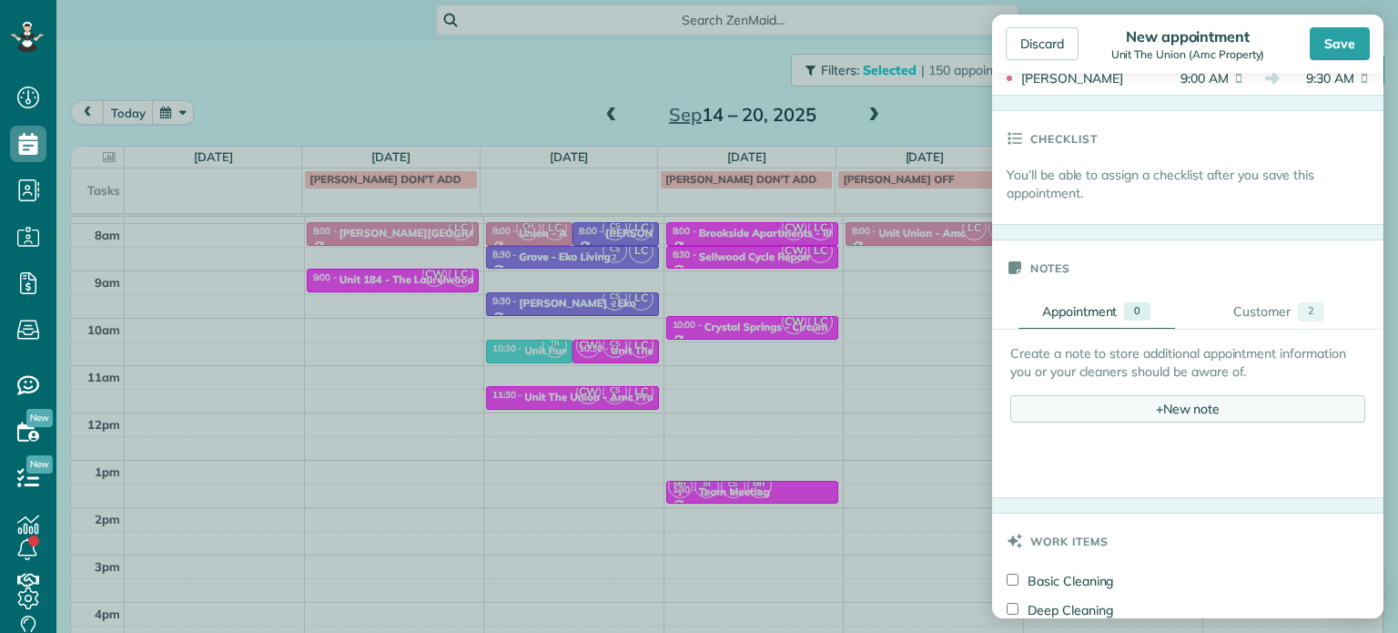
click at [1190, 408] on div "+ New note" at bounding box center [1187, 408] width 355 height 27
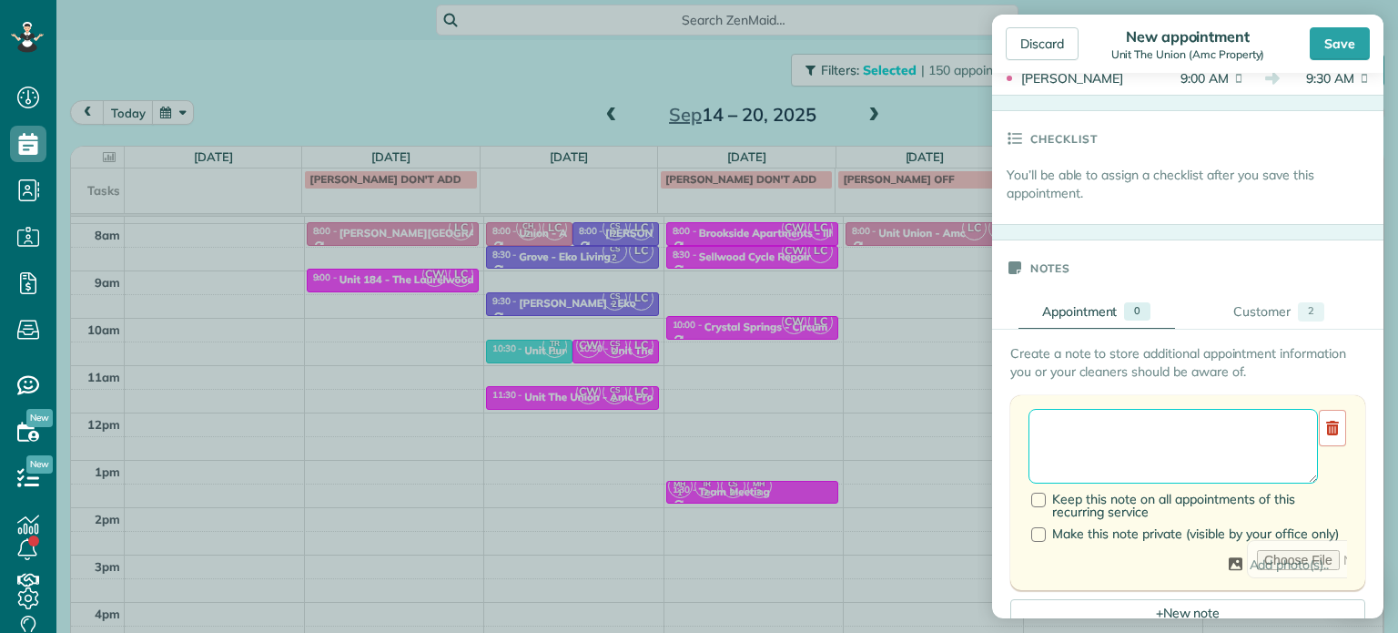
click at [1193, 418] on textarea at bounding box center [1173, 446] width 289 height 75
type textarea "******** *** ****"
click at [1341, 47] on div "Save" at bounding box center [1340, 43] width 60 height 33
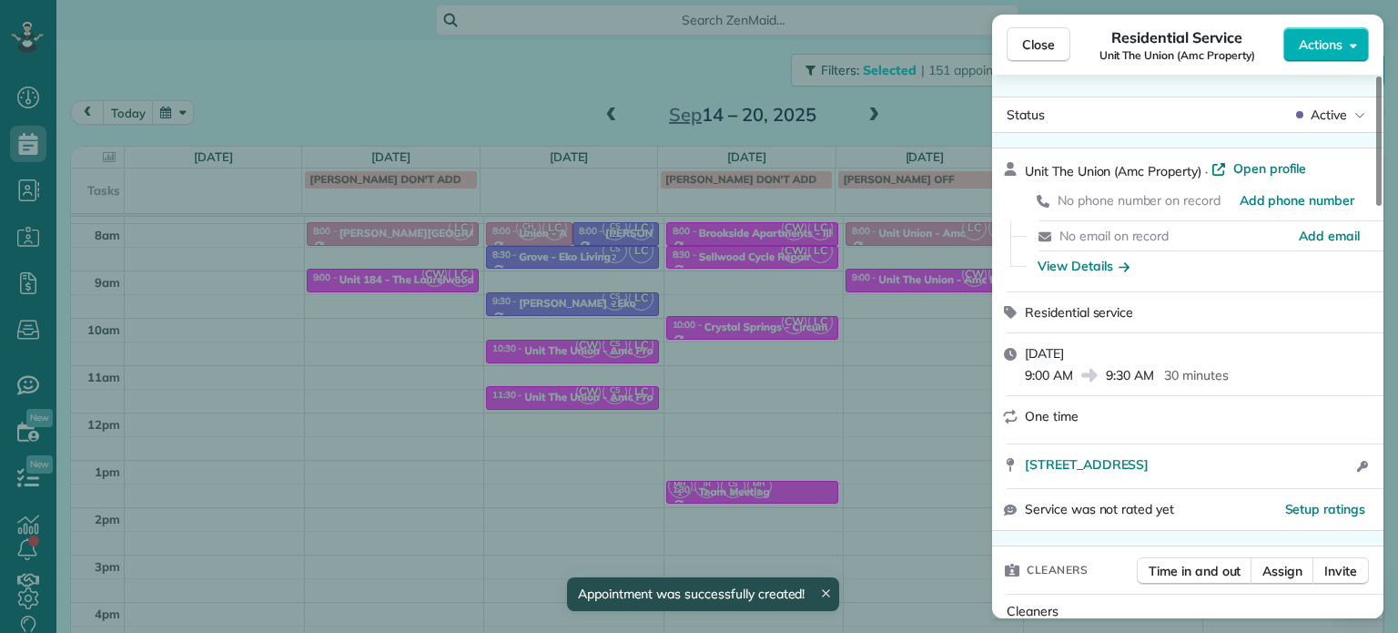
click at [906, 324] on div "Close Residential Service Unit The Union (Amc Property) Actions Status Active U…" at bounding box center [699, 316] width 1398 height 633
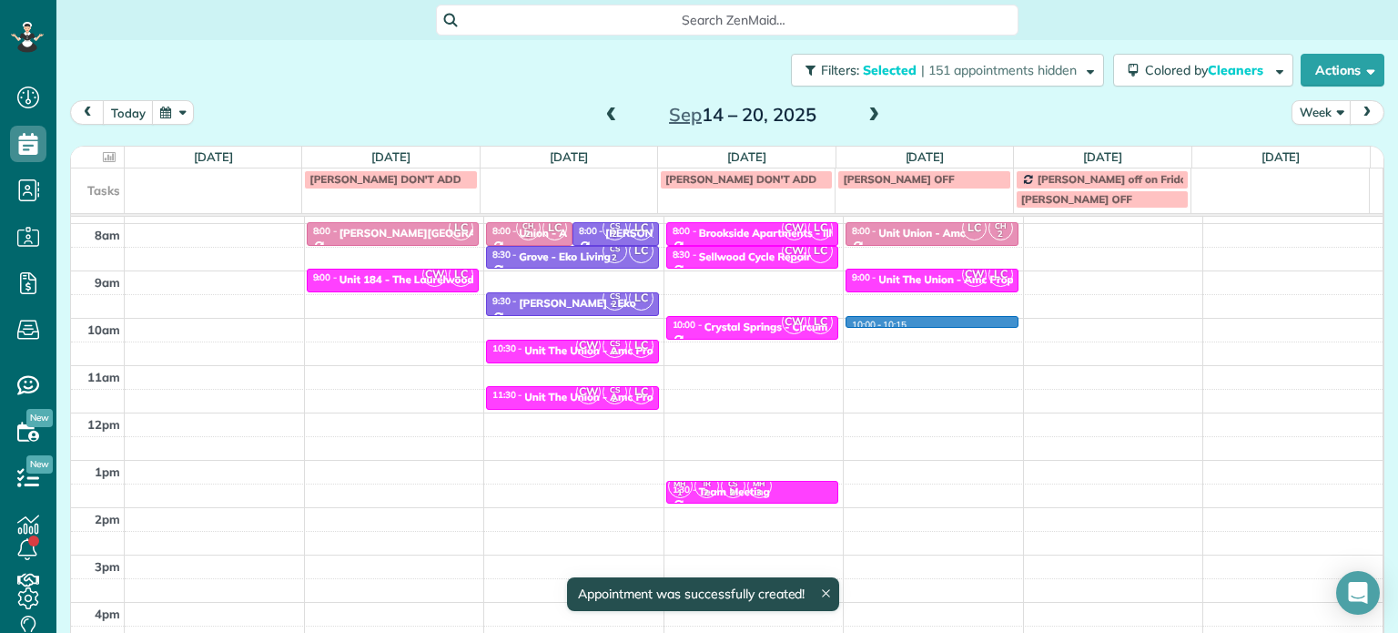
click at [906, 324] on div "4am 5am 6am 7am 8am 9am 10am 11am 12pm 1pm 2pm 3pm 4pm 5pm LC 8:00 - 8:30 [PERS…" at bounding box center [727, 366] width 1312 height 662
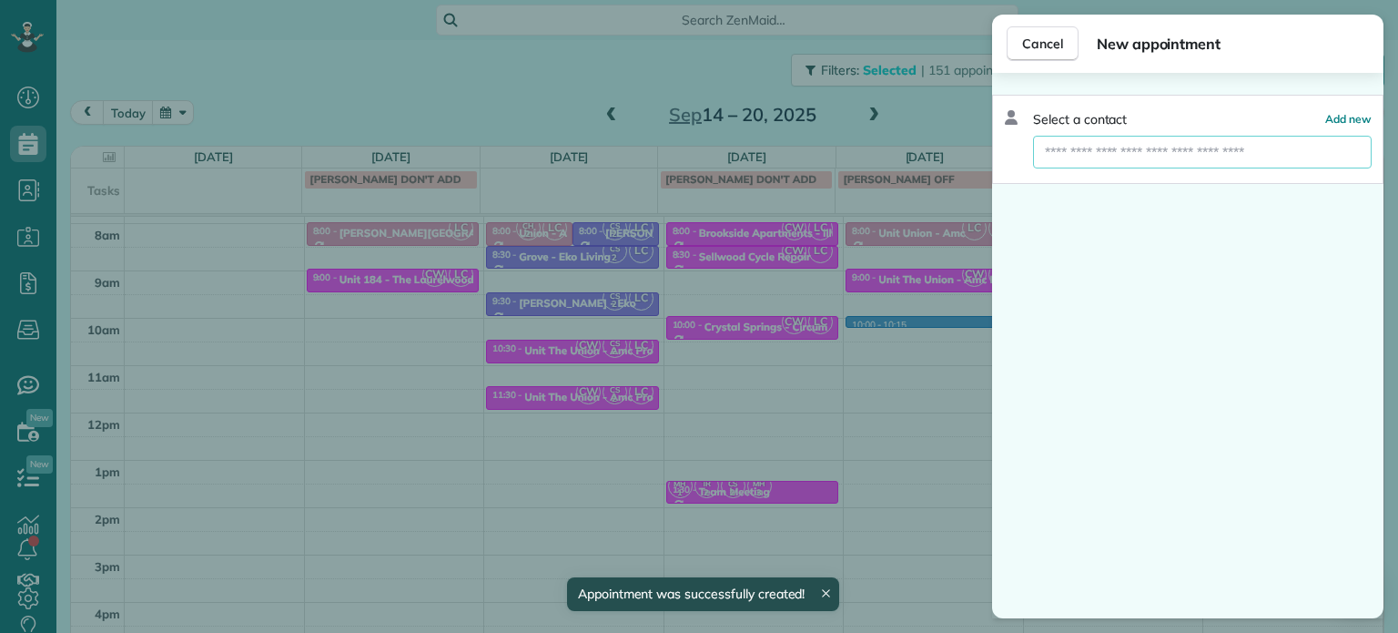
click at [1129, 155] on input "text" at bounding box center [1202, 152] width 339 height 33
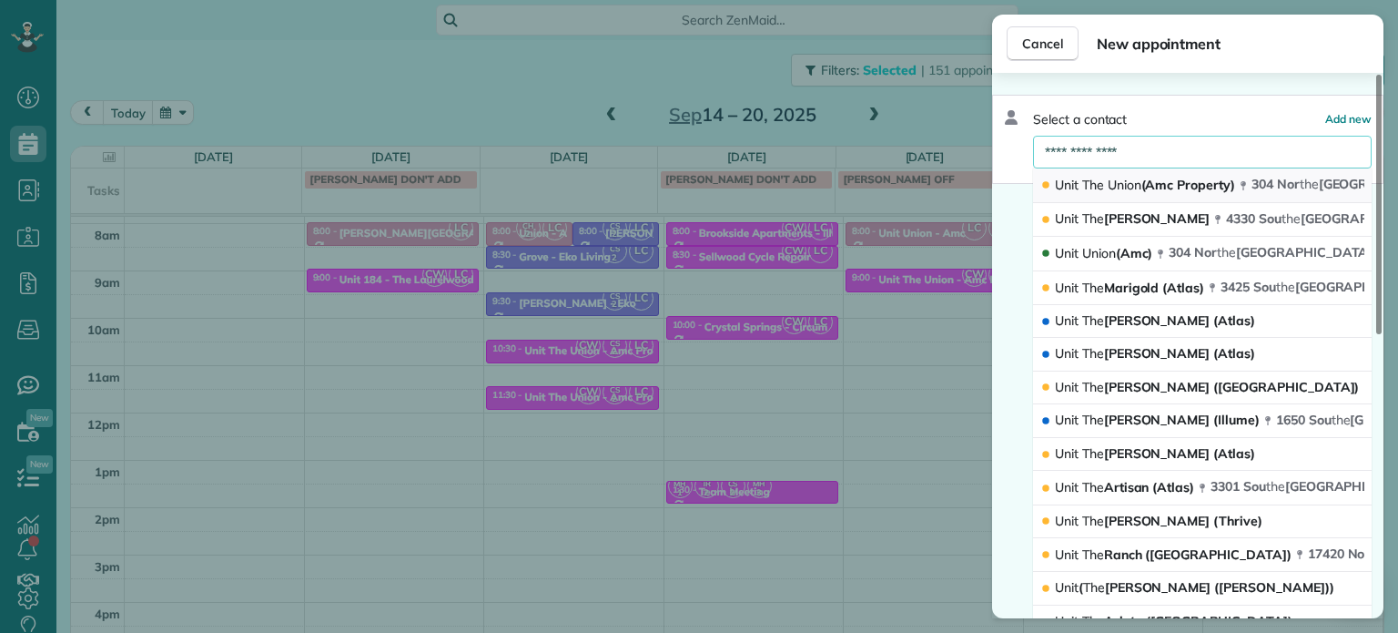
type input "**********"
click at [1118, 177] on span "Union" at bounding box center [1125, 185] width 34 height 16
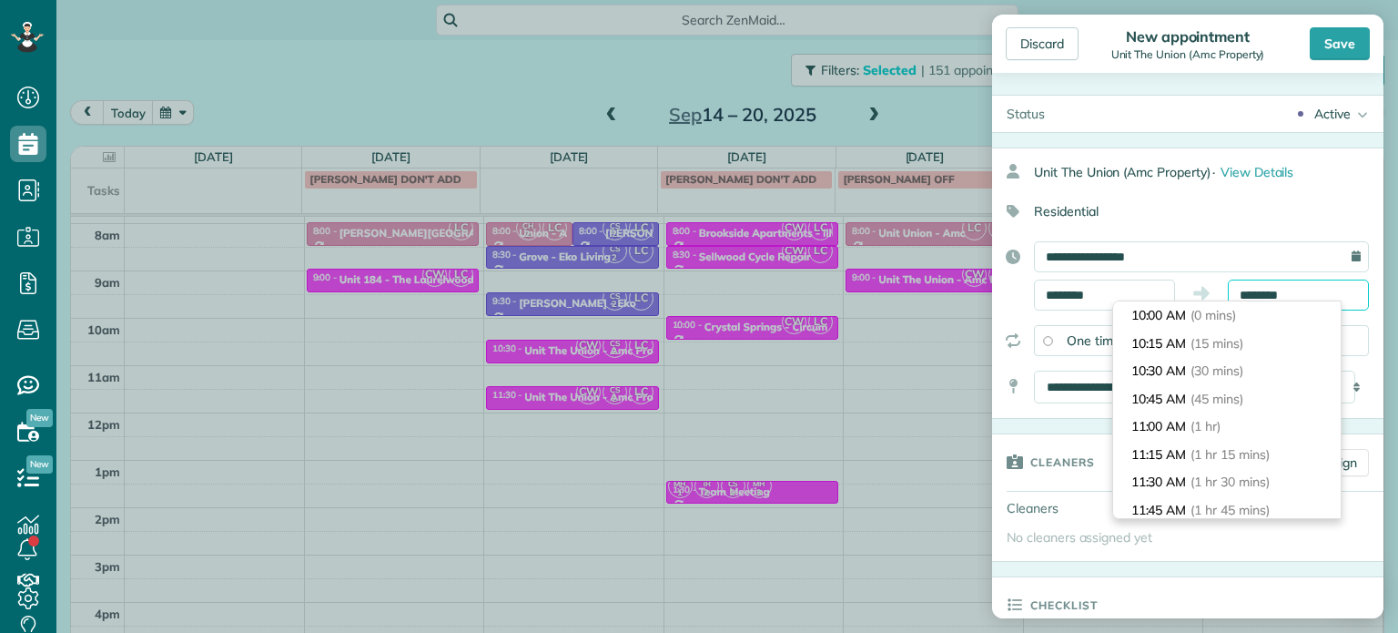
click at [1257, 294] on input "********" at bounding box center [1298, 294] width 141 height 31
type input "********"
click at [1247, 377] on span "(30 mins)" at bounding box center [1220, 370] width 56 height 16
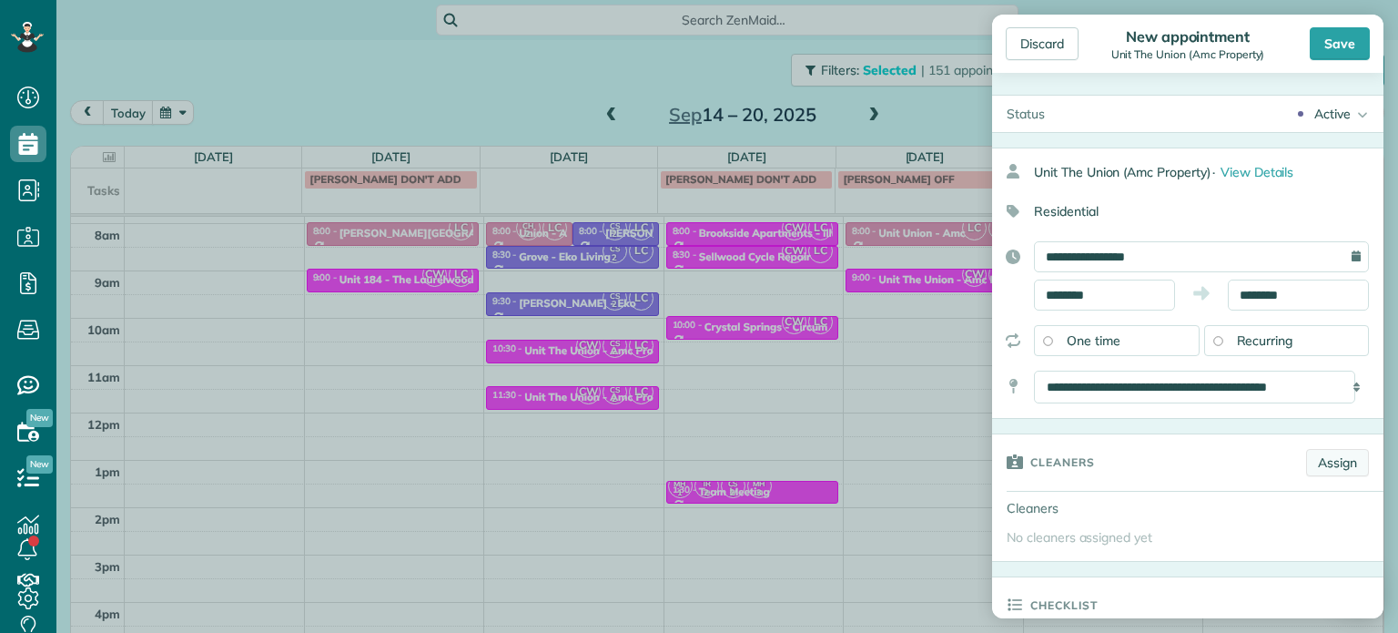
click at [1306, 462] on link "Assign" at bounding box center [1337, 462] width 63 height 27
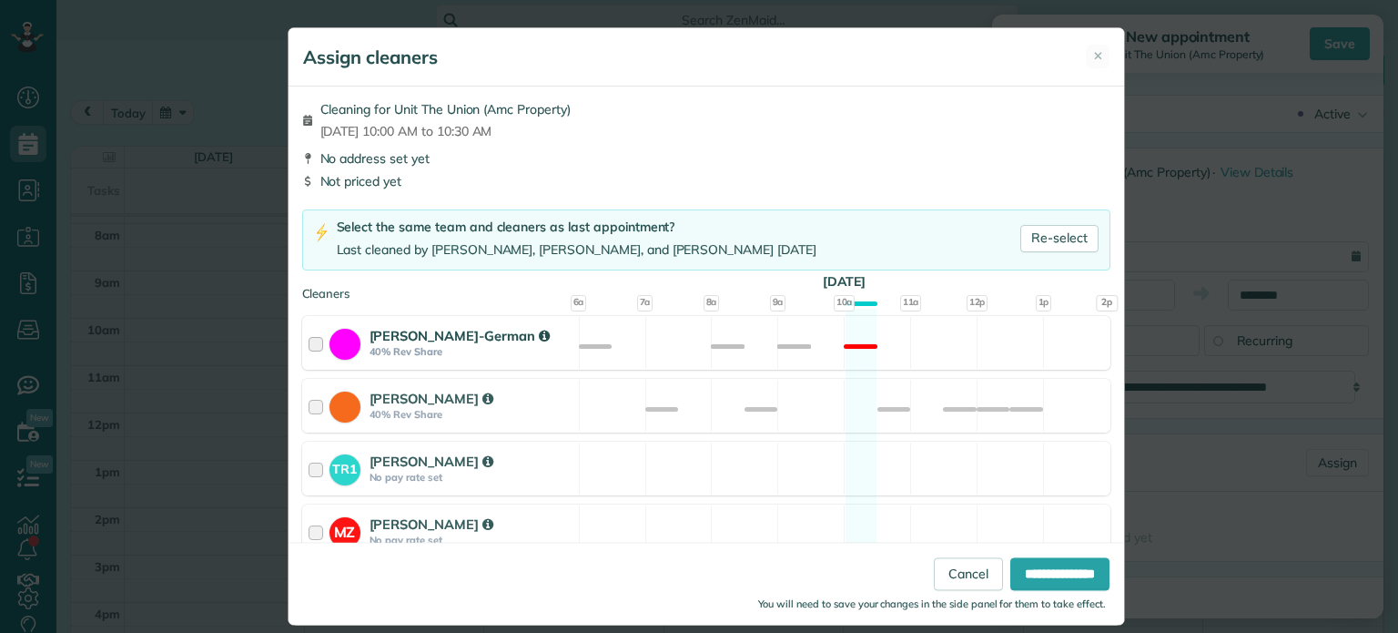
click at [806, 346] on div "[PERSON_NAME]-German 40% Rev Share Not available" at bounding box center [706, 343] width 808 height 54
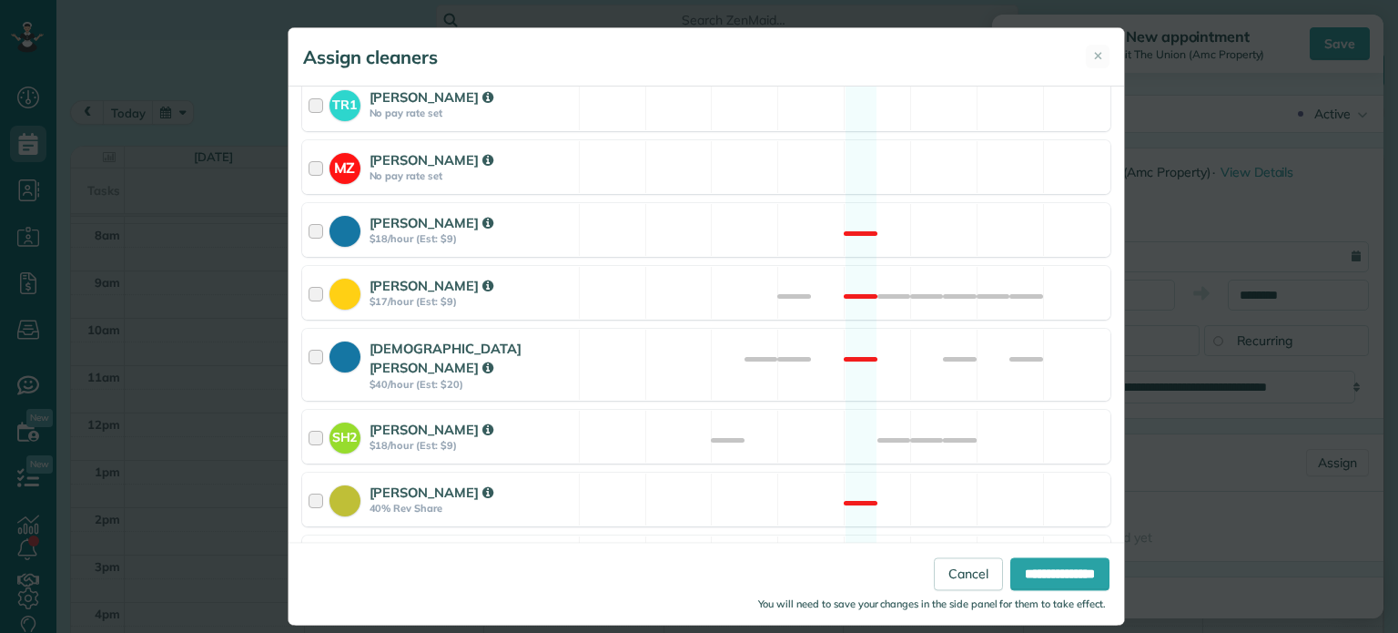
scroll to position [766, 0]
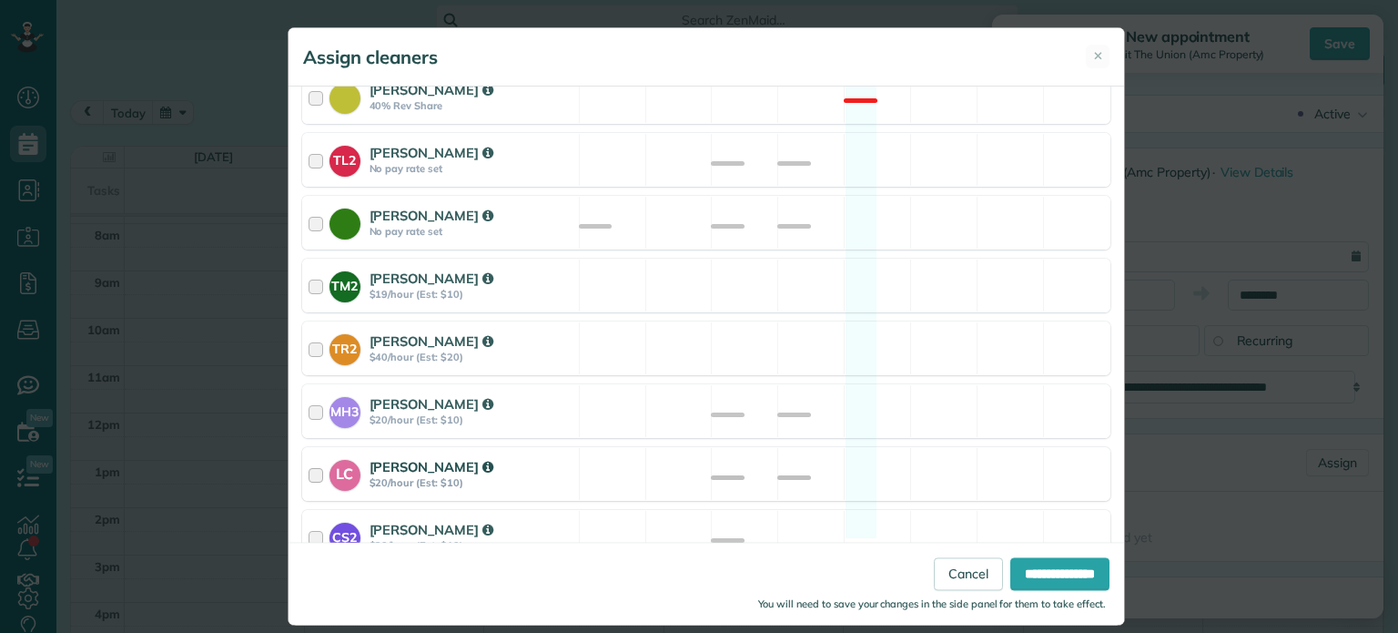
click at [865, 456] on div "LC [PERSON_NAME] $20/hour (Est: $10) Available" at bounding box center [706, 474] width 808 height 54
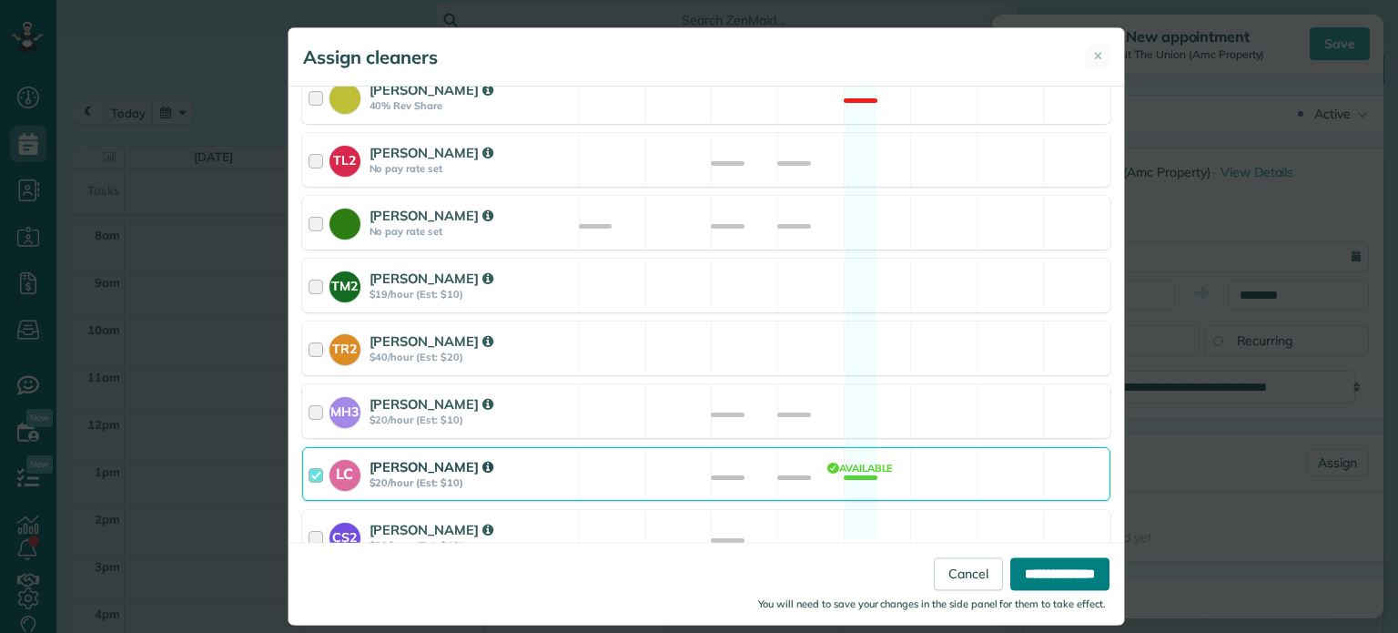
click at [1036, 583] on input "**********" at bounding box center [1059, 574] width 99 height 33
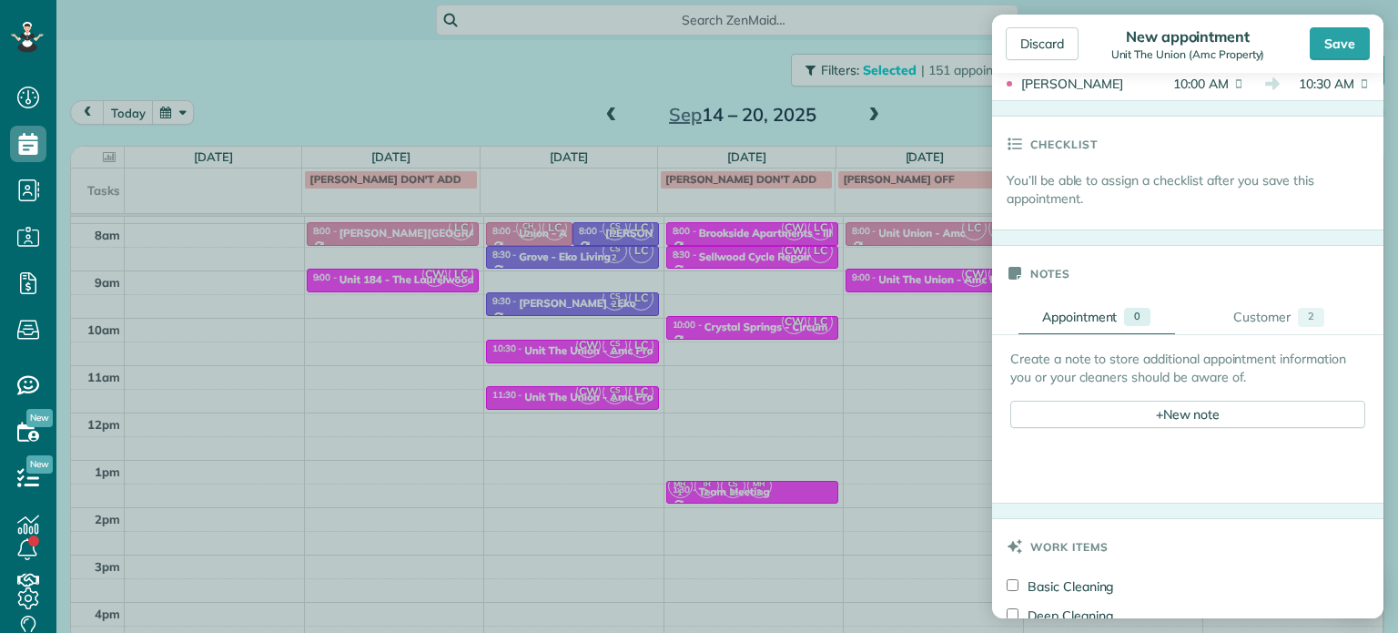
scroll to position [637, 0]
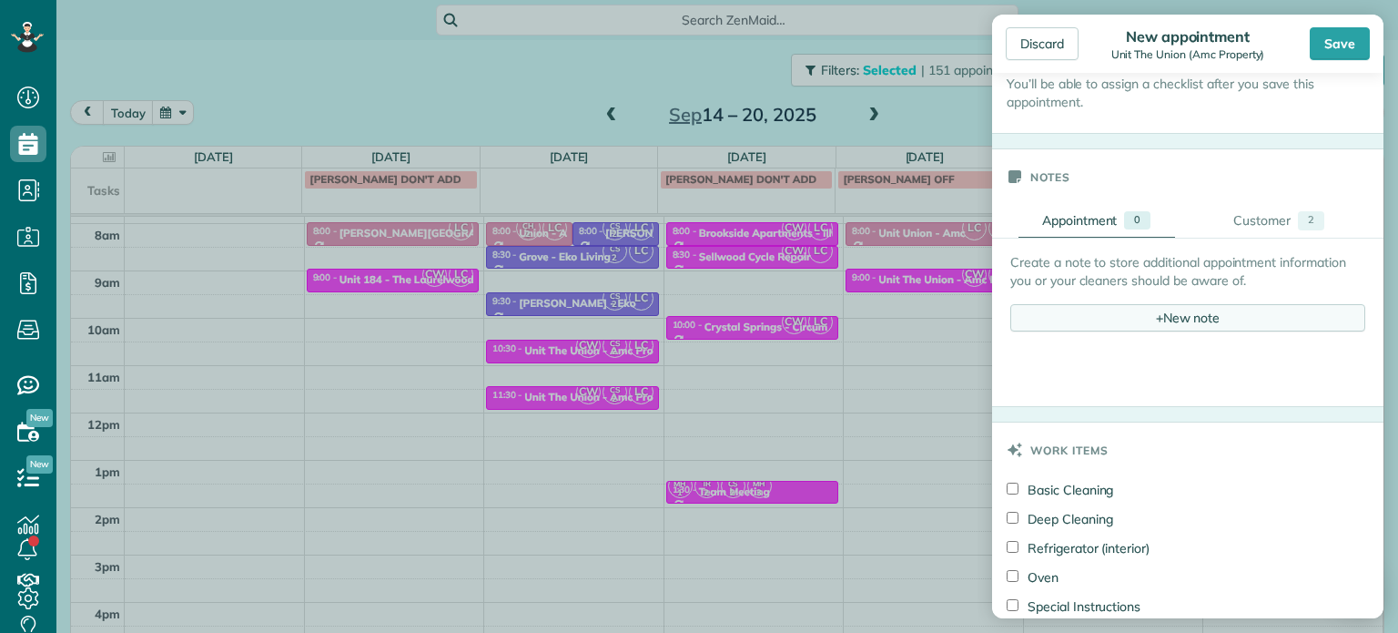
click at [1165, 304] on div "+ New note" at bounding box center [1187, 317] width 355 height 27
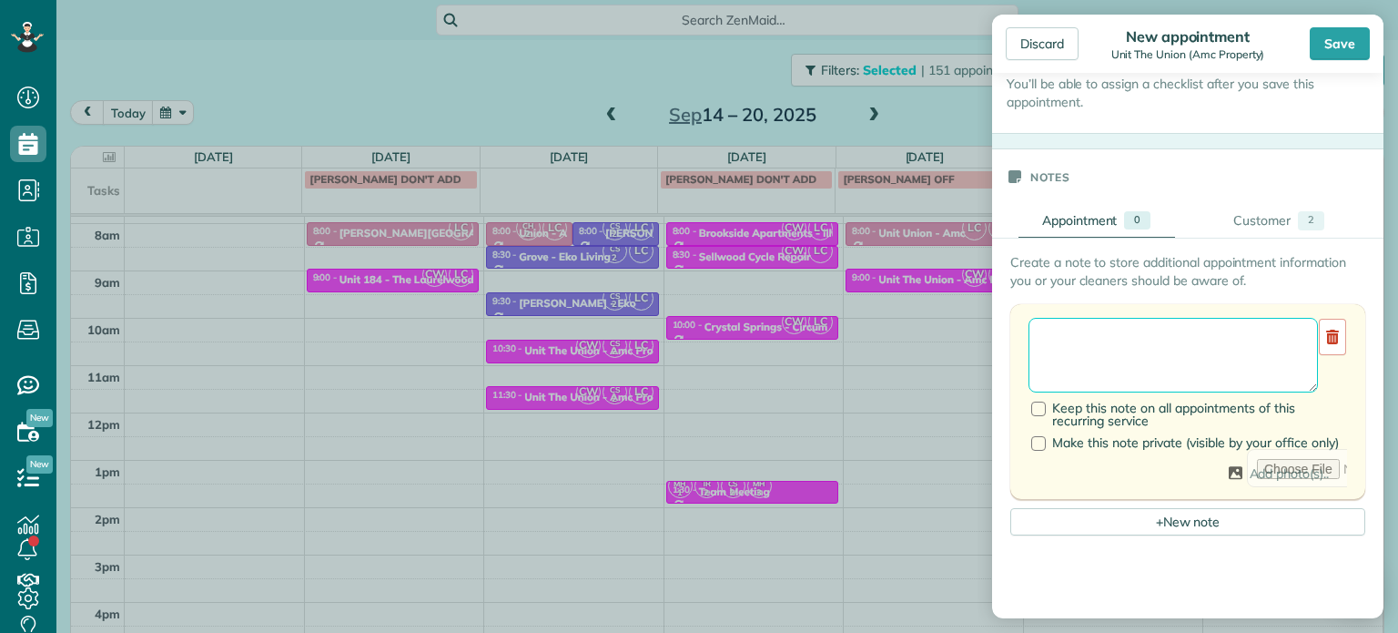
drag, startPoint x: 1165, startPoint y: 304, endPoint x: 1176, endPoint y: 330, distance: 28.6
click at [1176, 330] on textarea at bounding box center [1173, 355] width 289 height 75
type textarea "******** *** ****"
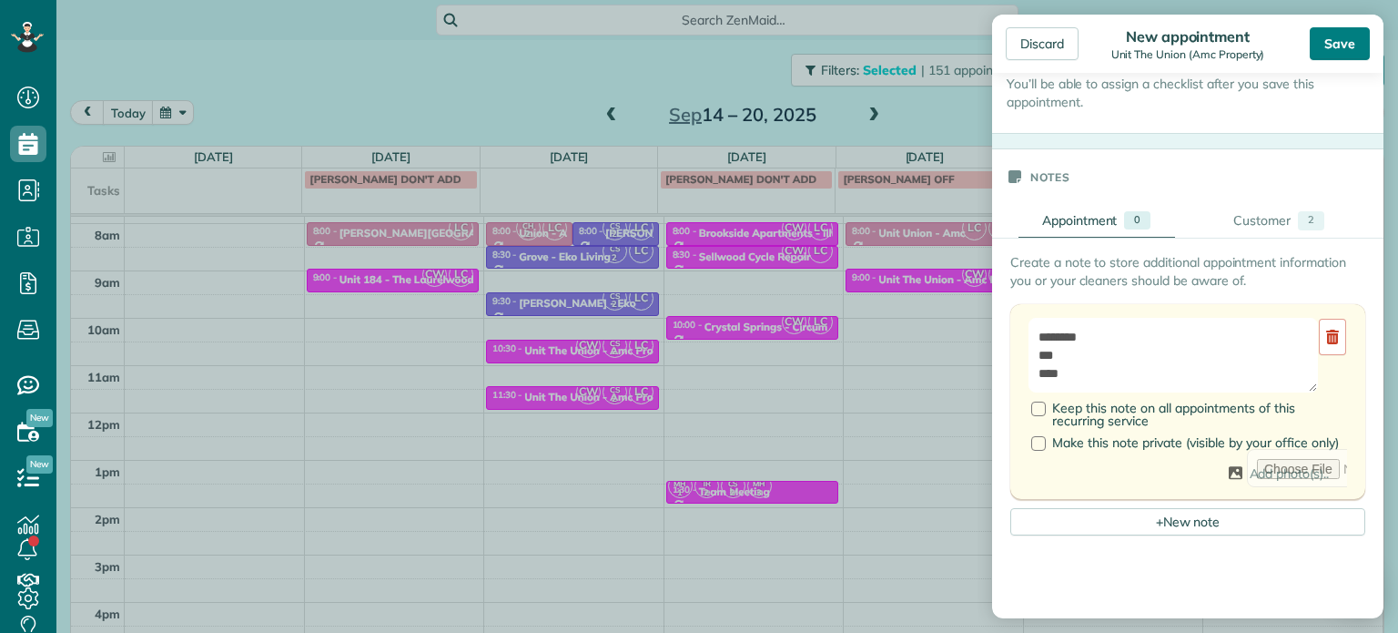
click at [1344, 49] on div "Save" at bounding box center [1340, 43] width 60 height 33
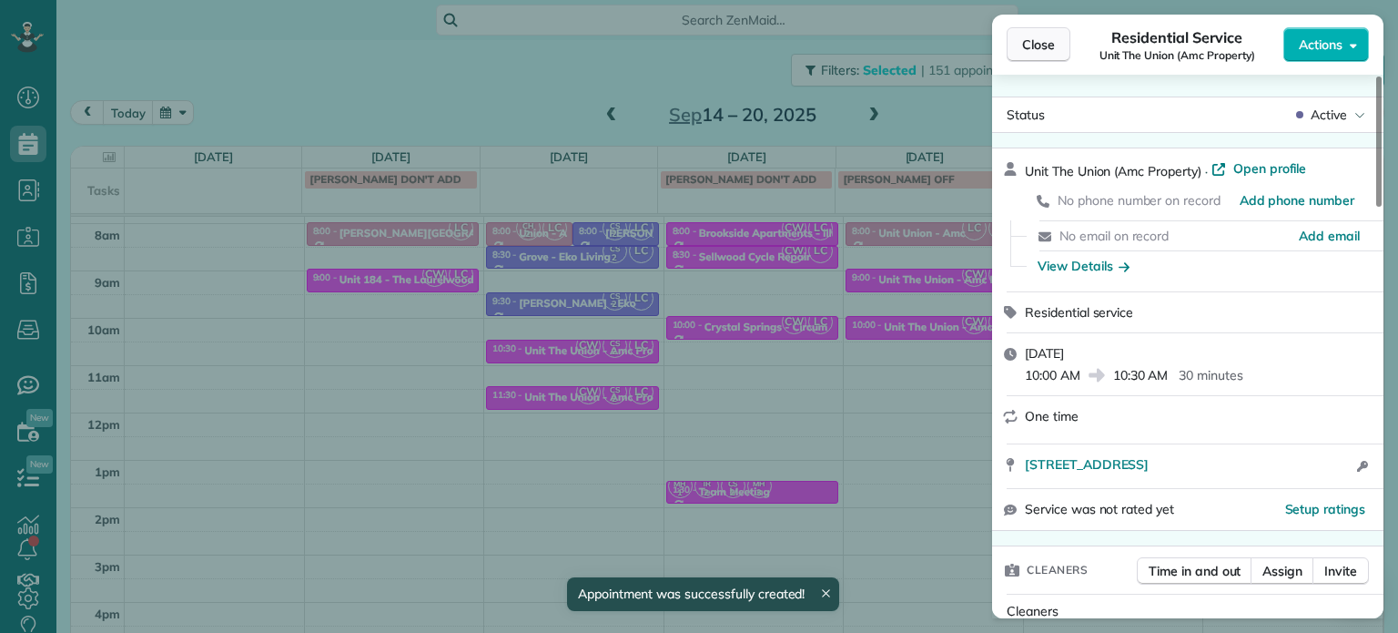
click at [1049, 41] on span "Close" at bounding box center [1038, 45] width 33 height 18
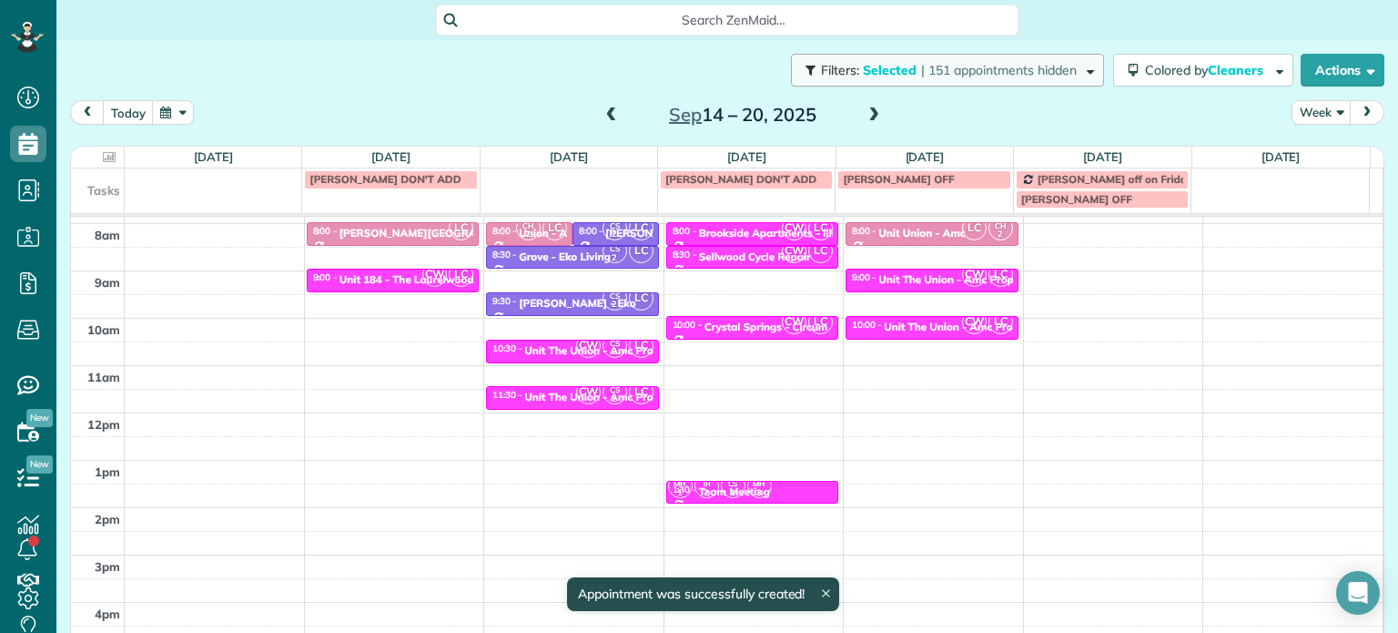
click at [1026, 82] on button "Filters: Selected | 151 appointments hidden" at bounding box center [947, 70] width 313 height 33
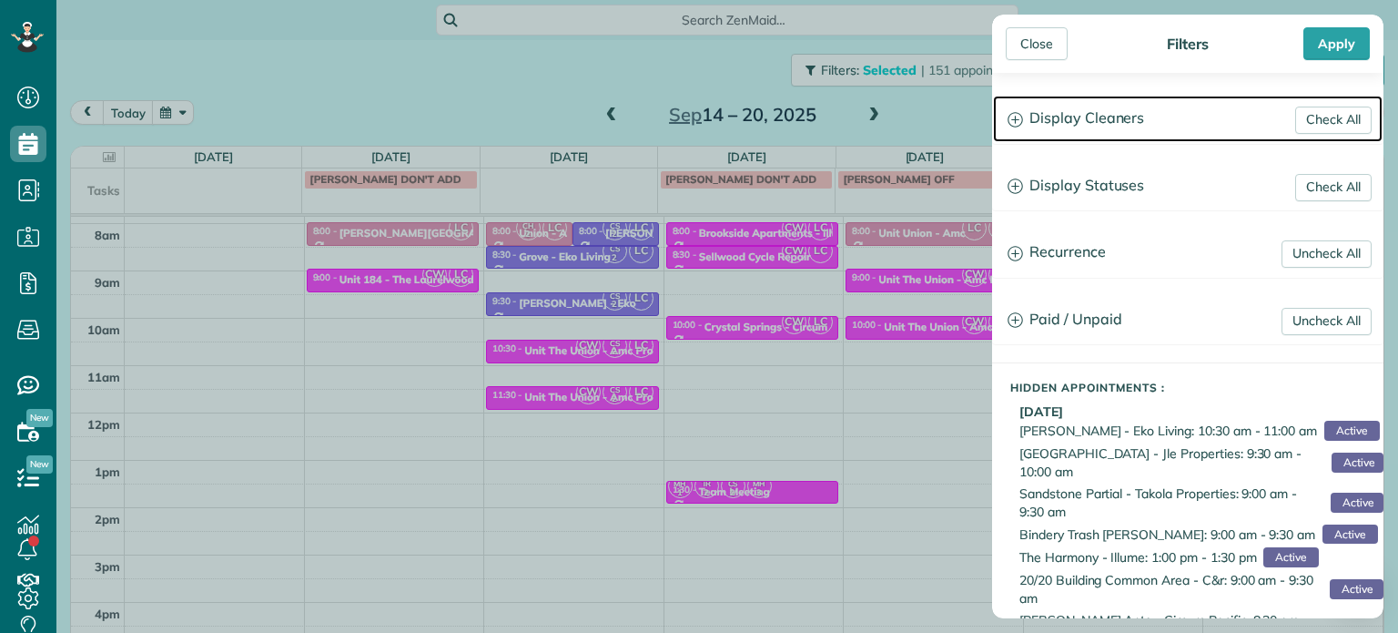
click at [1082, 122] on h3 "Display Cleaners" at bounding box center [1188, 119] width 390 height 46
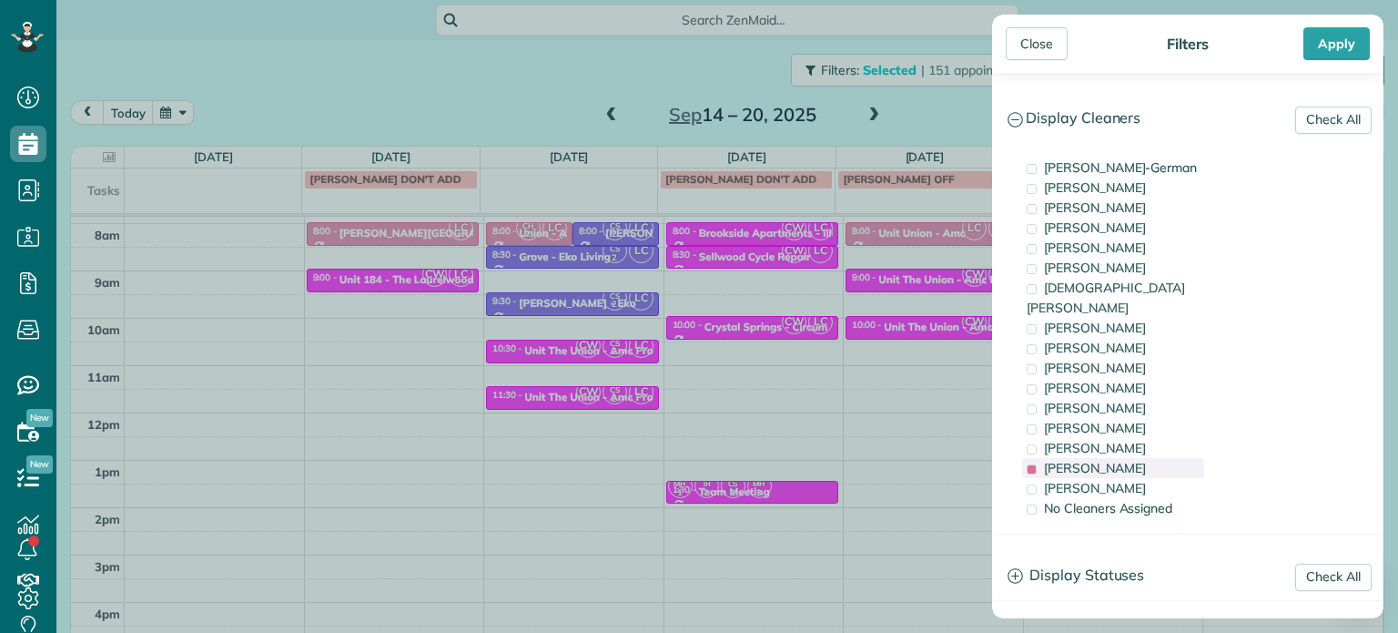
click at [1133, 458] on div "[PERSON_NAME]" at bounding box center [1113, 468] width 182 height 20
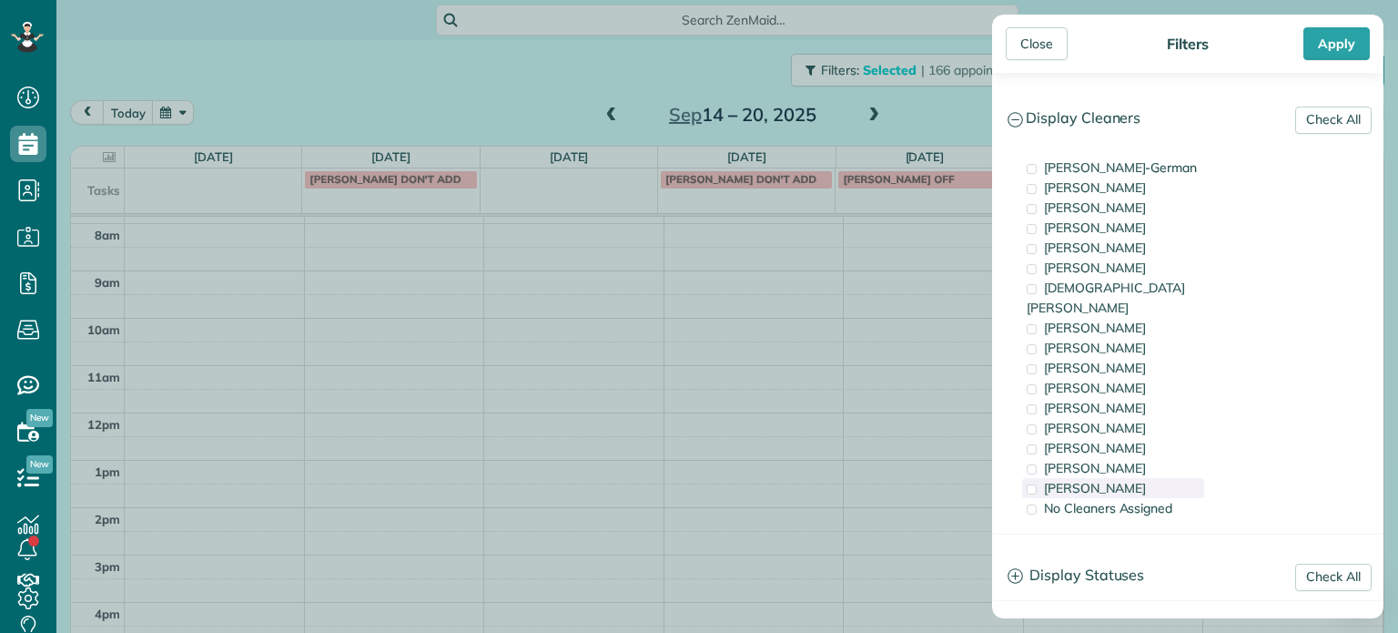
click at [1139, 478] on div "[PERSON_NAME]" at bounding box center [1113, 488] width 182 height 20
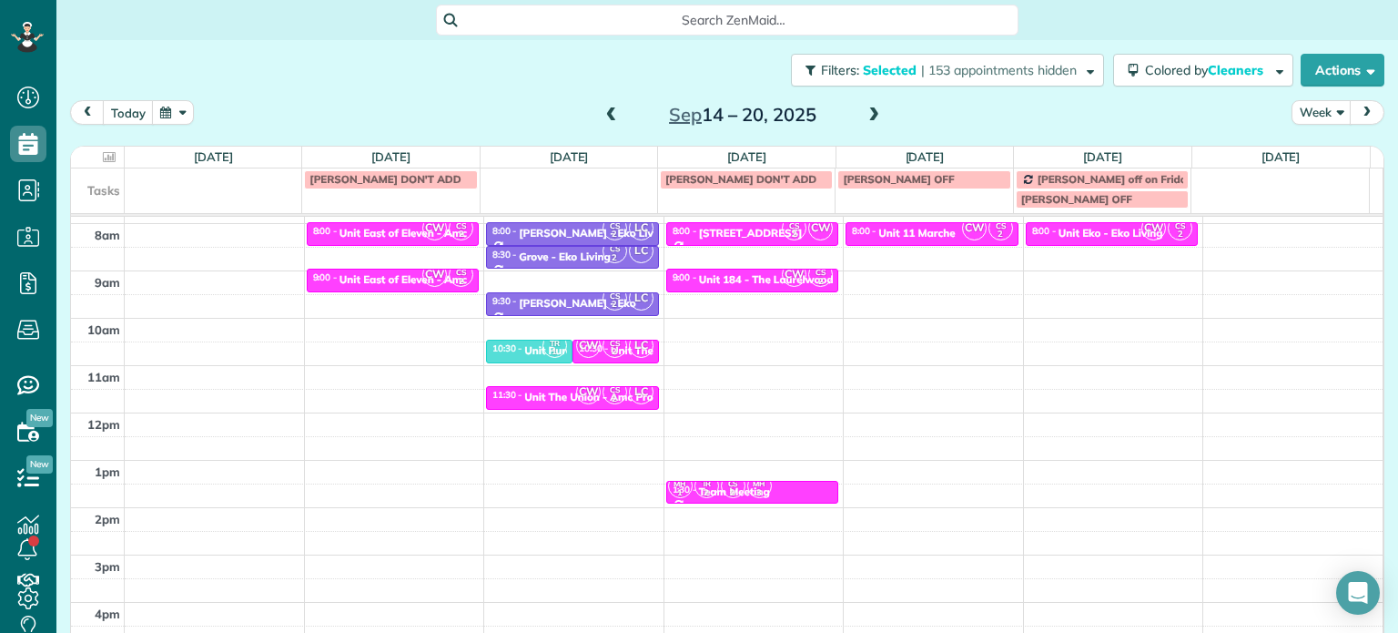
click at [877, 271] on div "Close Filters Apply Check All Display Cleaners [PERSON_NAME]-German [PERSON_NAM…" at bounding box center [699, 316] width 1398 height 633
click at [912, 275] on div "4am 5am 6am 7am 8am 9am 10am 11am 12pm 1pm 2pm 3pm 4pm 5pm CW CS 2 8:00 - 8:30 …" at bounding box center [727, 366] width 1312 height 662
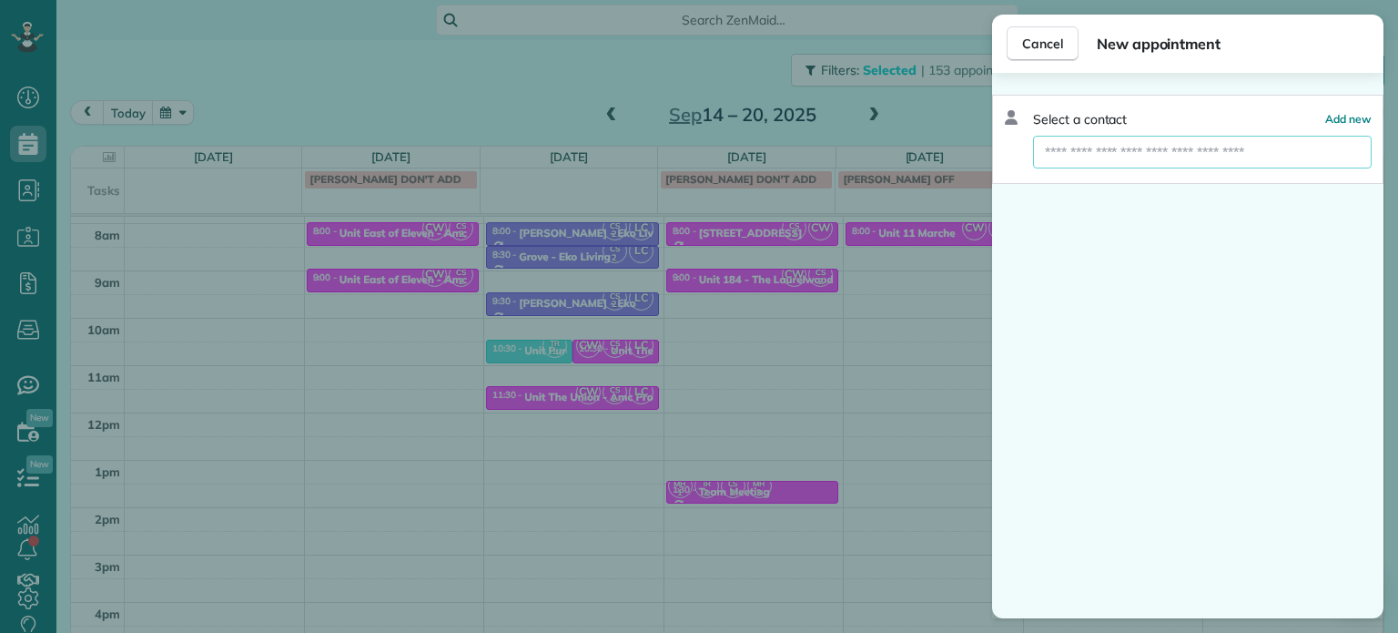
click at [1111, 152] on input "text" at bounding box center [1202, 152] width 339 height 33
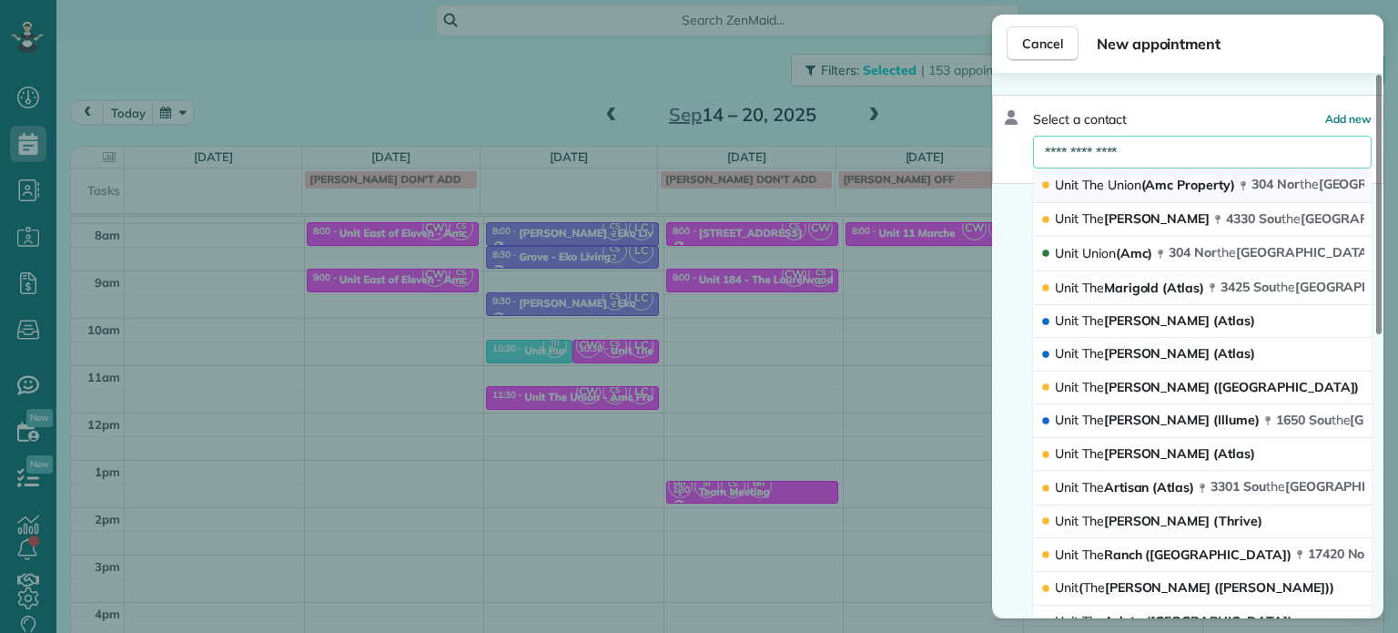
type input "**********"
click at [1131, 177] on span "Union" at bounding box center [1125, 185] width 34 height 16
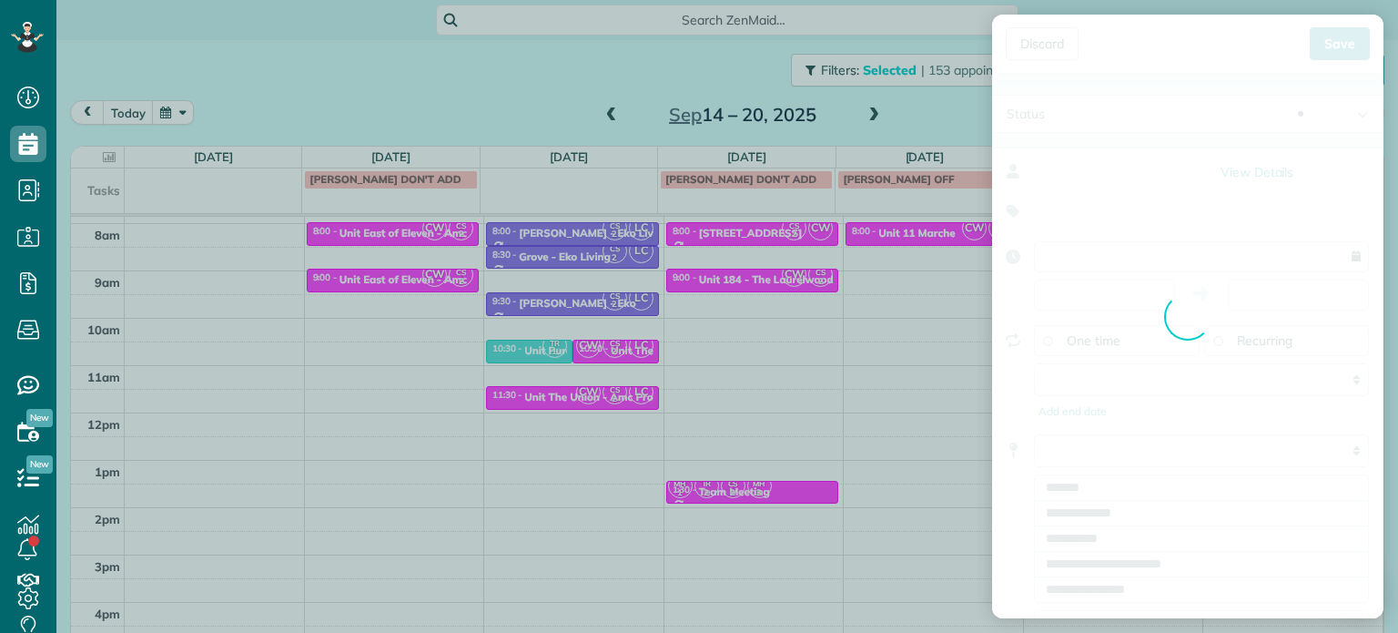
type input "**********"
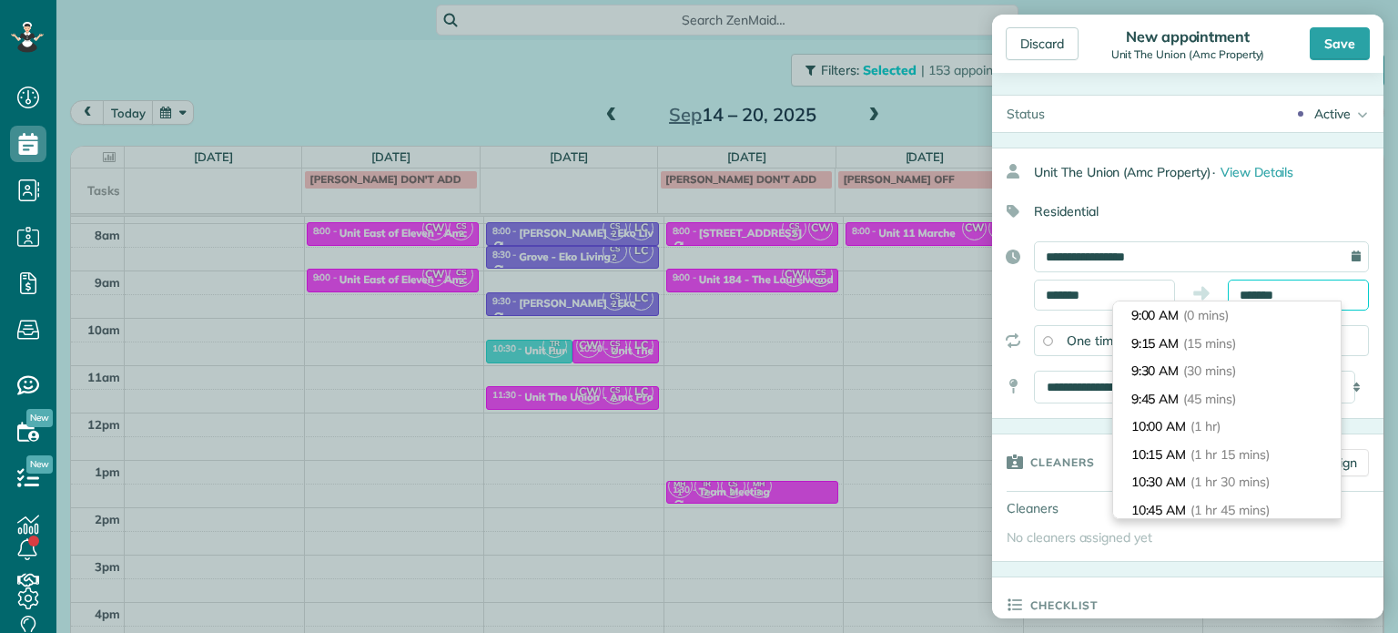
click at [1263, 293] on input "*******" at bounding box center [1298, 294] width 141 height 31
type input "*******"
click at [1263, 366] on li "9:30 AM (30 mins)" at bounding box center [1227, 371] width 228 height 28
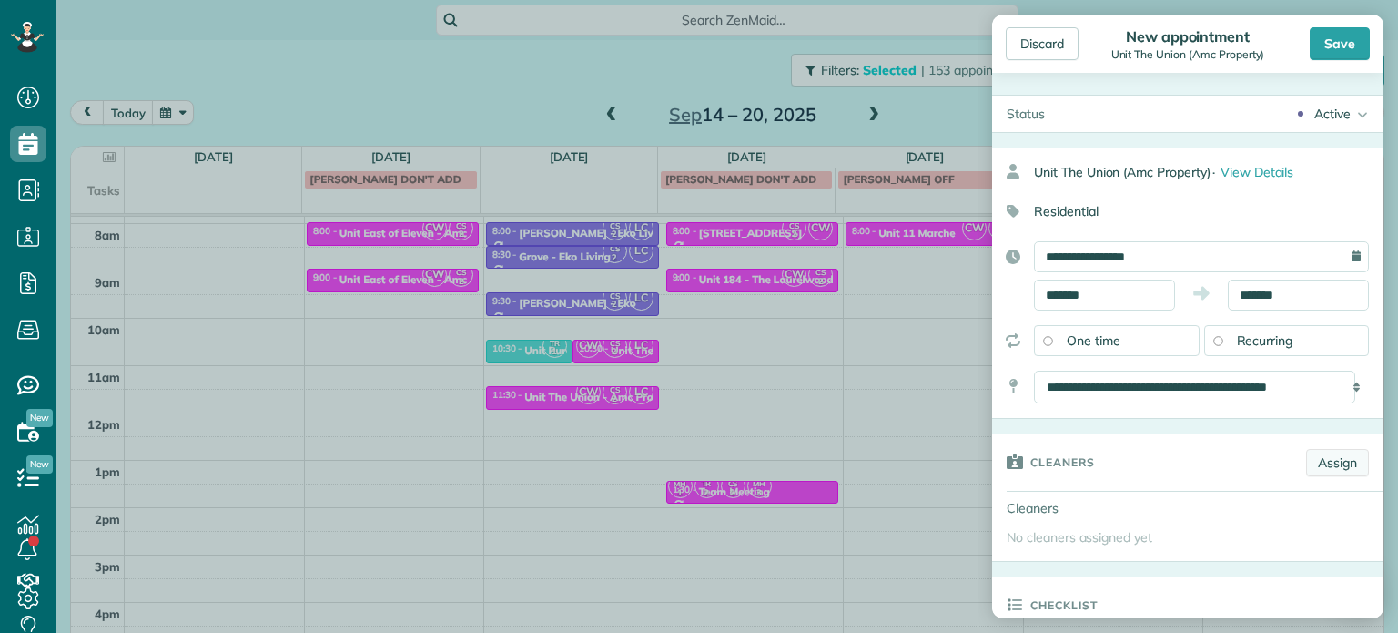
click at [1317, 452] on link "Assign" at bounding box center [1337, 462] width 63 height 27
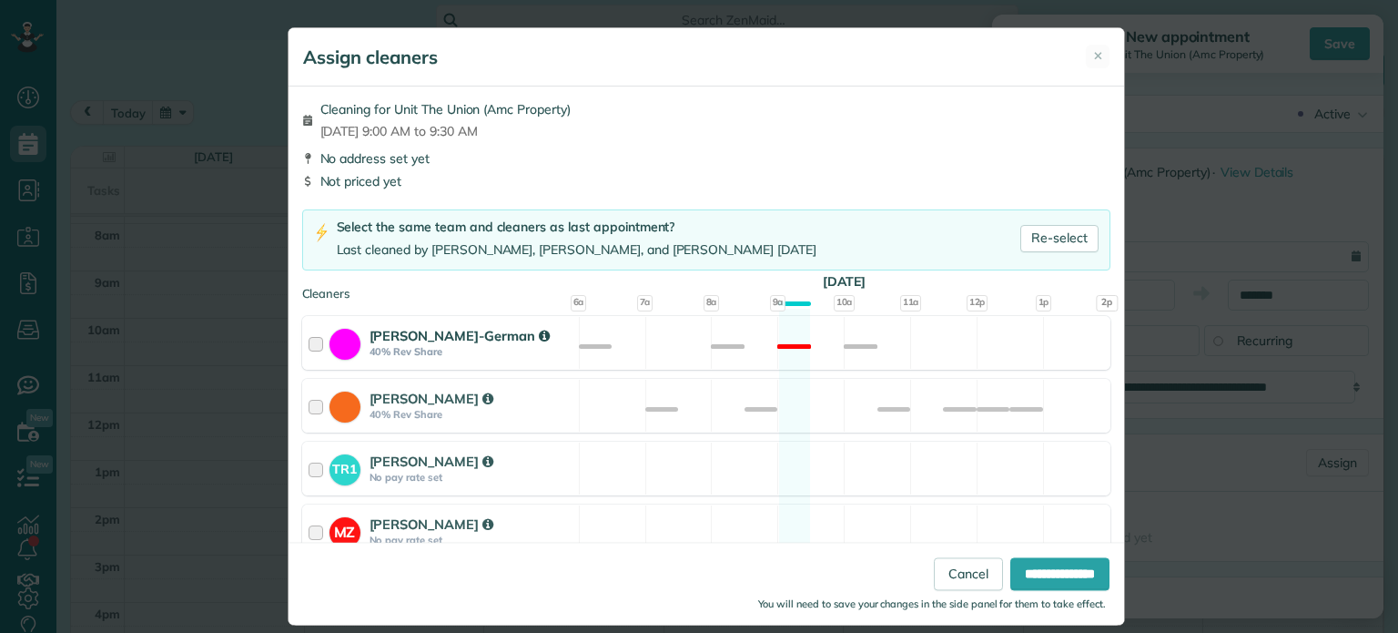
click at [718, 350] on div "[PERSON_NAME]-German 40% Rev Share Not available" at bounding box center [706, 343] width 808 height 54
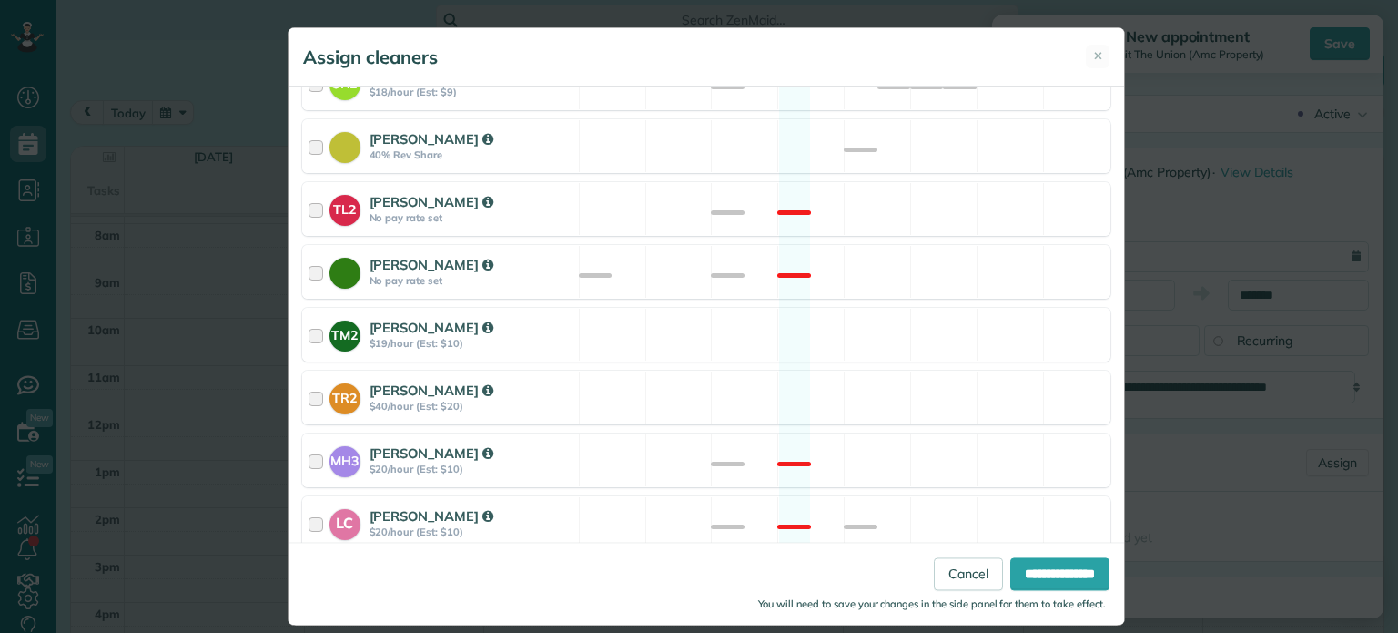
scroll to position [766, 0]
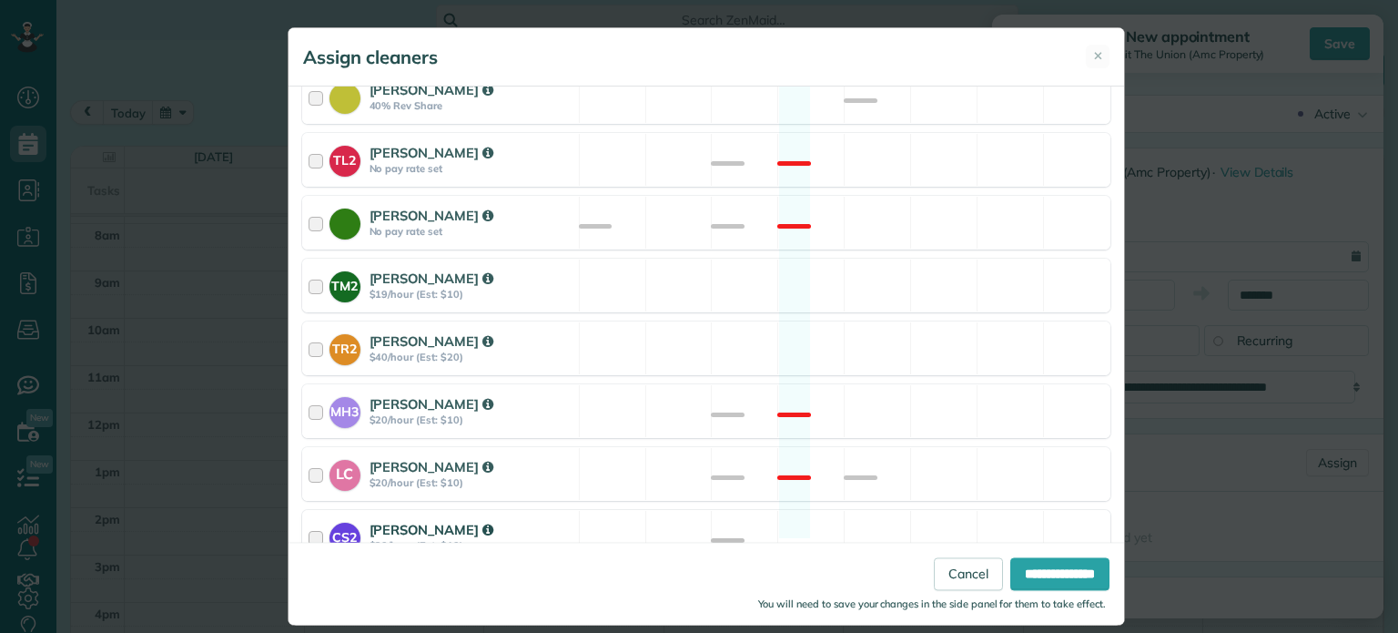
click at [856, 513] on div "CS2 [PERSON_NAME] $20/hour (Est: $10) Available" at bounding box center [706, 537] width 808 height 54
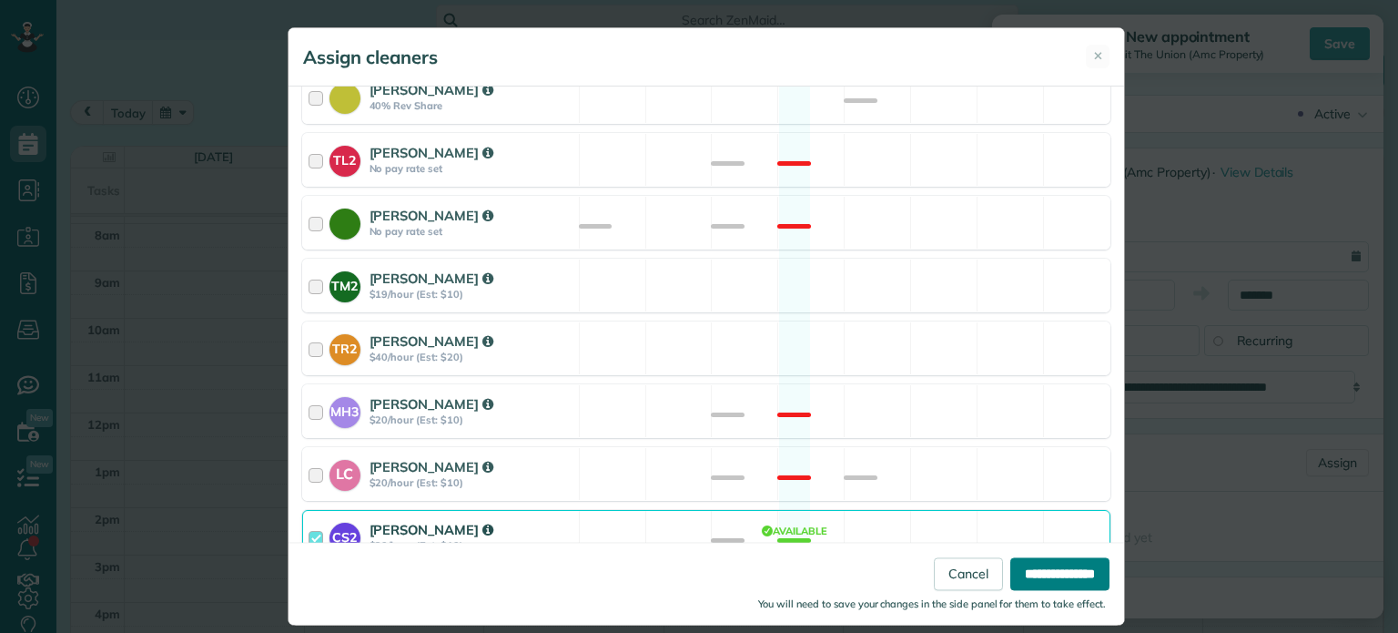
click at [1030, 572] on input "**********" at bounding box center [1059, 574] width 99 height 33
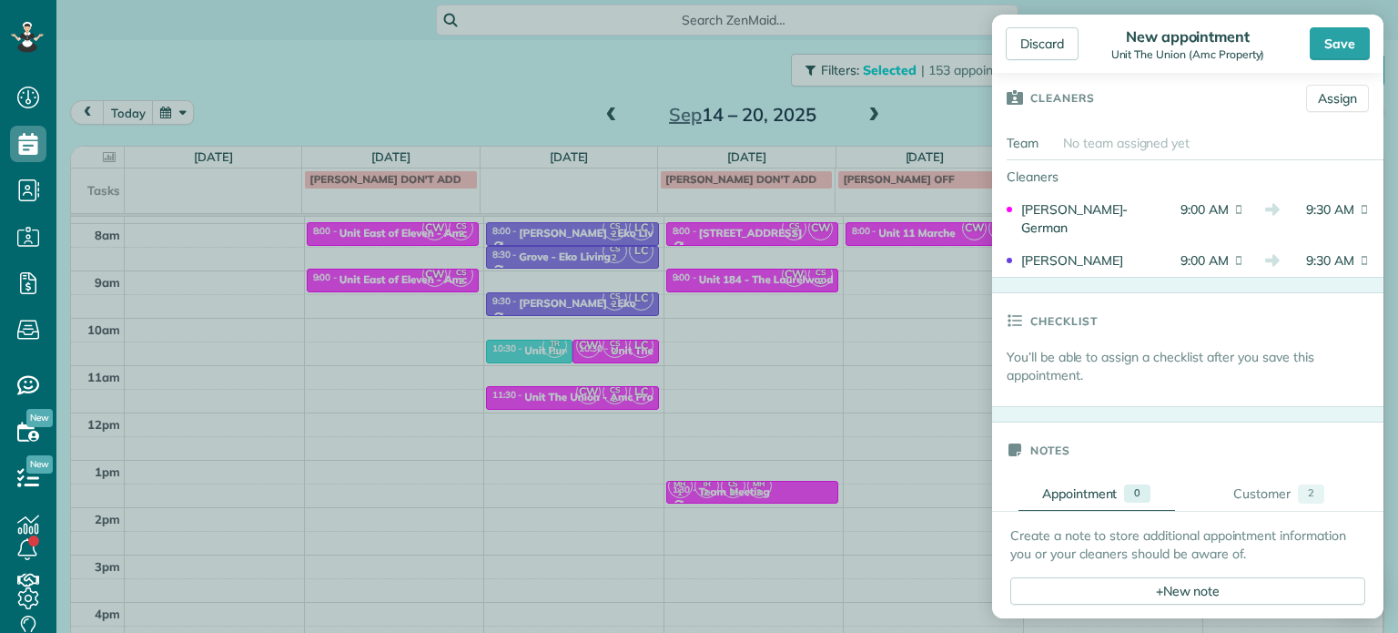
scroll to position [728, 0]
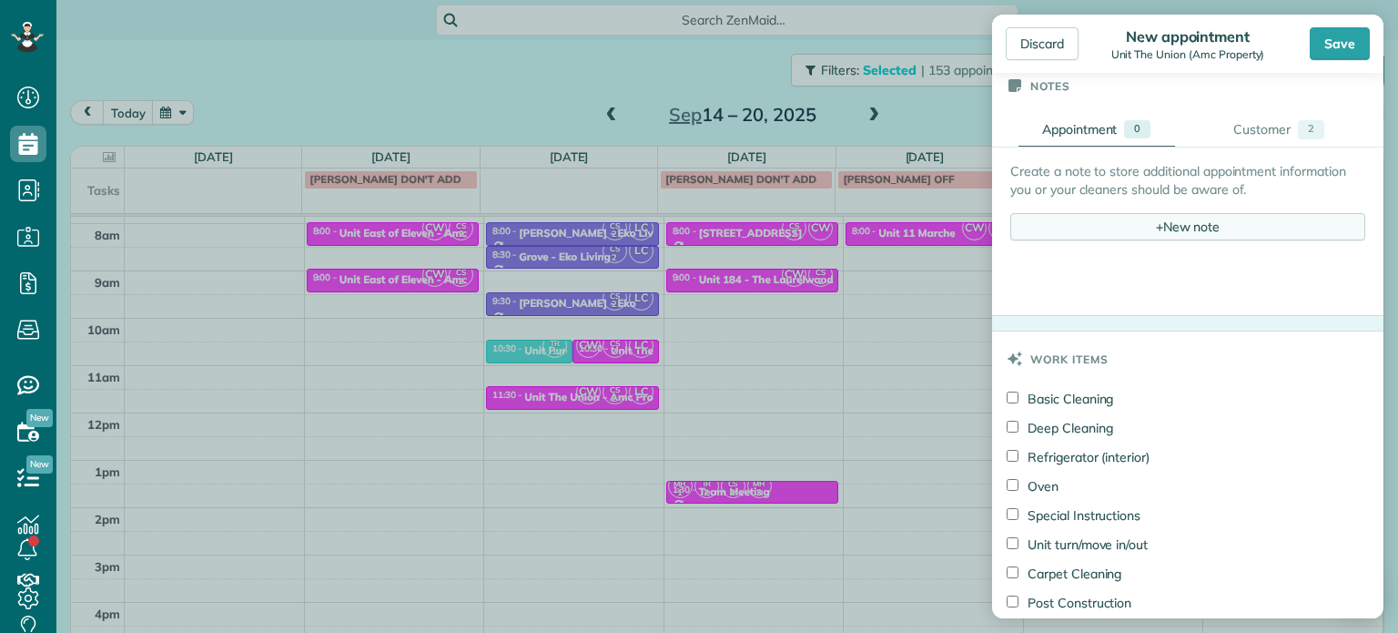
click at [1166, 228] on div "+ New note" at bounding box center [1187, 226] width 355 height 27
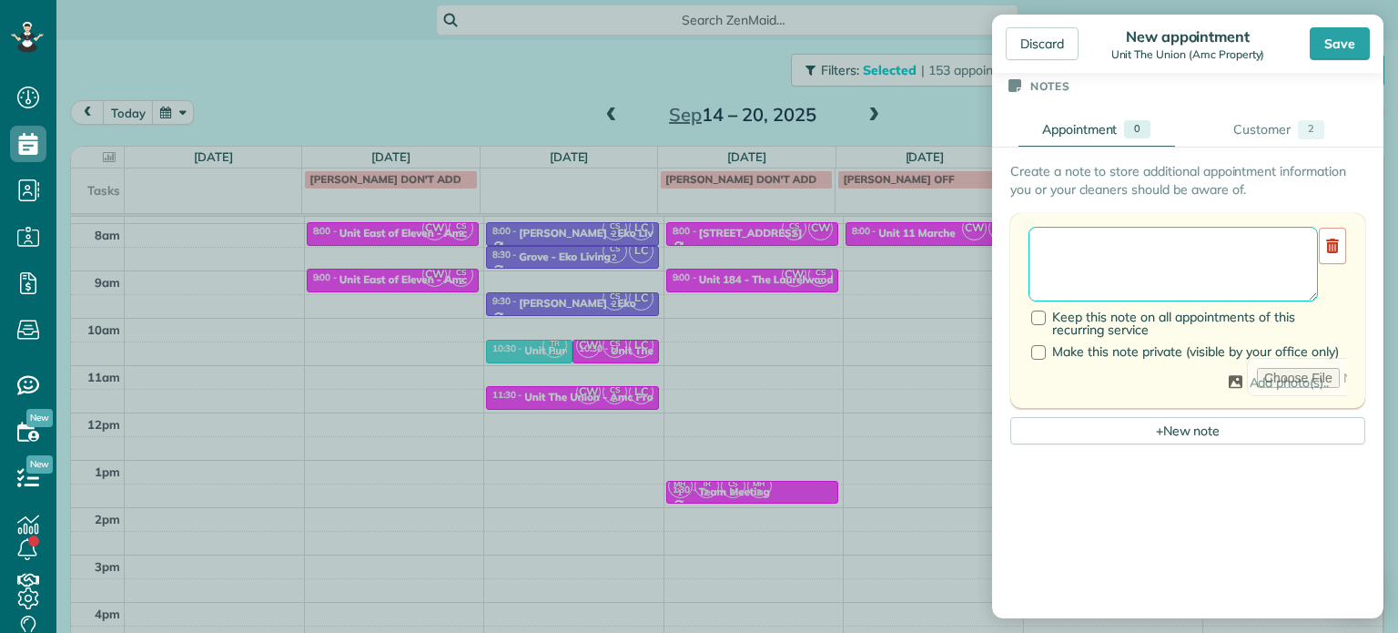
click at [1170, 249] on textarea at bounding box center [1173, 264] width 289 height 75
type textarea "******** *** ****"
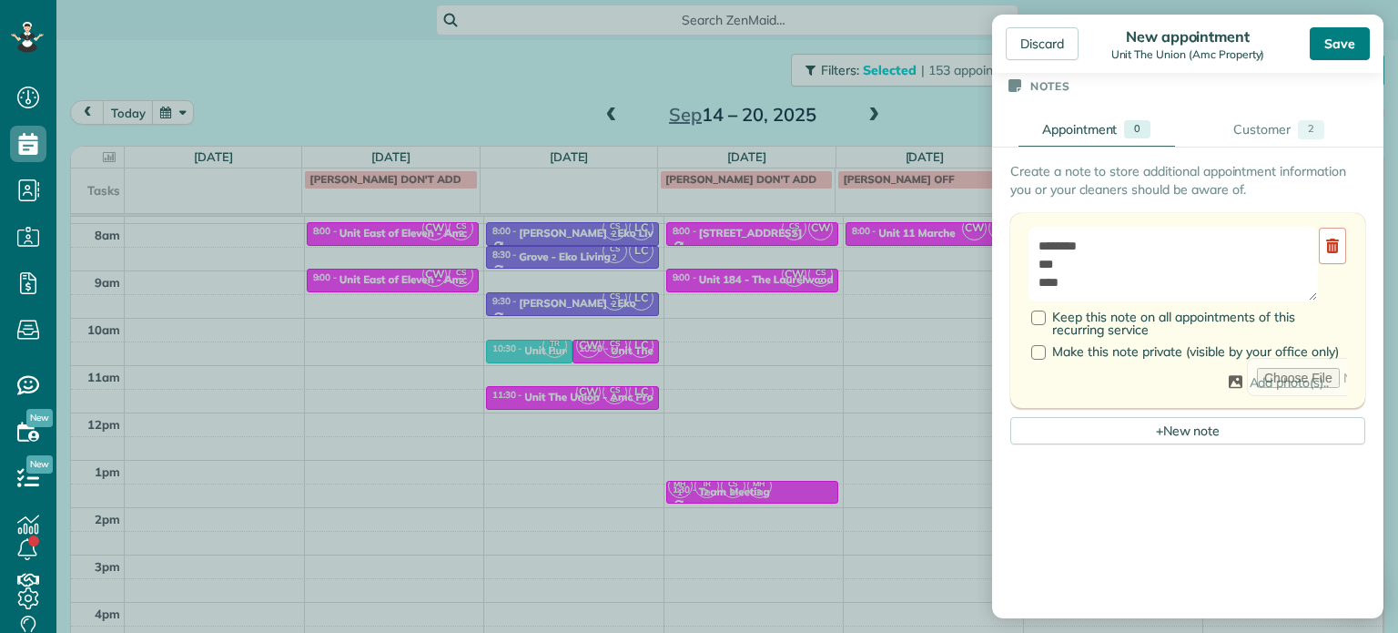
click at [1336, 54] on div "Save" at bounding box center [1340, 43] width 60 height 33
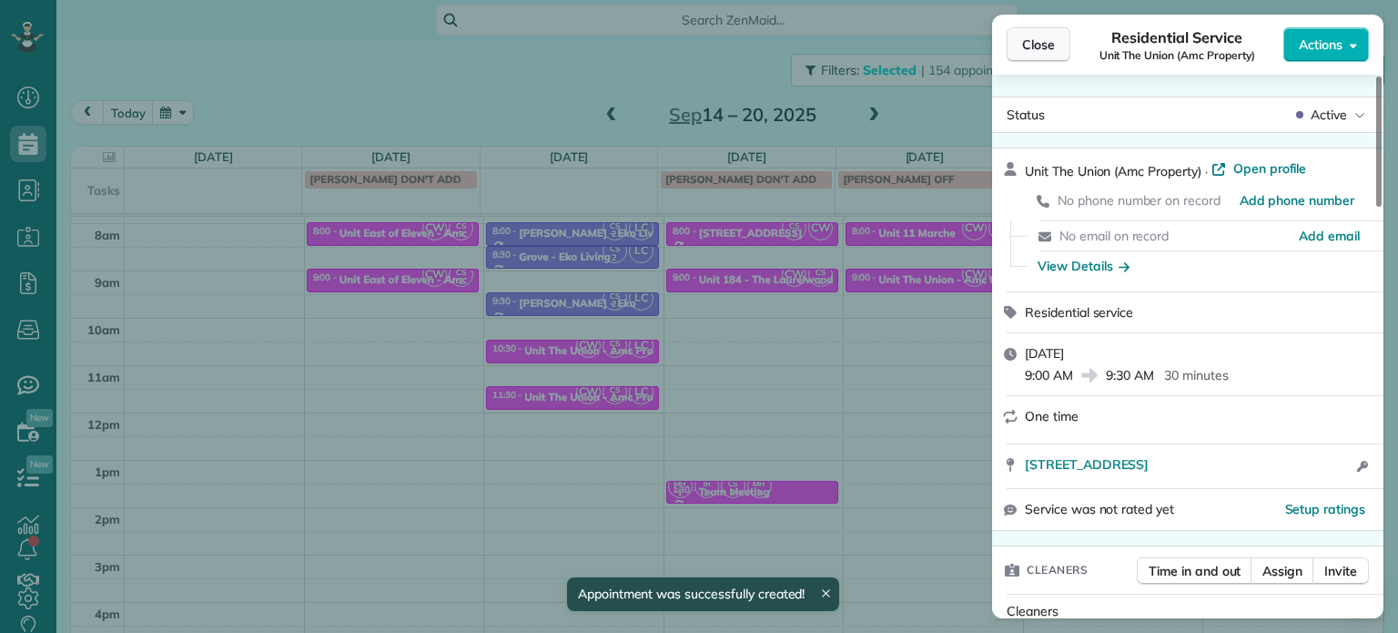
click at [1025, 50] on span "Close" at bounding box center [1038, 45] width 33 height 18
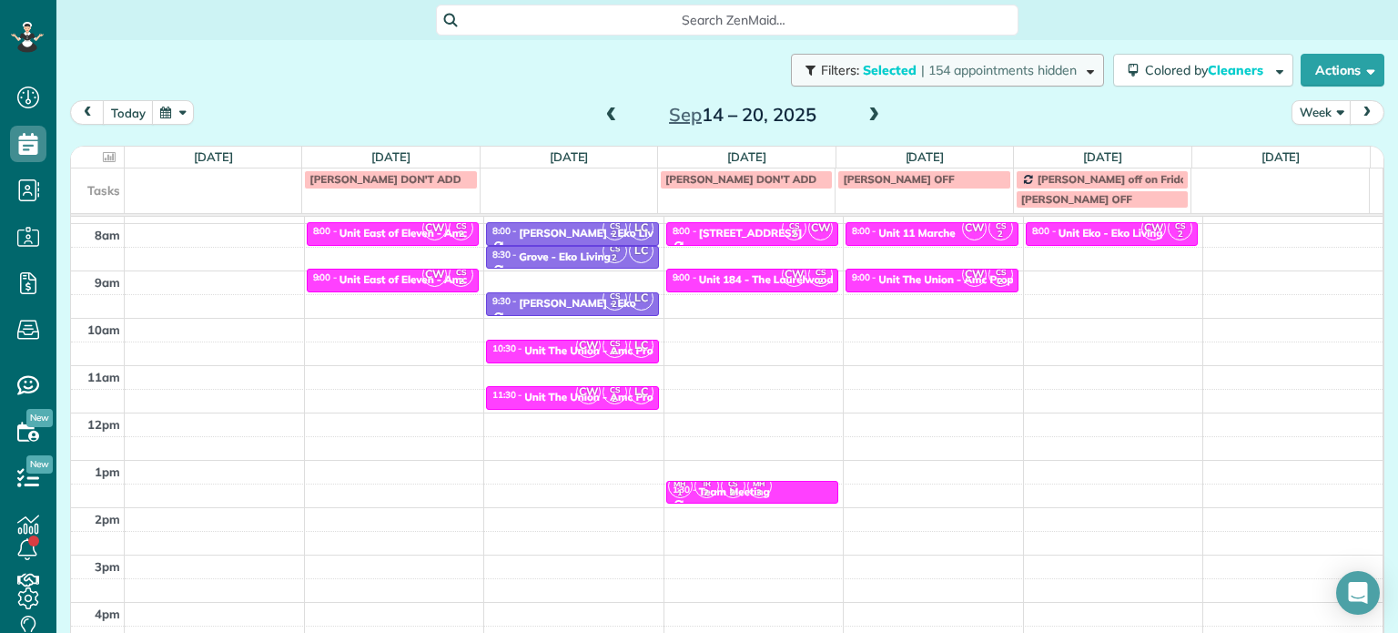
click at [993, 76] on span "| 154 appointments hidden" at bounding box center [999, 70] width 156 height 16
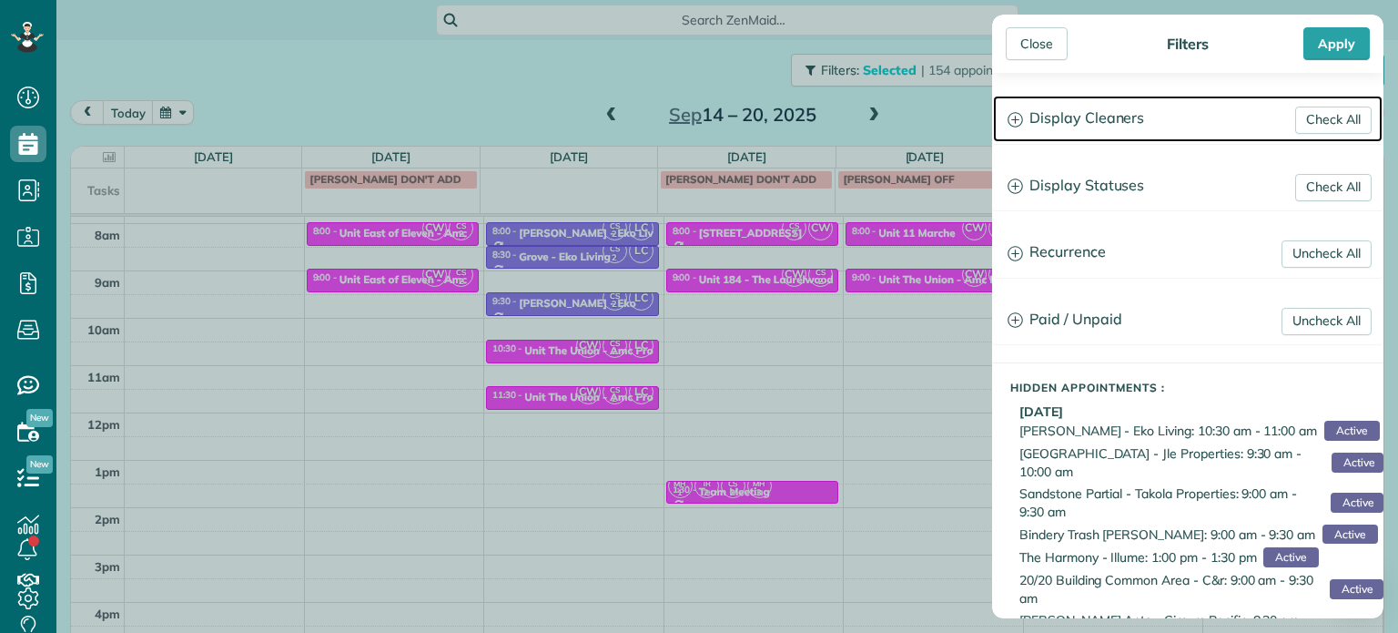
click at [1052, 127] on h3 "Display Cleaners" at bounding box center [1188, 119] width 390 height 46
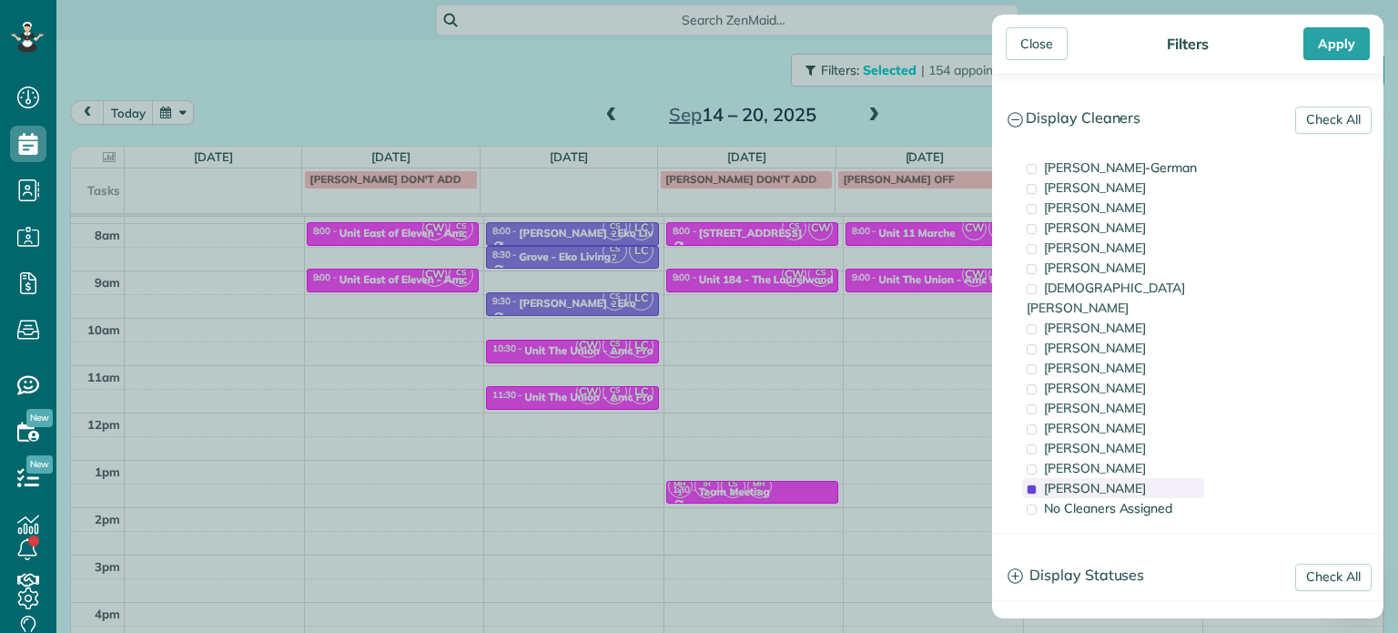
click at [1167, 478] on div "[PERSON_NAME]" at bounding box center [1113, 488] width 182 height 20
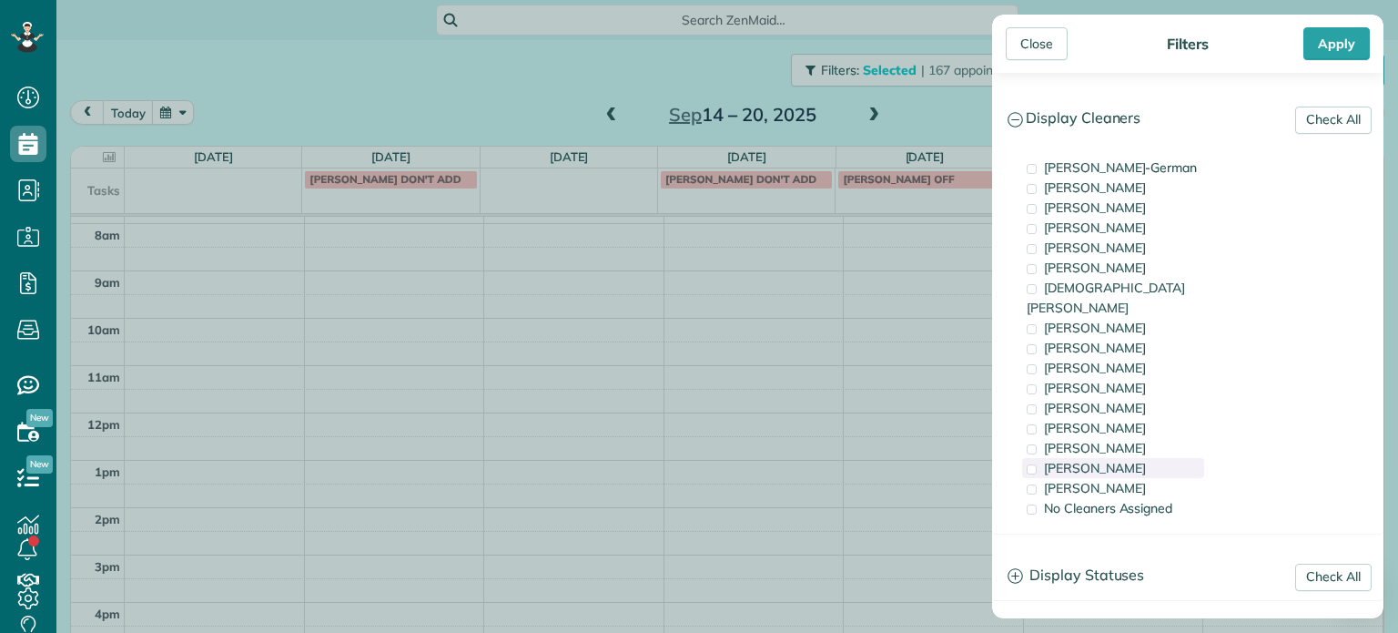
click at [1165, 458] on div "[PERSON_NAME]" at bounding box center [1113, 468] width 182 height 20
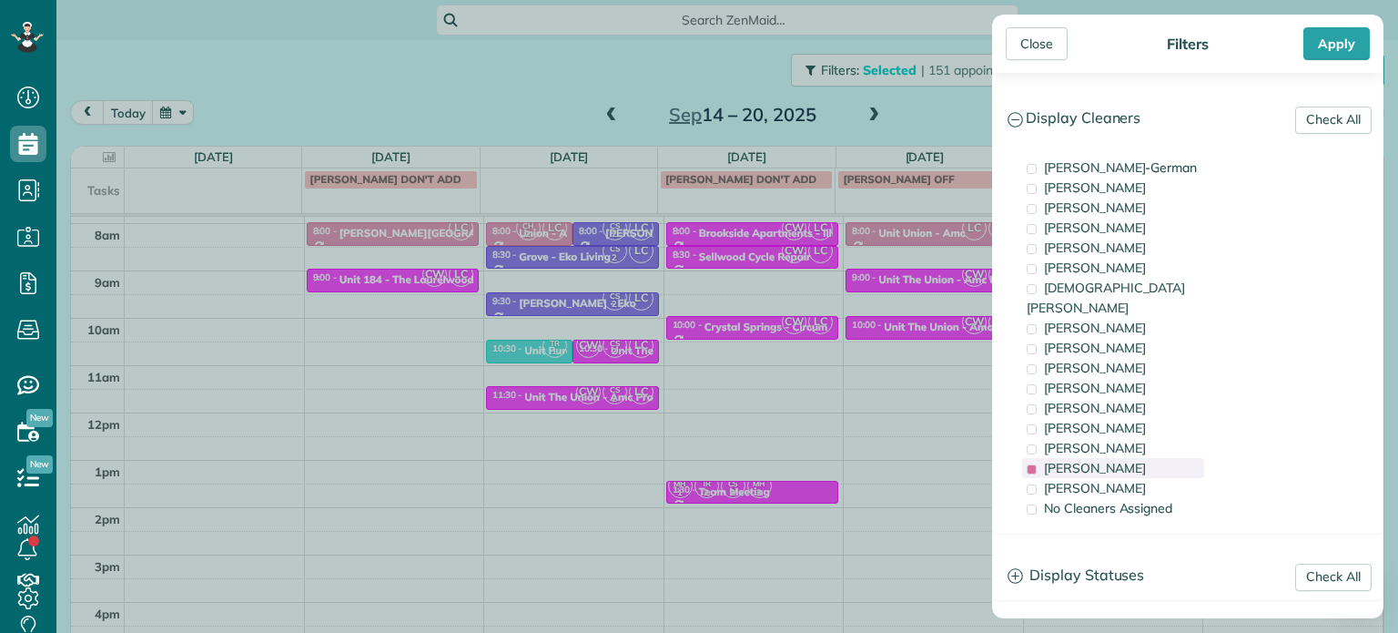
click at [1165, 458] on div "[PERSON_NAME]" at bounding box center [1113, 468] width 182 height 20
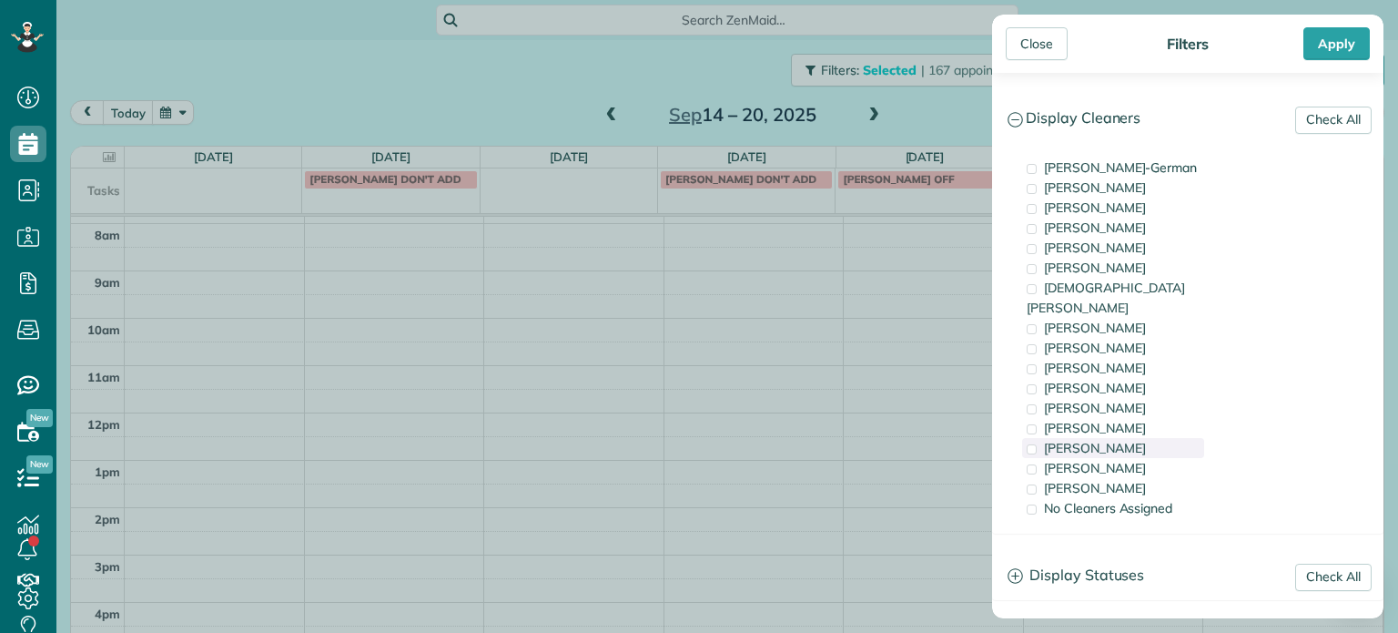
click at [1151, 438] on div "[PERSON_NAME]" at bounding box center [1113, 448] width 182 height 20
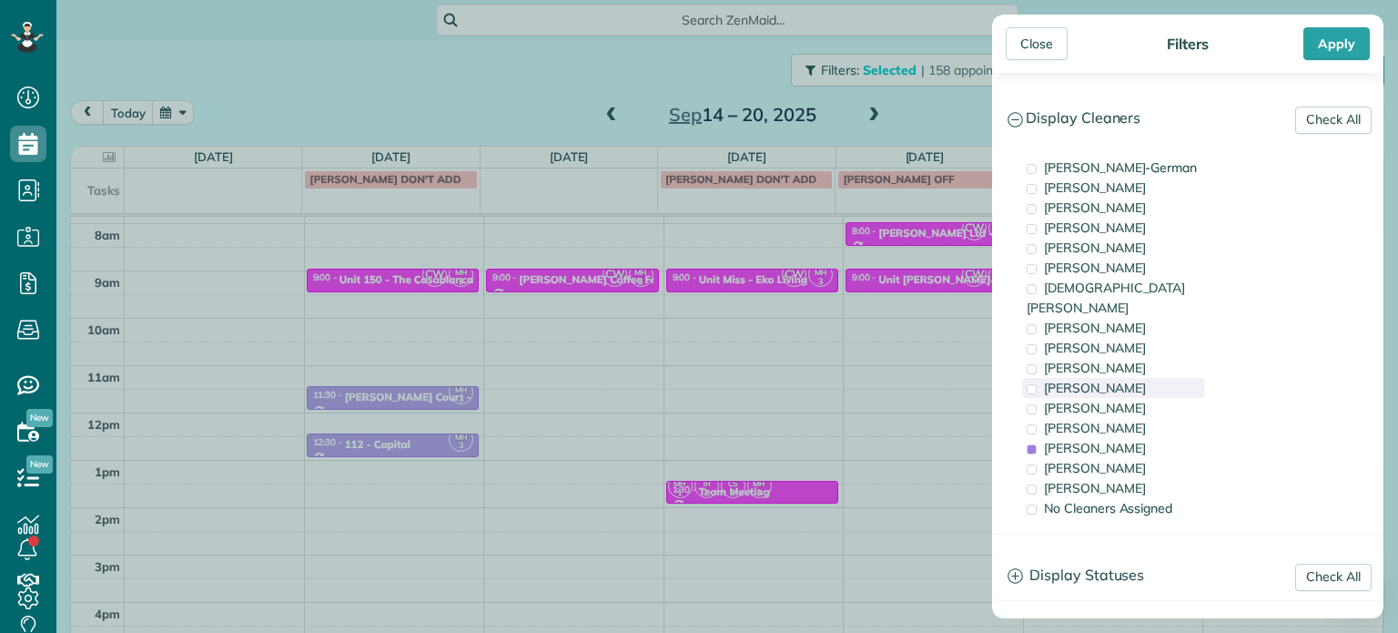
click at [1142, 378] on div "[PERSON_NAME]" at bounding box center [1113, 388] width 182 height 20
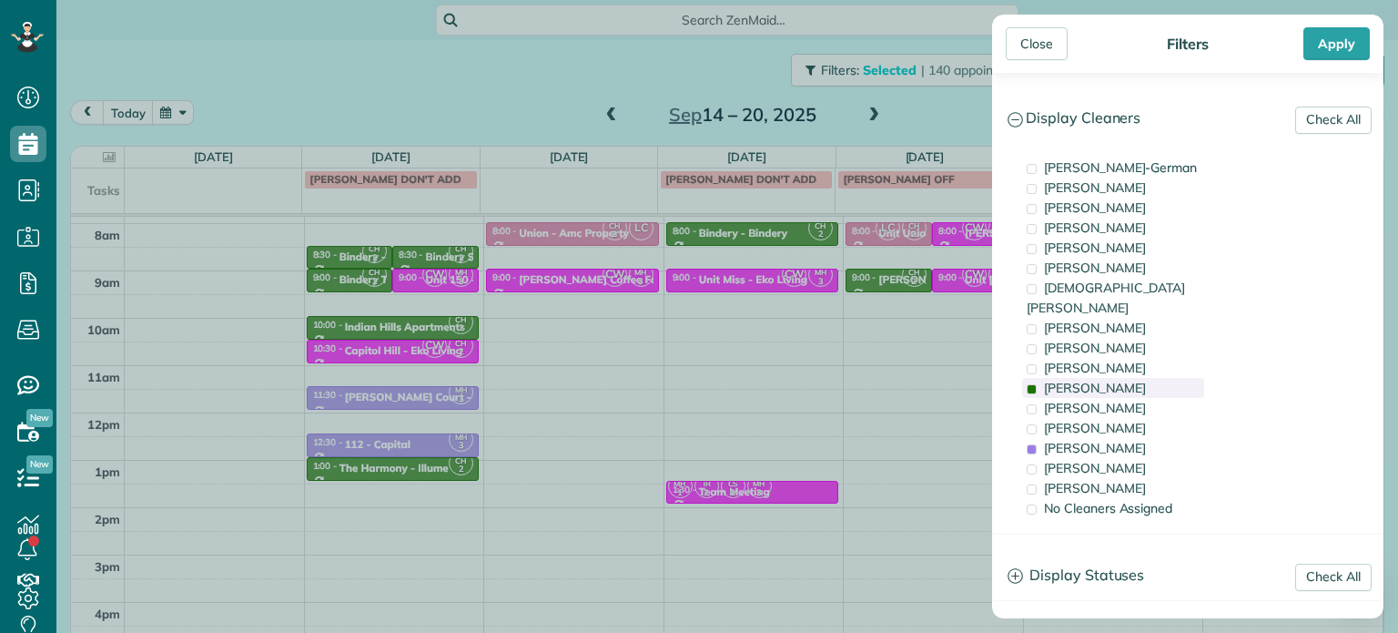
click at [1142, 378] on div "[PERSON_NAME]" at bounding box center [1113, 388] width 182 height 20
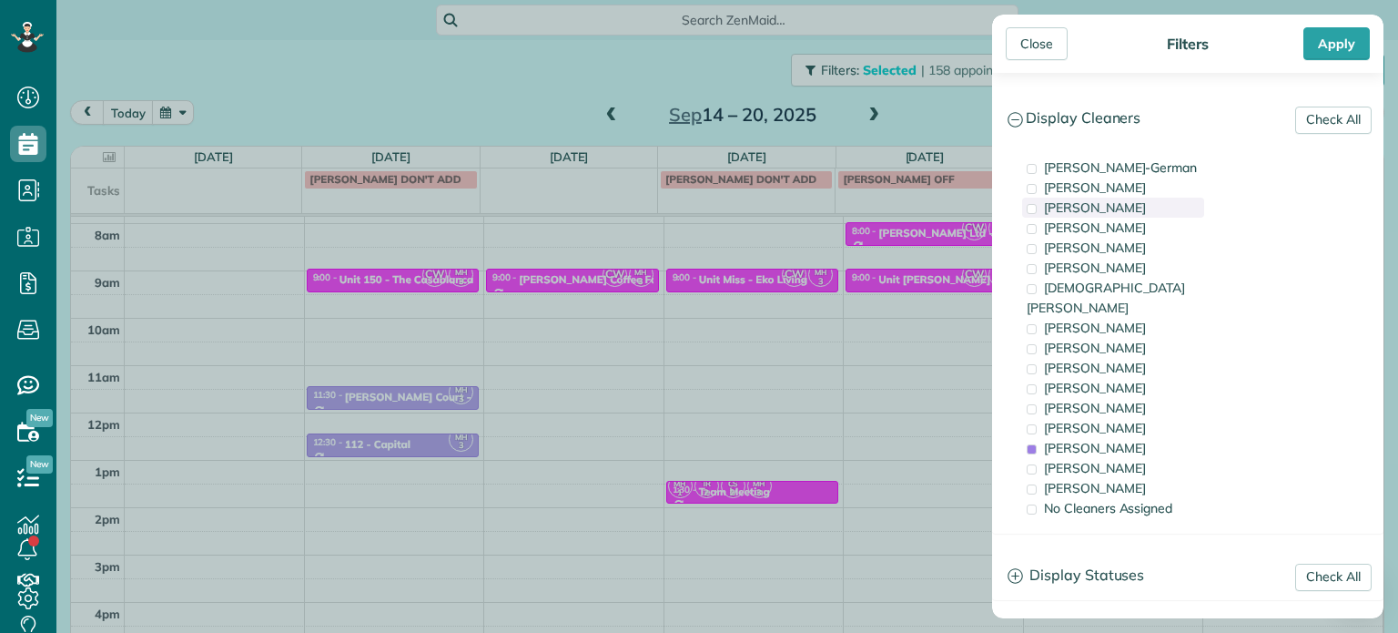
click at [1148, 213] on div "[PERSON_NAME]" at bounding box center [1113, 208] width 182 height 20
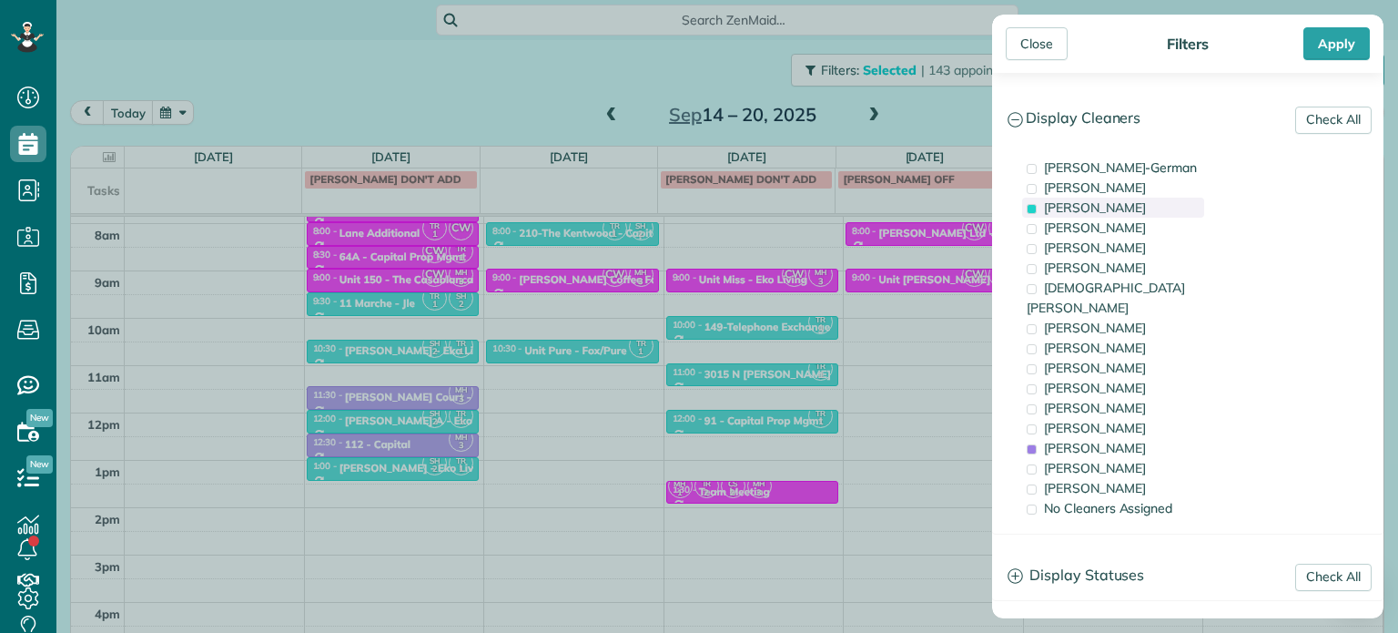
click at [1148, 213] on div "[PERSON_NAME]" at bounding box center [1113, 208] width 182 height 20
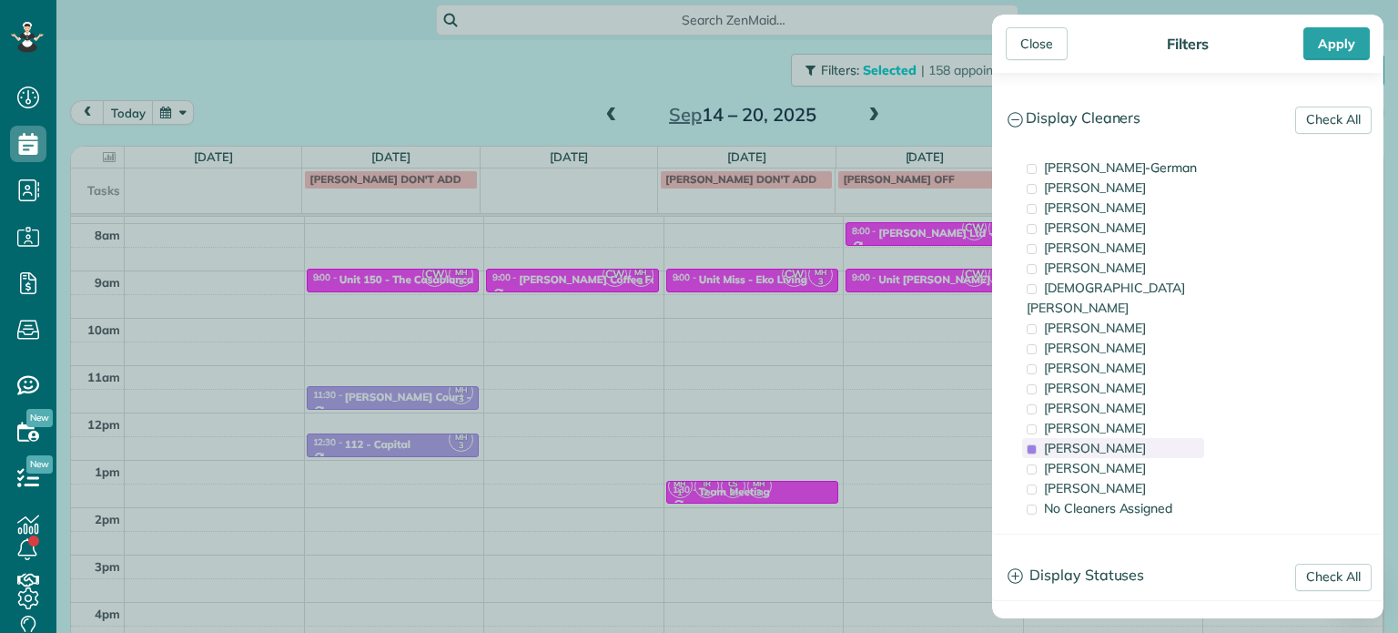
click at [1108, 440] on span "[PERSON_NAME]" at bounding box center [1095, 448] width 102 height 16
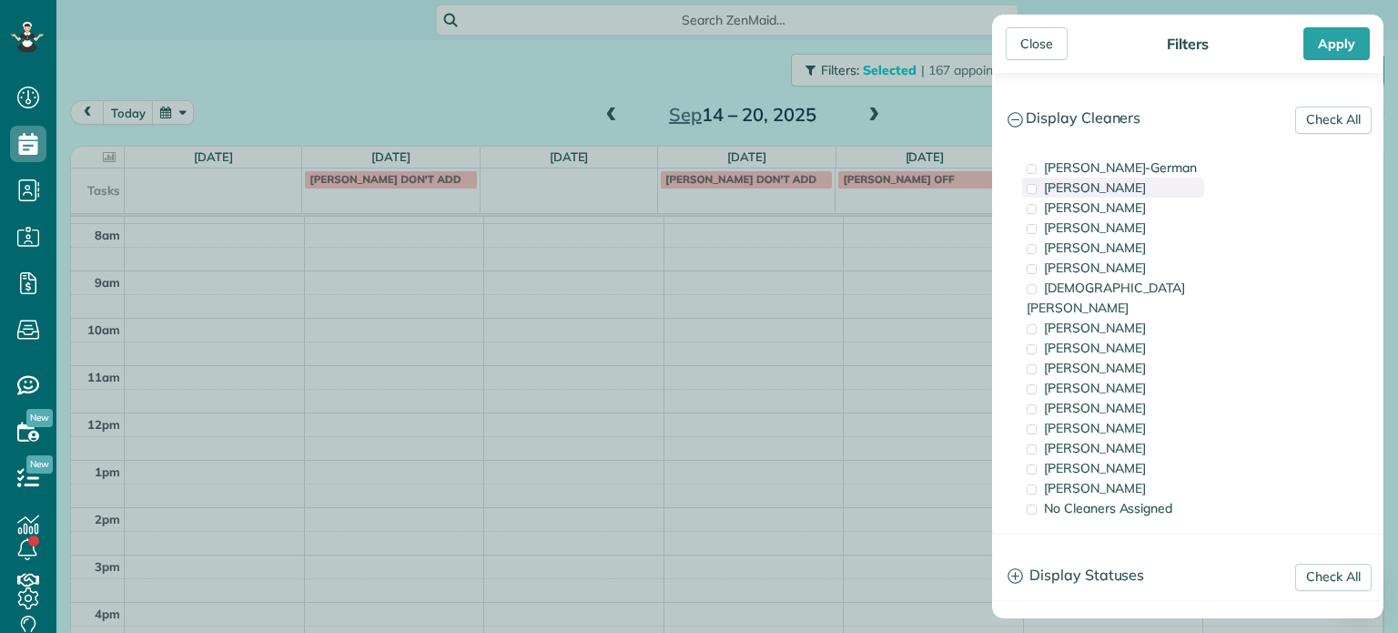
click at [1113, 190] on span "[PERSON_NAME]" at bounding box center [1095, 187] width 102 height 16
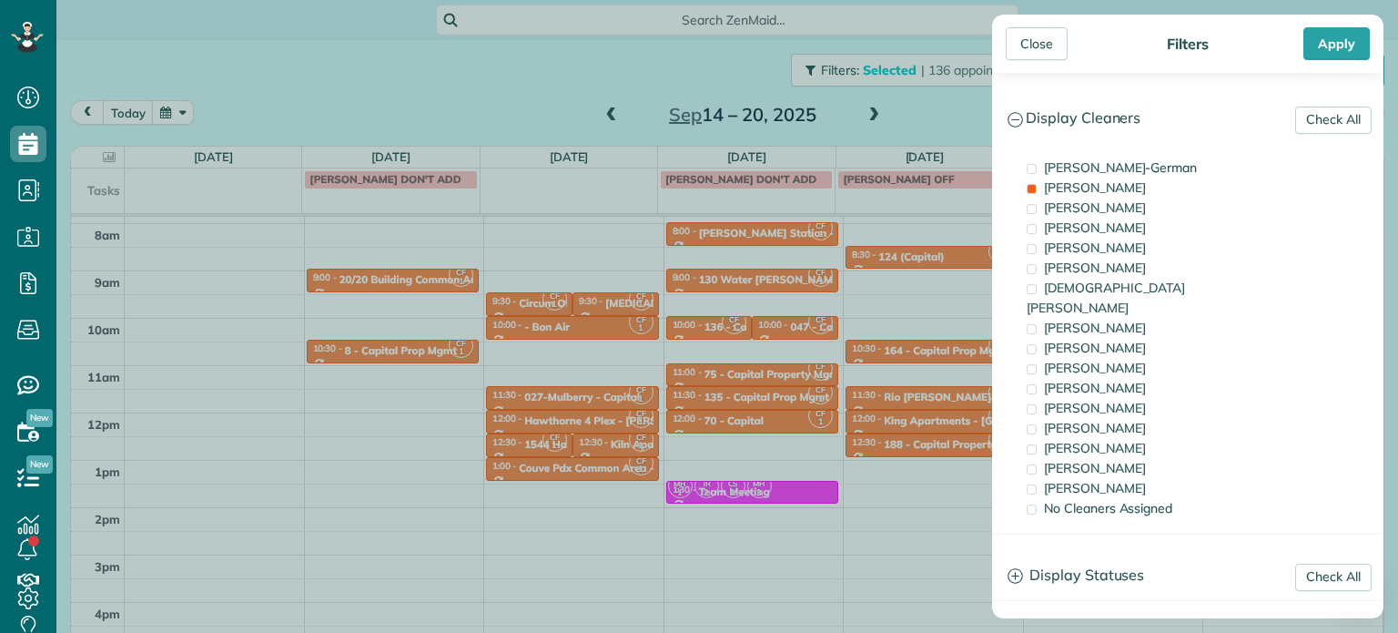
click at [840, 309] on div "Close Filters Apply Check All Display Cleaners [PERSON_NAME]-German [PERSON_NAM…" at bounding box center [699, 316] width 1398 height 633
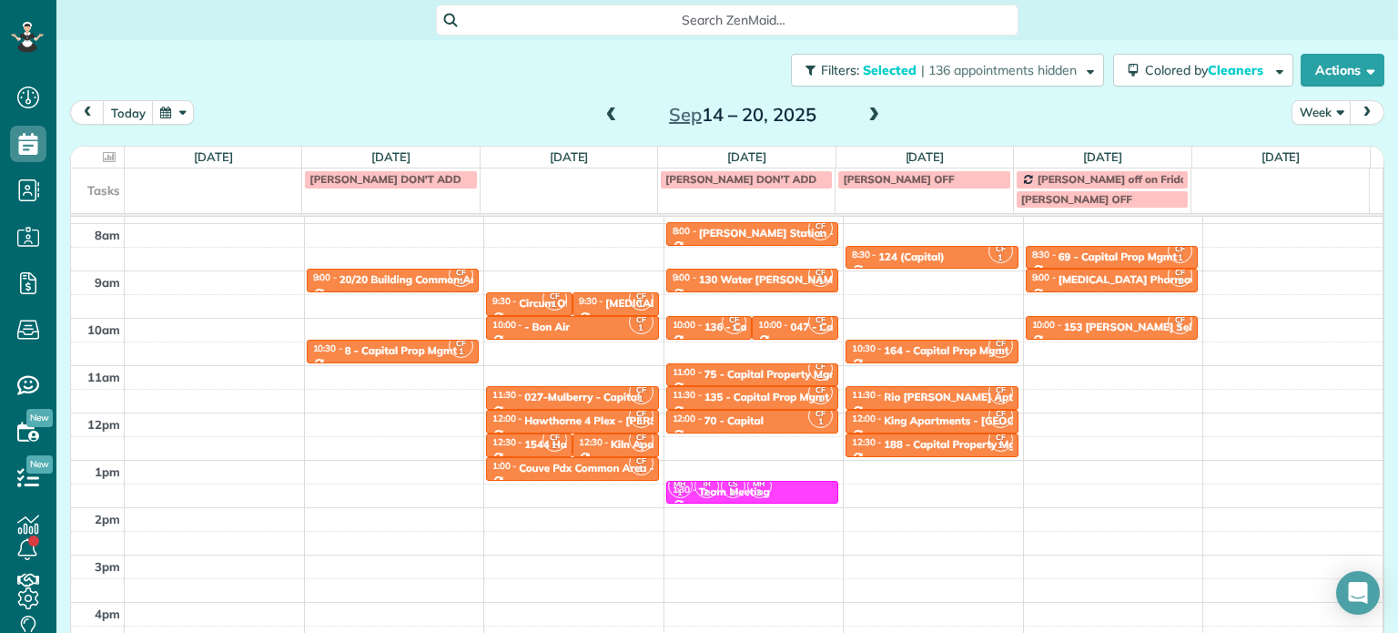
click at [604, 121] on span at bounding box center [612, 115] width 20 height 16
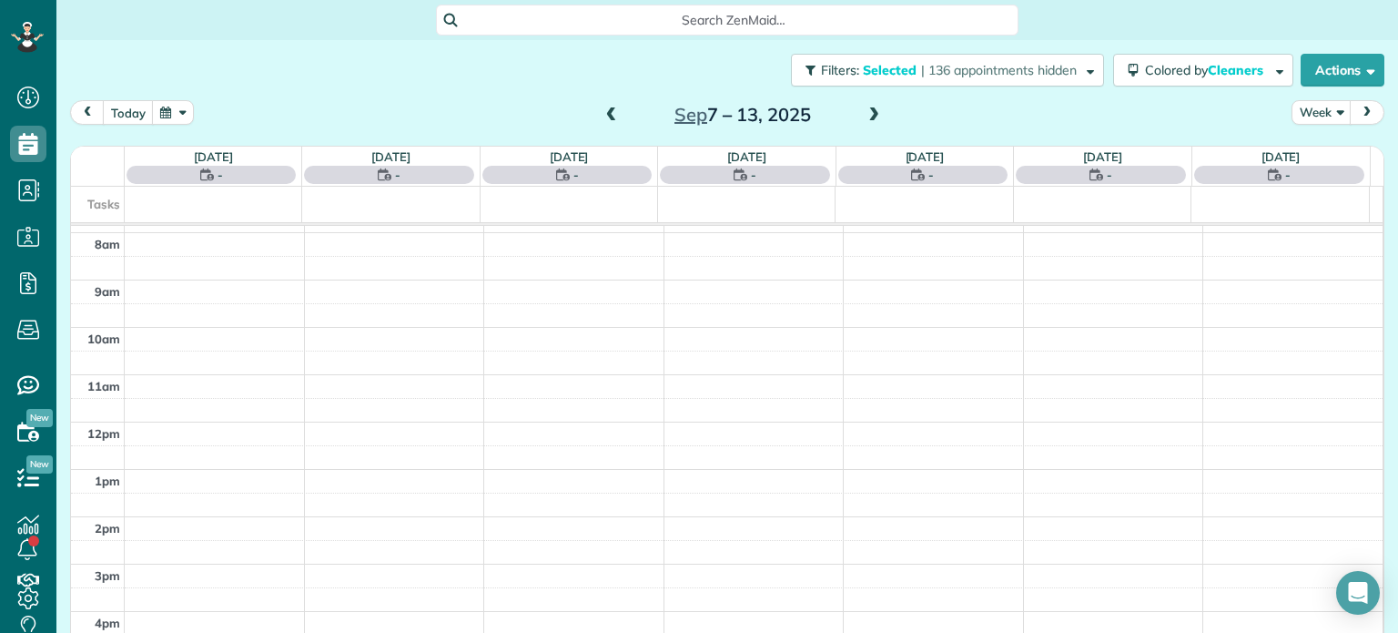
scroll to position [142, 0]
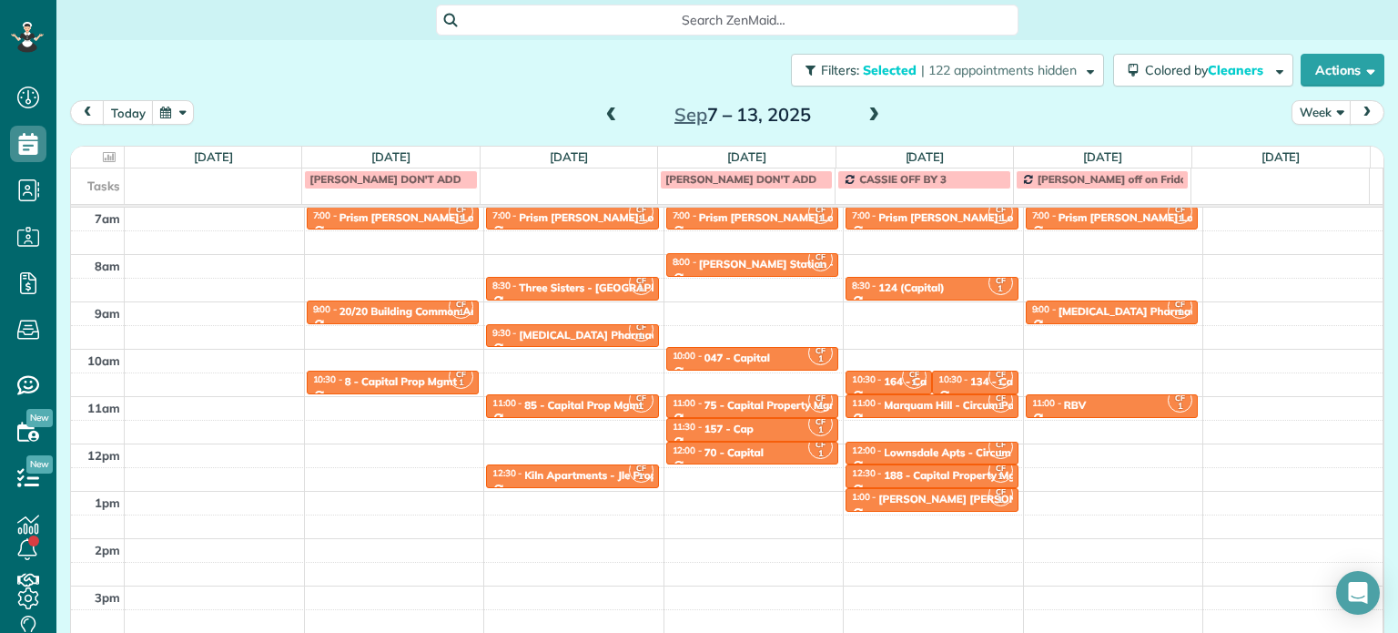
click at [602, 112] on span at bounding box center [612, 115] width 20 height 16
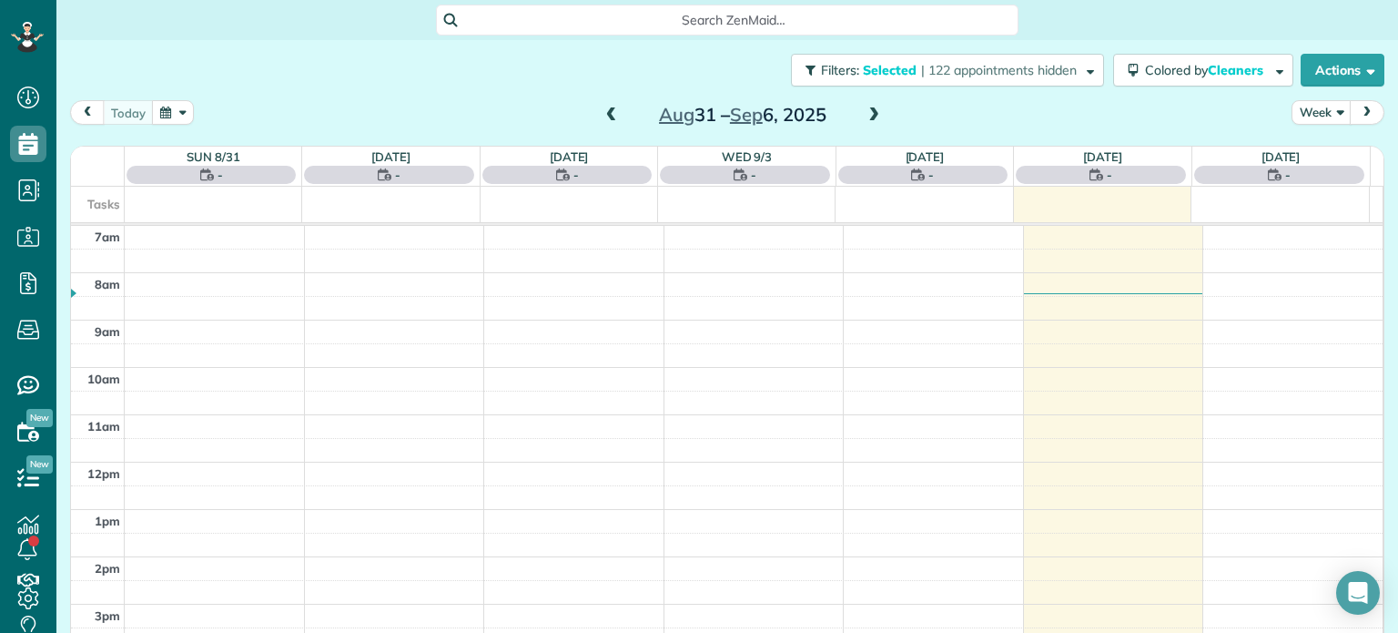
click at [602, 112] on span at bounding box center [612, 115] width 20 height 16
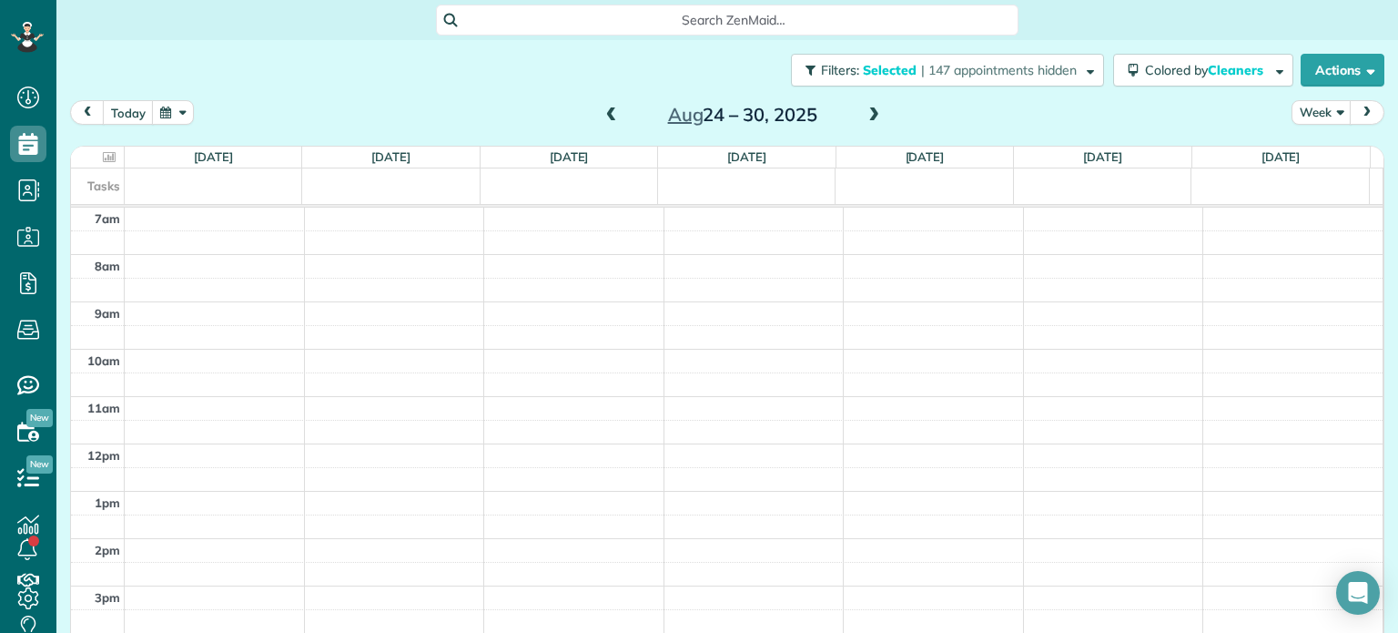
click at [870, 111] on span at bounding box center [874, 115] width 20 height 16
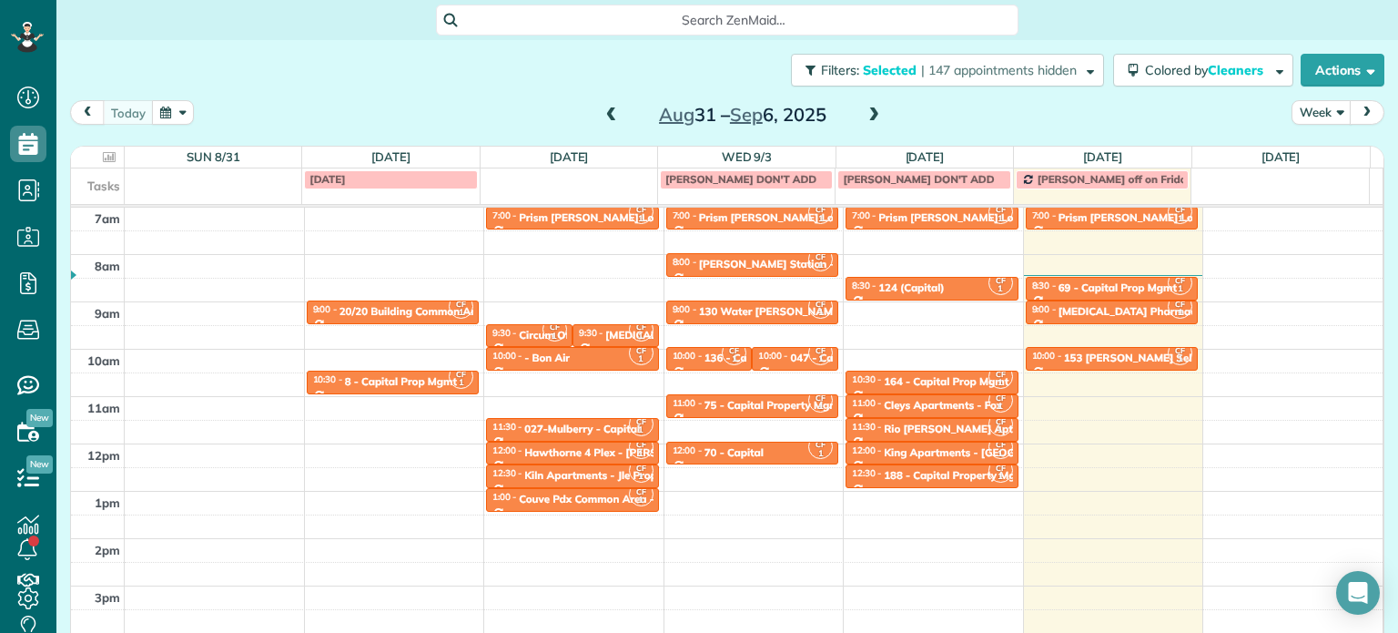
click at [603, 119] on span at bounding box center [612, 115] width 20 height 16
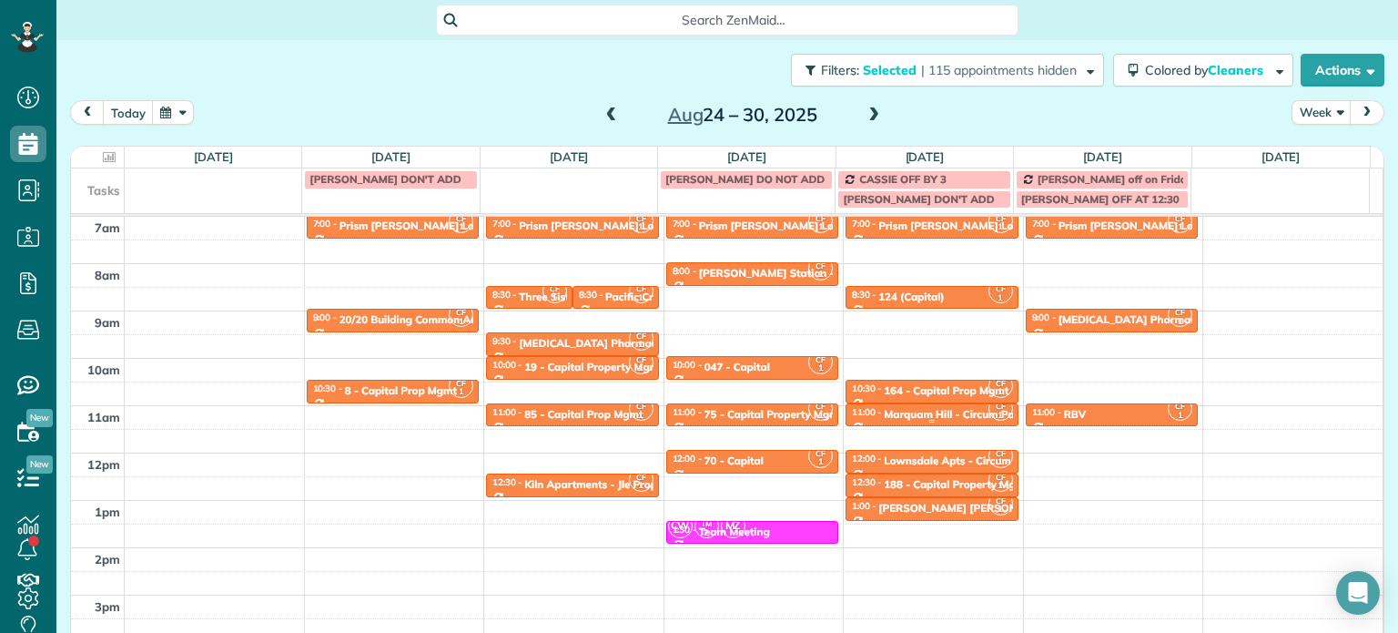
click at [911, 411] on div "Marquam Hill - Circum Pacific" at bounding box center [959, 414] width 151 height 13
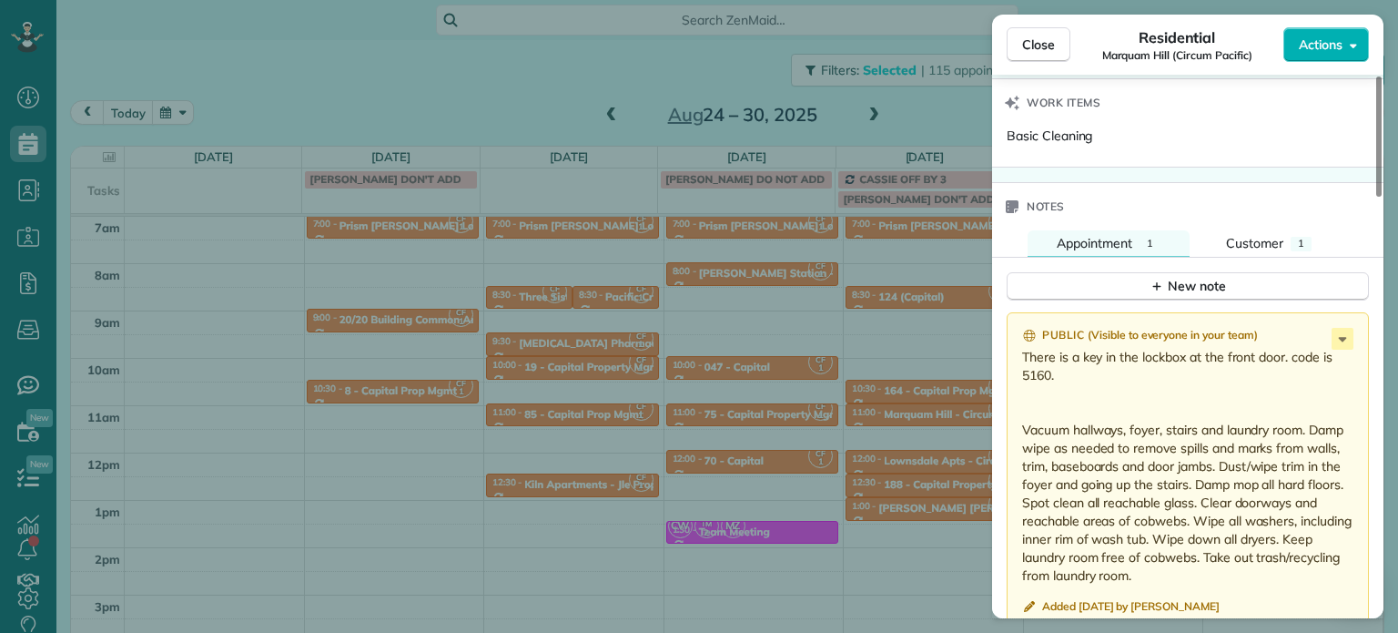
scroll to position [1478, 0]
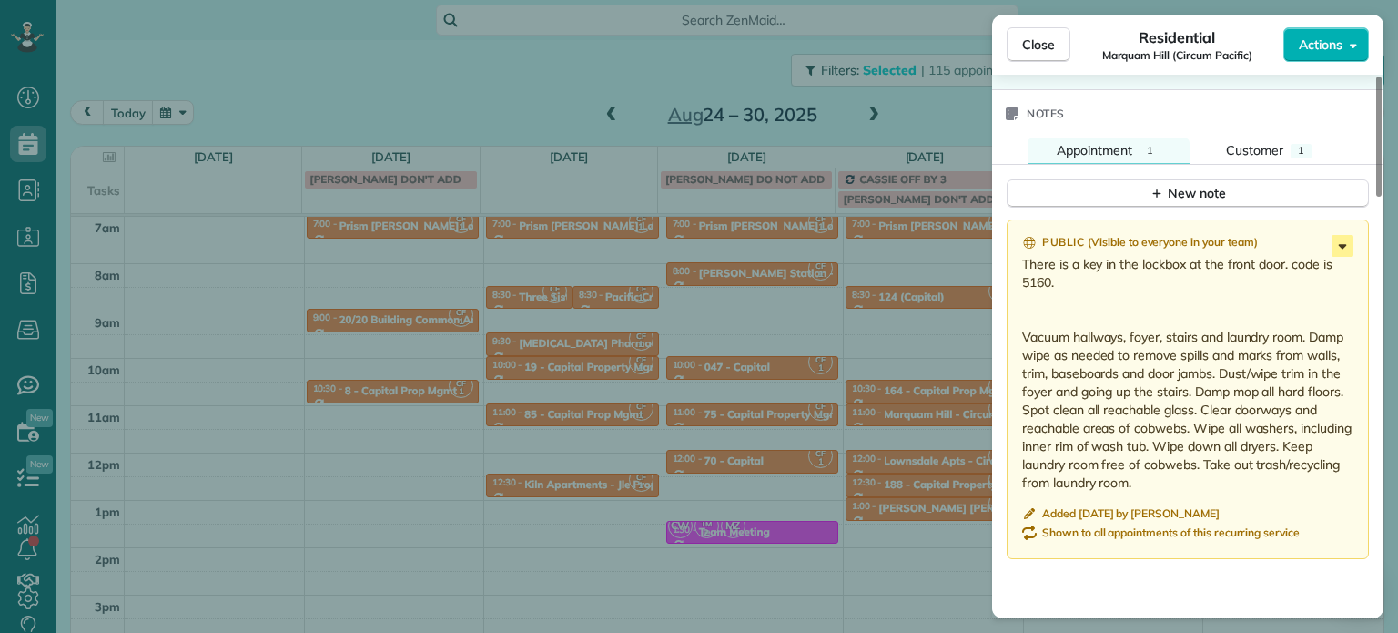
click at [1341, 249] on icon at bounding box center [1343, 246] width 8 height 5
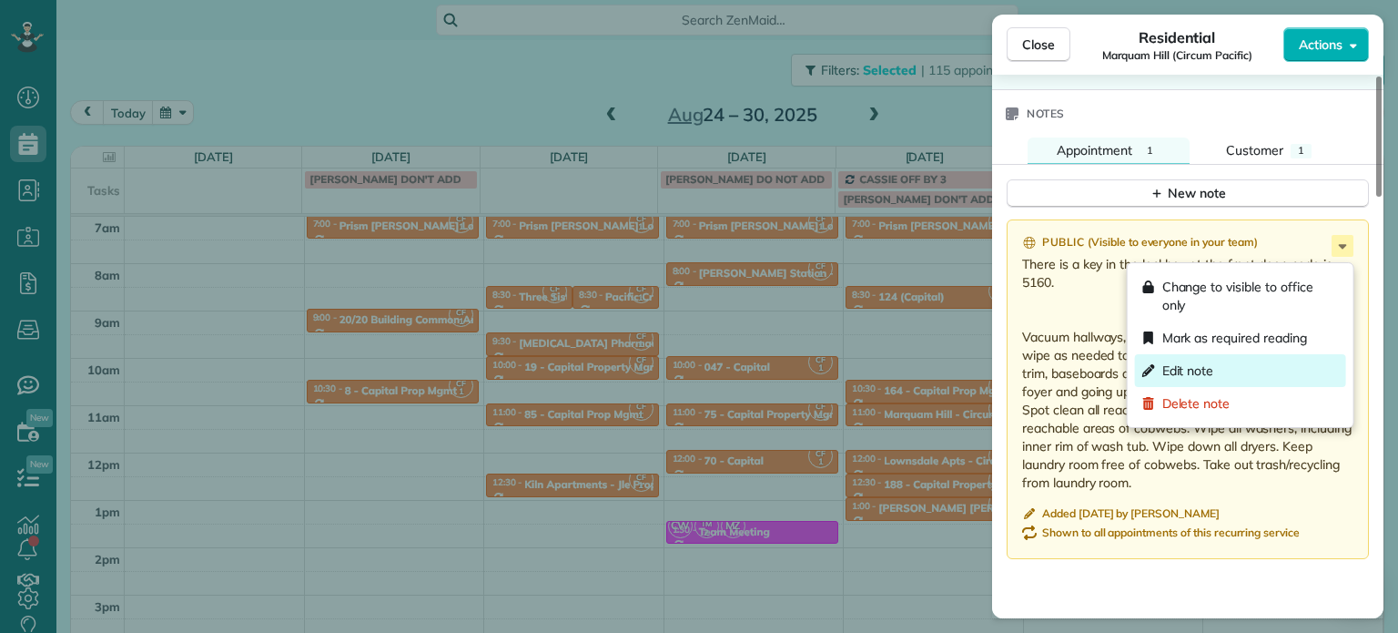
click at [1293, 368] on div "Edit note" at bounding box center [1240, 370] width 211 height 33
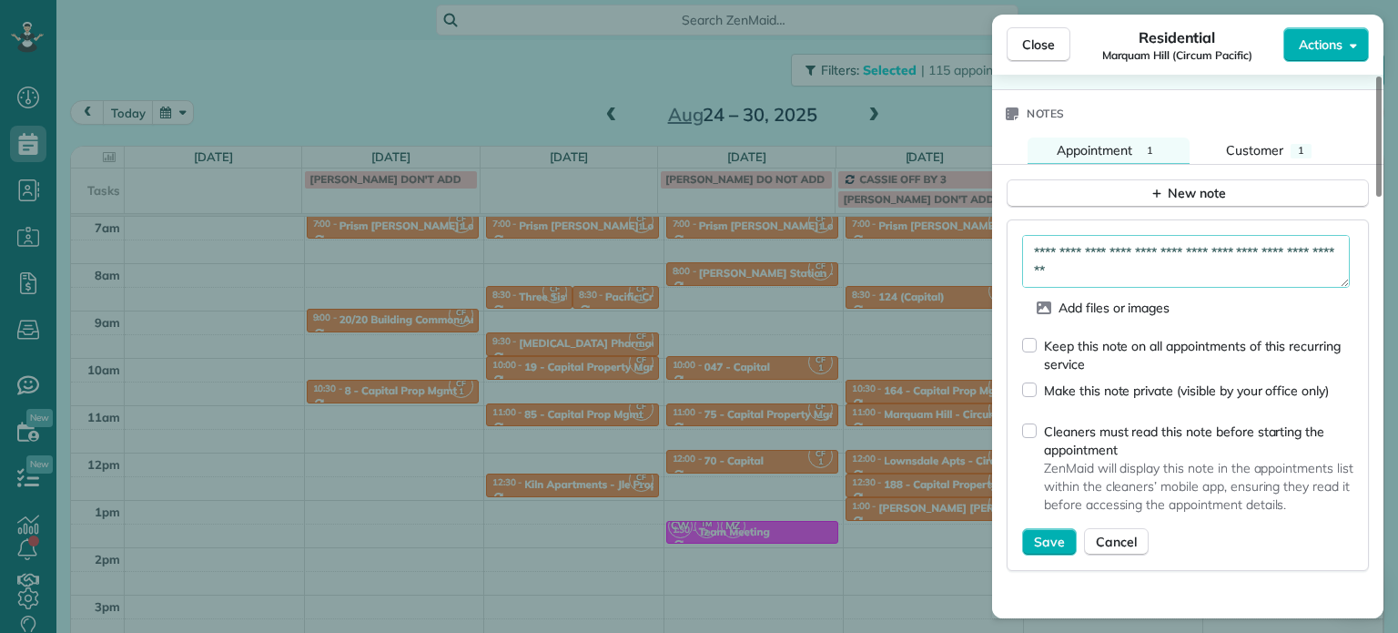
click at [1107, 280] on textarea "**********" at bounding box center [1186, 261] width 328 height 53
type textarea "**********"
click at [1053, 549] on span "Save" at bounding box center [1049, 542] width 31 height 18
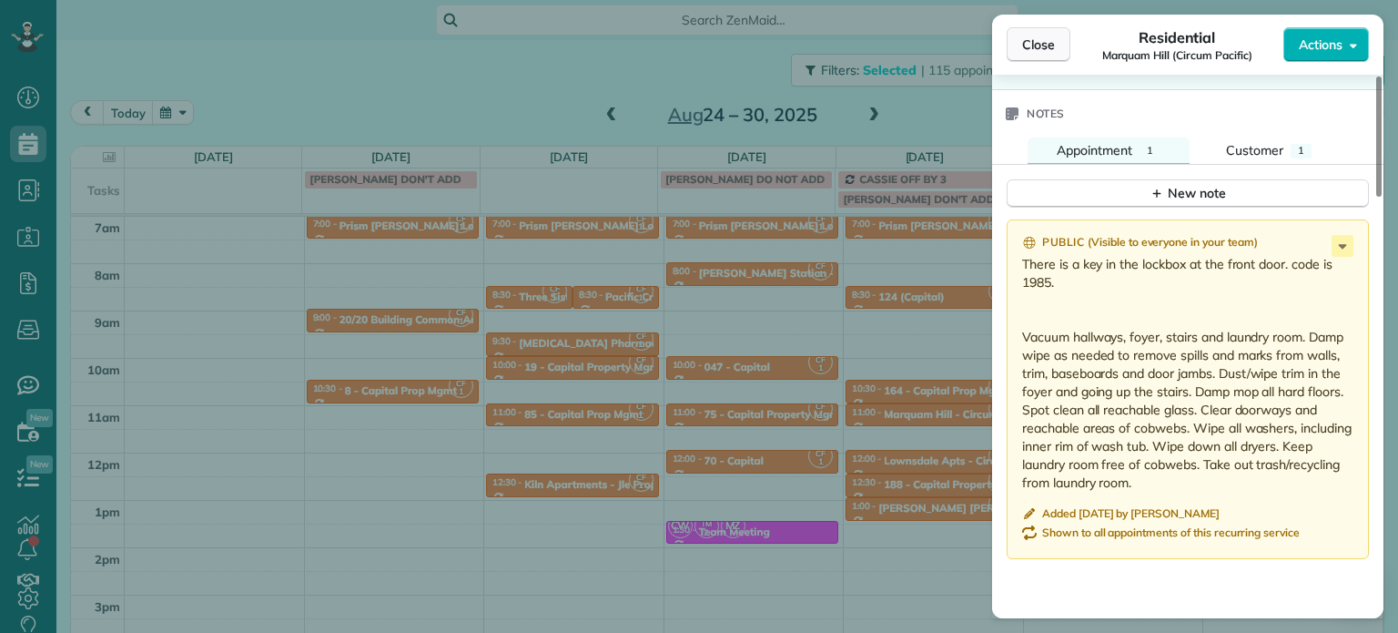
click at [1041, 54] on button "Close" at bounding box center [1039, 44] width 64 height 35
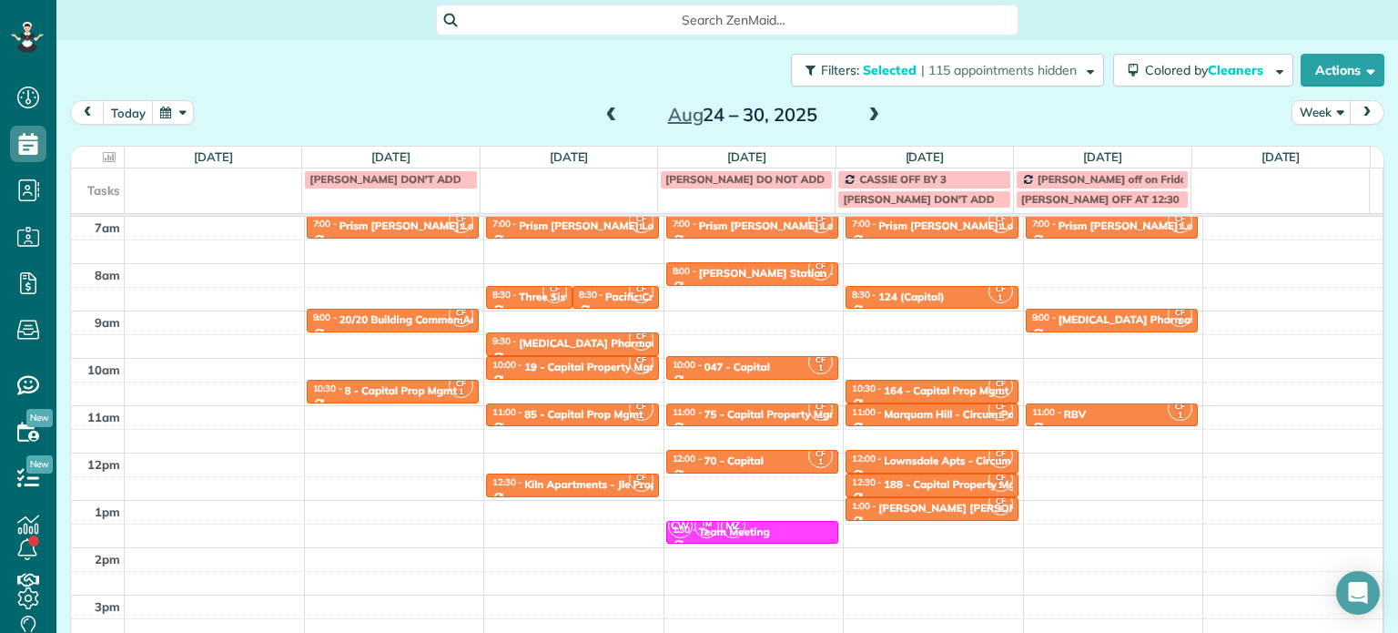
click at [868, 122] on span at bounding box center [874, 115] width 20 height 16
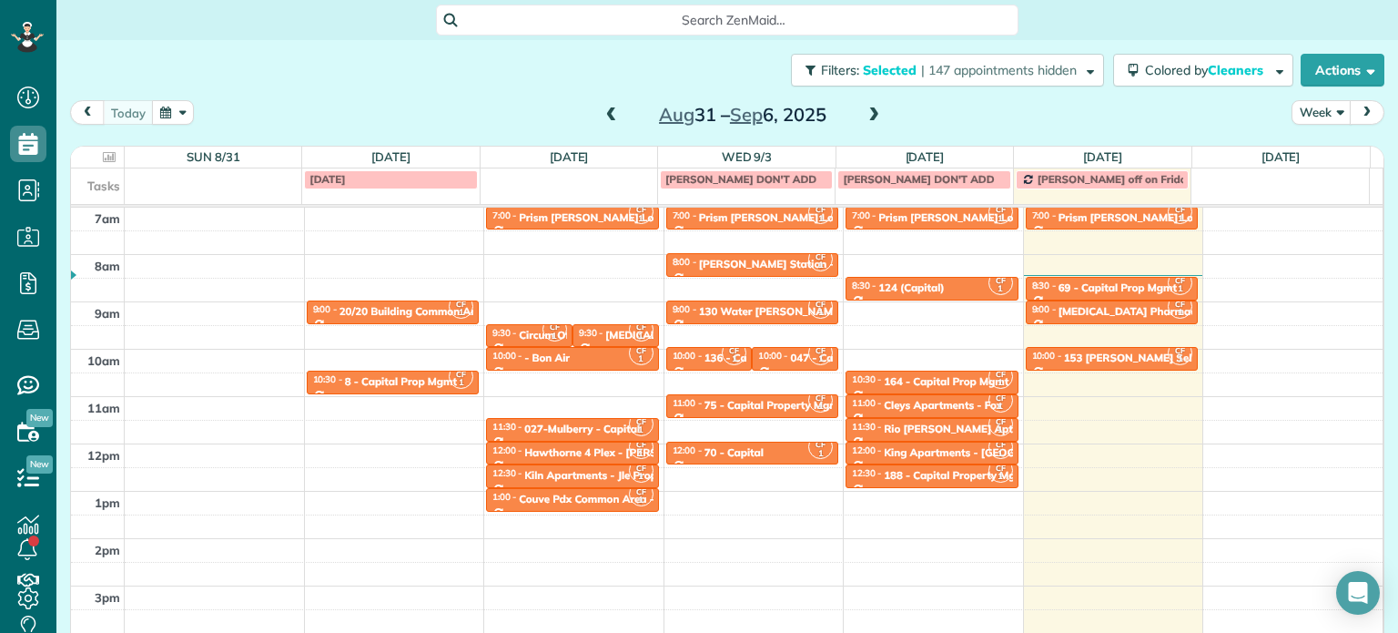
click at [868, 122] on span at bounding box center [874, 115] width 20 height 16
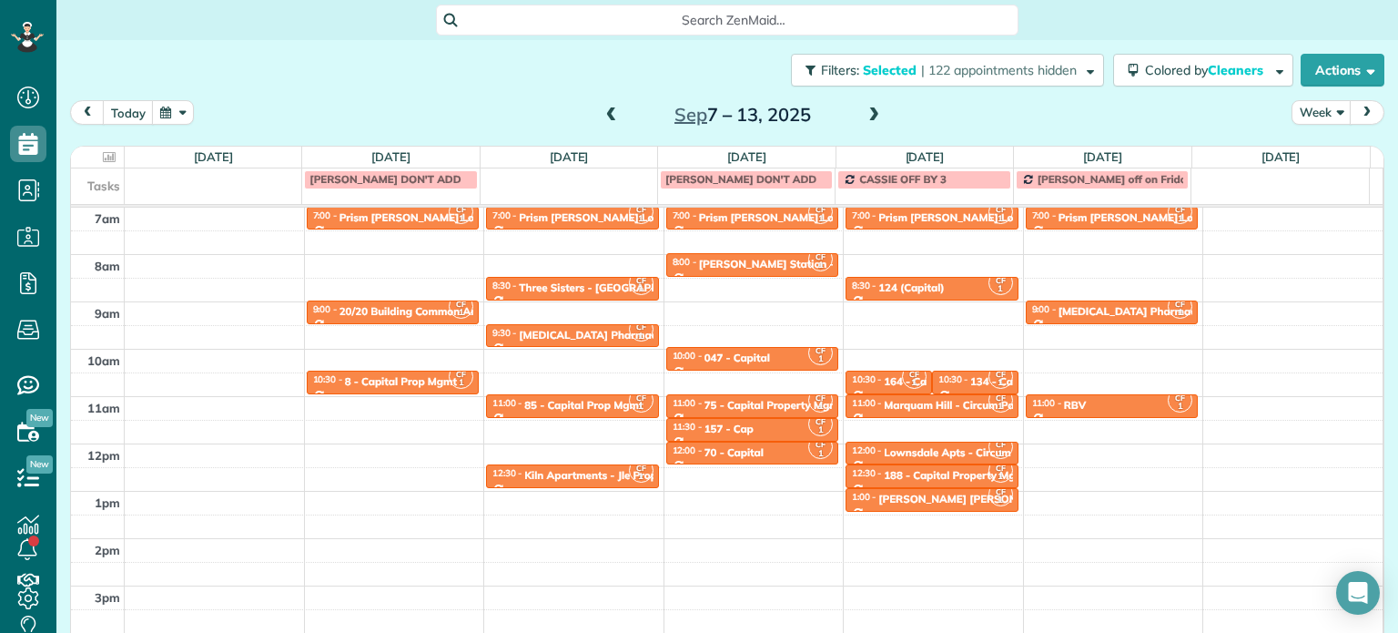
click at [866, 114] on span at bounding box center [874, 115] width 20 height 16
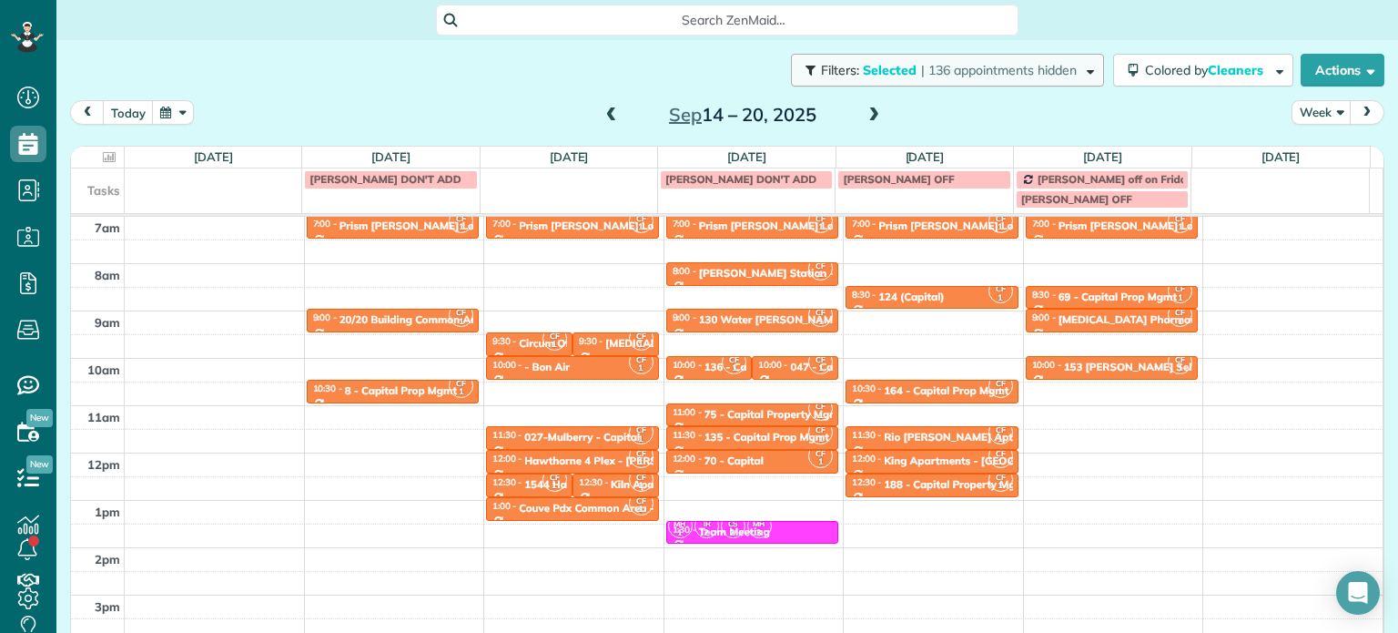
click at [1016, 76] on span "| 136 appointments hidden" at bounding box center [999, 70] width 156 height 16
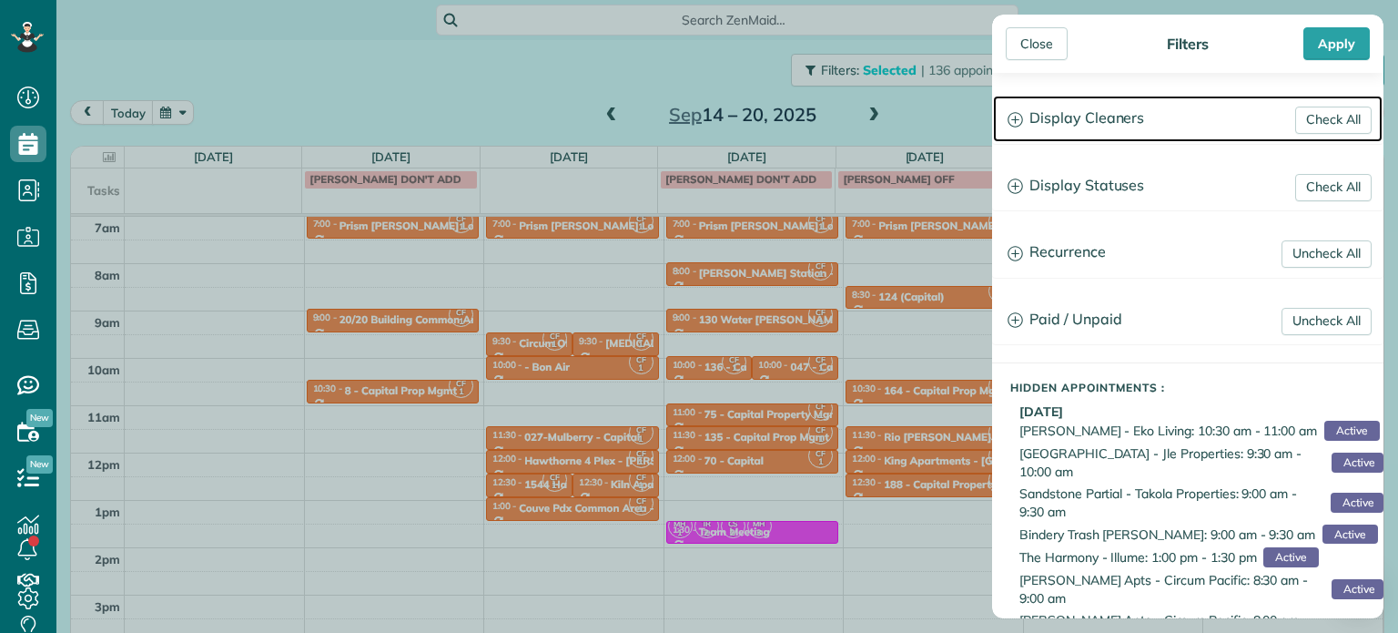
click at [1066, 105] on h3 "Display Cleaners" at bounding box center [1188, 119] width 390 height 46
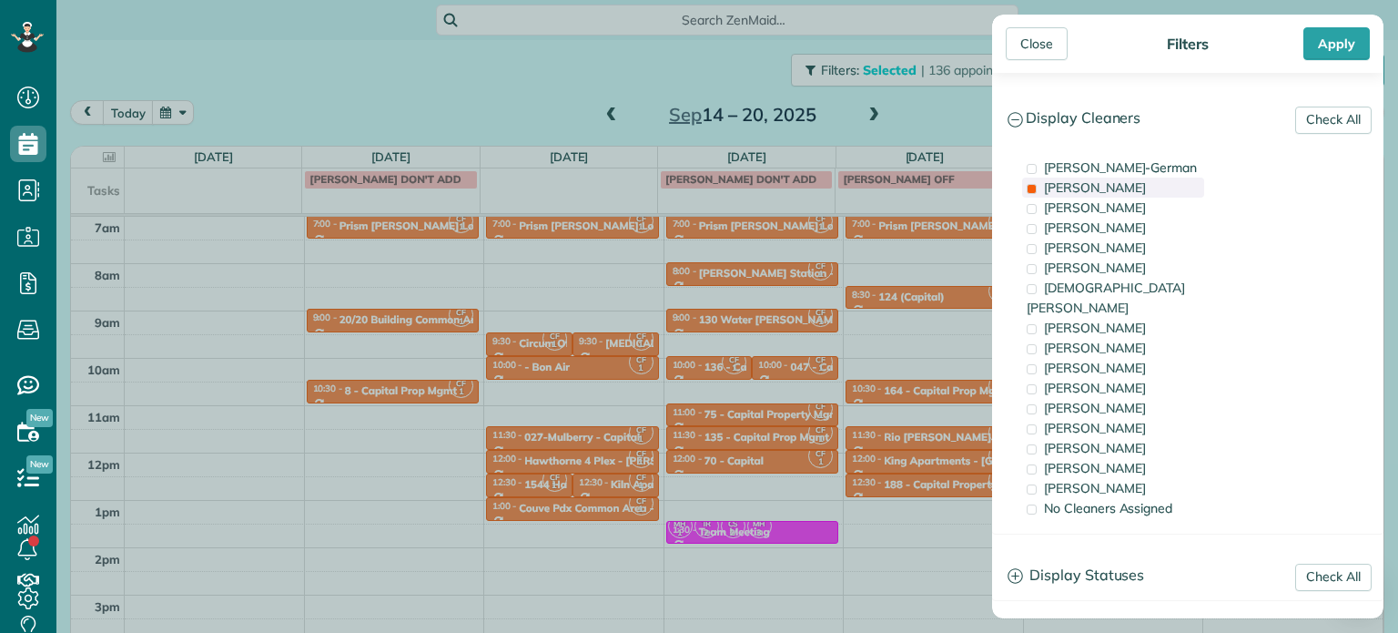
click at [1105, 188] on span "[PERSON_NAME]" at bounding box center [1095, 187] width 102 height 16
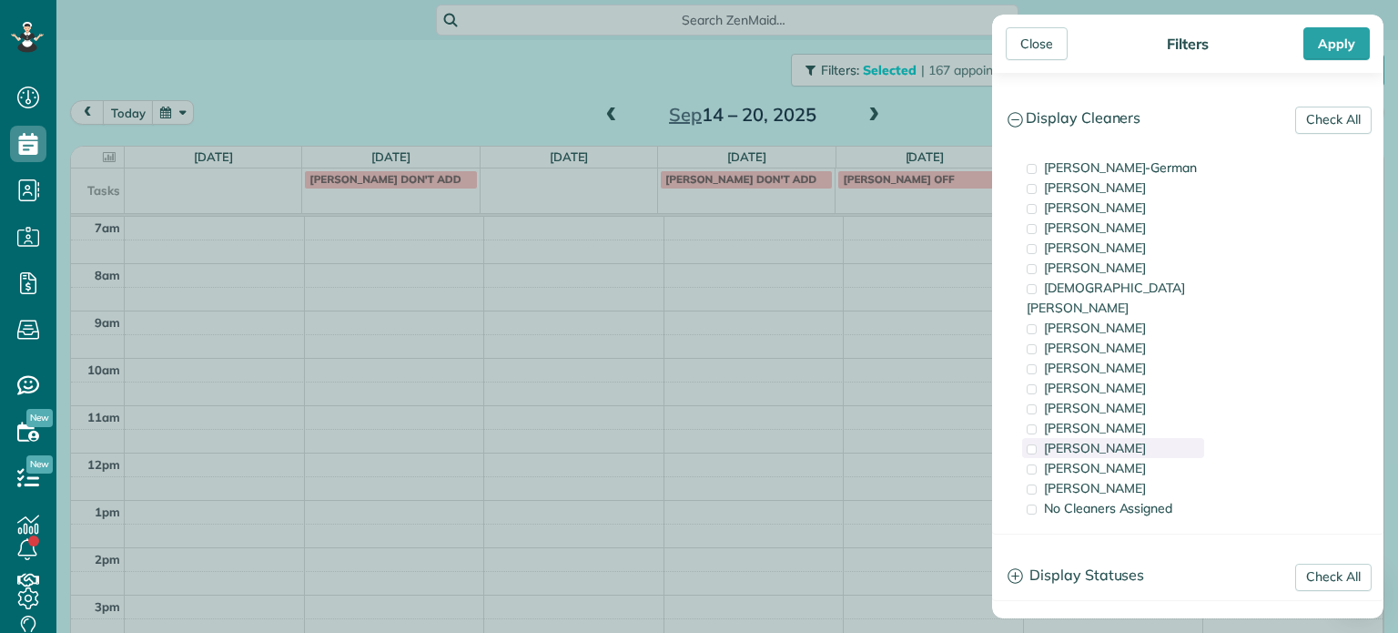
click at [1131, 438] on div "[PERSON_NAME]" at bounding box center [1113, 448] width 182 height 20
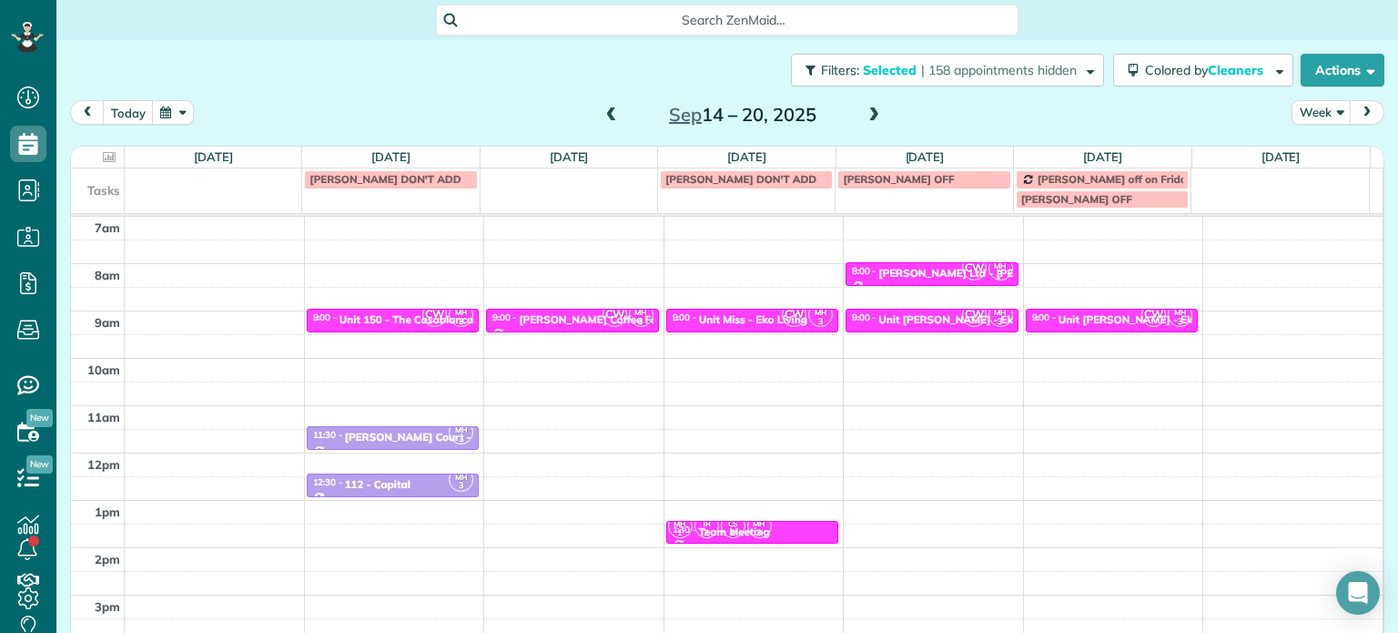
click at [568, 360] on div "Close Filters Apply Check All Display Cleaners [PERSON_NAME]-German [PERSON_NAM…" at bounding box center [699, 316] width 1398 height 633
click at [568, 360] on div "4am 5am 6am 7am 8am 9am 10am 11am 12pm 1pm 2pm 3pm 4pm 5pm CW MH 3 9:00 - 9:30 …" at bounding box center [727, 406] width 1312 height 662
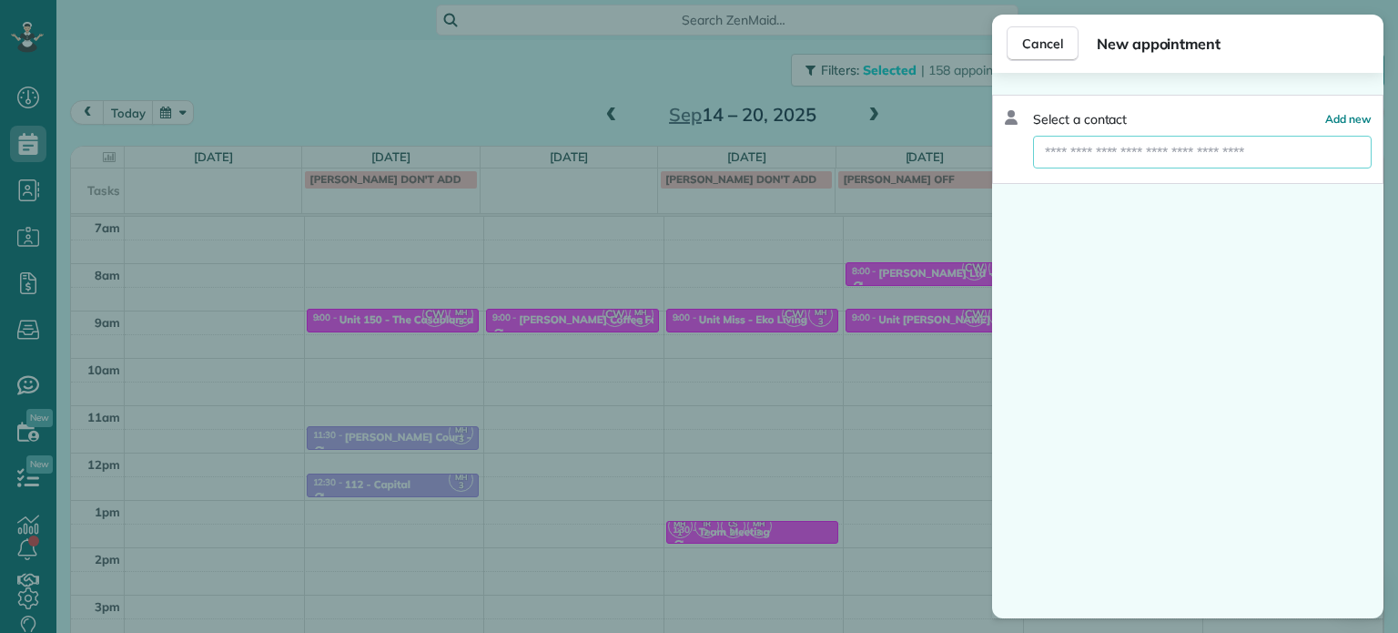
click at [1093, 148] on input "text" at bounding box center [1202, 152] width 339 height 33
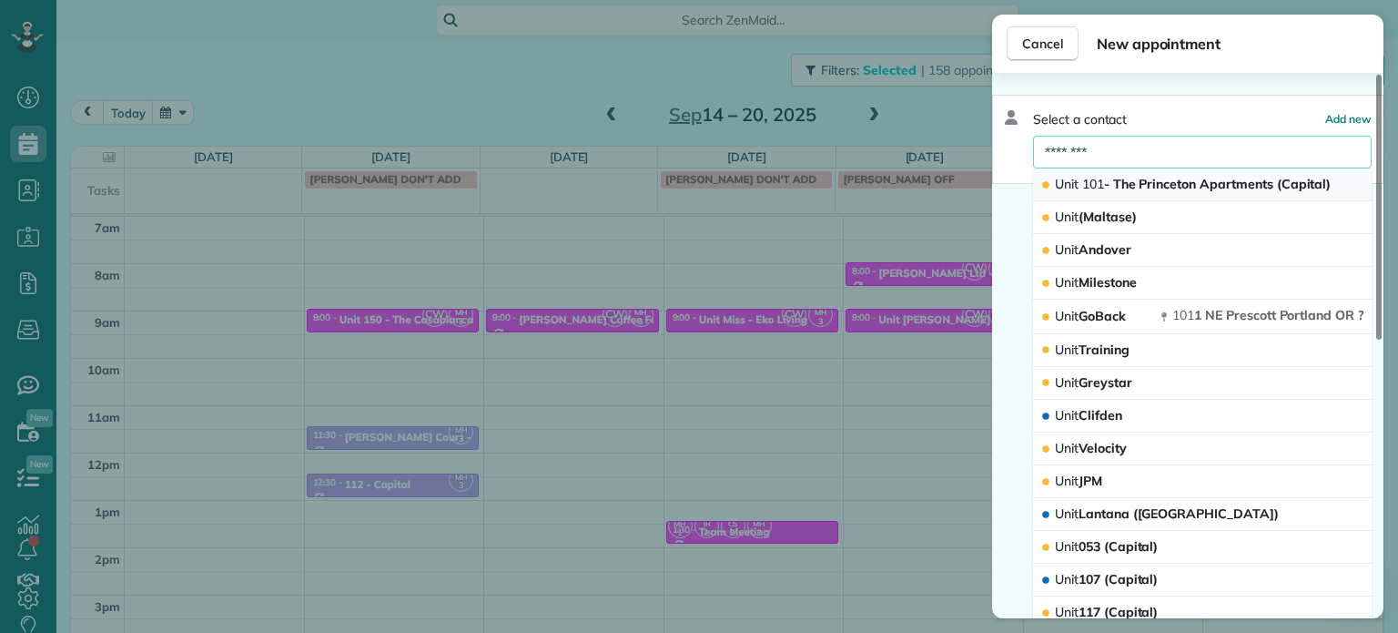
type input "********"
click at [1191, 178] on span "Unit 101 - The Princeton Apartments (Capital)" at bounding box center [1193, 184] width 276 height 16
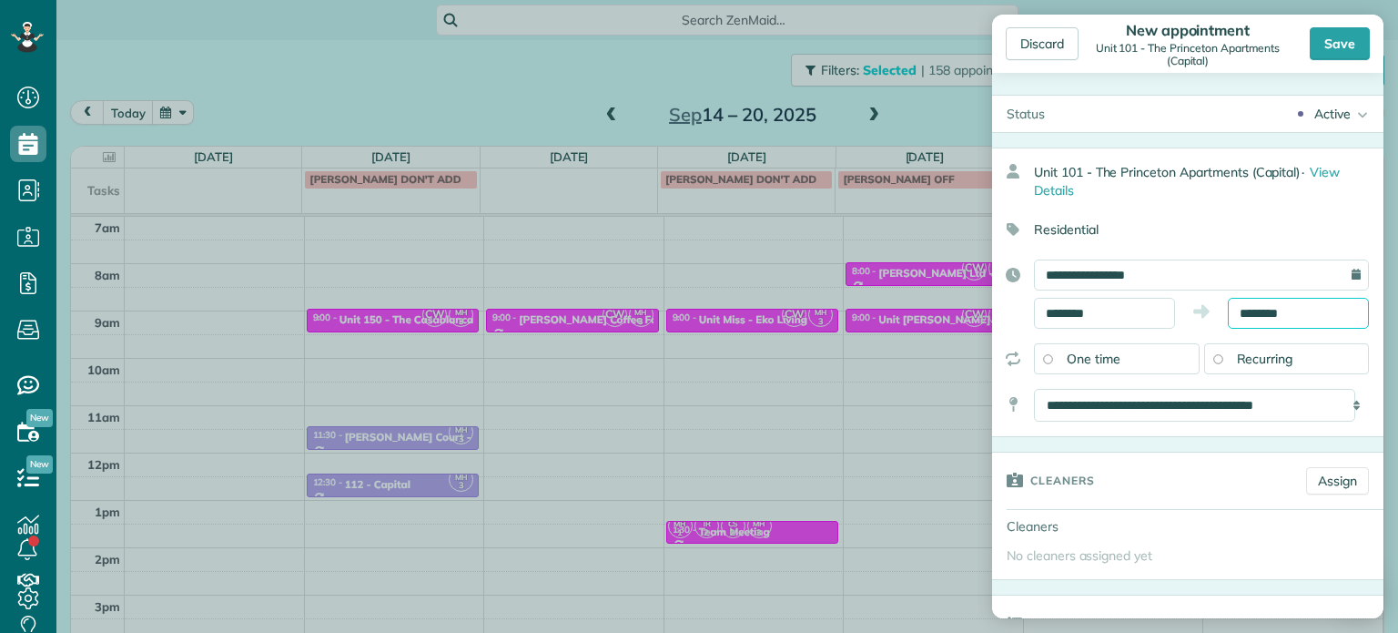
click at [1264, 318] on body "Dashboard Scheduling Calendar View List View Dispatch View - Weekly scheduling …" at bounding box center [699, 316] width 1398 height 633
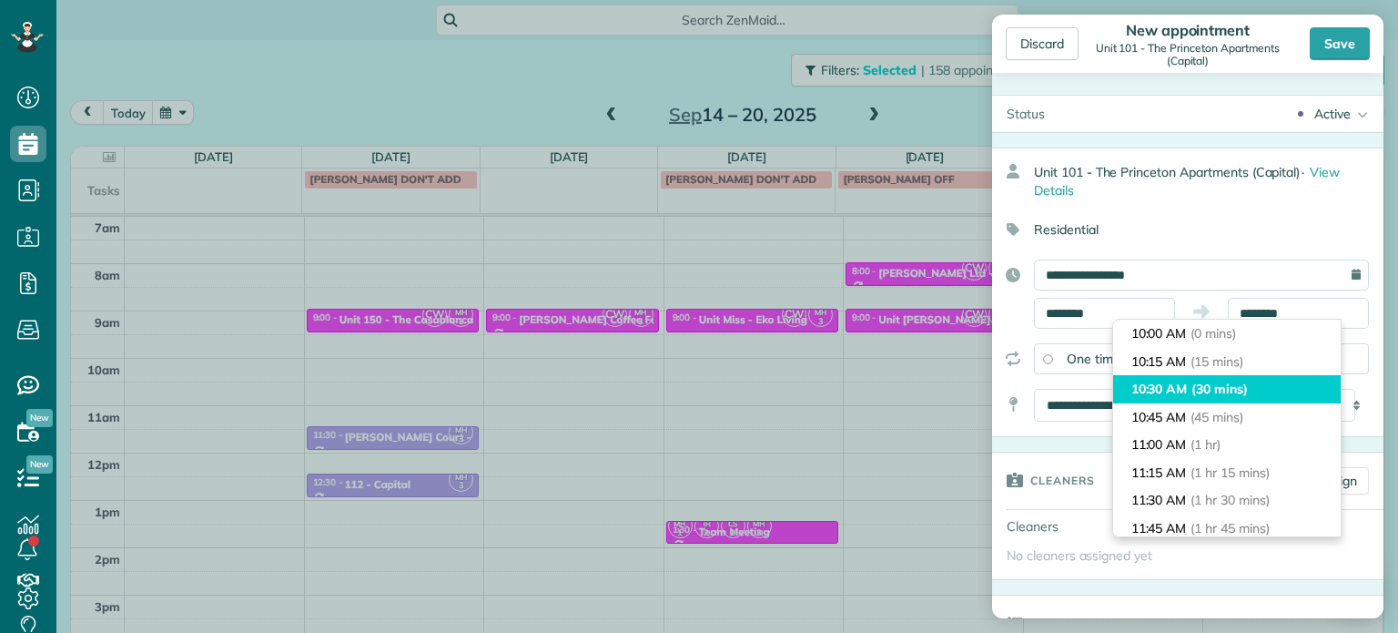
type input "********"
click at [1264, 379] on li "10:30 AM (30 mins)" at bounding box center [1227, 389] width 228 height 28
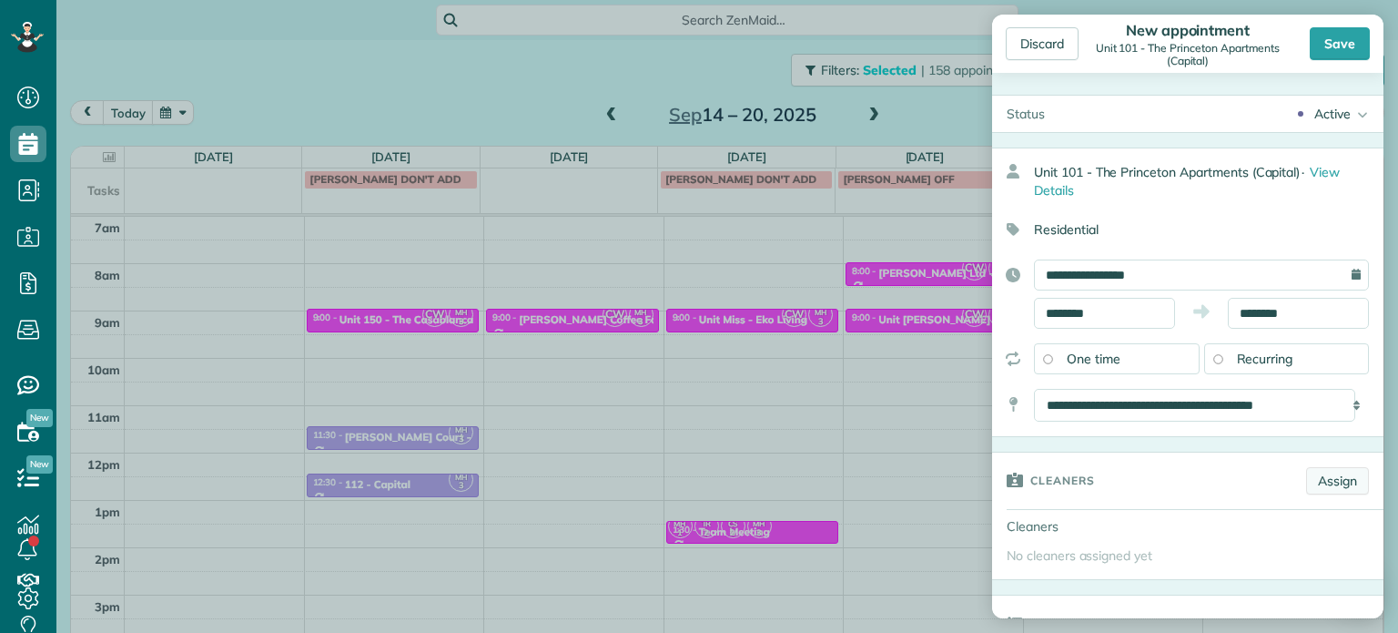
click at [1333, 472] on link "Assign" at bounding box center [1337, 480] width 63 height 27
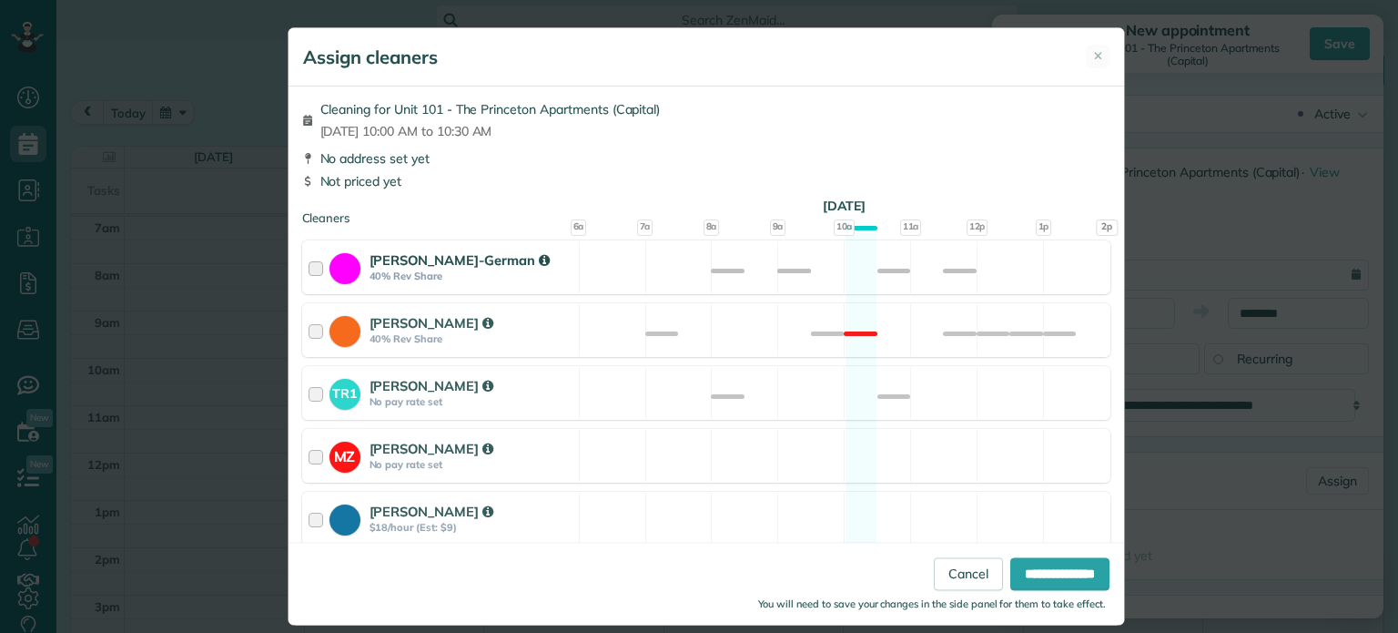
click at [747, 264] on div "[PERSON_NAME]-German 40% Rev Share Available" at bounding box center [706, 267] width 808 height 54
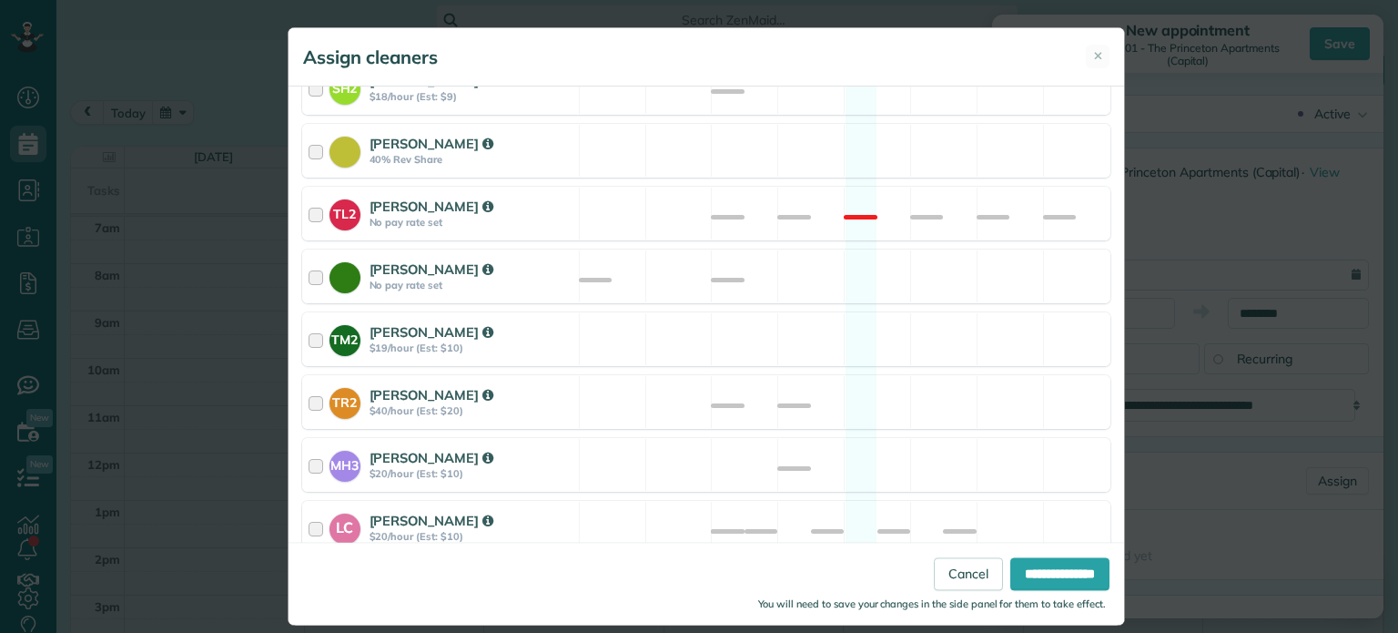
scroll to position [692, 0]
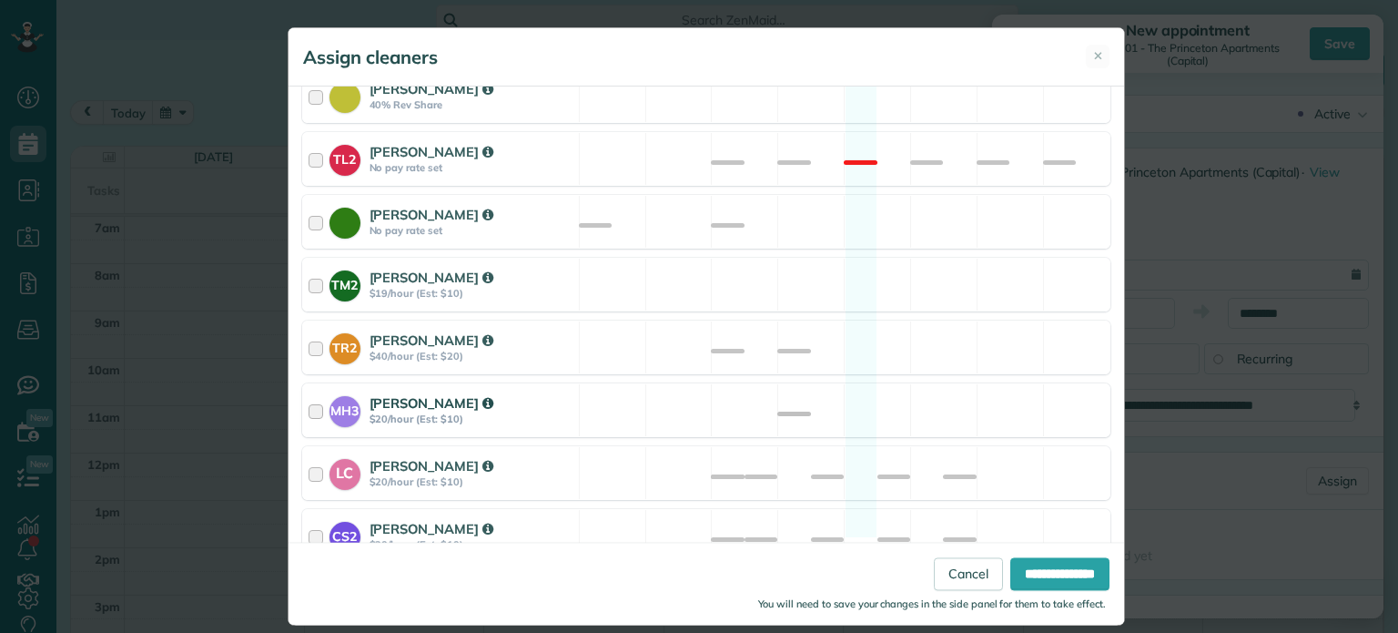
click at [835, 383] on div "MH3 [PERSON_NAME] $20/hour (Est: $10) Available" at bounding box center [706, 410] width 808 height 54
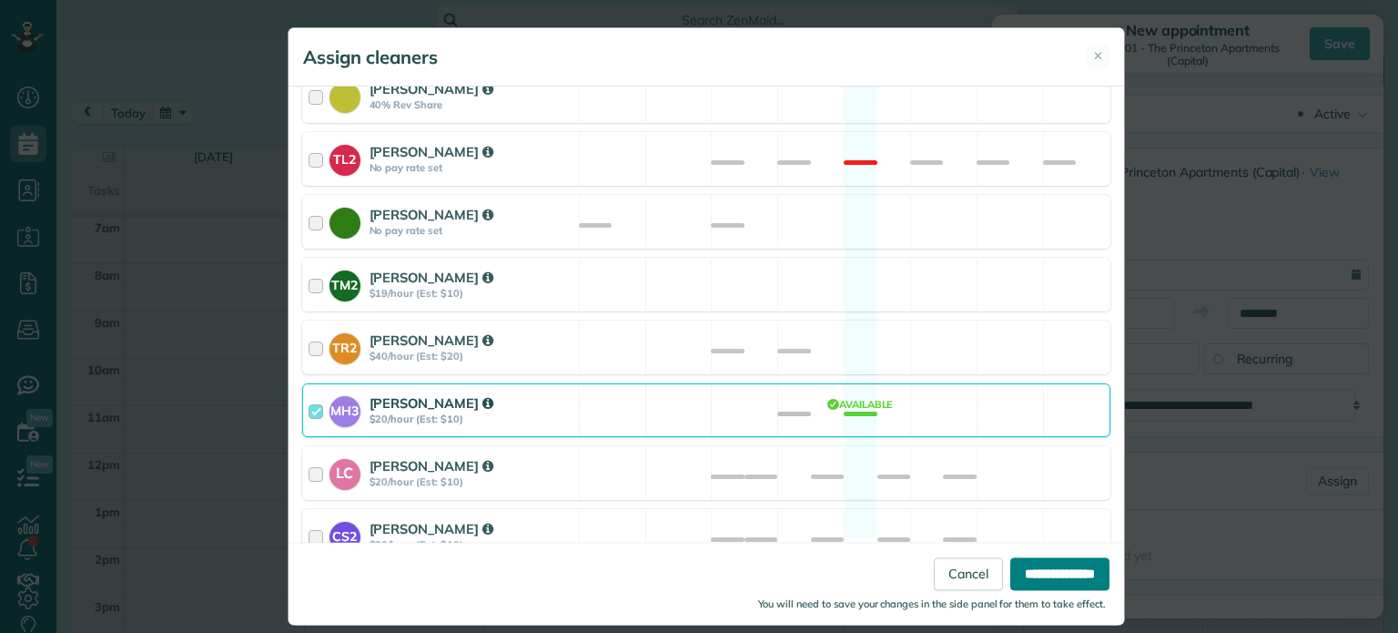
click at [1027, 565] on input "**********" at bounding box center [1059, 574] width 99 height 33
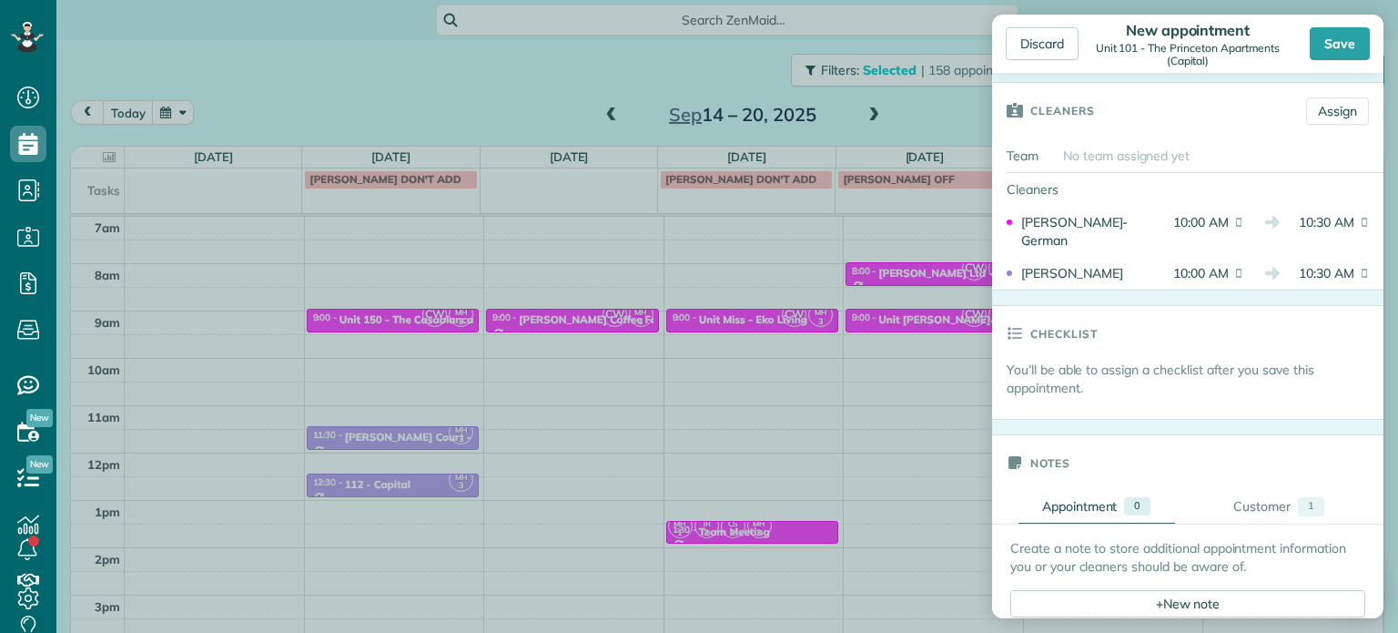
scroll to position [637, 0]
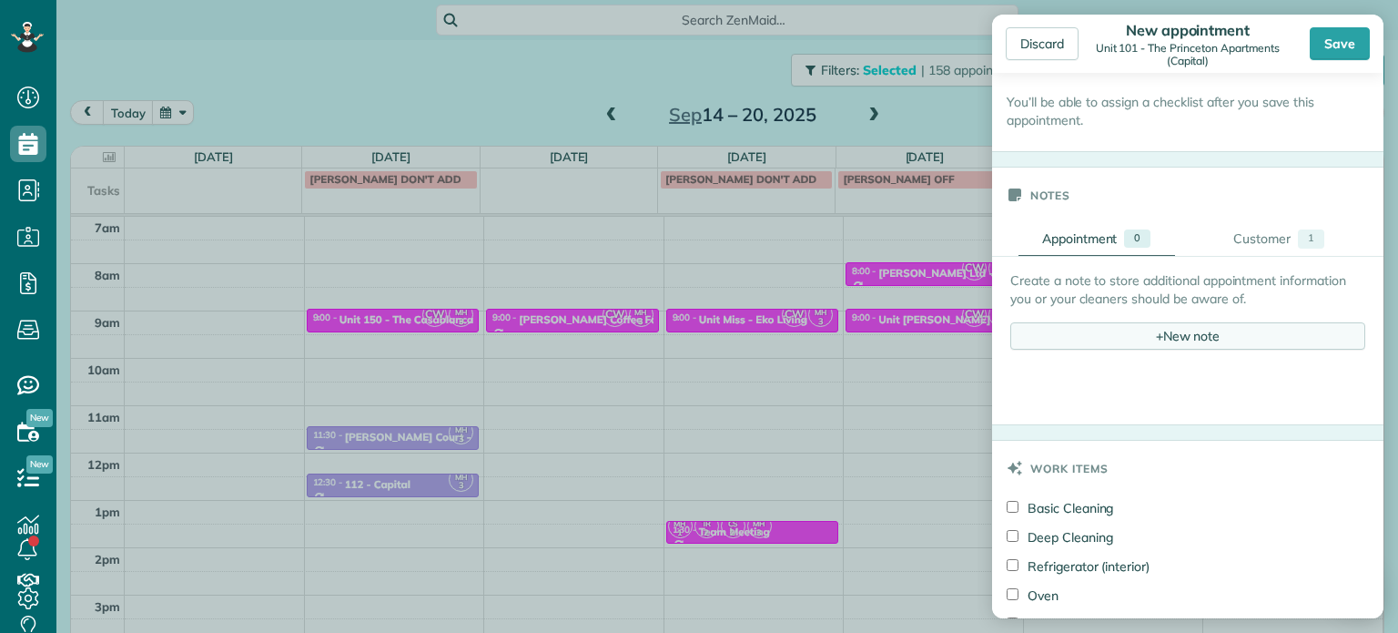
click at [1141, 329] on div "+ New note" at bounding box center [1187, 335] width 355 height 27
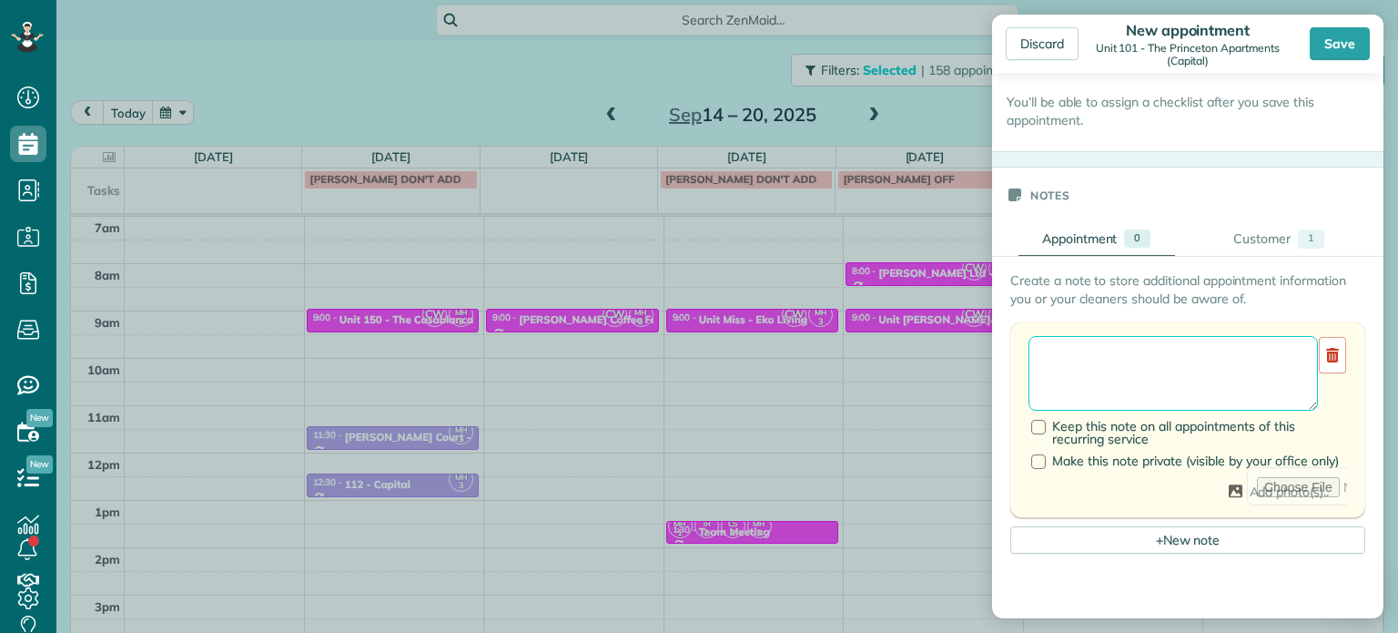
click at [1162, 365] on textarea at bounding box center [1173, 373] width 289 height 75
paste textarea "**********"
paste textarea "********"
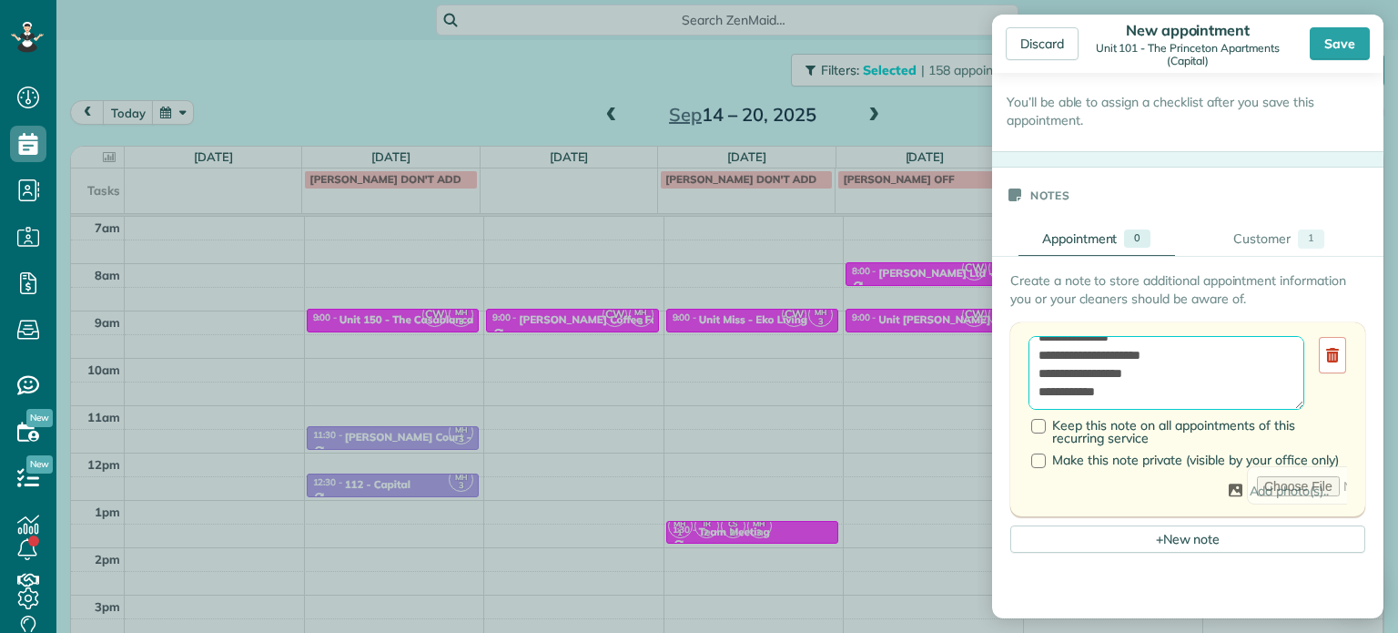
paste textarea "**********"
click at [1084, 347] on textarea "**********" at bounding box center [1167, 373] width 276 height 75
type textarea "**********"
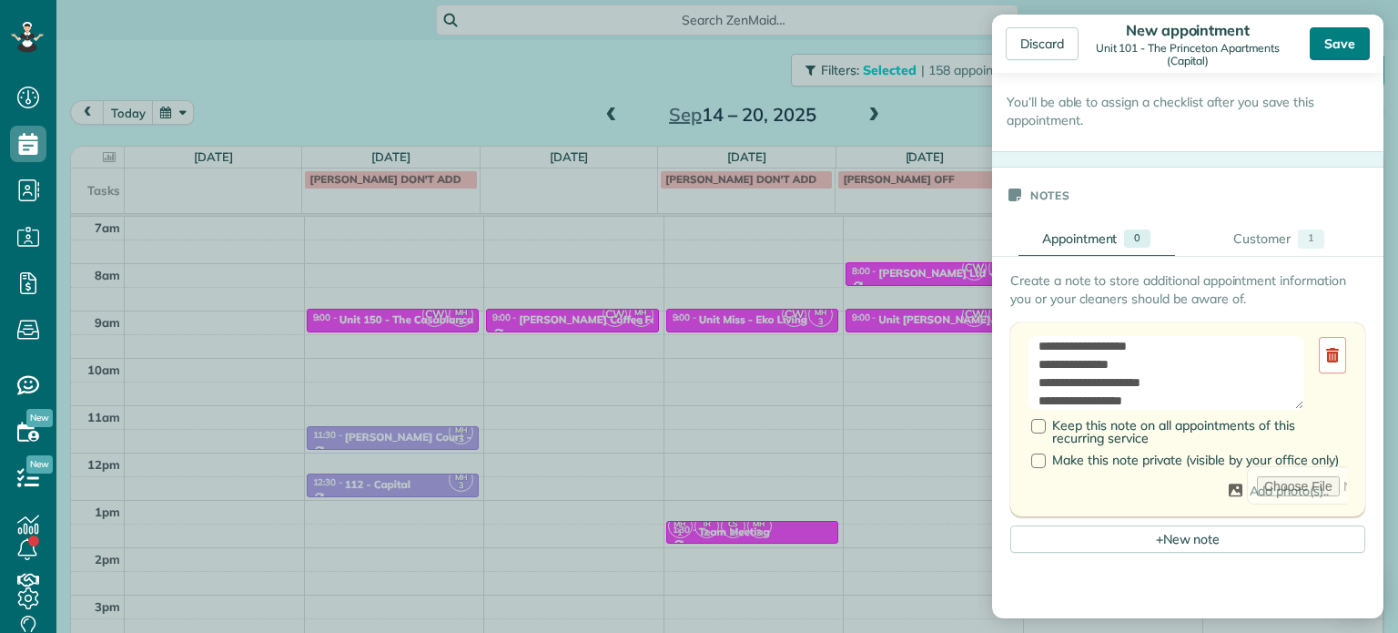
click at [1353, 48] on div "Save" at bounding box center [1340, 43] width 60 height 33
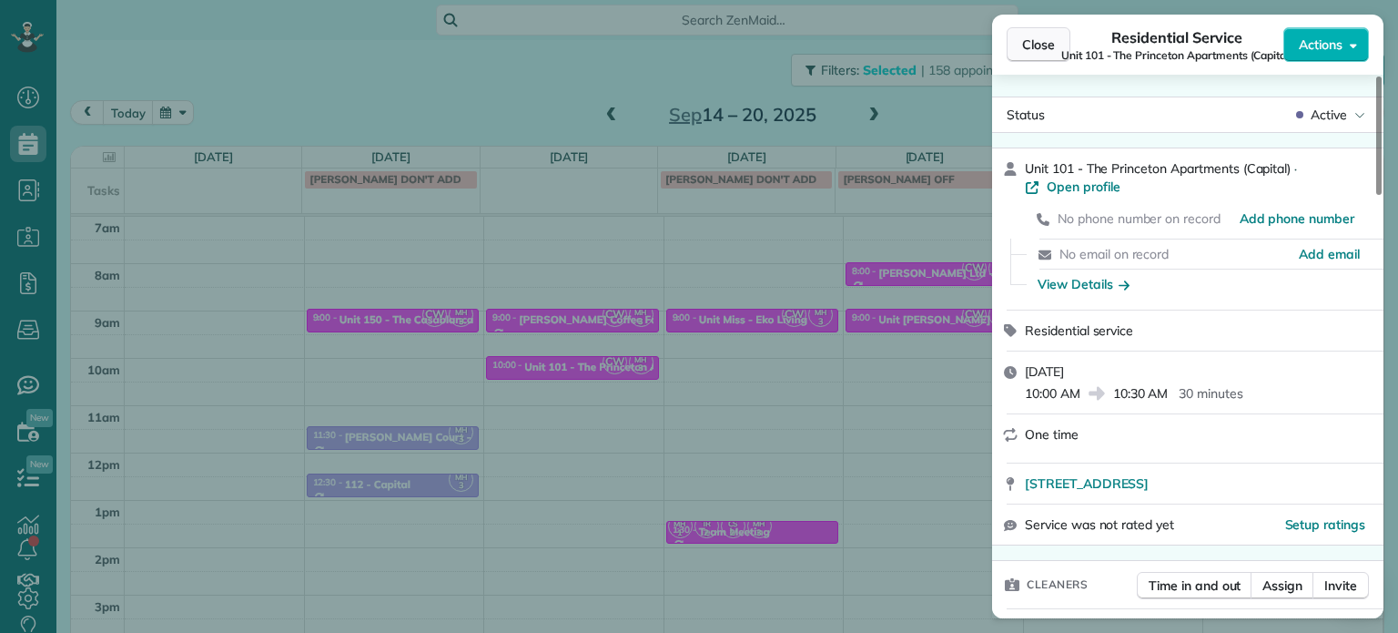
click at [1040, 53] on span "Close" at bounding box center [1038, 45] width 33 height 18
